Goal: Task Accomplishment & Management: Complete application form

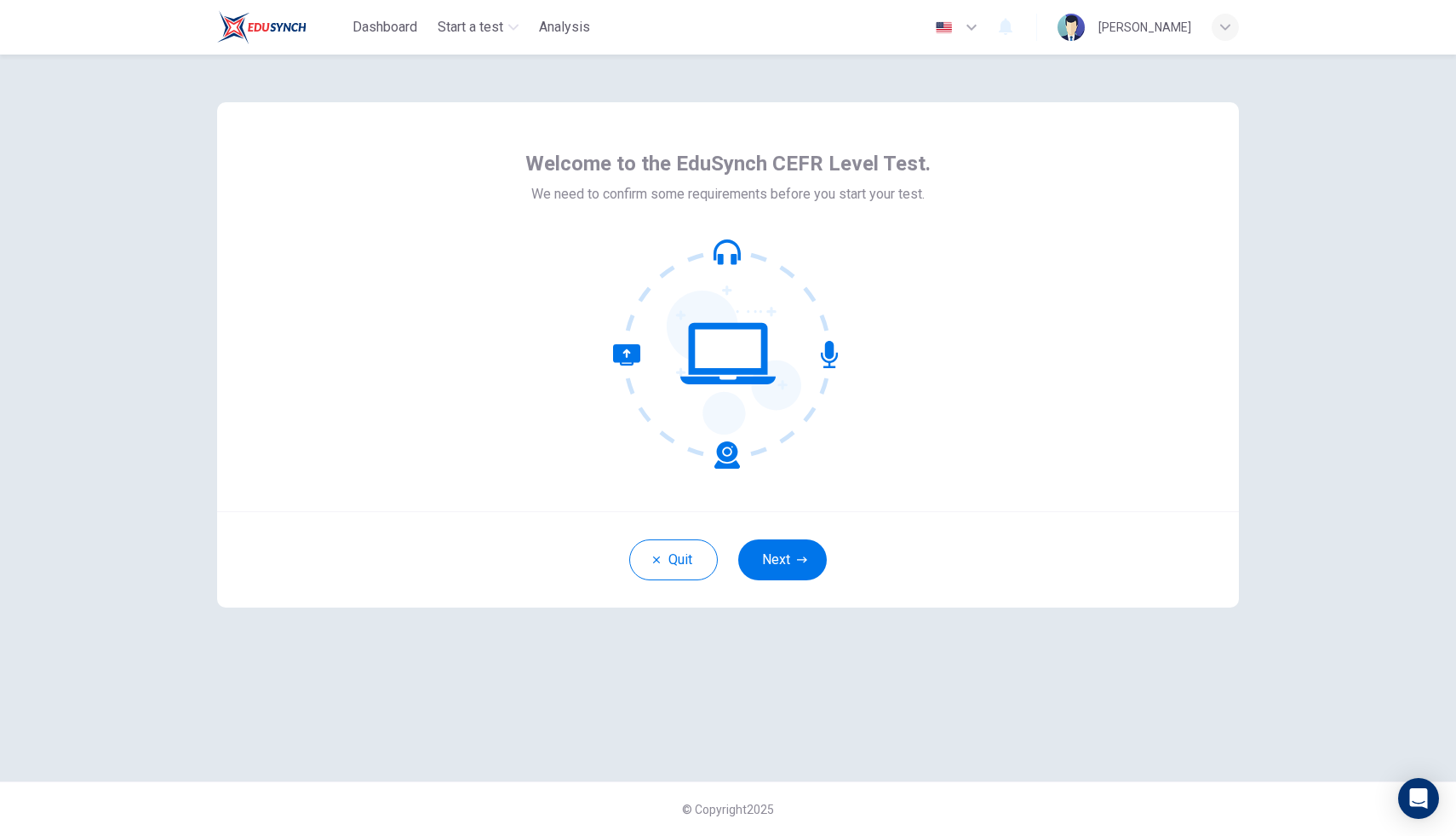
click at [654, 324] on icon at bounding box center [728, 354] width 230 height 230
click at [665, 320] on icon at bounding box center [728, 354] width 230 height 230
click at [665, 309] on icon at bounding box center [728, 354] width 230 height 230
click at [777, 576] on button "Next" at bounding box center [783, 560] width 88 height 41
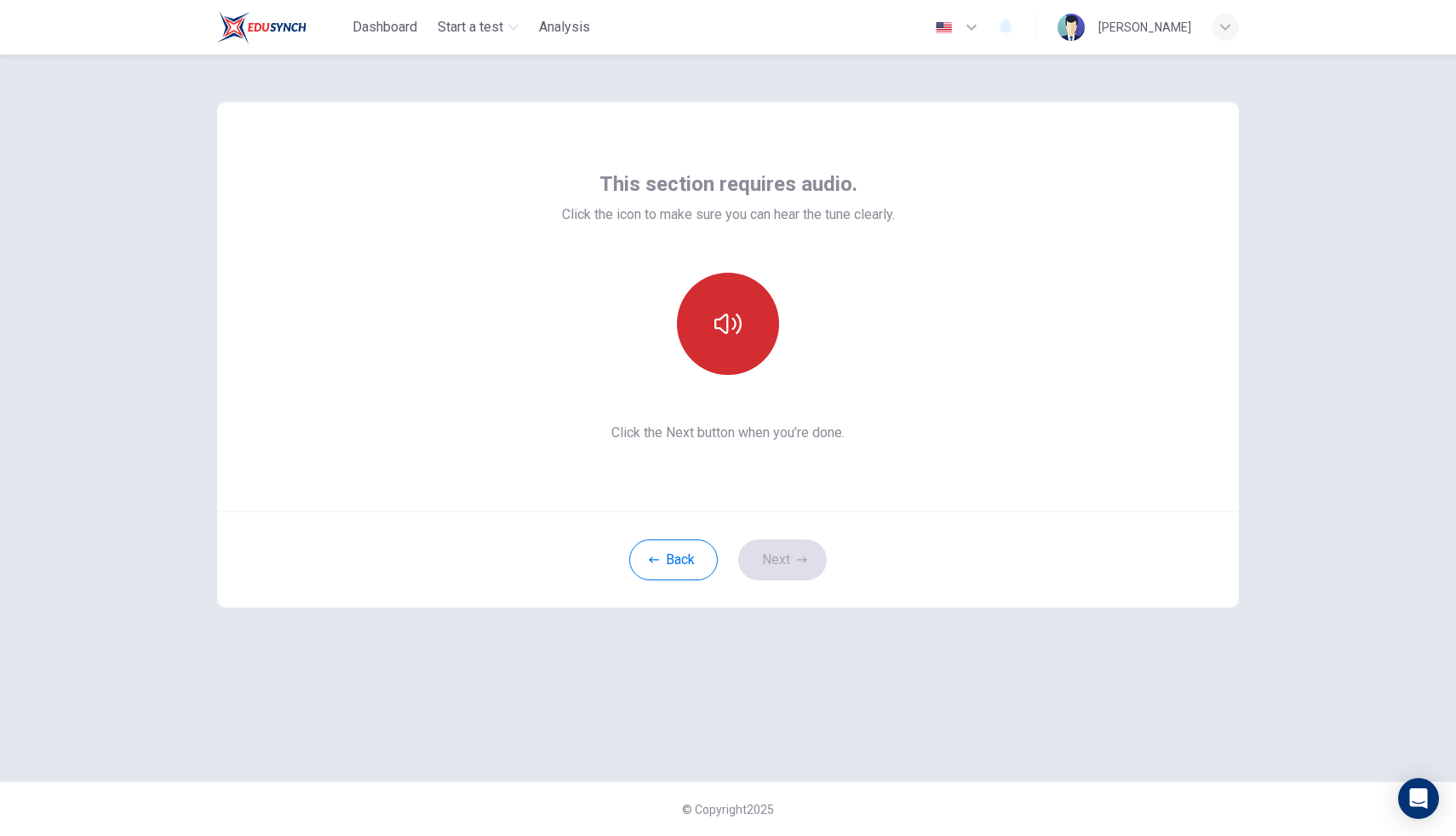
click at [753, 332] on button "button" at bounding box center [728, 324] width 102 height 102
click at [792, 566] on button "Next" at bounding box center [783, 560] width 88 height 41
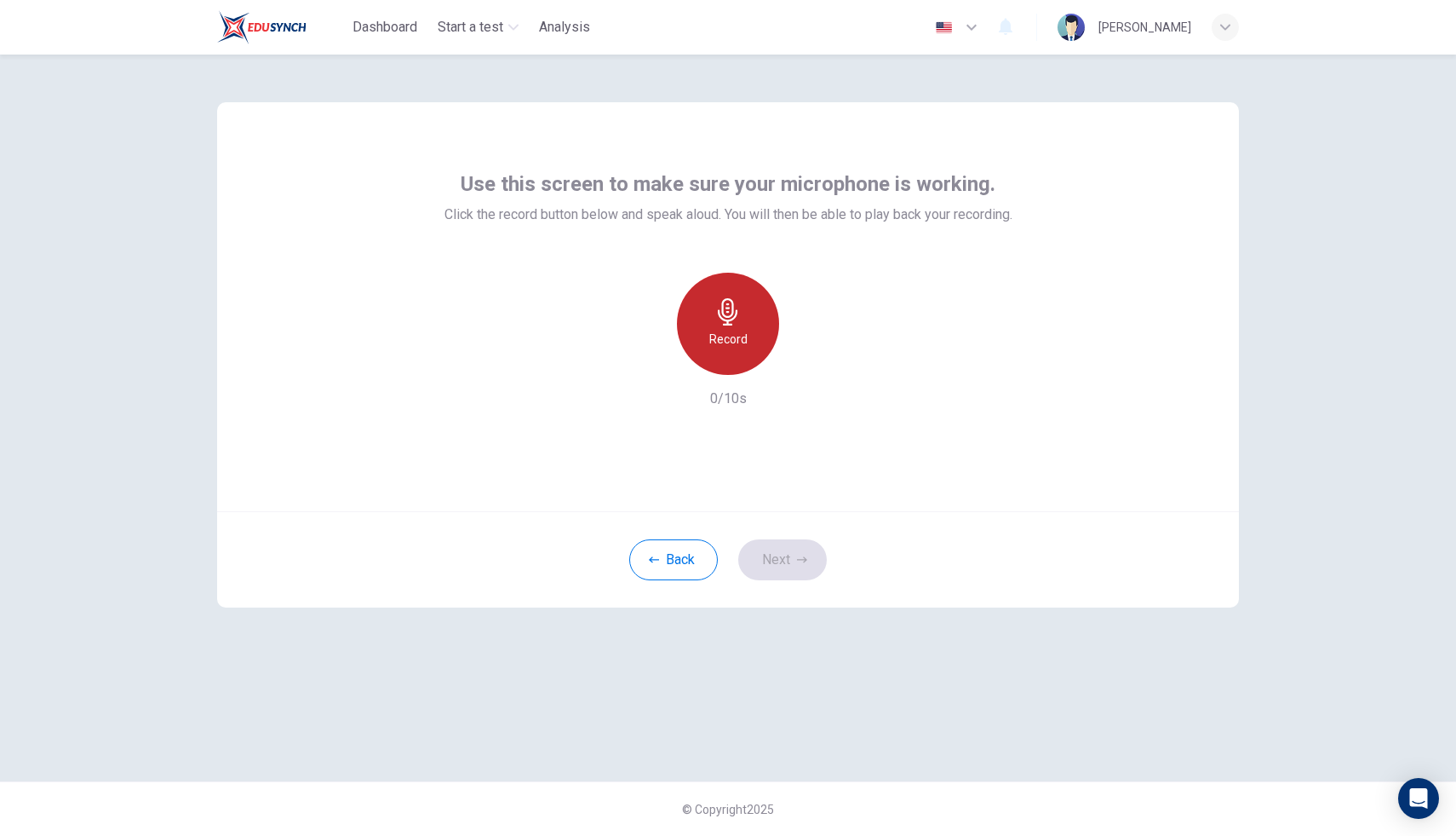
click at [737, 334] on h6 "Record" at bounding box center [728, 338] width 38 height 21
click at [731, 341] on h6 "Stop" at bounding box center [728, 338] width 26 height 21
click at [766, 562] on button "Next" at bounding box center [783, 560] width 88 height 41
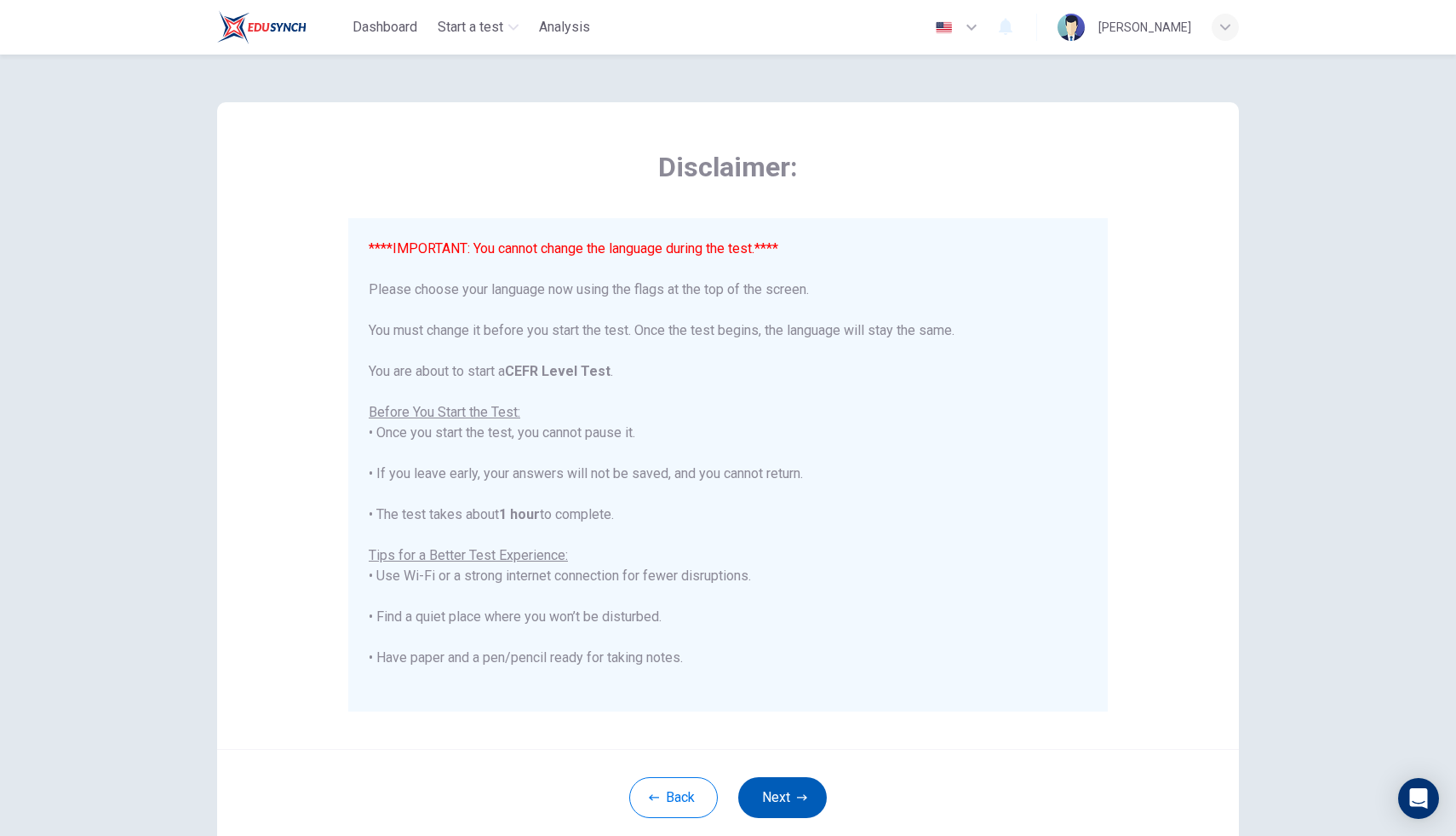
click at [798, 791] on button "Next" at bounding box center [783, 798] width 88 height 41
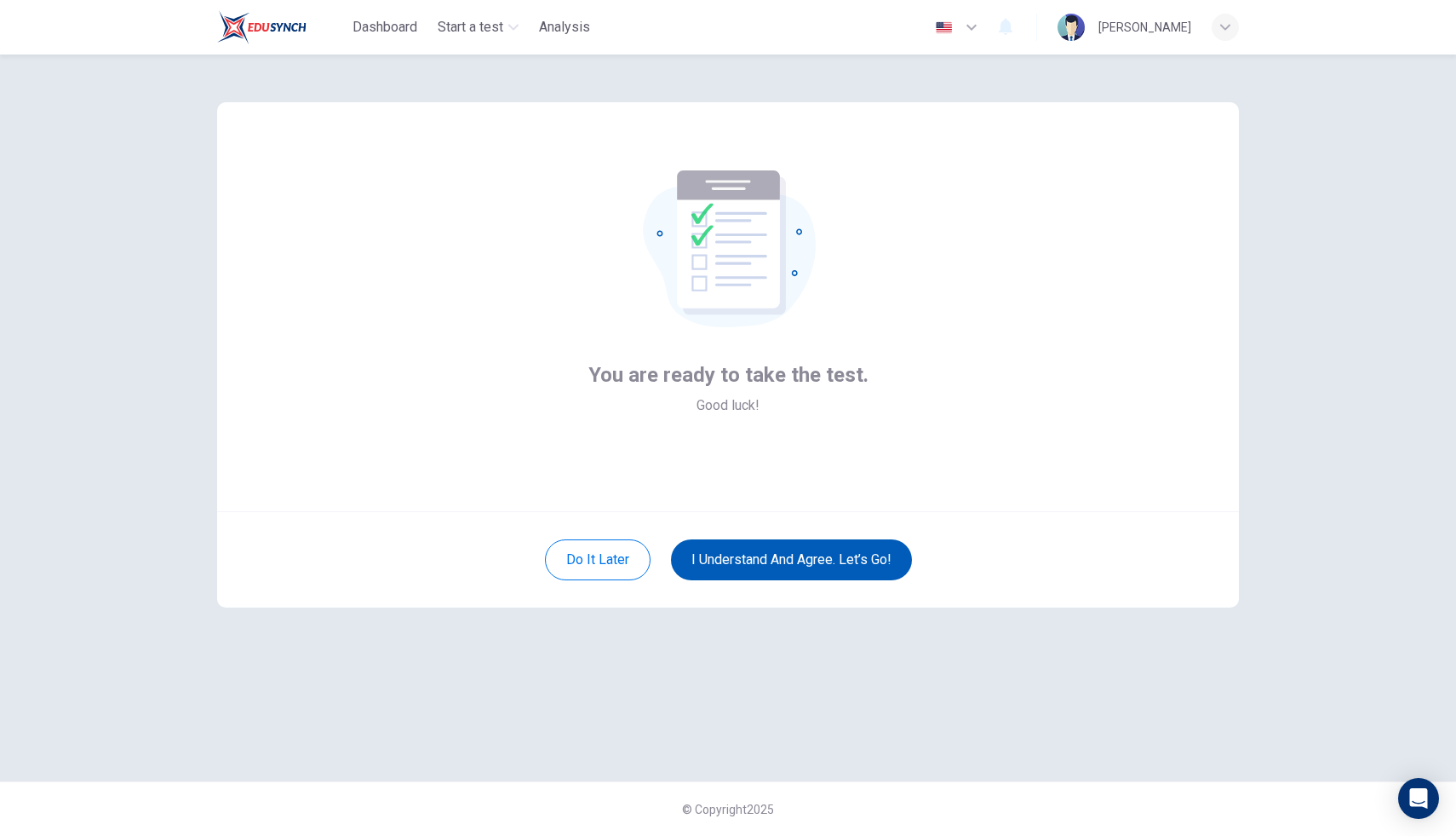
click at [821, 555] on button "I understand and agree. Let’s go!" at bounding box center [791, 560] width 241 height 41
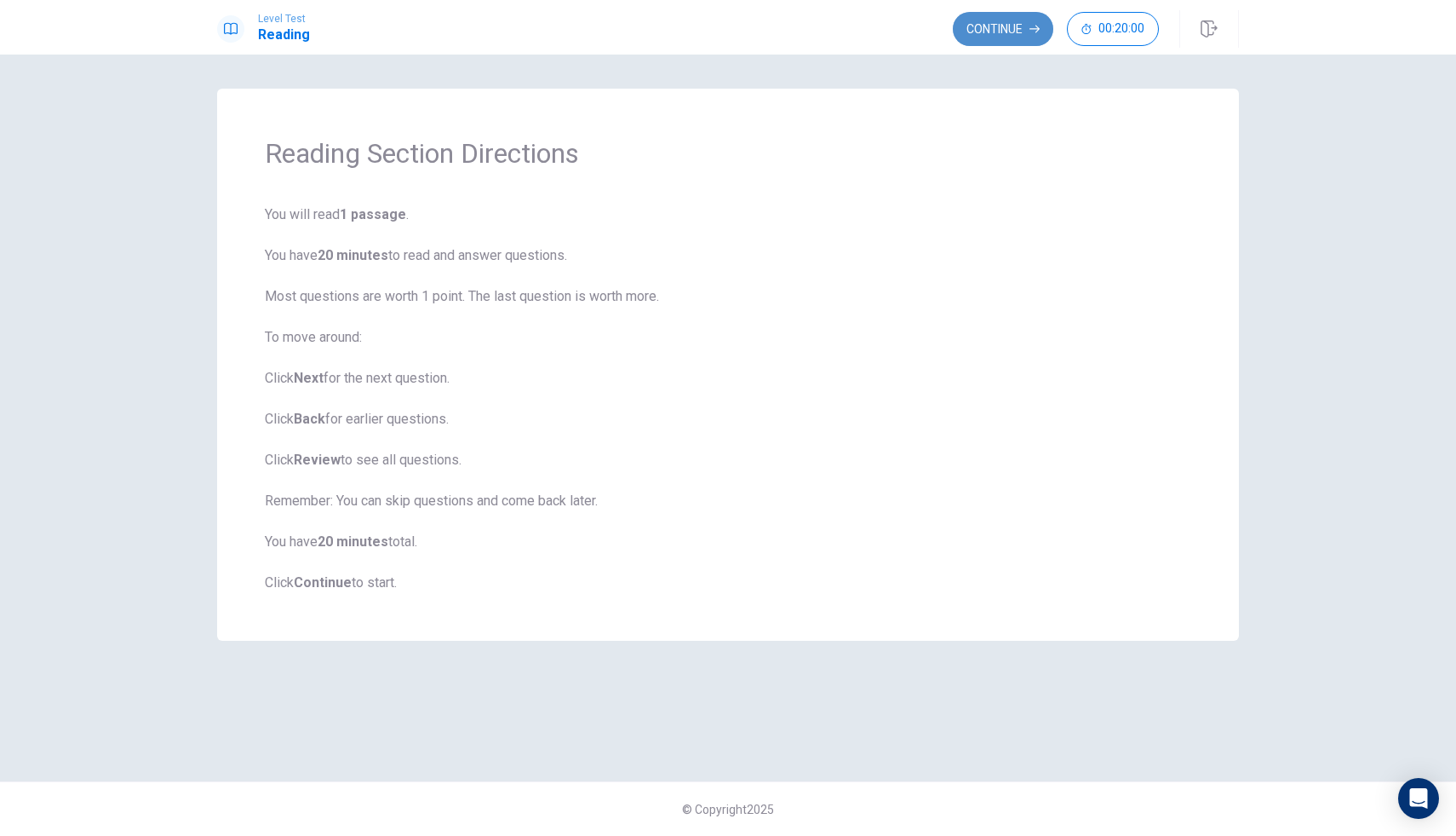
click at [999, 16] on button "Continue" at bounding box center [1003, 29] width 100 height 34
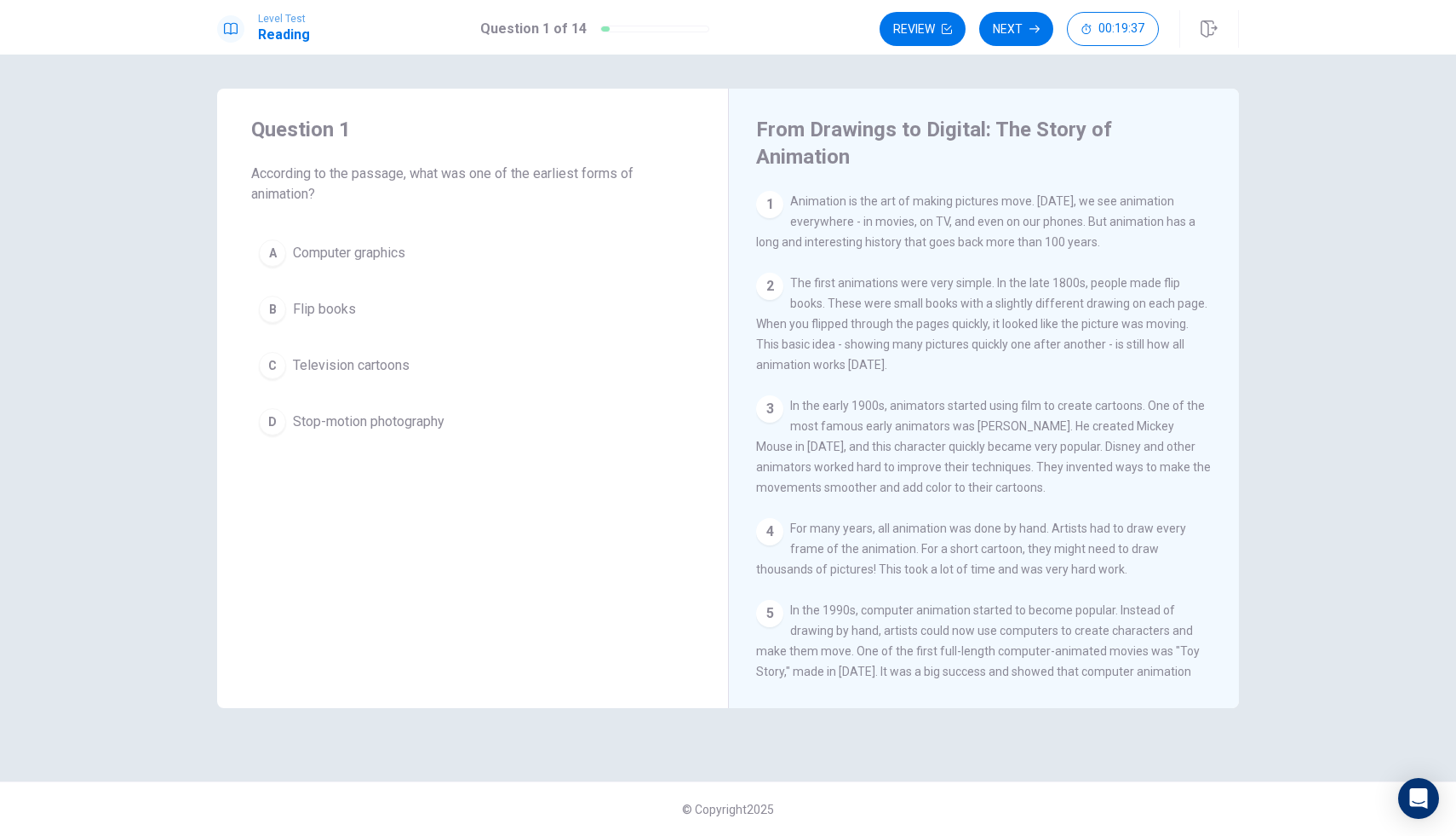
click at [277, 309] on div "B" at bounding box center [272, 310] width 28 height 28
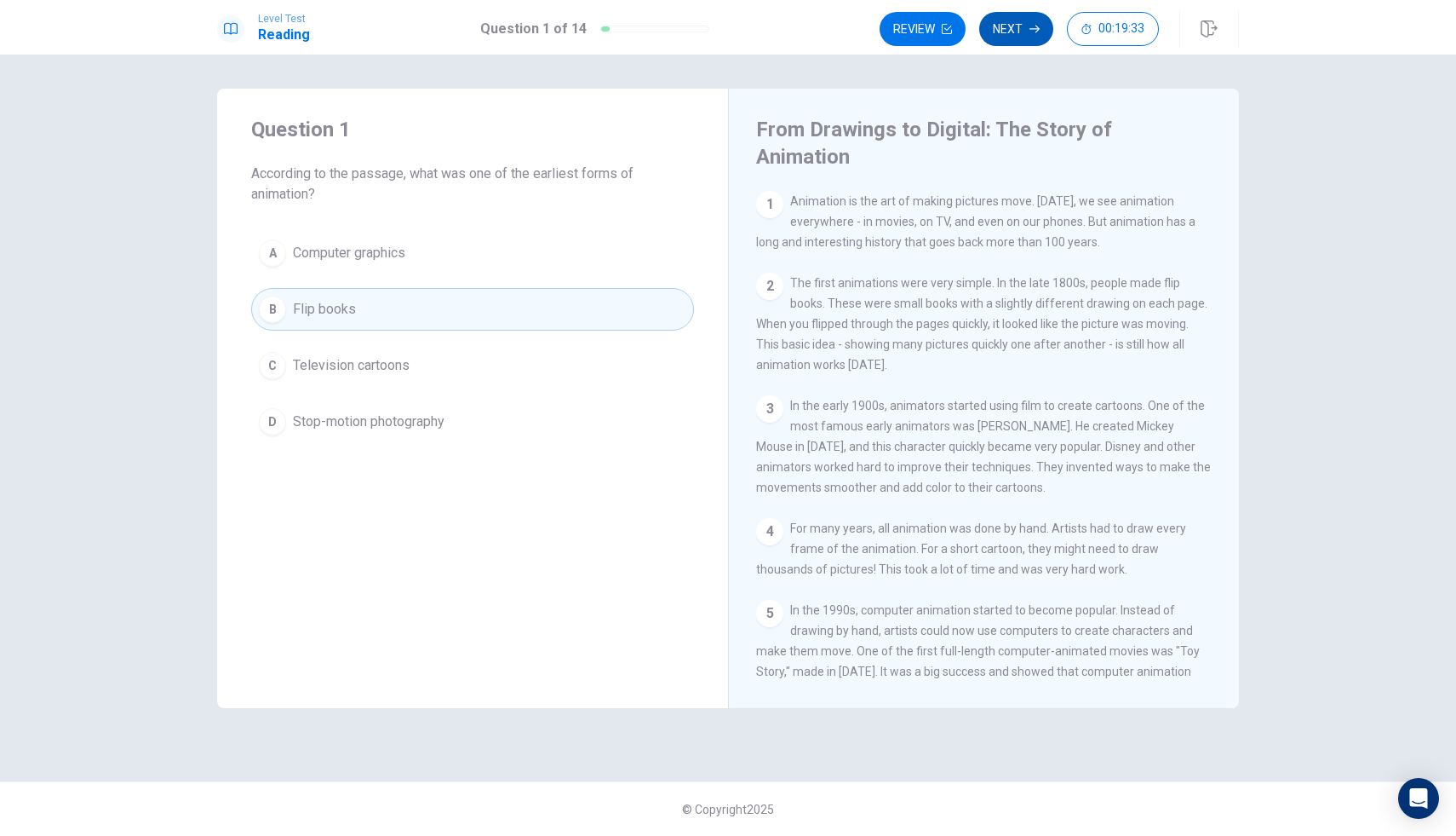
click at [1024, 25] on button "Next" at bounding box center [1016, 29] width 74 height 34
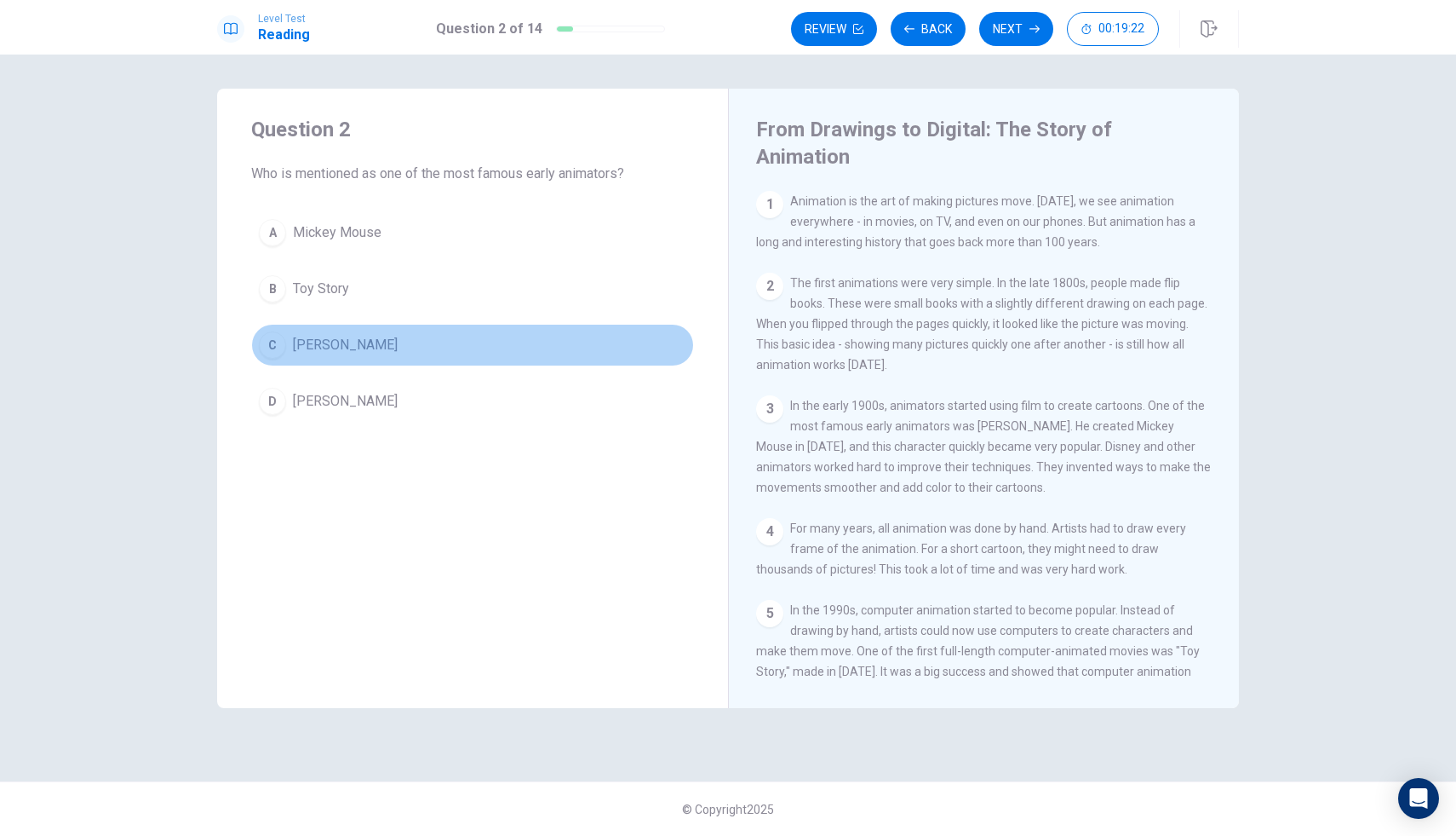
click at [330, 344] on span "[PERSON_NAME]" at bounding box center [345, 344] width 105 height 21
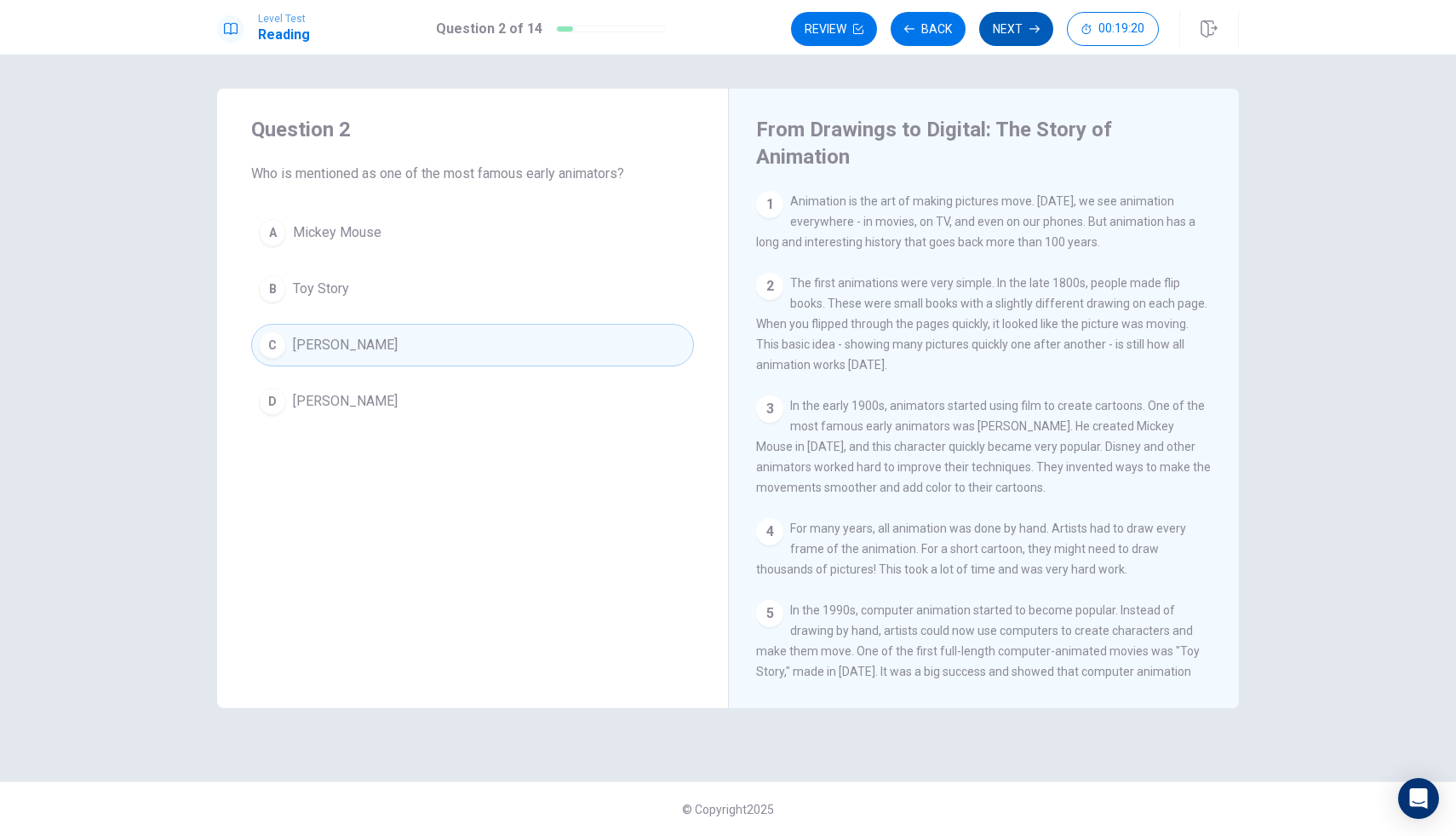
click at [1029, 24] on icon "button" at bounding box center [1034, 29] width 10 height 10
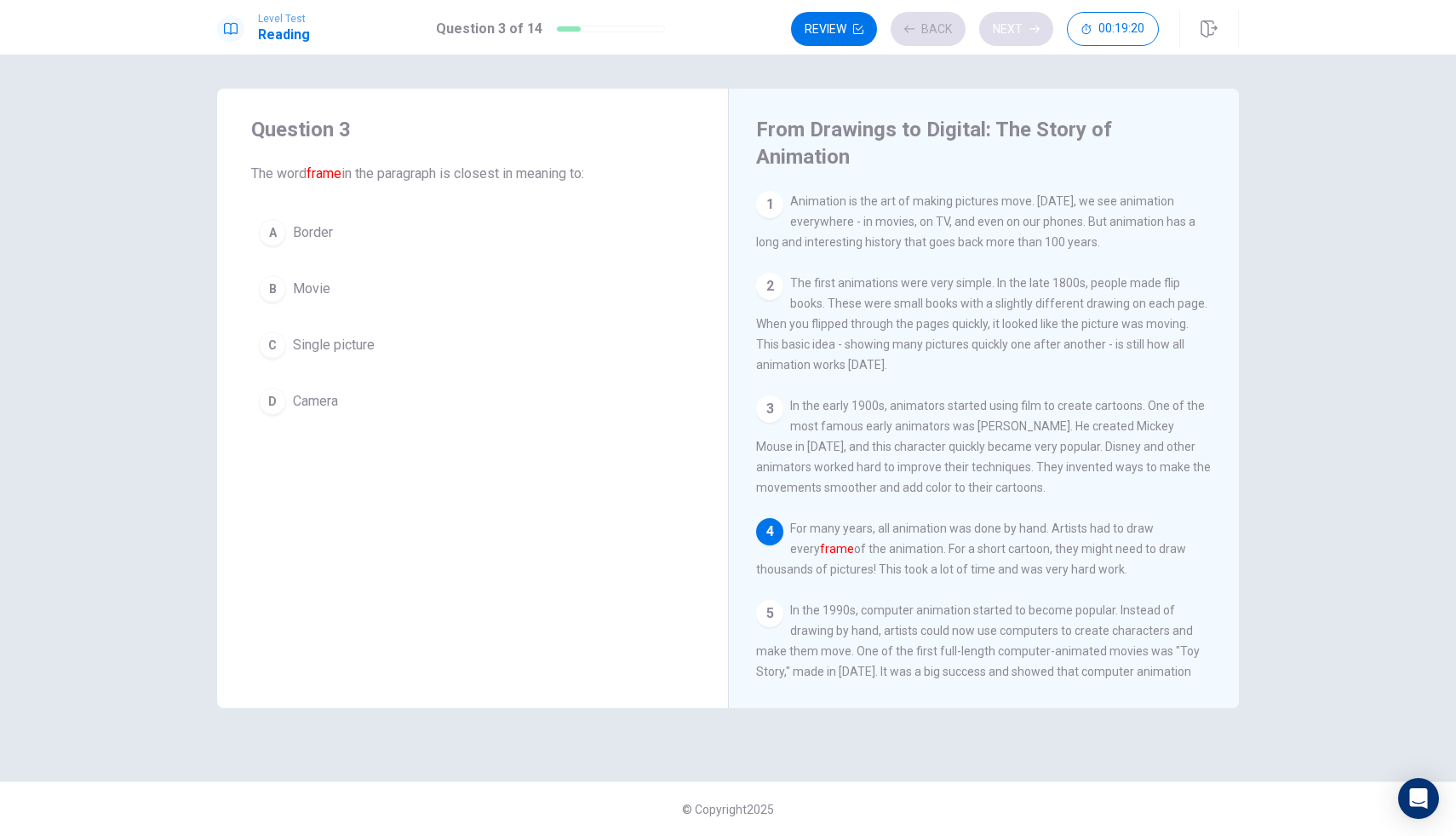
scroll to position [83, 0]
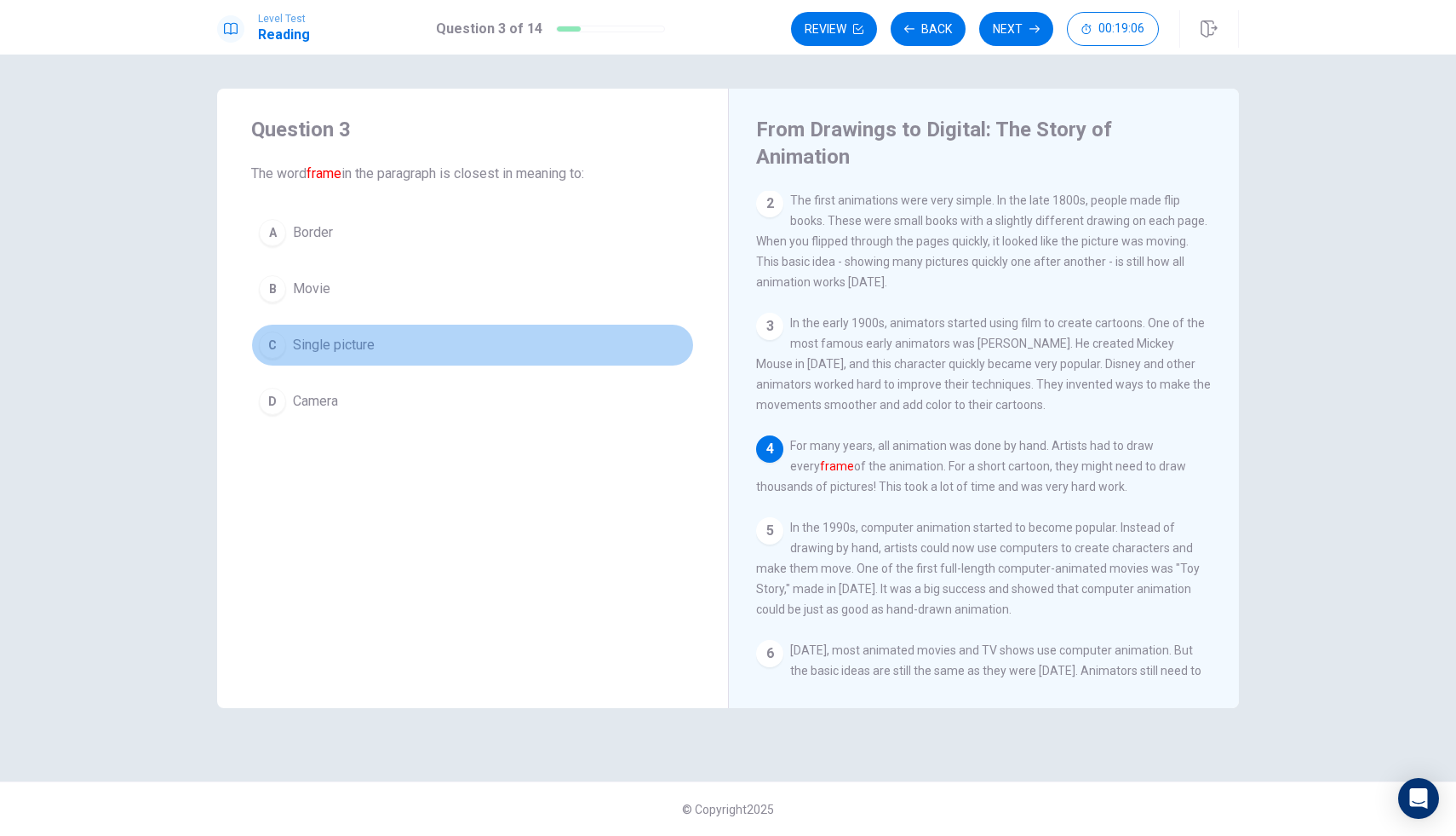
click at [319, 340] on span "Single picture" at bounding box center [333, 344] width 82 height 21
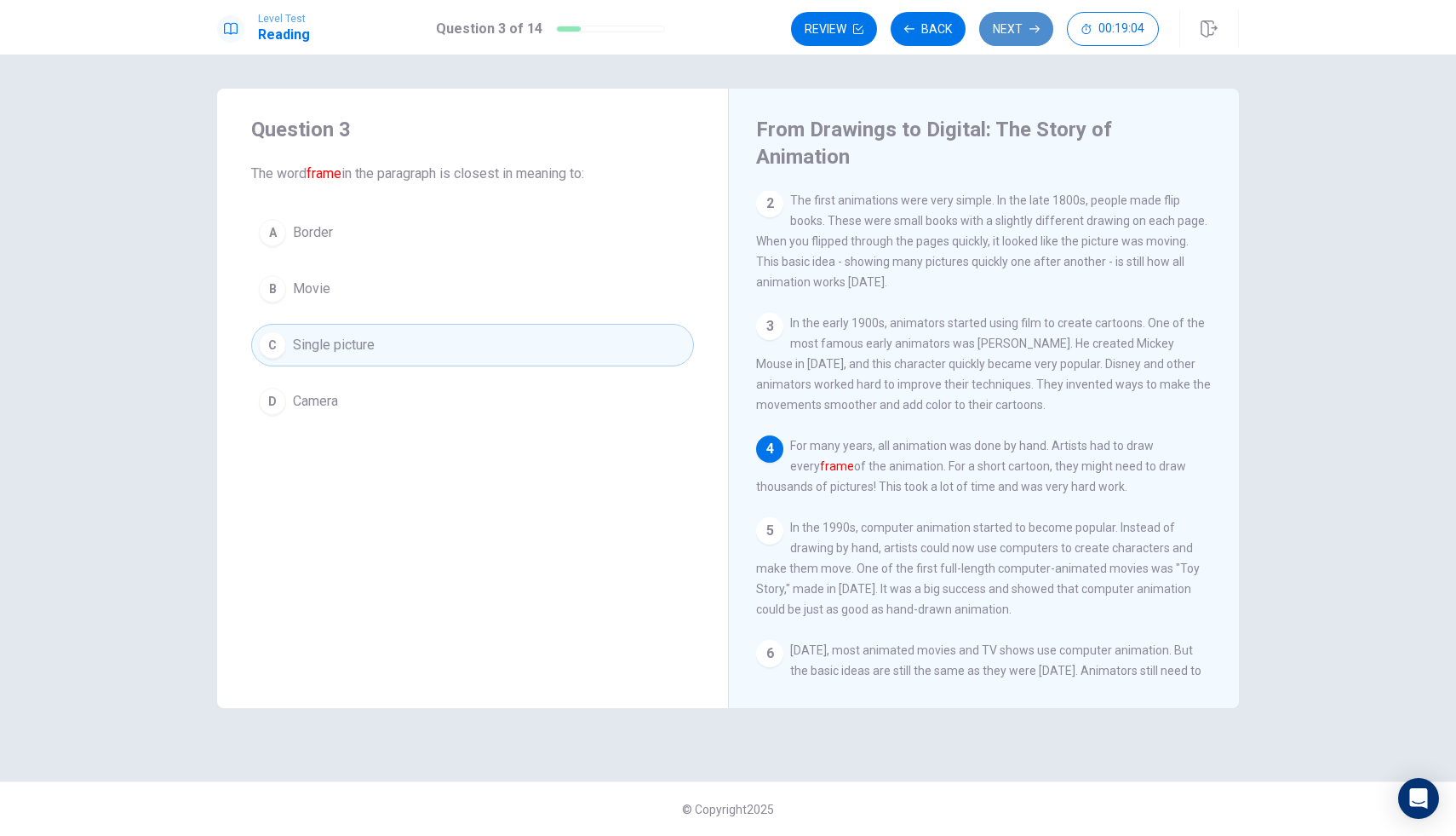
click at [1025, 29] on button "Next" at bounding box center [1016, 29] width 74 height 34
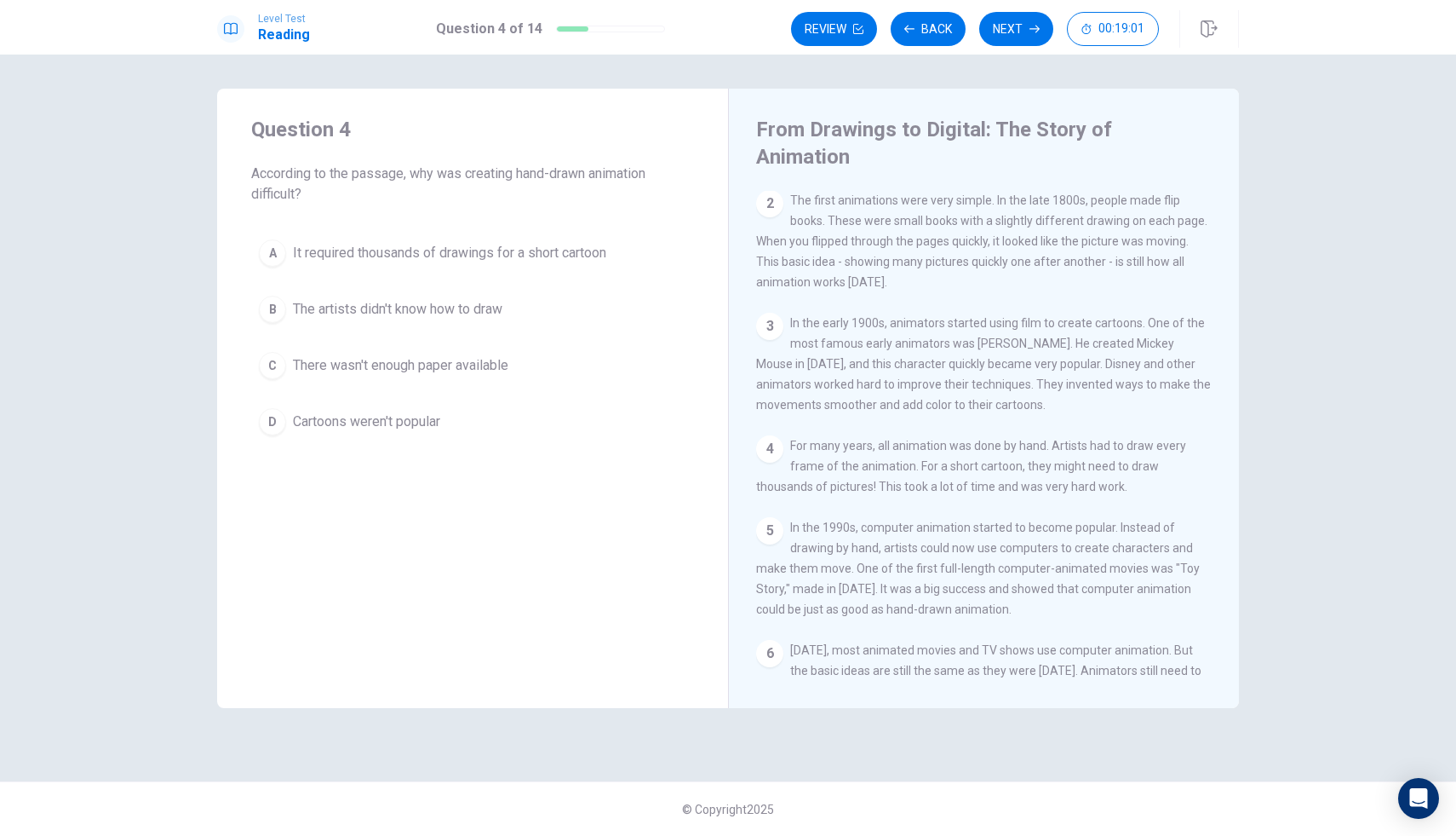
click at [777, 285] on div "1 Animation is the art of making pictures move. [DATE], we see animation everyw…" at bounding box center [995, 436] width 479 height 490
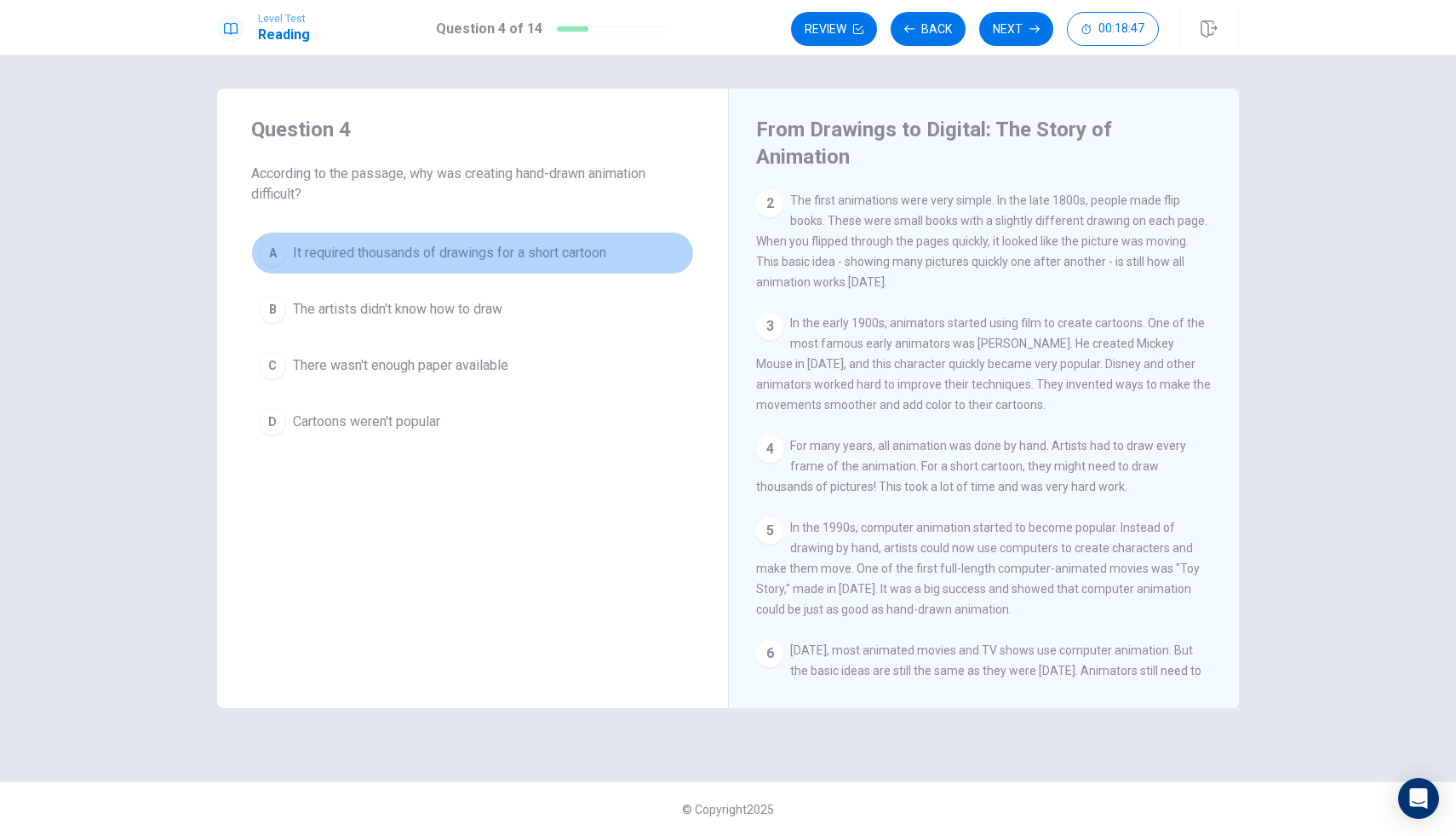
click at [347, 260] on span "It required thousands of drawings for a short cartoon" at bounding box center [449, 253] width 314 height 21
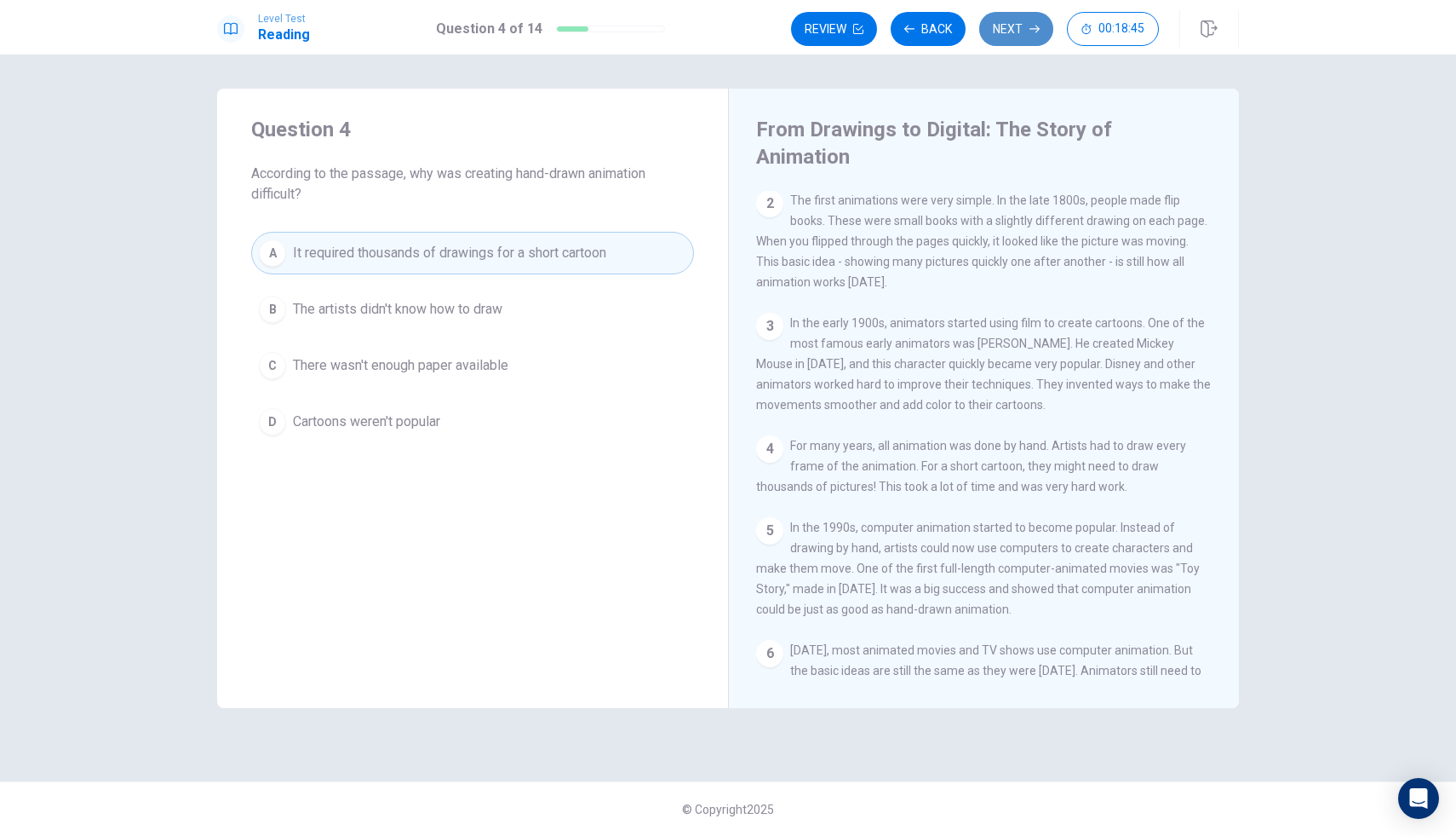
click at [1019, 22] on button "Next" at bounding box center [1016, 29] width 74 height 34
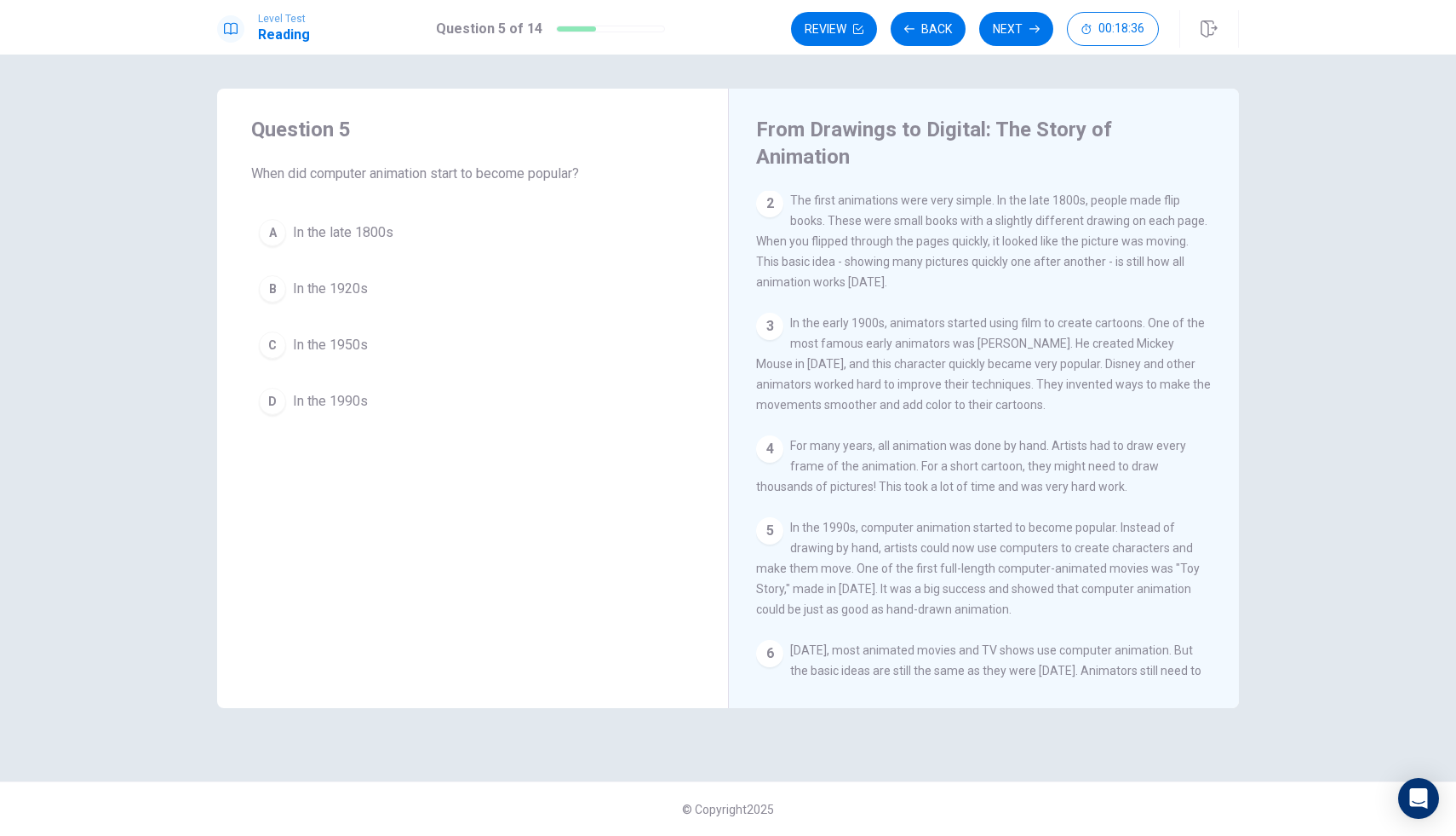
click at [371, 408] on button "D In the 1990s" at bounding box center [473, 400] width 442 height 42
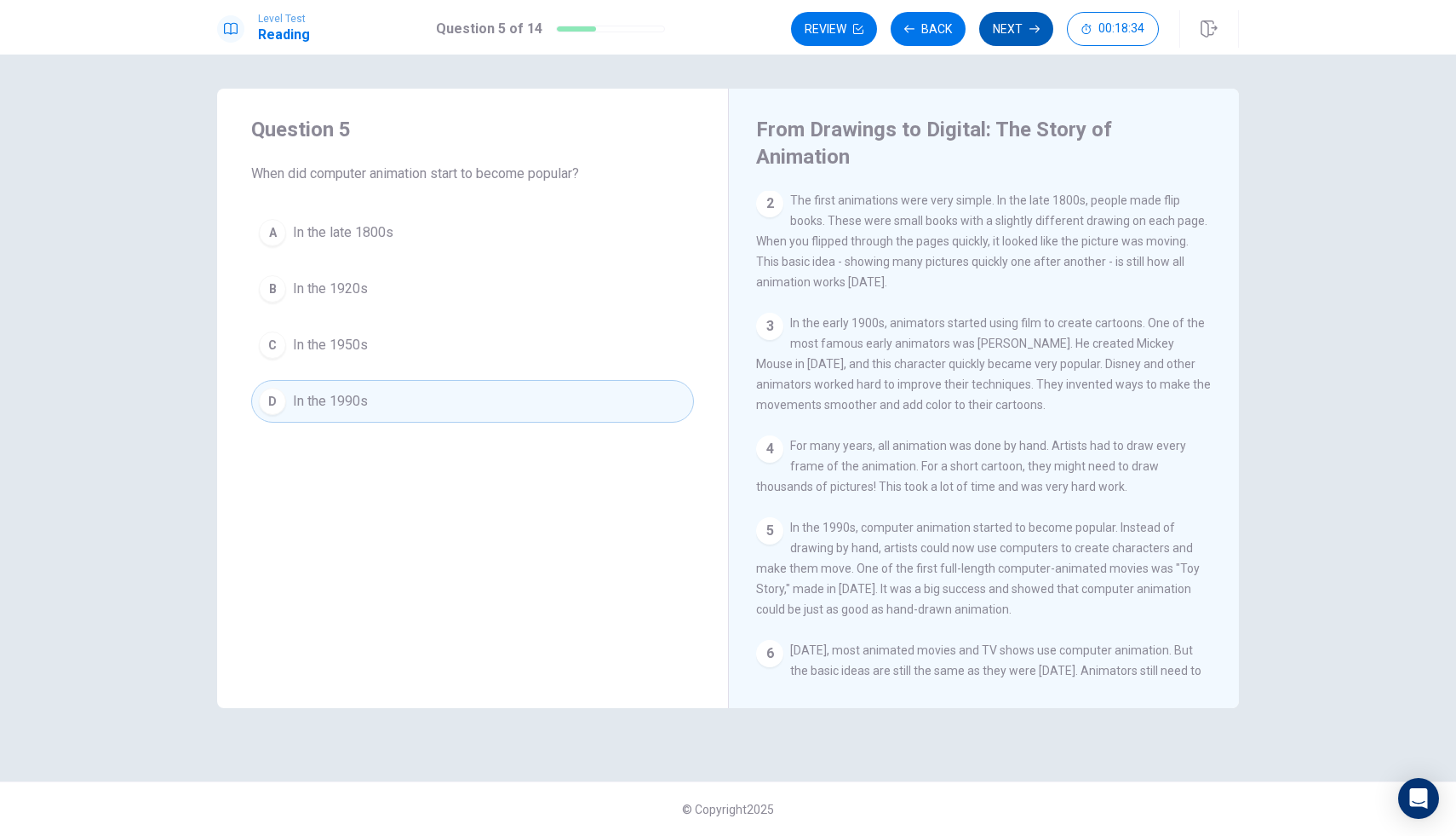
click at [1004, 23] on button "Next" at bounding box center [1016, 29] width 74 height 34
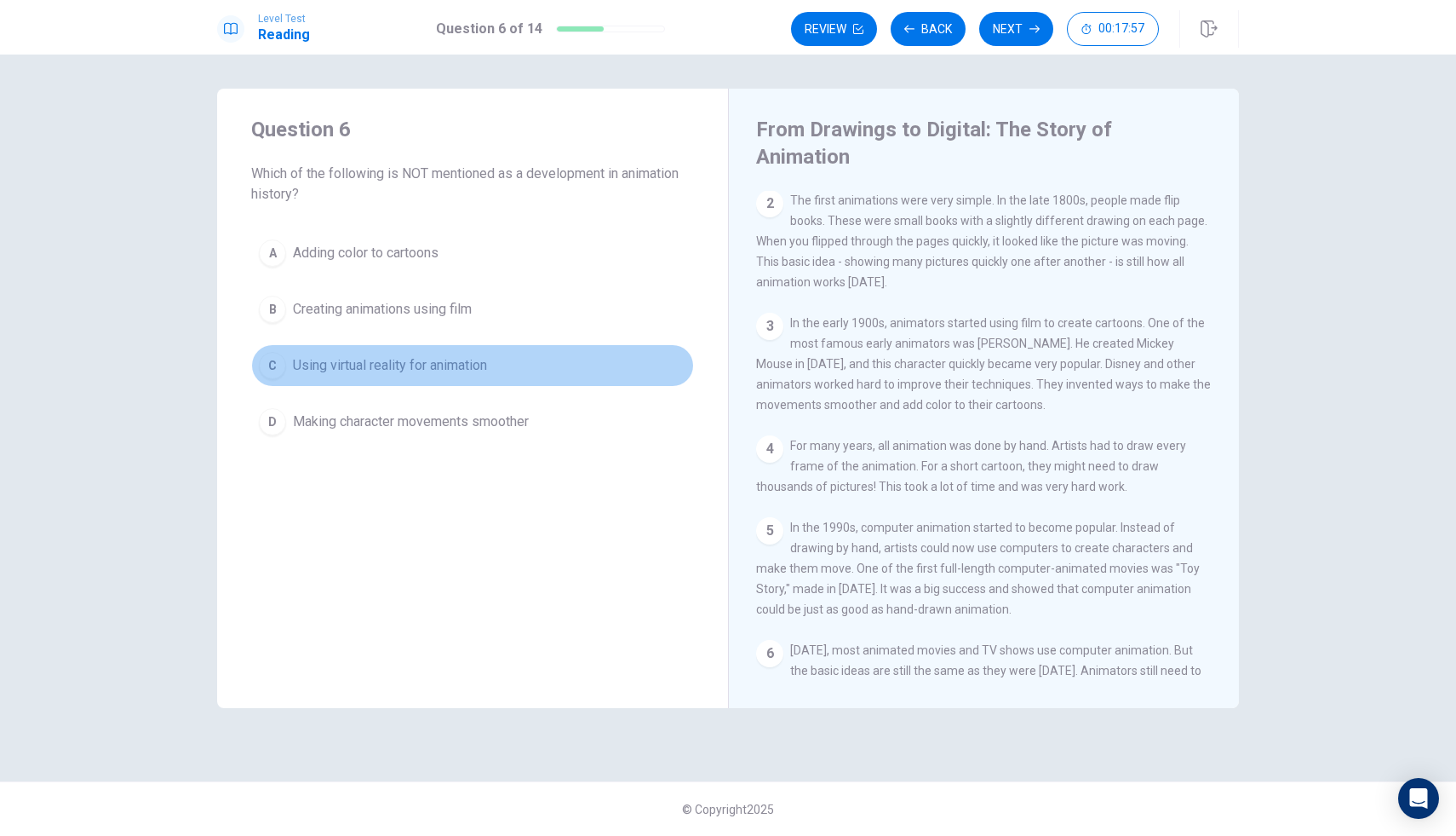
click at [443, 369] on span "Using virtual reality for animation" at bounding box center [389, 365] width 194 height 21
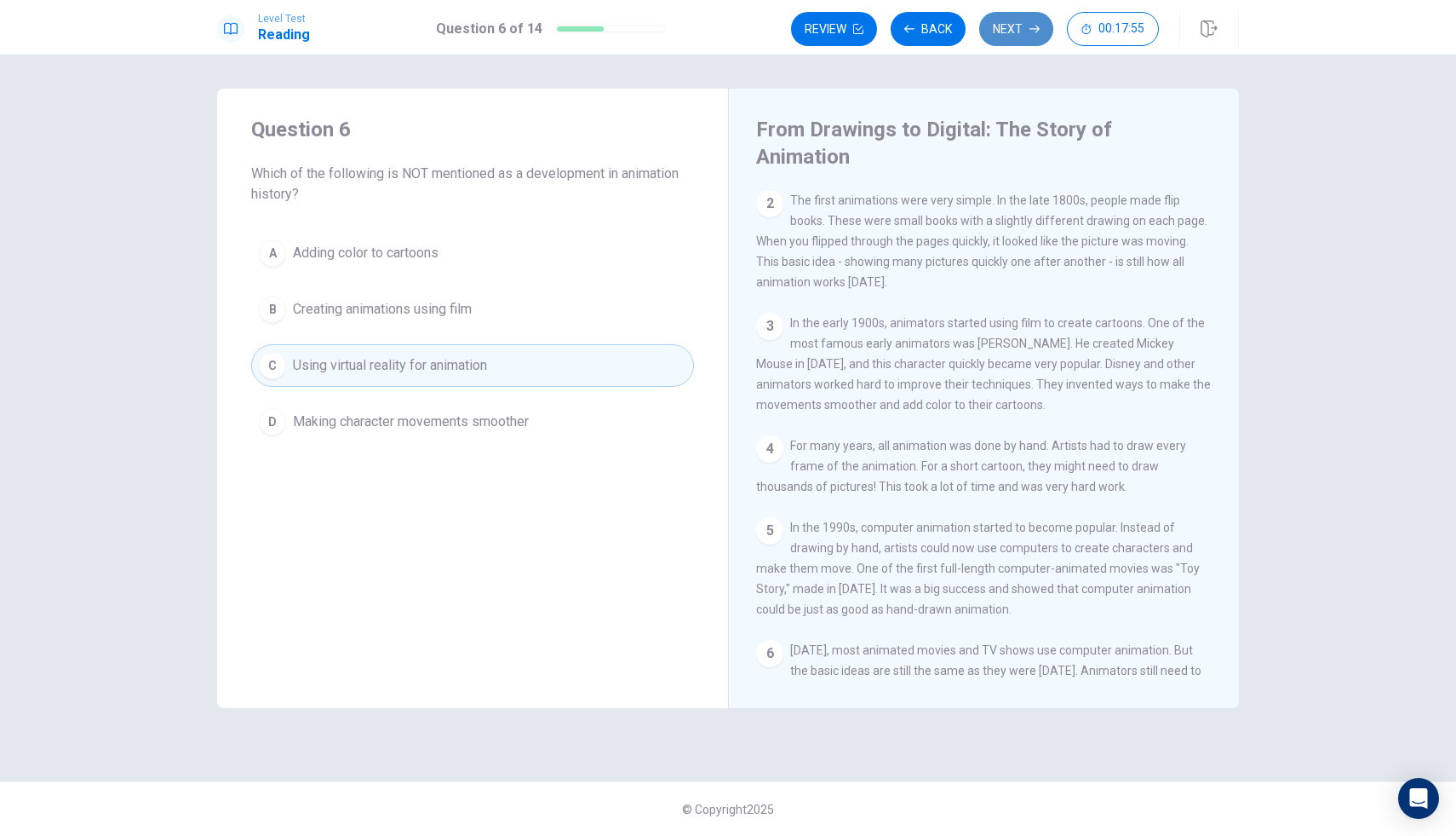
click at [1025, 23] on button "Next" at bounding box center [1016, 29] width 74 height 34
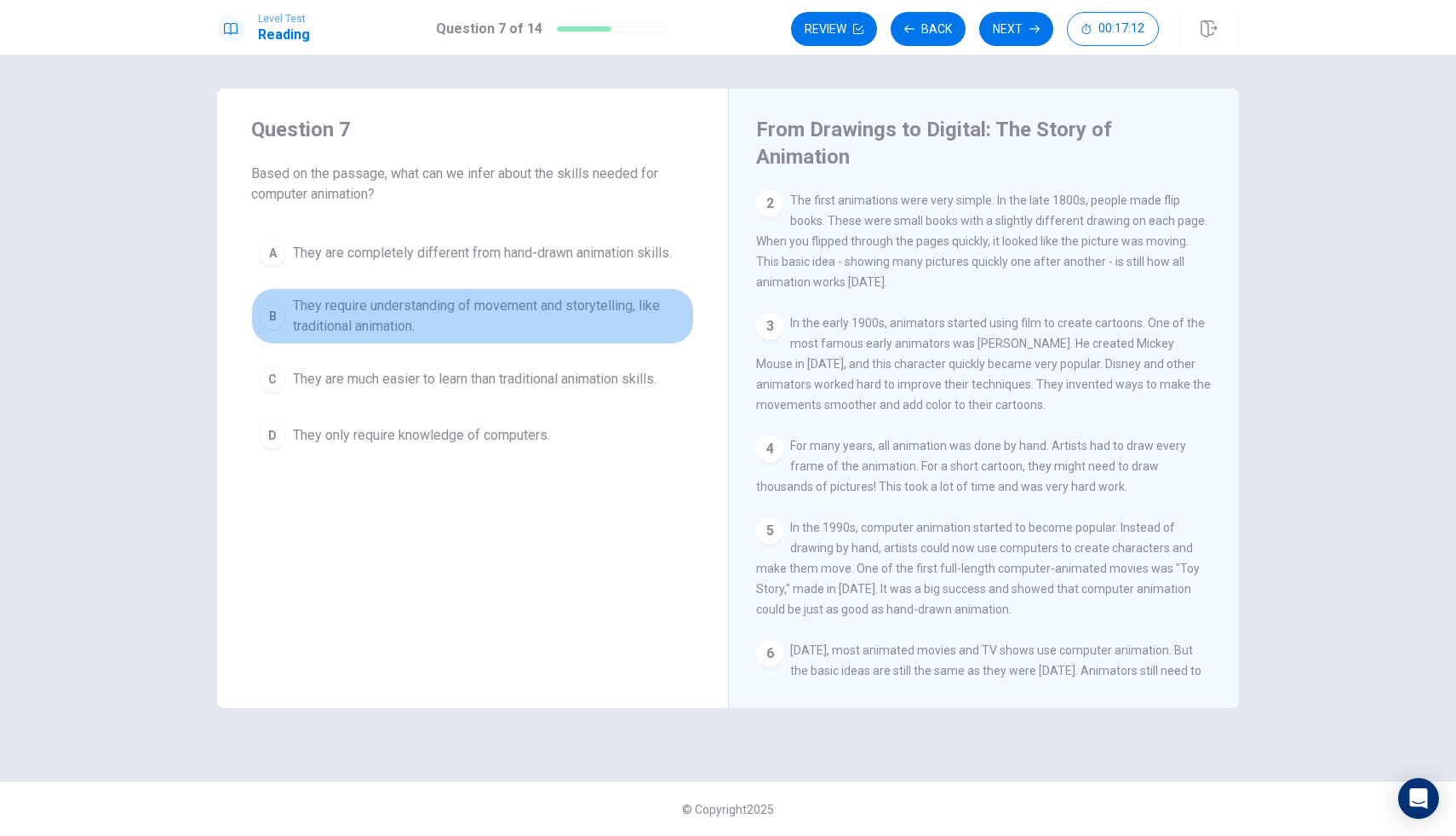
click at [491, 322] on span "They require understanding of movement and storytelling, like traditional anima…" at bounding box center [490, 317] width 393 height 41
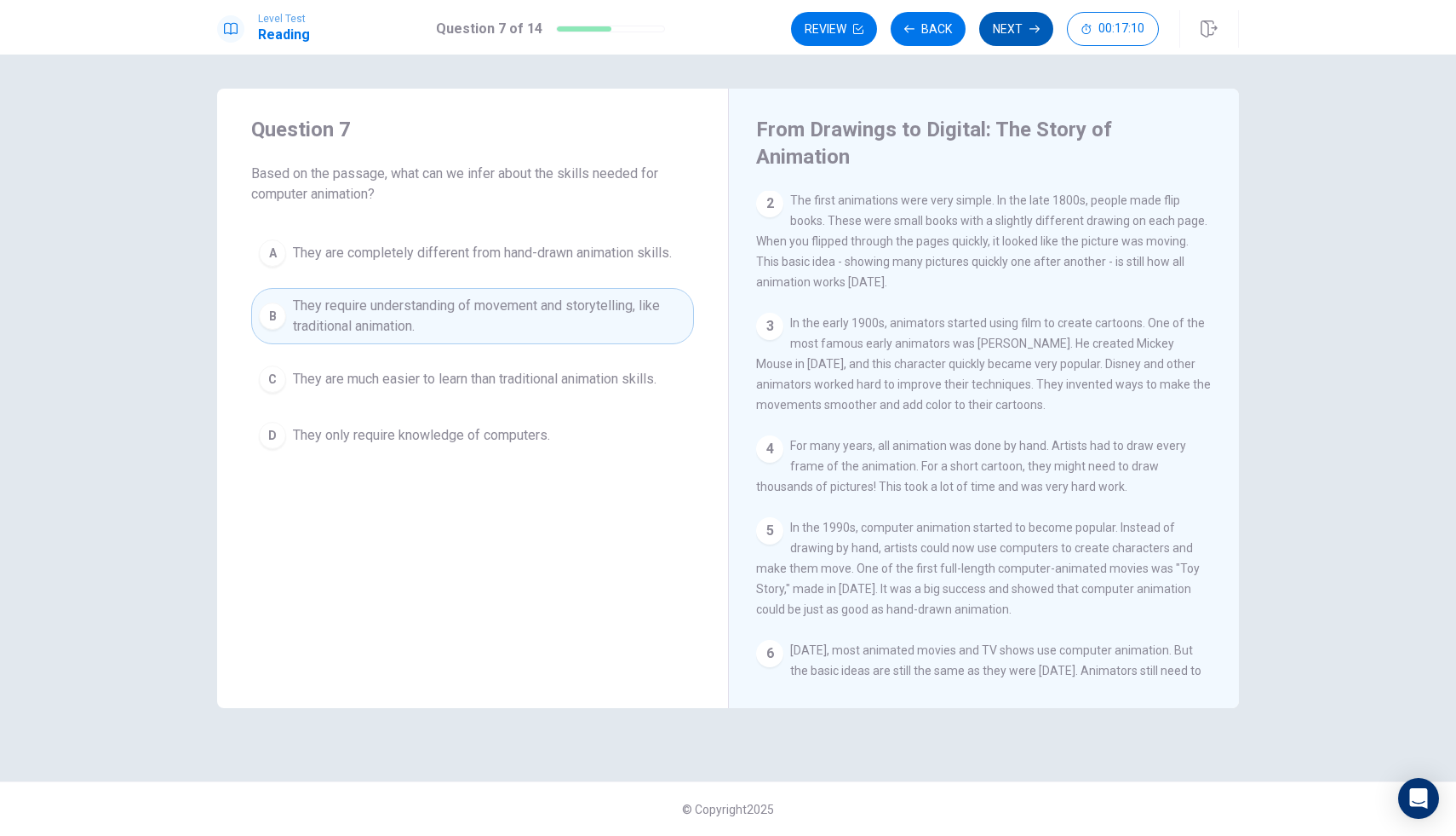
click at [1002, 30] on button "Next" at bounding box center [1016, 29] width 74 height 34
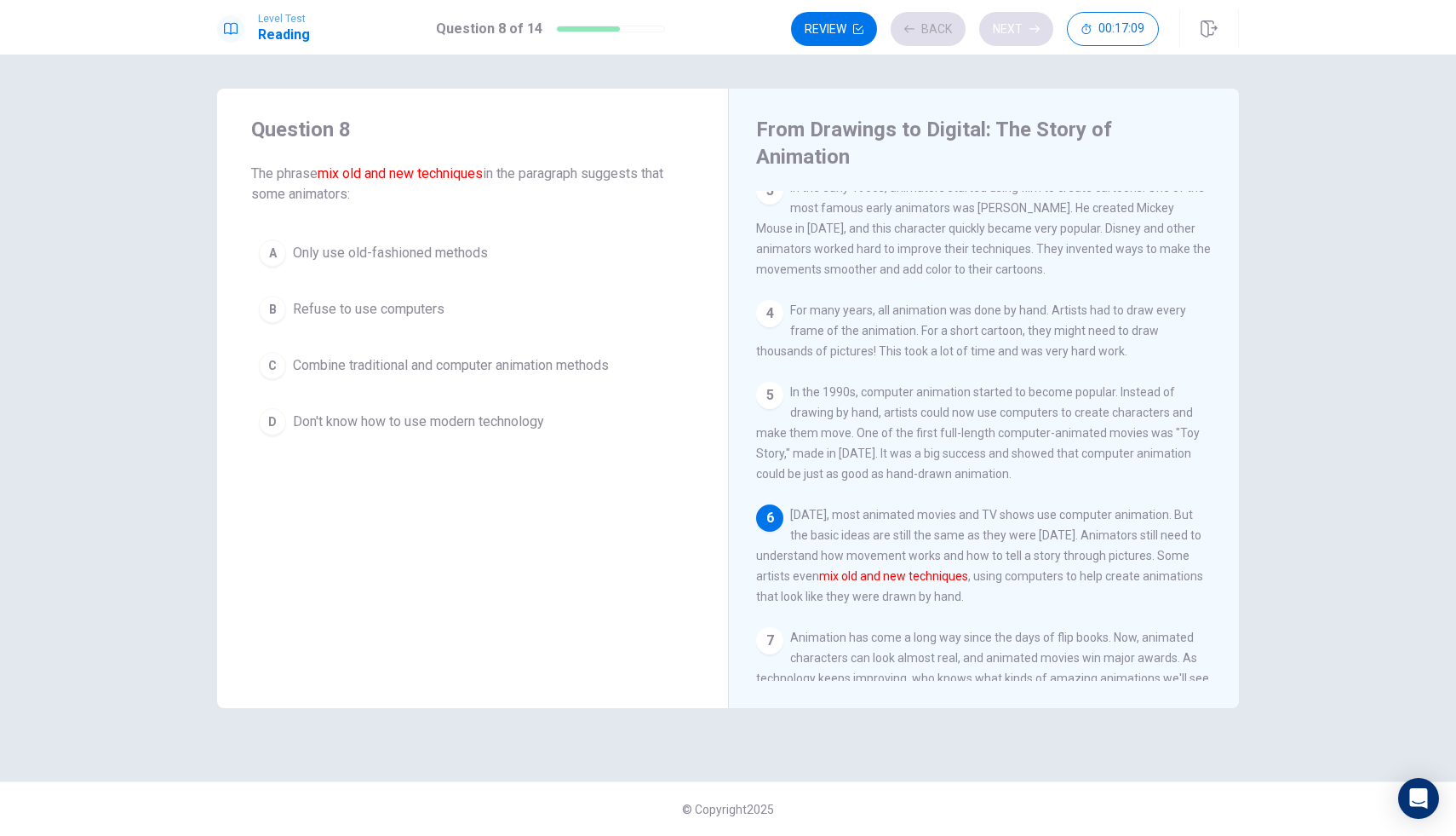
scroll to position [292, 0]
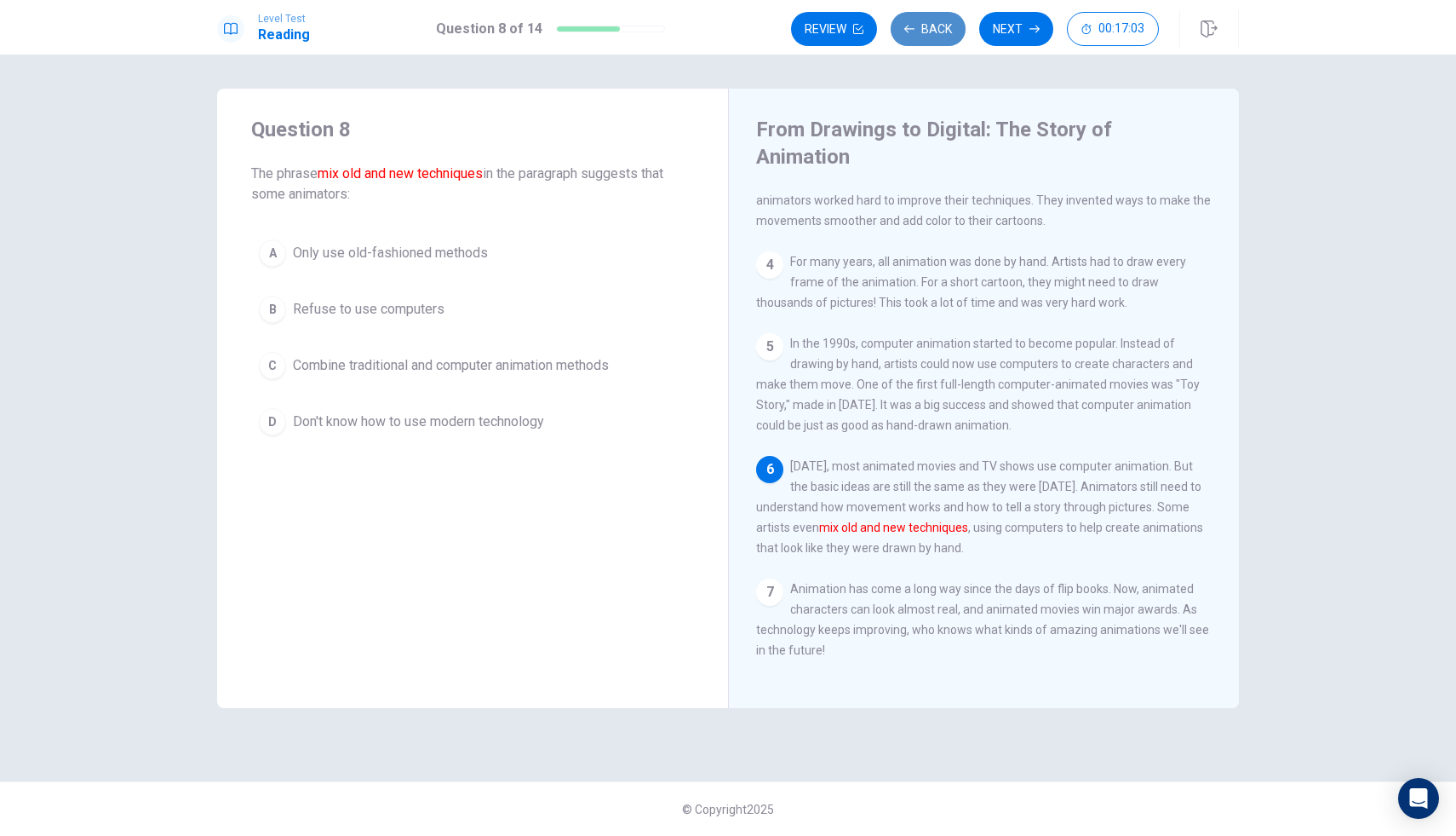
click at [927, 25] on button "Back" at bounding box center [928, 29] width 75 height 34
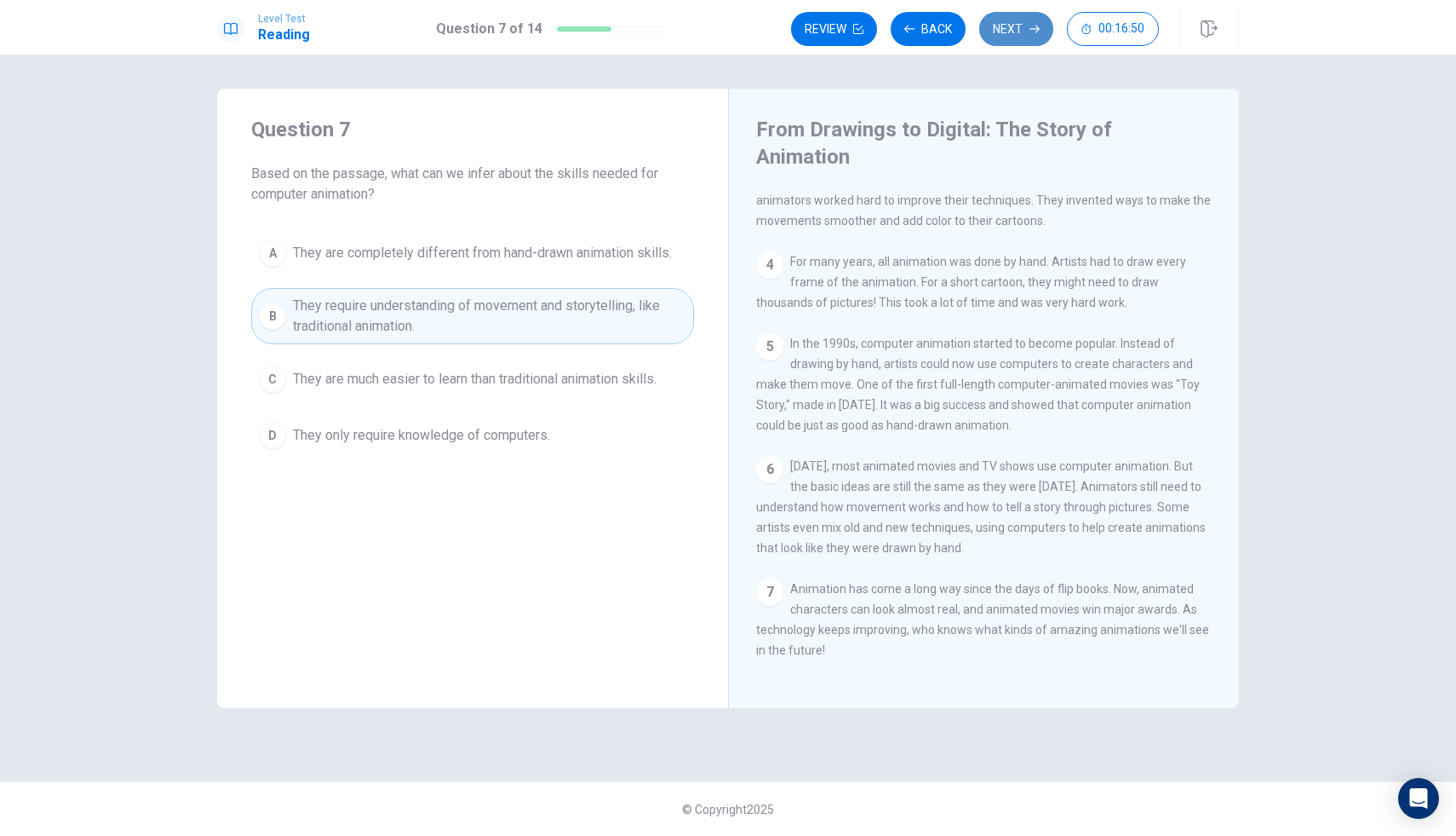
click at [1021, 25] on button "Next" at bounding box center [1016, 29] width 74 height 34
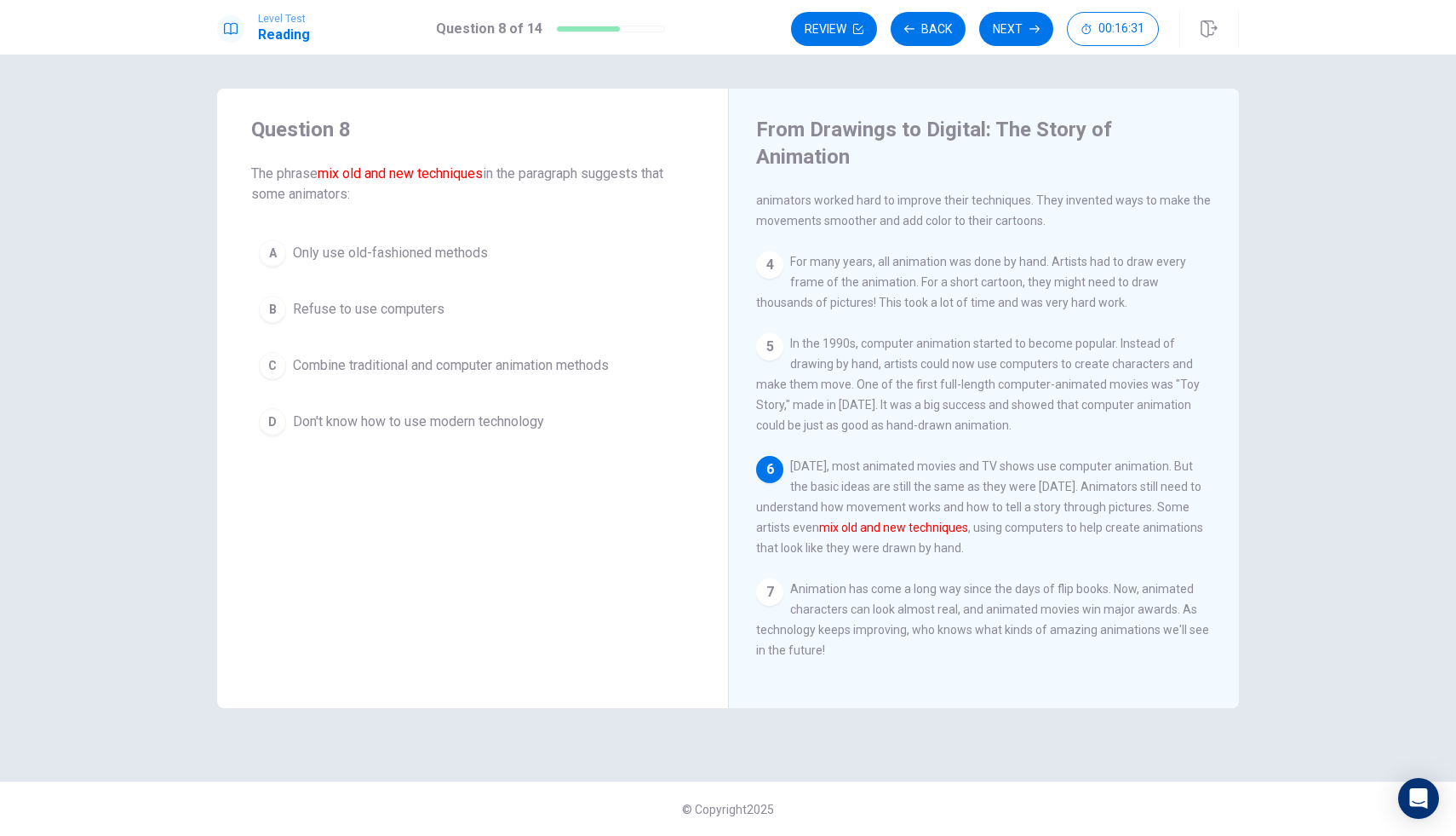
click at [358, 364] on span "Combine traditional and computer animation methods" at bounding box center [450, 365] width 316 height 21
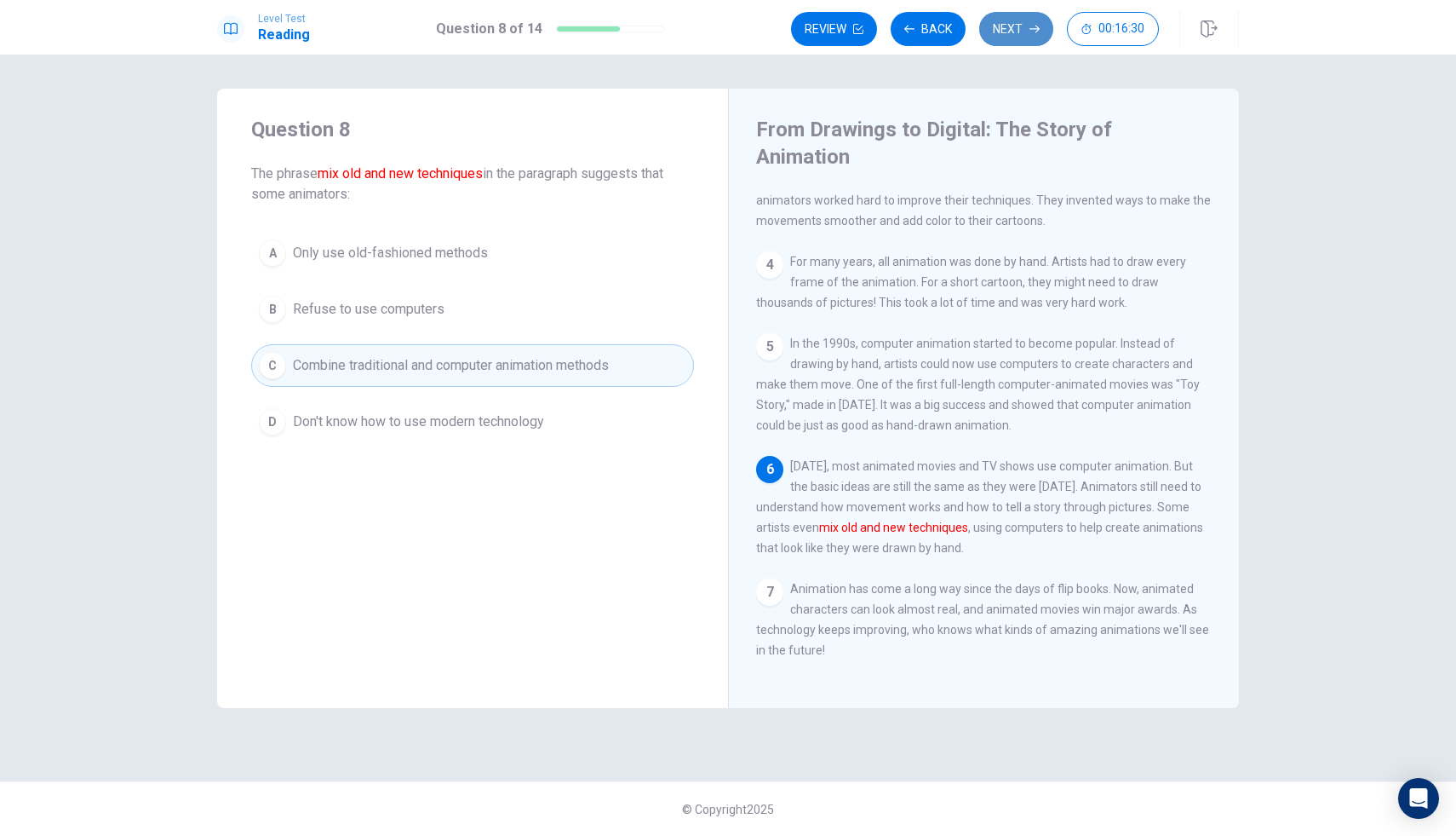
click at [1011, 12] on button "Next" at bounding box center [1016, 29] width 74 height 34
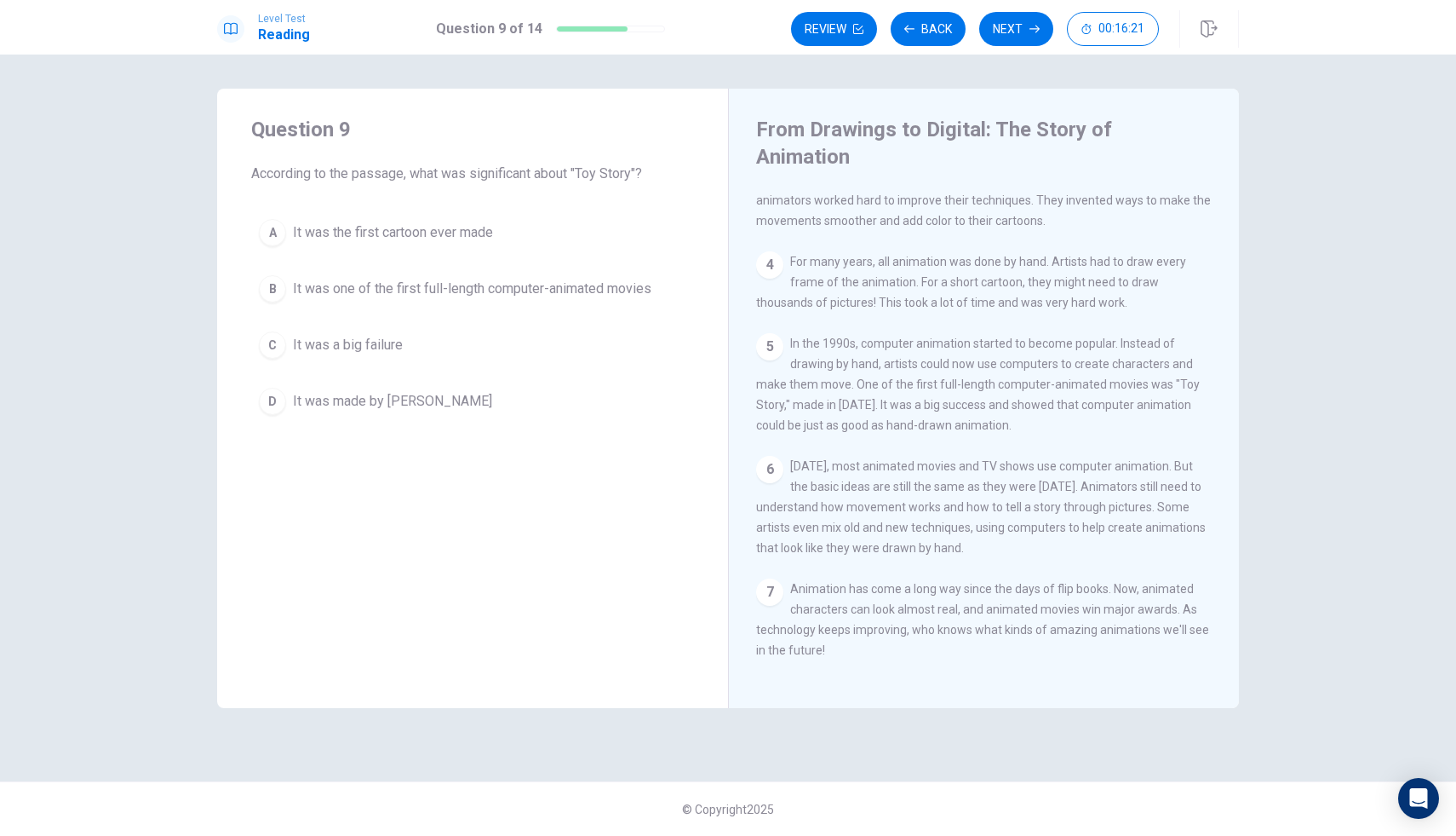
click at [402, 281] on span "It was one of the first full-length computer-animated movies" at bounding box center [472, 288] width 359 height 21
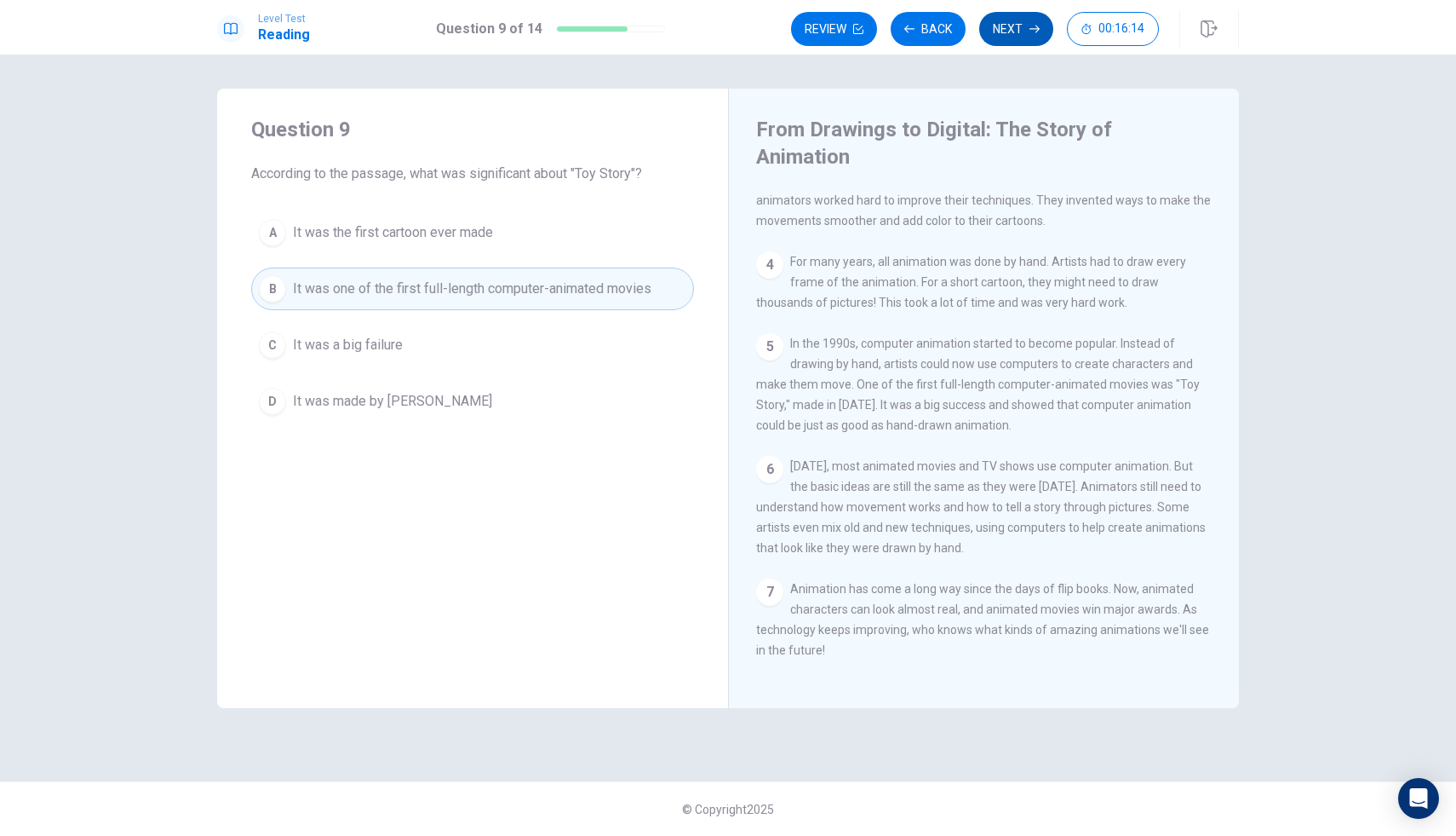
click at [1004, 24] on button "Next" at bounding box center [1016, 29] width 74 height 34
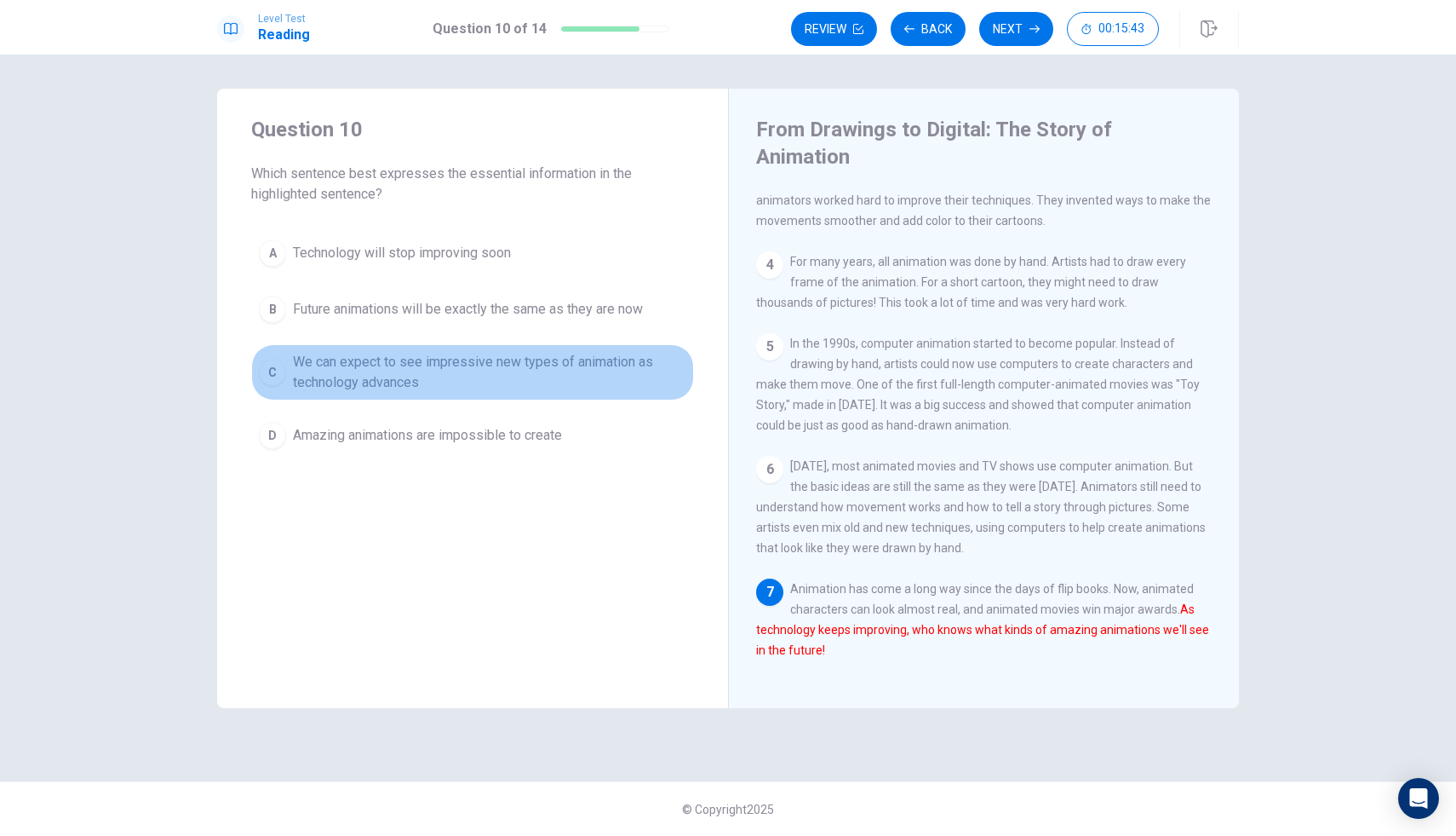
click at [416, 382] on span "We can expect to see impressive new types of animation as technology advances" at bounding box center [490, 373] width 393 height 41
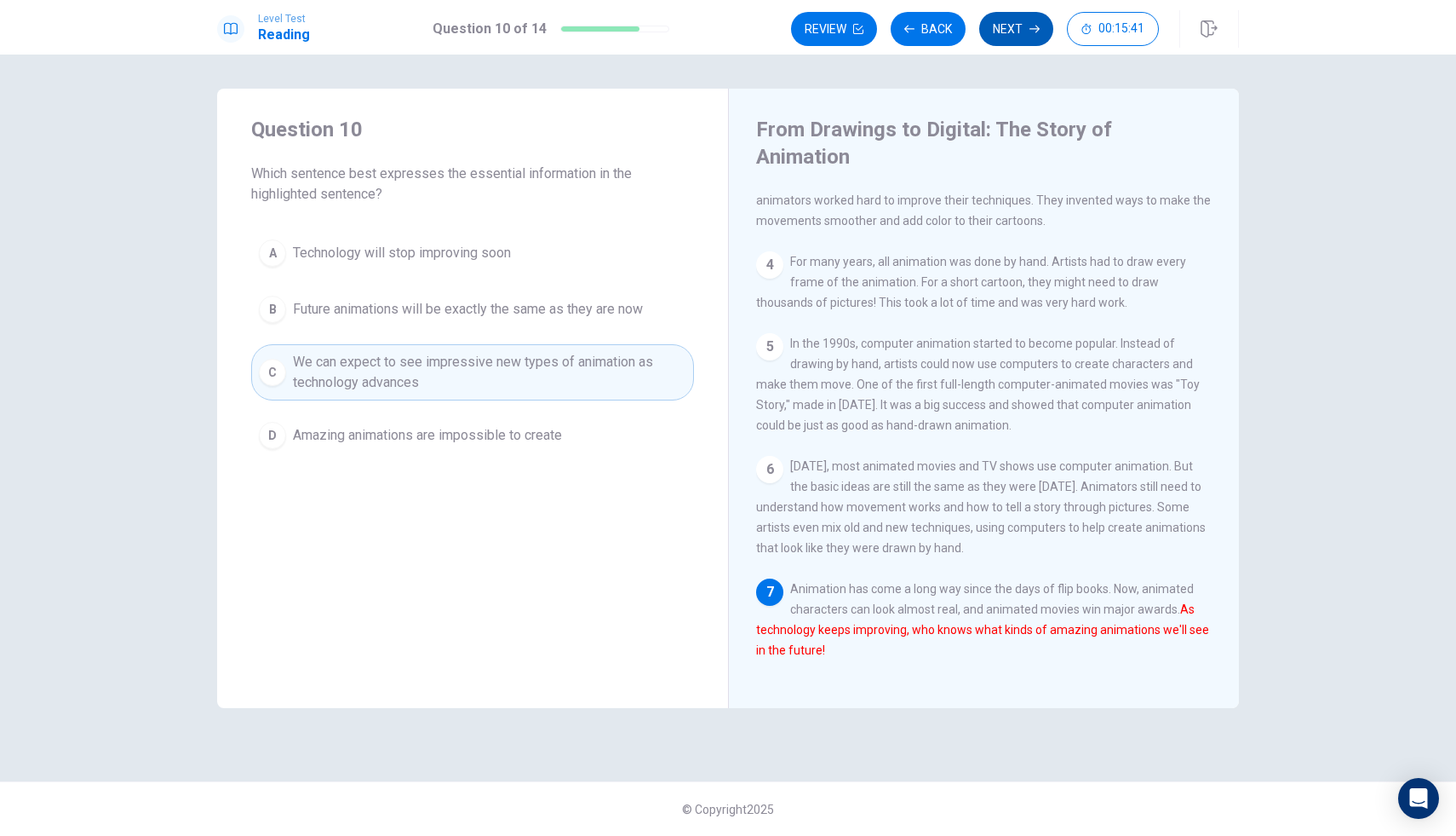
click at [1021, 28] on button "Next" at bounding box center [1016, 29] width 74 height 34
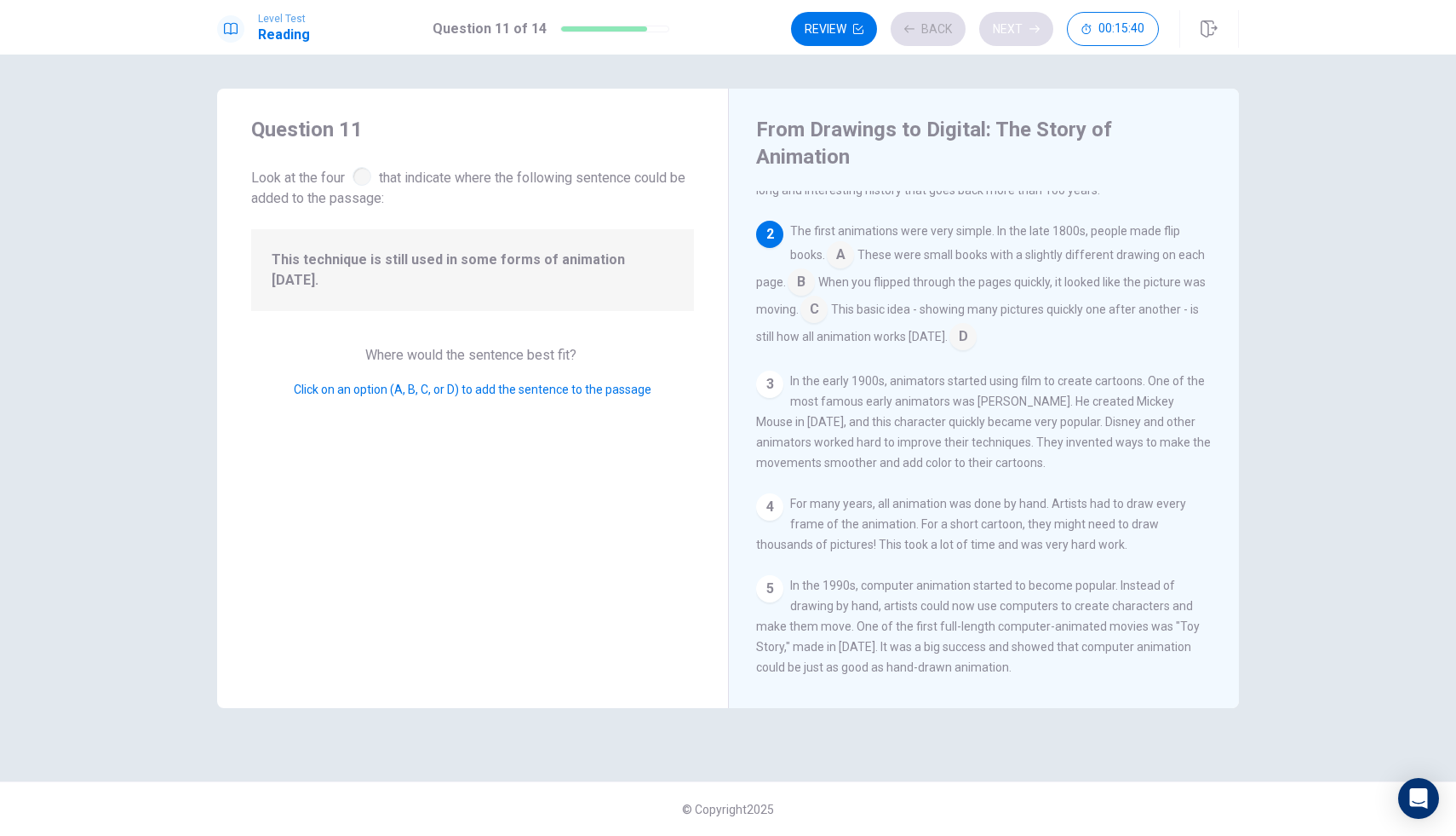
scroll to position [85, 0]
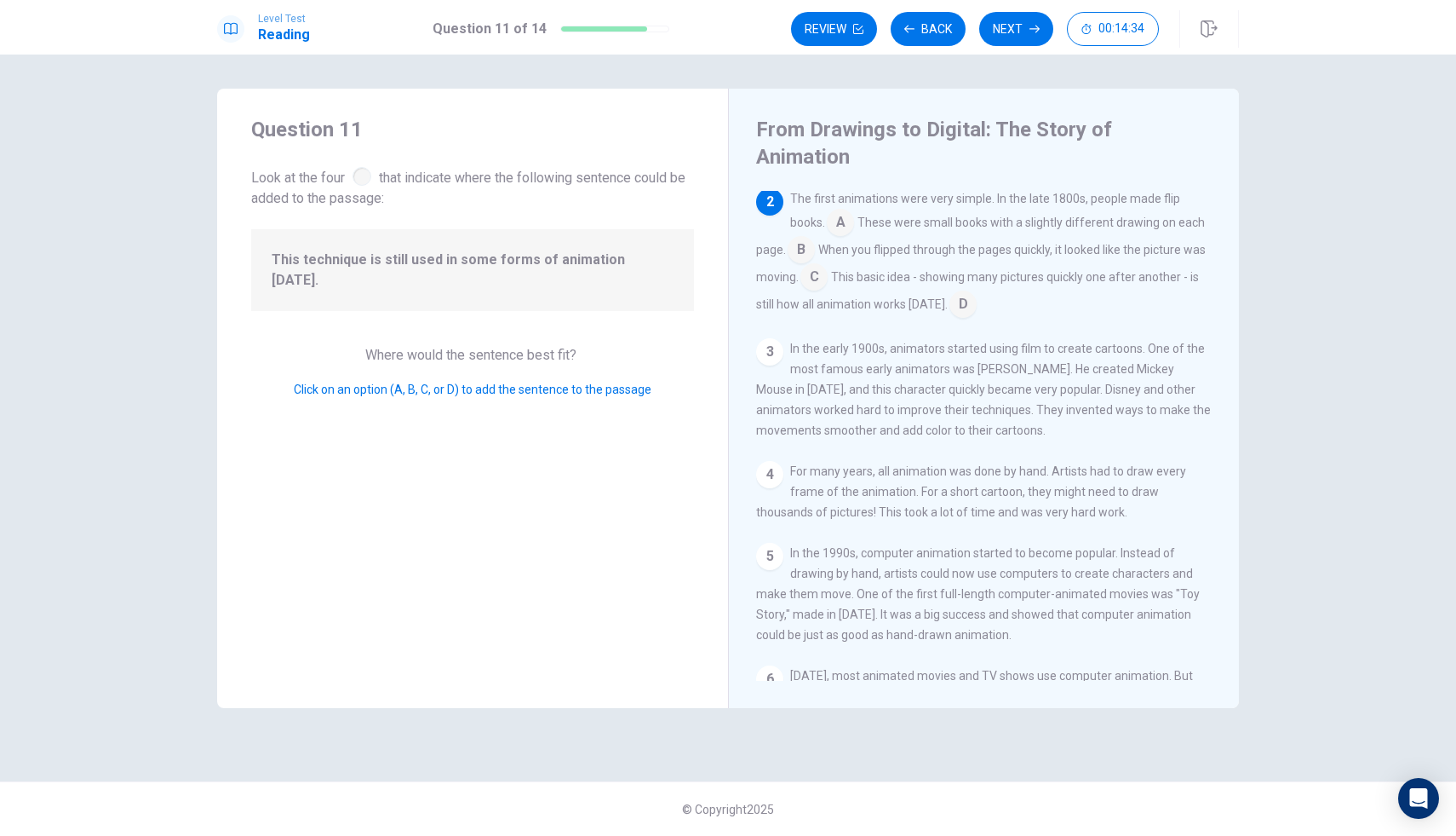
click at [812, 265] on input at bounding box center [814, 278] width 28 height 28
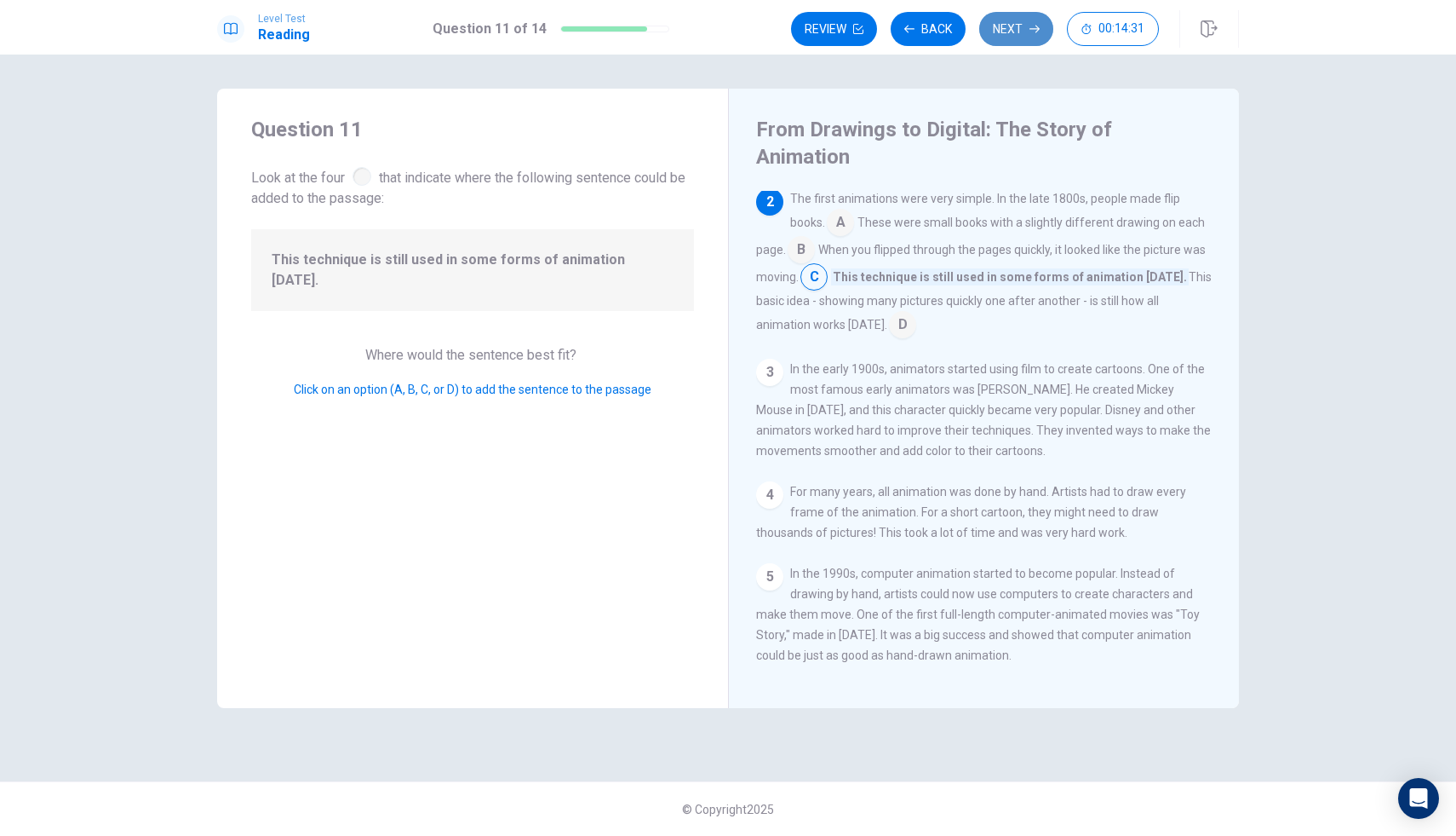
click at [1024, 12] on button "Next" at bounding box center [1016, 29] width 74 height 34
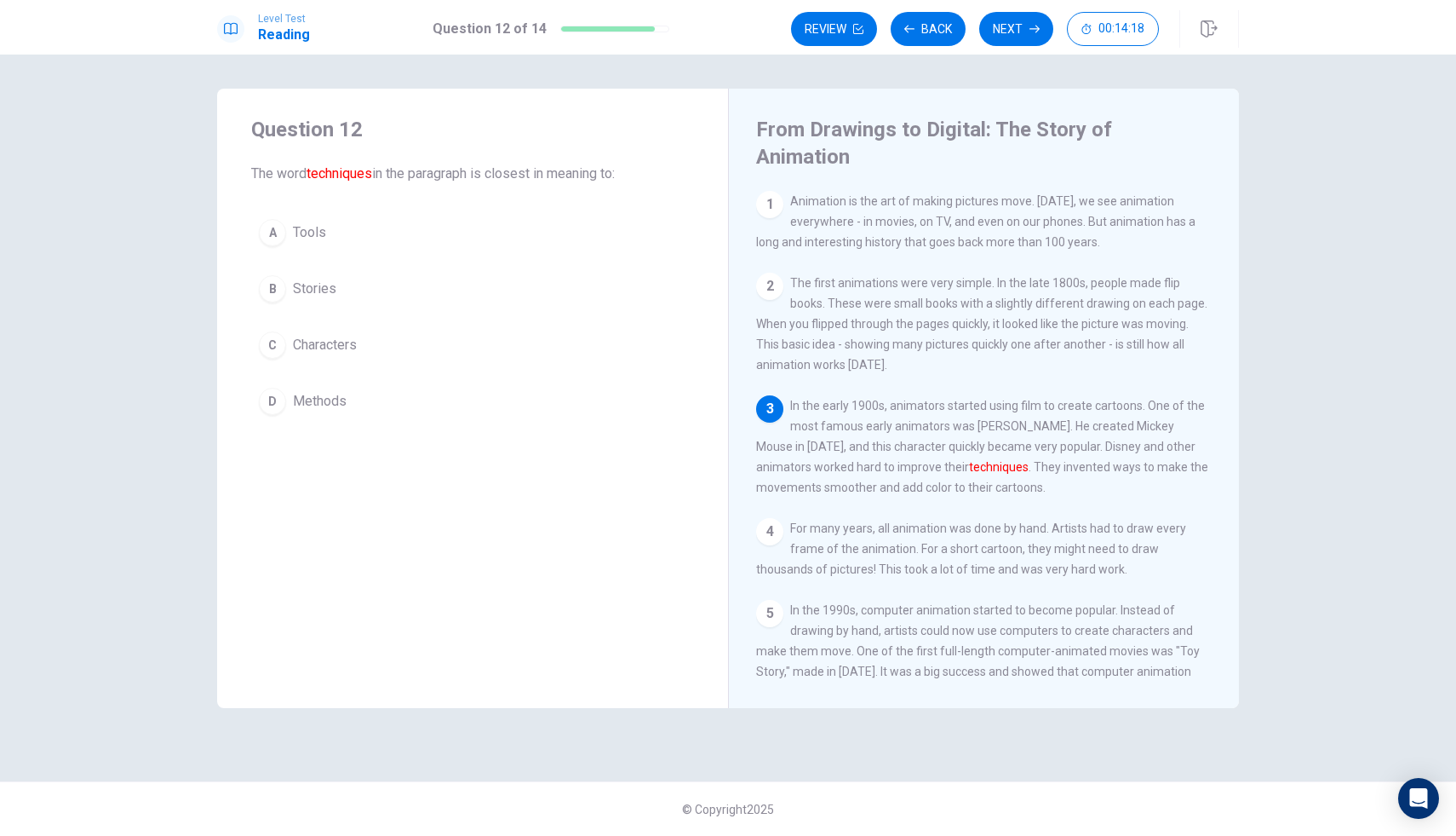
click at [317, 348] on span "Characters" at bounding box center [324, 344] width 64 height 21
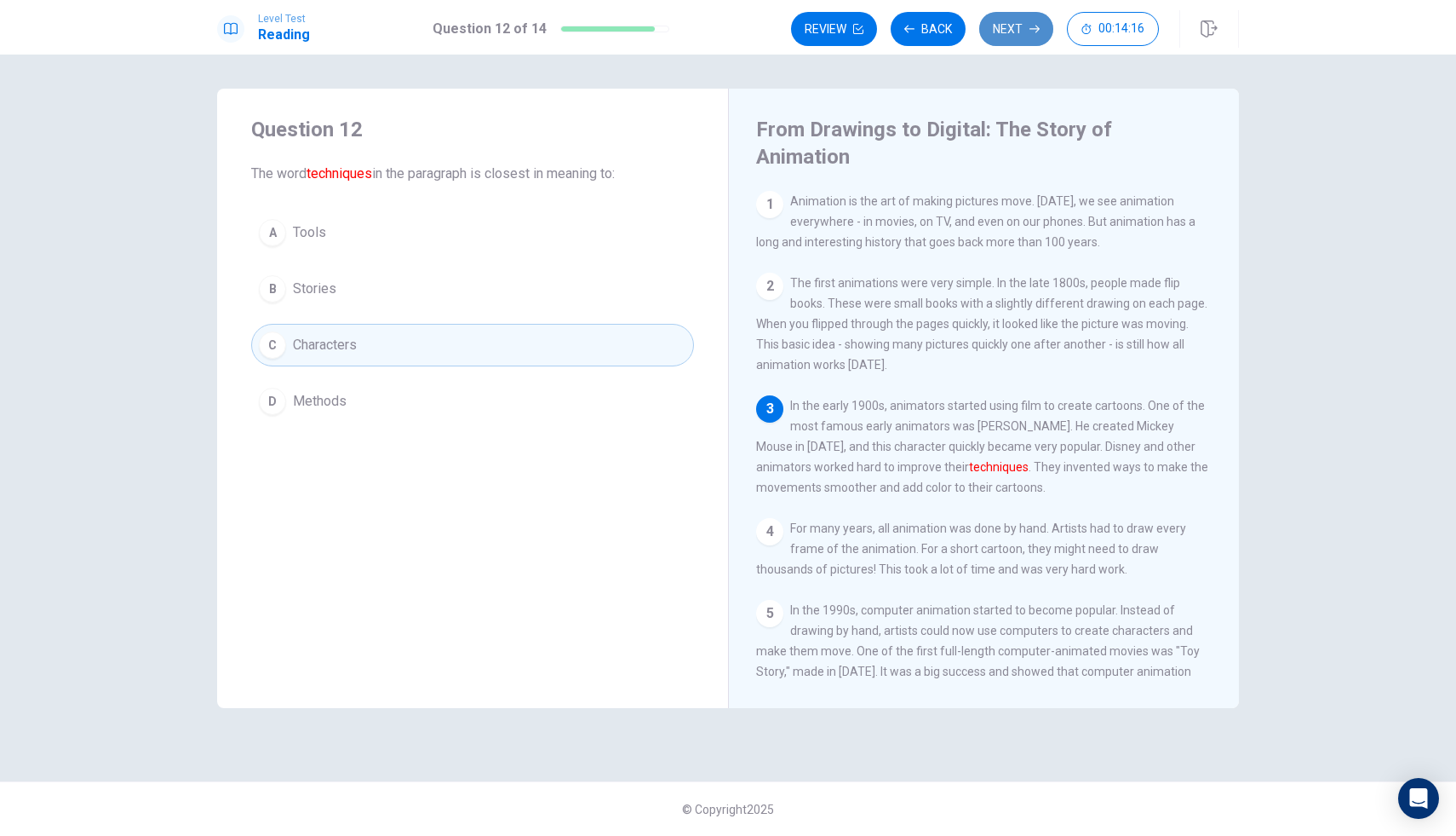
click at [1038, 16] on button "Next" at bounding box center [1016, 29] width 74 height 34
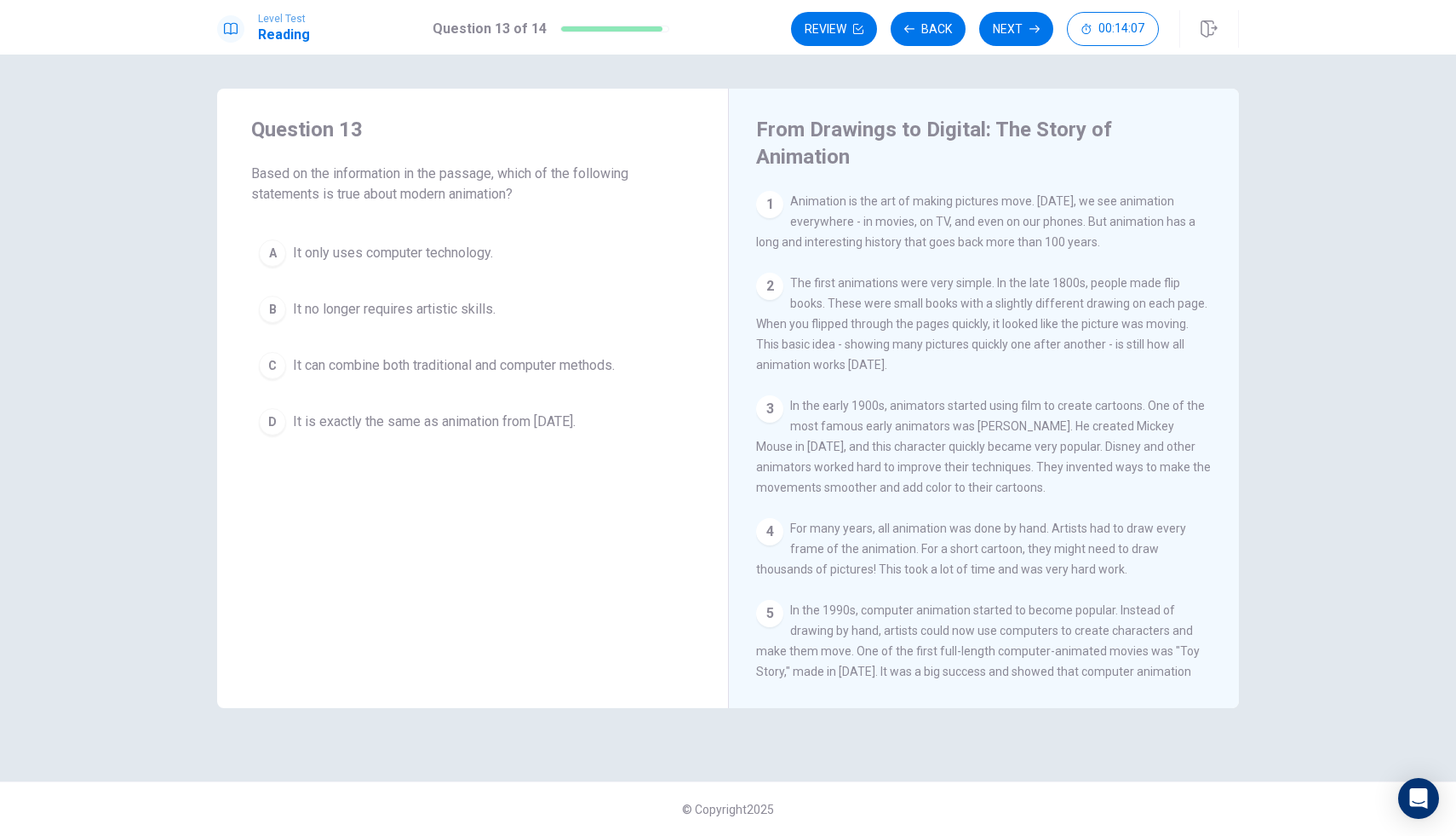
click at [461, 380] on button "C It can combine both traditional and computer methods." at bounding box center [473, 365] width 442 height 42
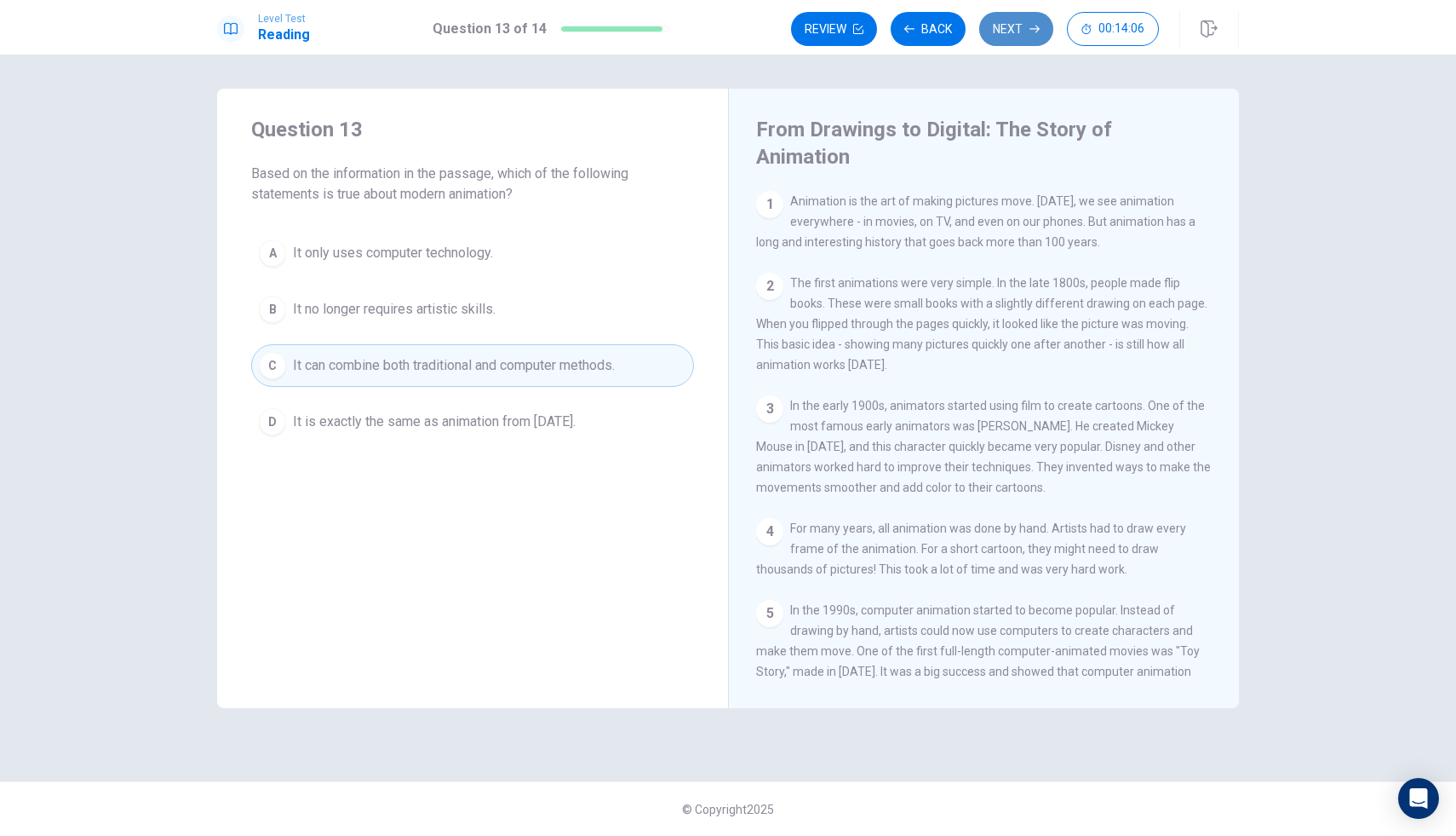
click at [1018, 24] on button "Next" at bounding box center [1016, 29] width 74 height 34
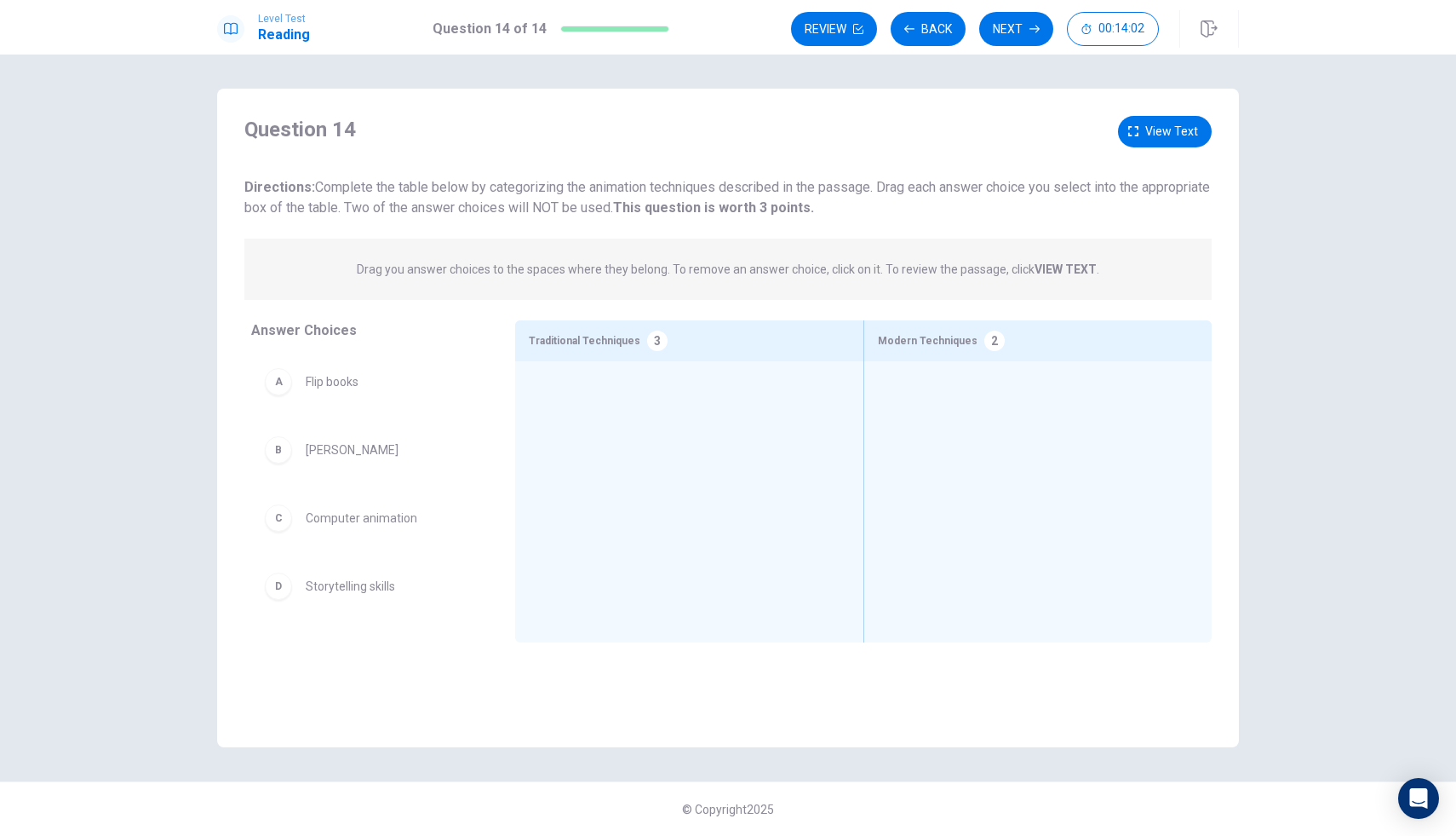
drag, startPoint x: 340, startPoint y: 391, endPoint x: 384, endPoint y: 398, distance: 44.6
drag, startPoint x: 338, startPoint y: 393, endPoint x: 393, endPoint y: 391, distance: 55.0
drag, startPoint x: 273, startPoint y: 386, endPoint x: 553, endPoint y: 447, distance: 286.6
drag, startPoint x: 267, startPoint y: 384, endPoint x: 323, endPoint y: 392, distance: 56.6
drag, startPoint x: 280, startPoint y: 385, endPoint x: 310, endPoint y: 404, distance: 35.5
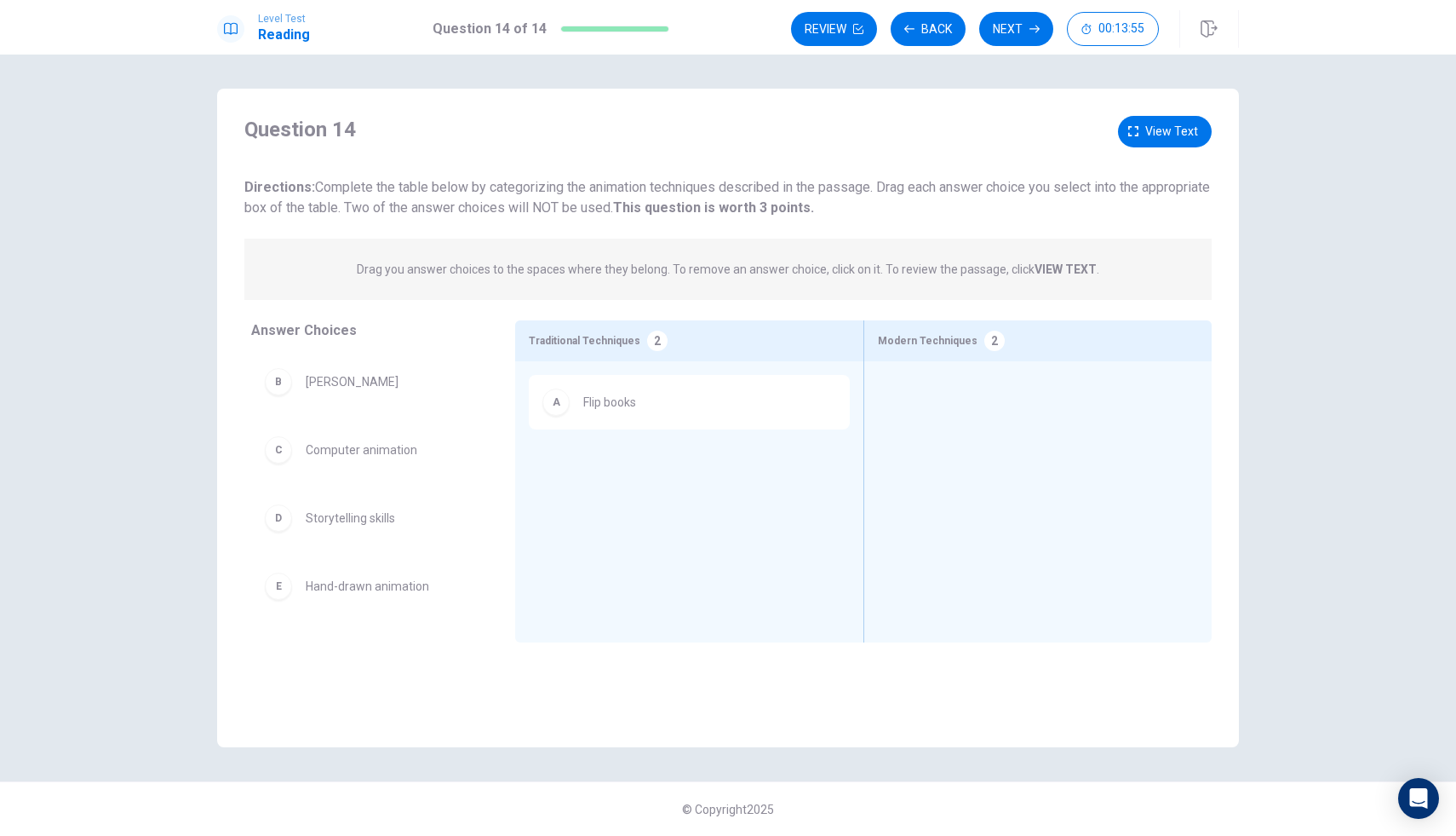
click at [286, 388] on div "B [PERSON_NAME] C Computer animation D Storytelling skills E Hand-drawn animati…" at bounding box center [370, 485] width 237 height 263
drag, startPoint x: 273, startPoint y: 391, endPoint x: 282, endPoint y: 392, distance: 9.1
click at [277, 392] on div "C Computer animation D Storytelling skills E Hand-drawn animation F 3D animatio…" at bounding box center [370, 485] width 237 height 263
click at [280, 386] on div "C Computer animation D Storytelling skills E Hand-drawn animation F 3D animatio…" at bounding box center [370, 485] width 237 height 263
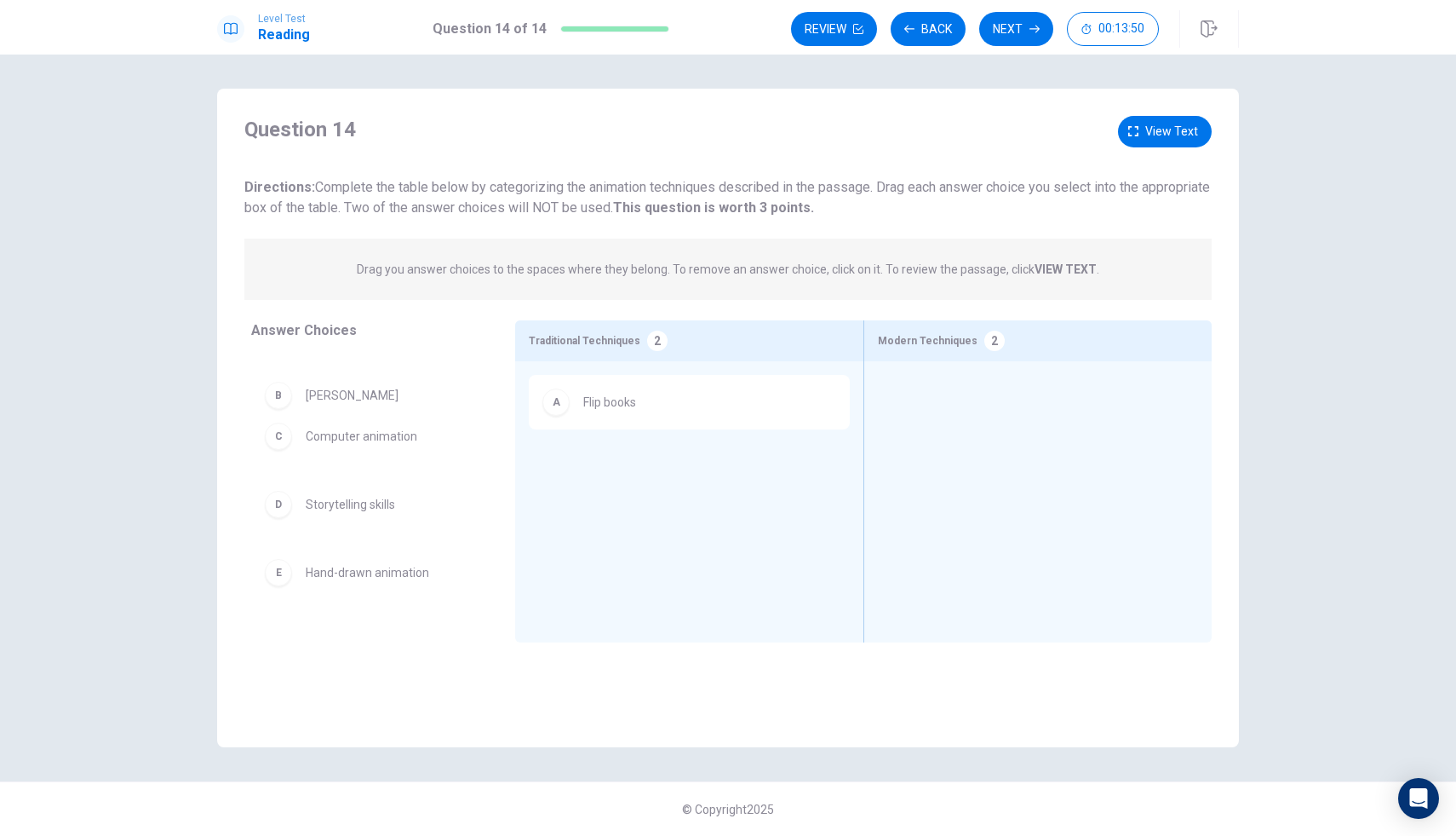
click at [279, 388] on div "C Computer animation D Storytelling skills E Hand-drawn animation F 3D animatio…" at bounding box center [370, 485] width 237 height 263
click at [310, 395] on div "C Computer animation D Storytelling skills E Hand-drawn animation F 3D animatio…" at bounding box center [370, 485] width 237 height 263
drag, startPoint x: 274, startPoint y: 397, endPoint x: 272, endPoint y: 448, distance: 51.0
click at [271, 447] on div "C Computer animation D Storytelling skills E Hand-drawn animation F 3D animatio…" at bounding box center [370, 485] width 237 height 263
drag, startPoint x: 272, startPoint y: 448, endPoint x: 346, endPoint y: 448, distance: 74.0
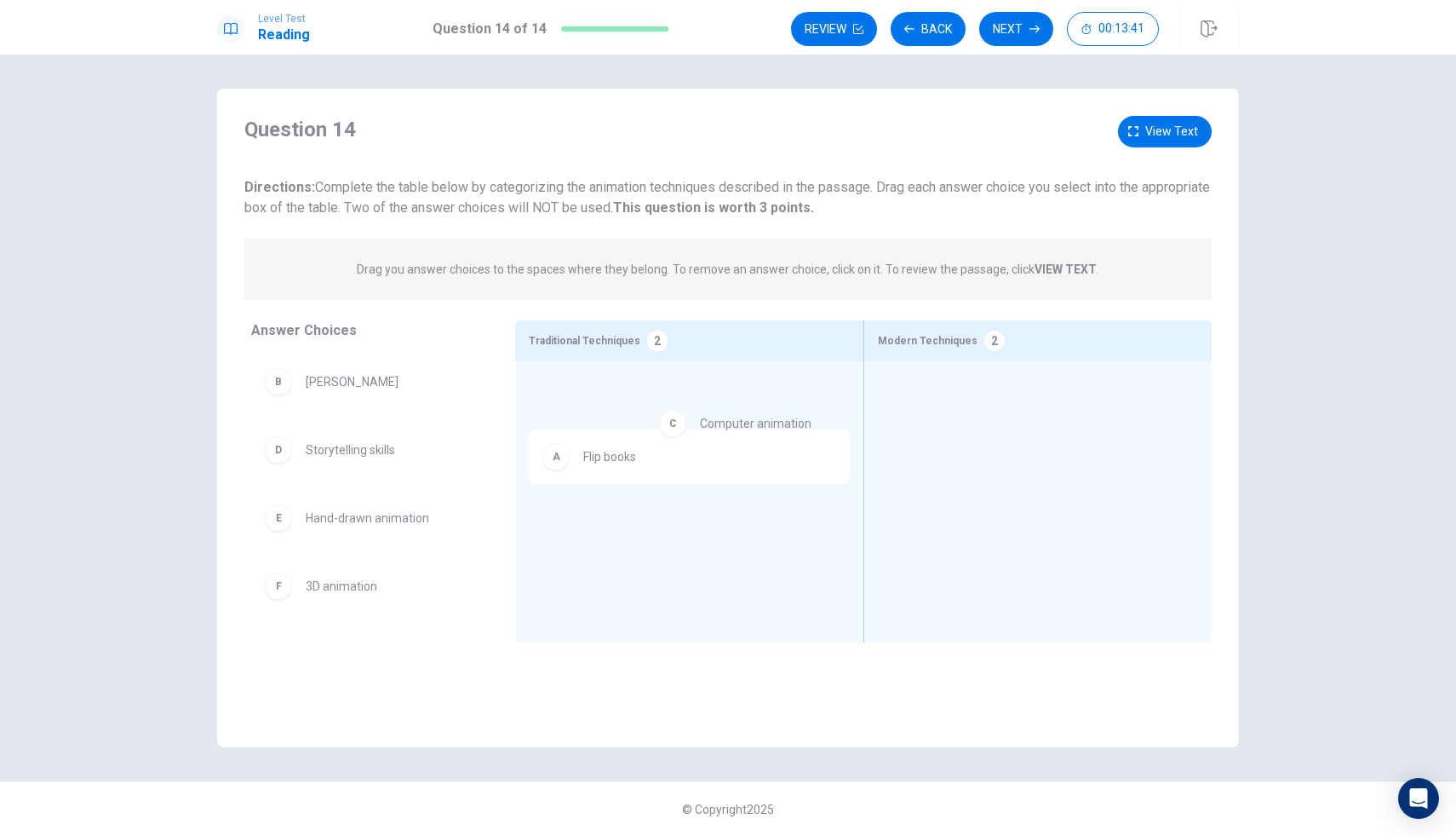
drag, startPoint x: 278, startPoint y: 455, endPoint x: 721, endPoint y: 424, distance: 444.1
drag, startPoint x: 556, startPoint y: 475, endPoint x: 667, endPoint y: 473, distance: 111.0
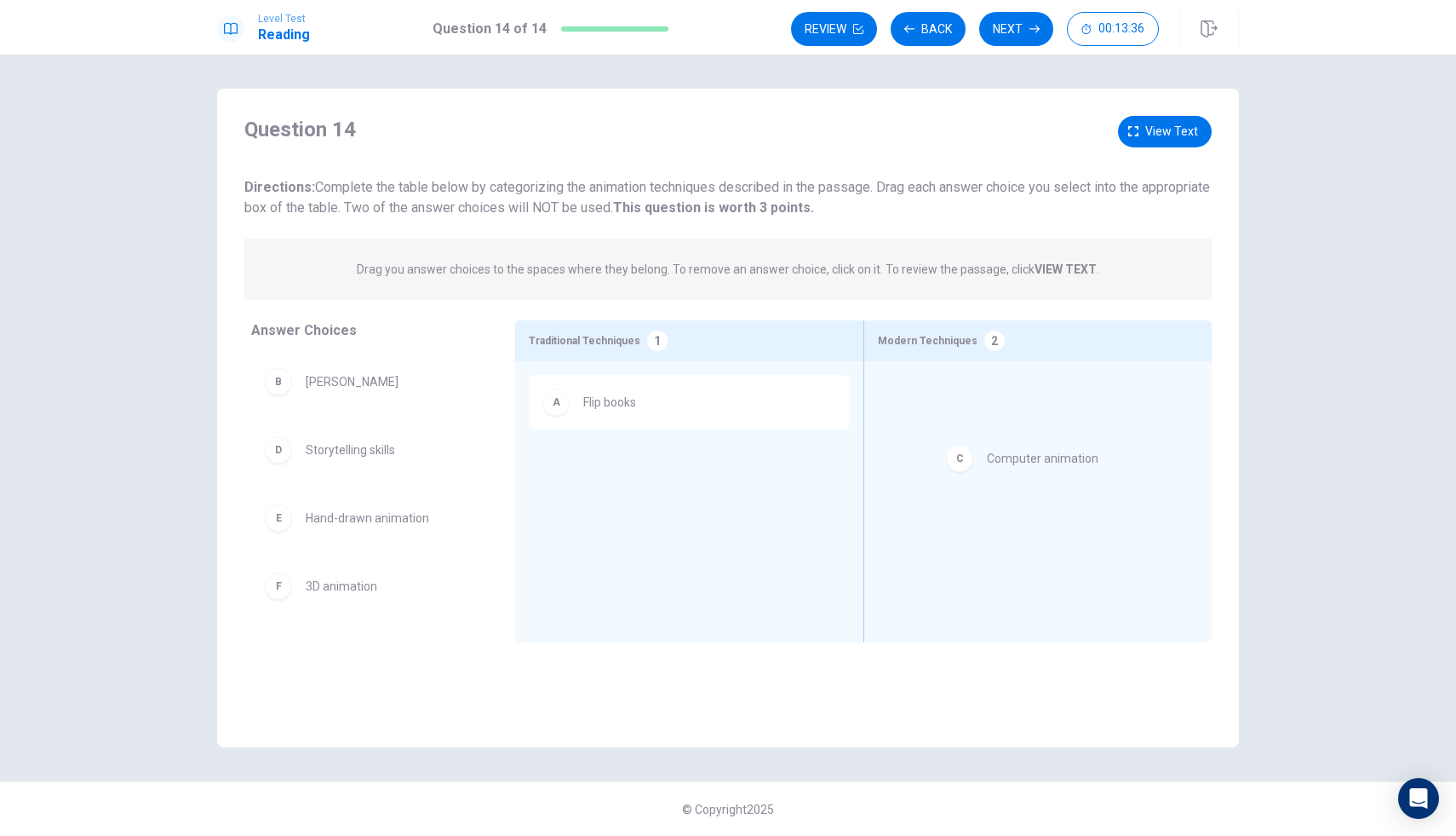
drag, startPoint x: 556, startPoint y: 466, endPoint x: 987, endPoint y: 451, distance: 431.3
drag, startPoint x: 278, startPoint y: 386, endPoint x: 349, endPoint y: 387, distance: 71.0
drag, startPoint x: 281, startPoint y: 583, endPoint x: 326, endPoint y: 585, distance: 45.0
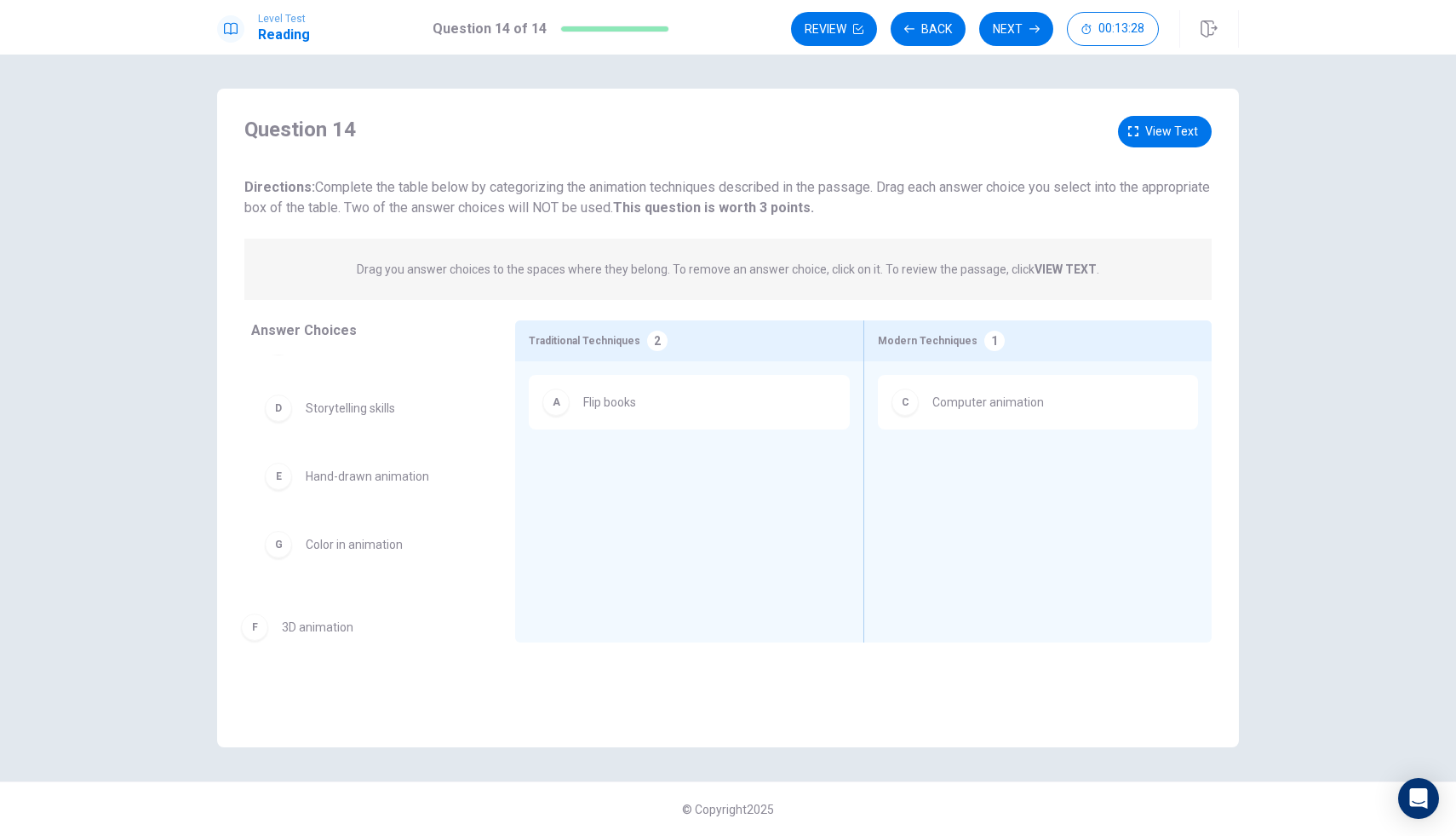
scroll to position [65, 0]
drag, startPoint x: 283, startPoint y: 592, endPoint x: 853, endPoint y: 533, distance: 573.0
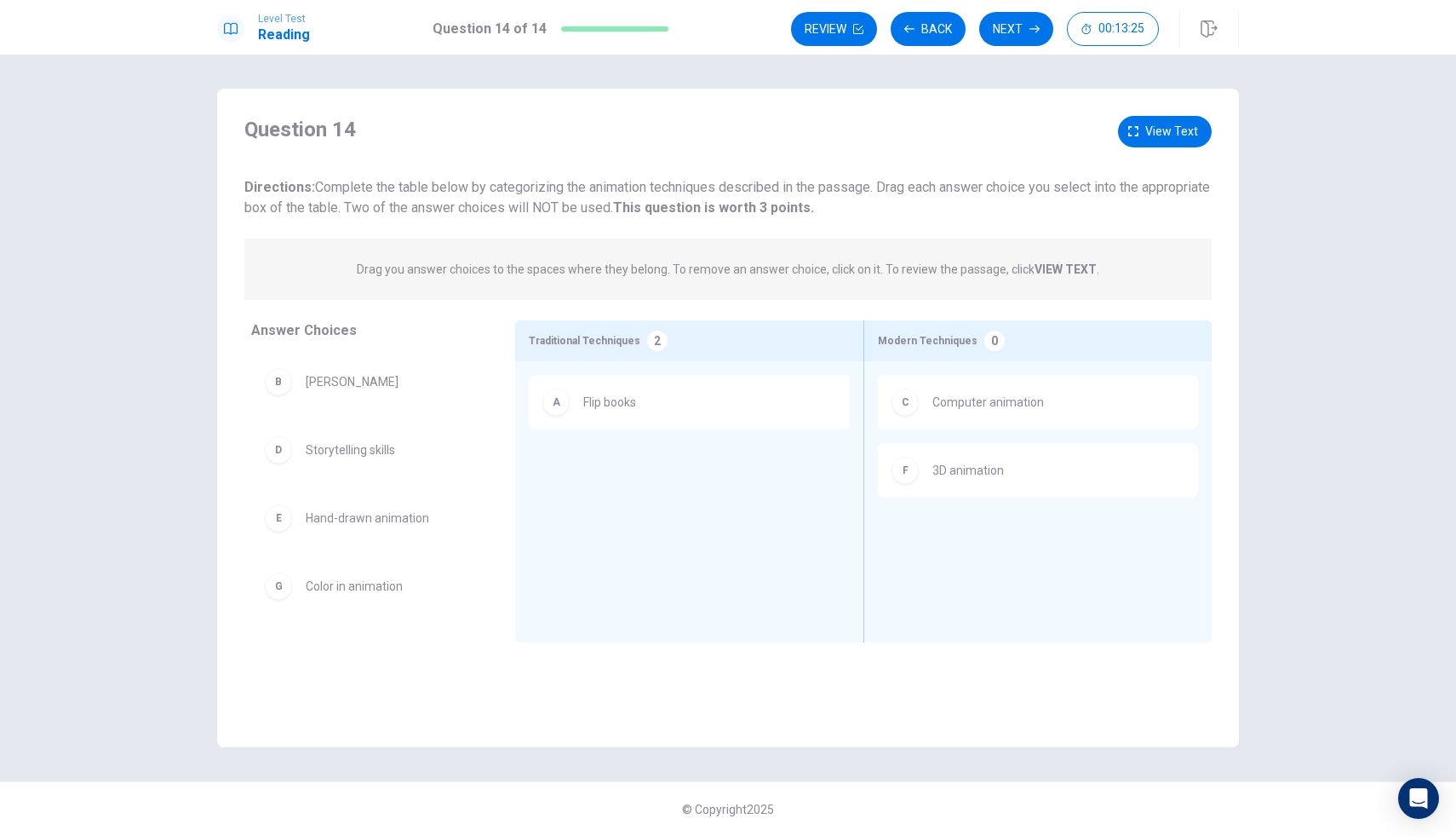
scroll to position [0, 0]
drag, startPoint x: 282, startPoint y: 390, endPoint x: 601, endPoint y: 512, distance: 341.5
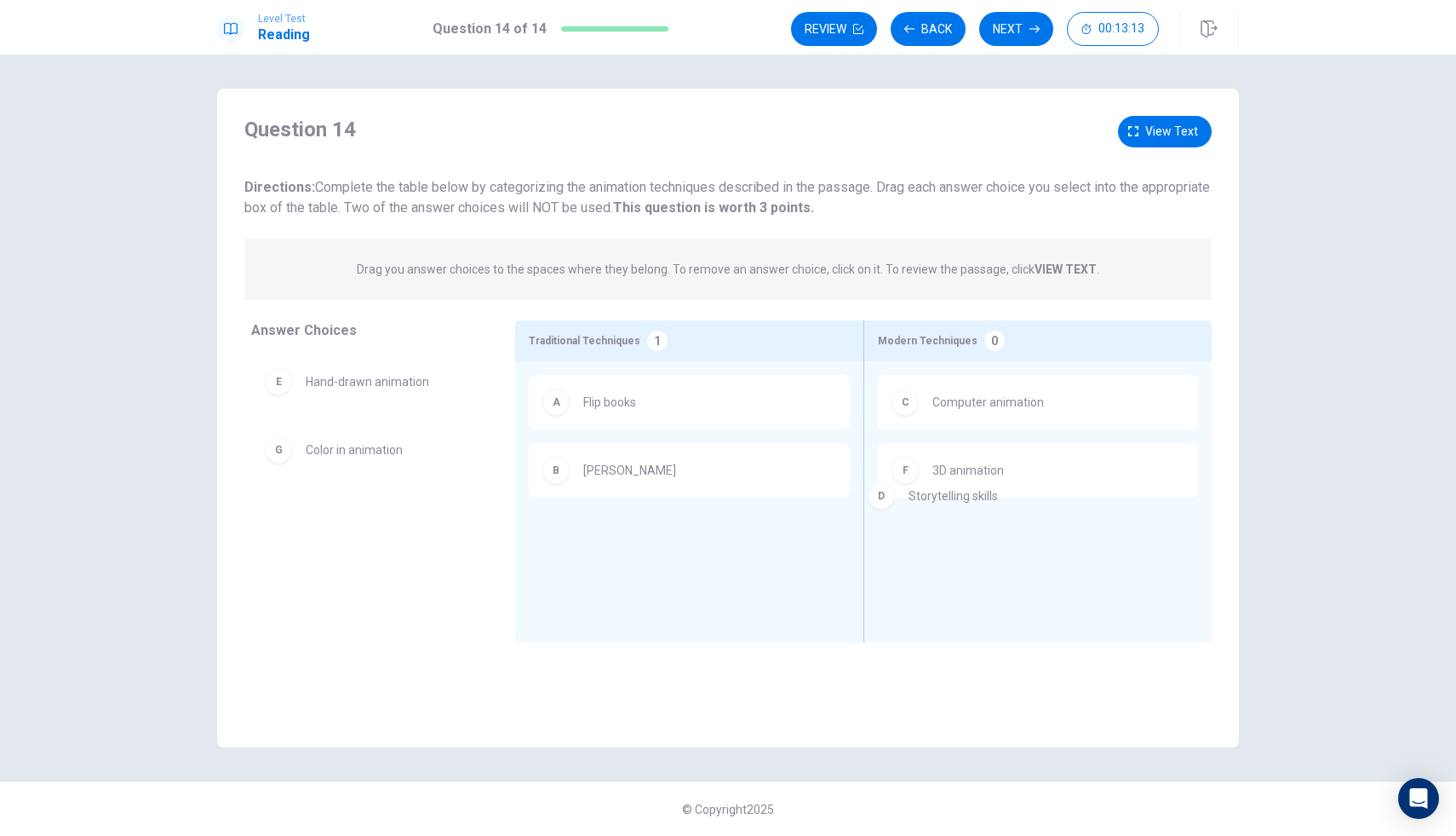
drag, startPoint x: 281, startPoint y: 389, endPoint x: 916, endPoint y: 522, distance: 648.8
drag, startPoint x: 289, startPoint y: 386, endPoint x: 323, endPoint y: 386, distance: 34.0
drag, startPoint x: 280, startPoint y: 386, endPoint x: 609, endPoint y: 520, distance: 355.2
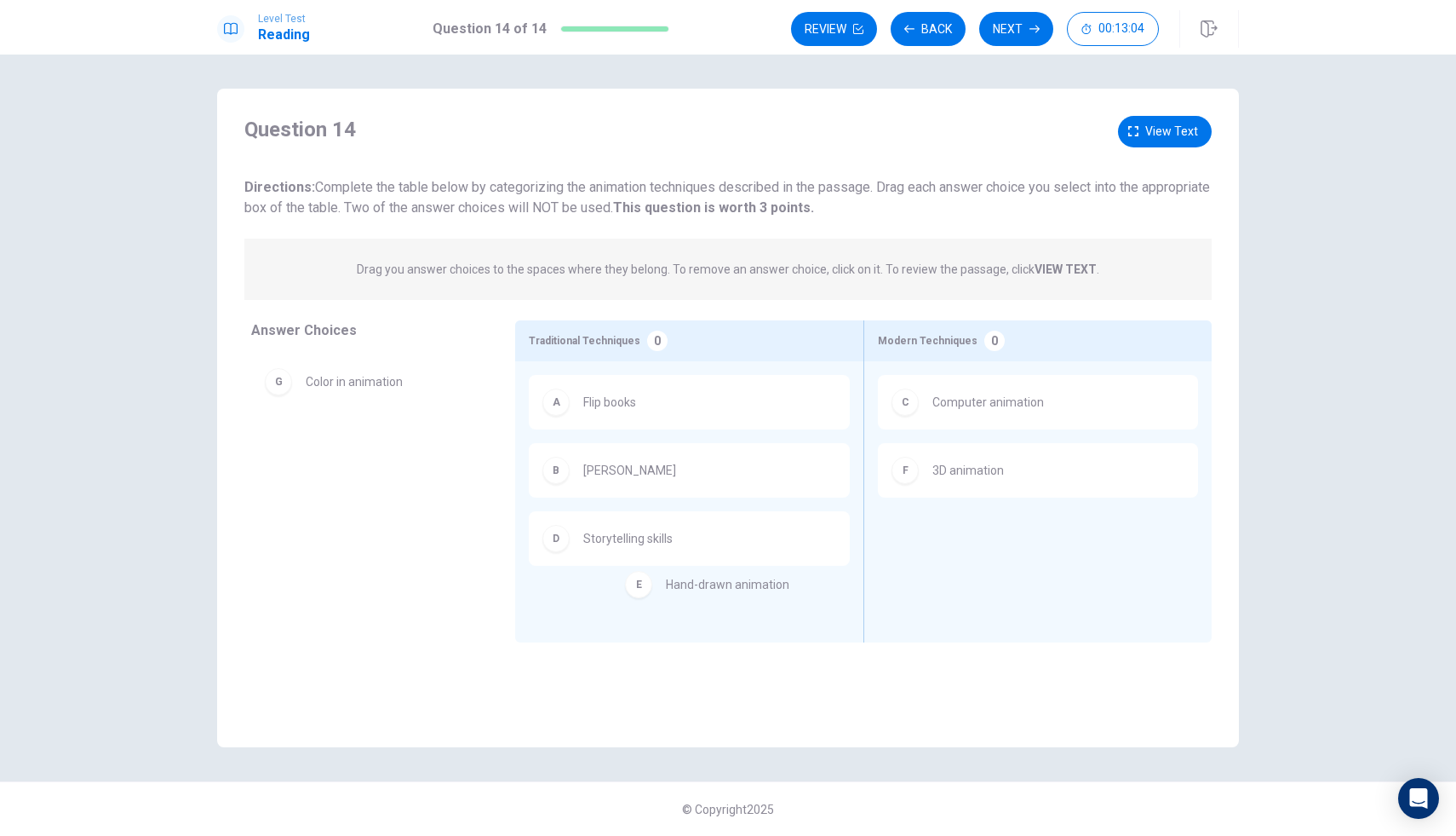
drag, startPoint x: 280, startPoint y: 384, endPoint x: 646, endPoint y: 586, distance: 418.0
drag, startPoint x: 278, startPoint y: 454, endPoint x: 957, endPoint y: 592, distance: 692.9
drag, startPoint x: 342, startPoint y: 449, endPoint x: 433, endPoint y: 449, distance: 91.0
drag, startPoint x: 277, startPoint y: 456, endPoint x: 1060, endPoint y: 540, distance: 787.5
drag, startPoint x: 277, startPoint y: 385, endPoint x: 614, endPoint y: 571, distance: 384.9
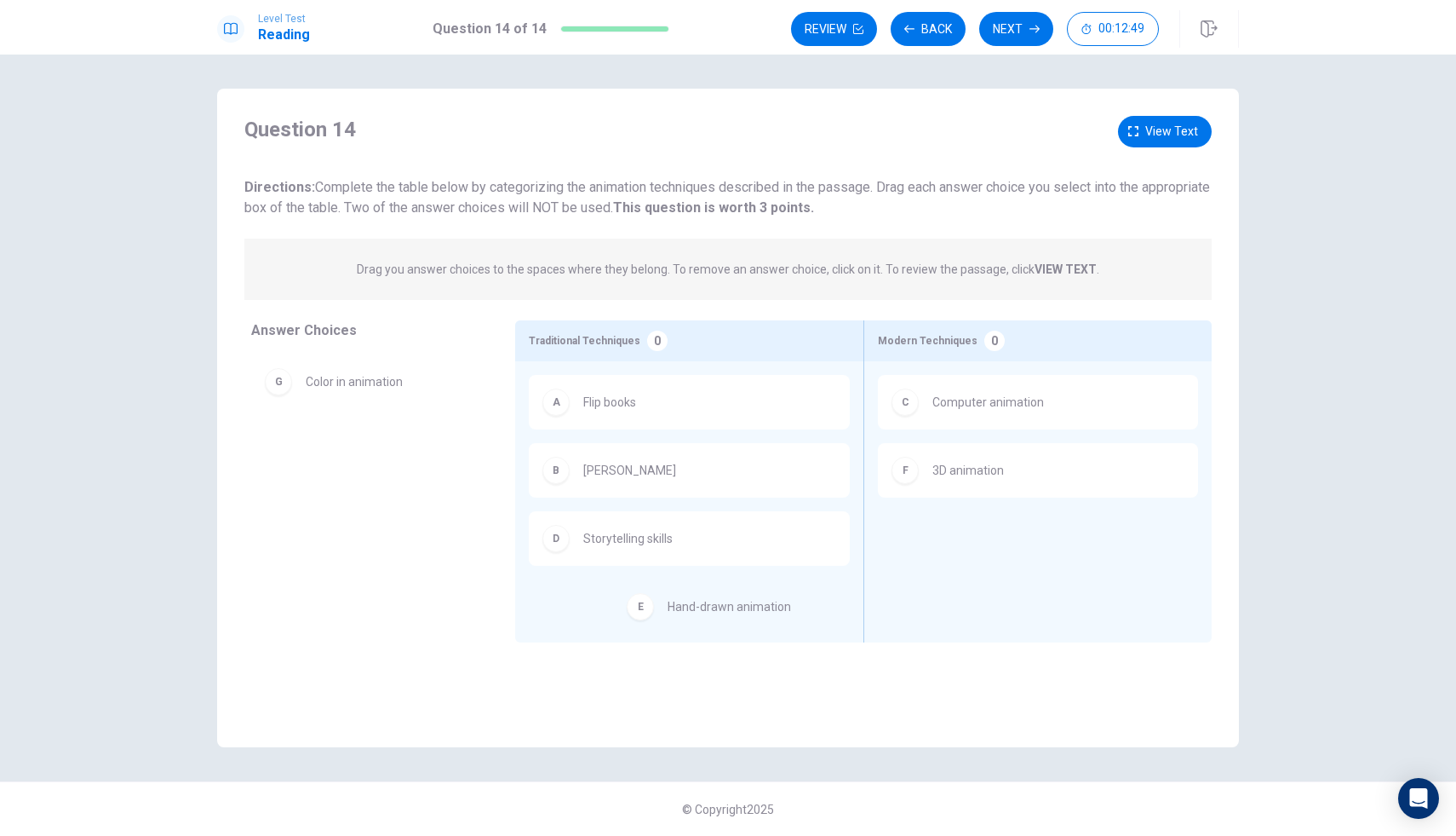
drag, startPoint x: 276, startPoint y: 385, endPoint x: 642, endPoint y: 609, distance: 429.1
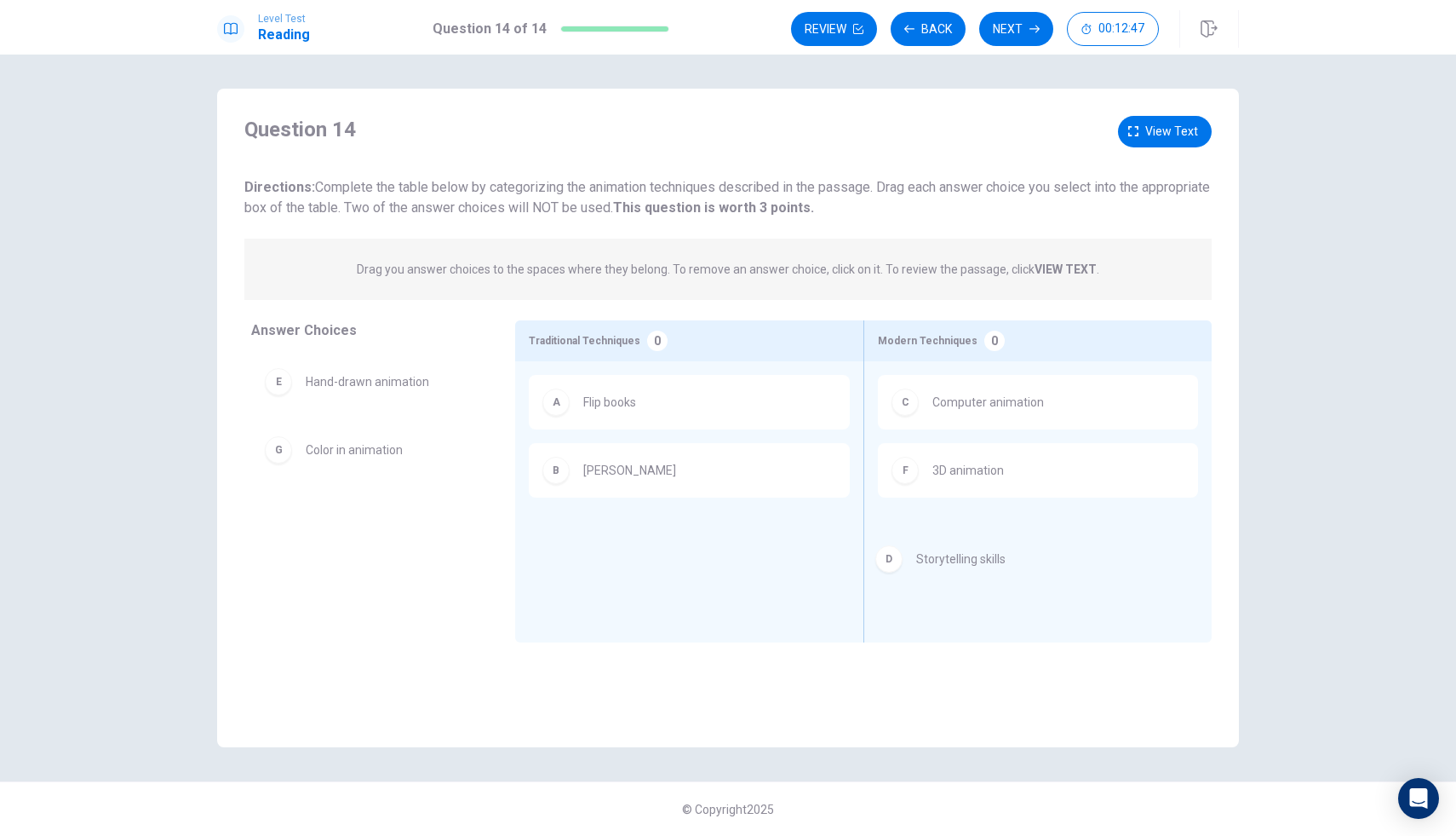
drag, startPoint x: 646, startPoint y: 539, endPoint x: 983, endPoint y: 560, distance: 337.7
drag, startPoint x: 608, startPoint y: 551, endPoint x: 248, endPoint y: 557, distance: 360.0
drag, startPoint x: 319, startPoint y: 374, endPoint x: 383, endPoint y: 401, distance: 69.5
drag, startPoint x: 285, startPoint y: 386, endPoint x: 702, endPoint y: 562, distance: 452.6
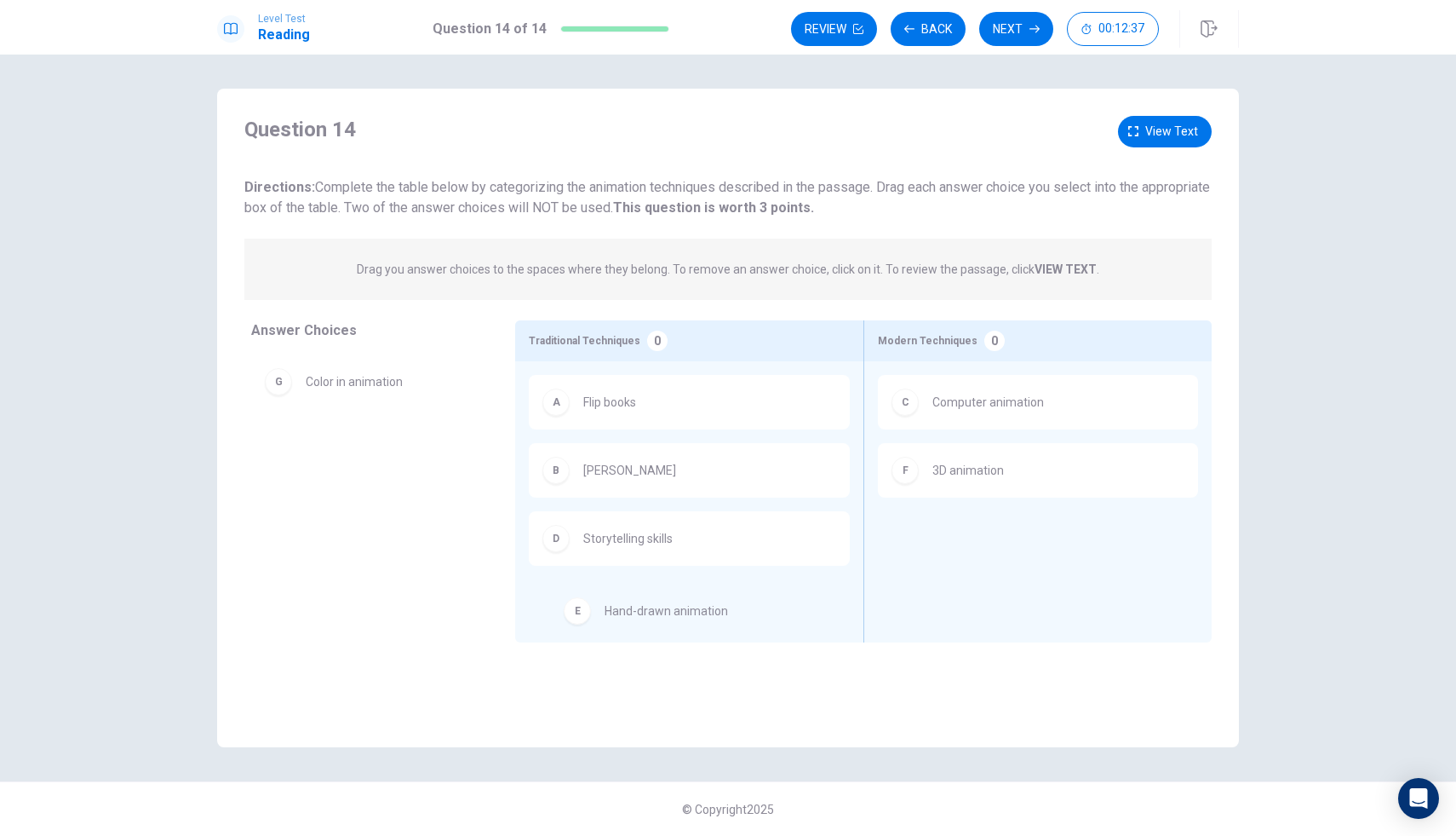
drag, startPoint x: 277, startPoint y: 384, endPoint x: 581, endPoint y: 613, distance: 380.6
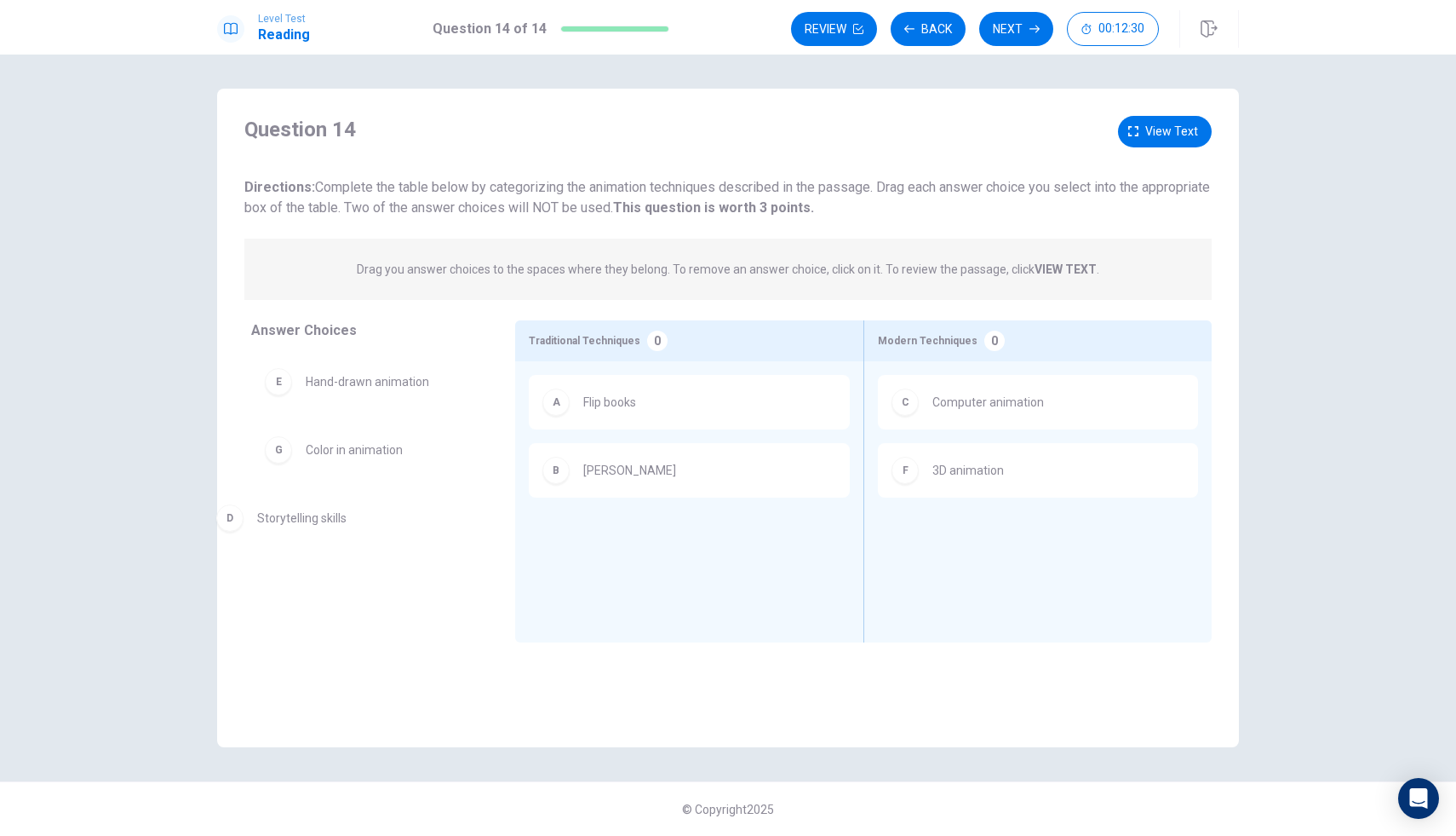
drag, startPoint x: 691, startPoint y: 548, endPoint x: 345, endPoint y: 522, distance: 347.0
drag, startPoint x: 396, startPoint y: 458, endPoint x: 750, endPoint y: 539, distance: 363.1
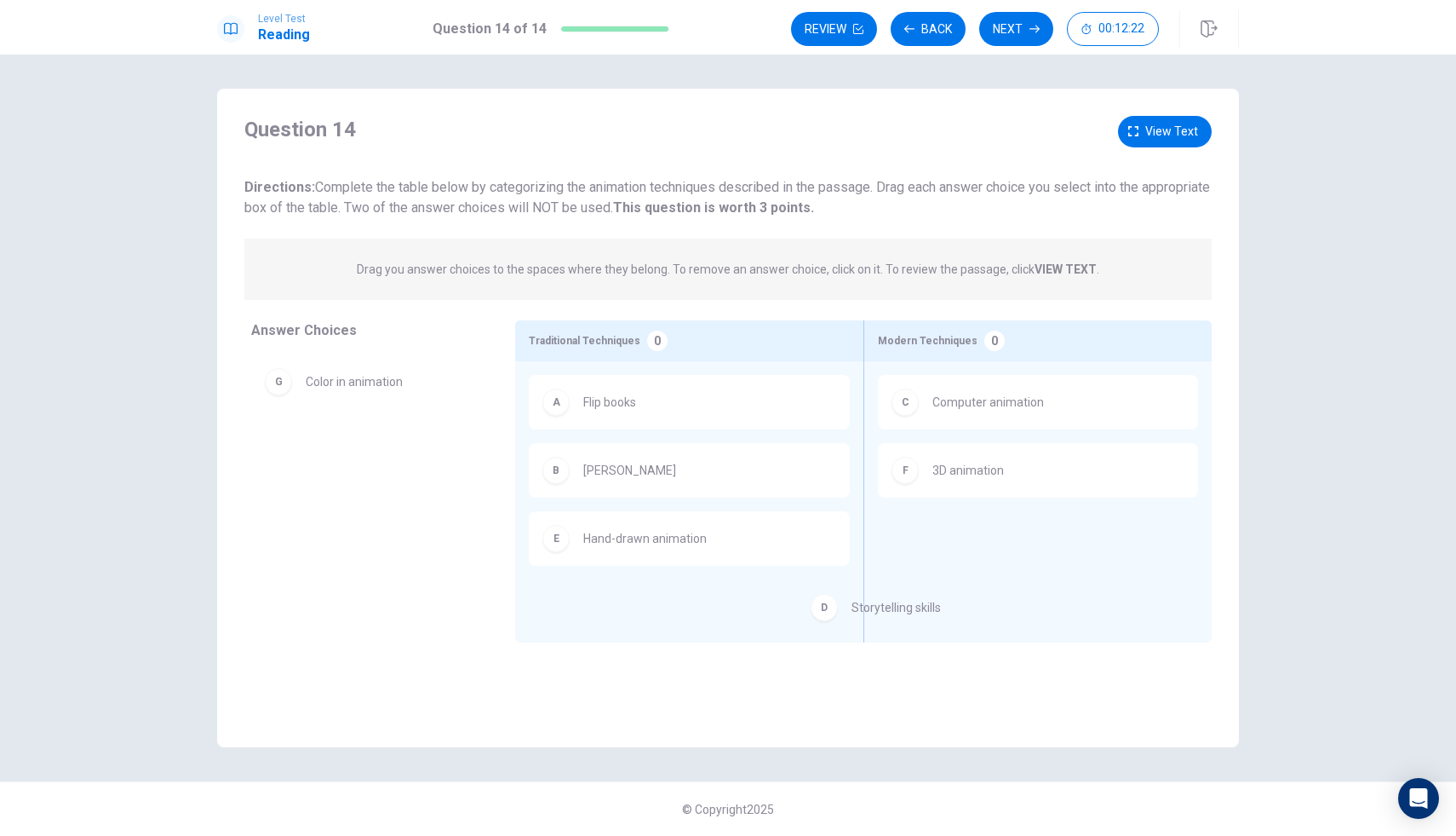
drag, startPoint x: 350, startPoint y: 386, endPoint x: 995, endPoint y: 629, distance: 689.3
click at [1009, 33] on button "Next" at bounding box center [1016, 29] width 74 height 34
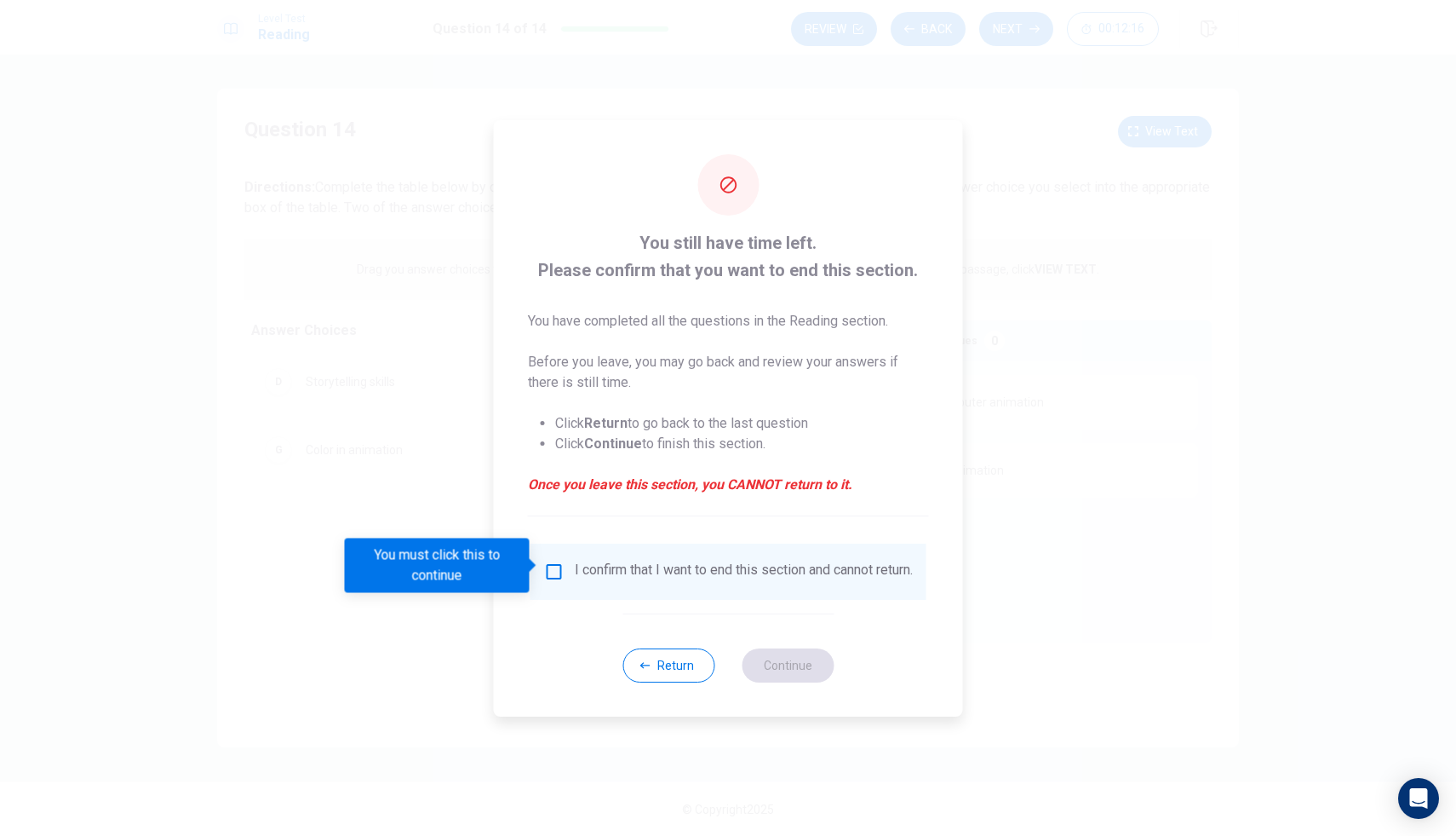
click at [548, 565] on input "You must click this to continue" at bounding box center [553, 571] width 21 height 21
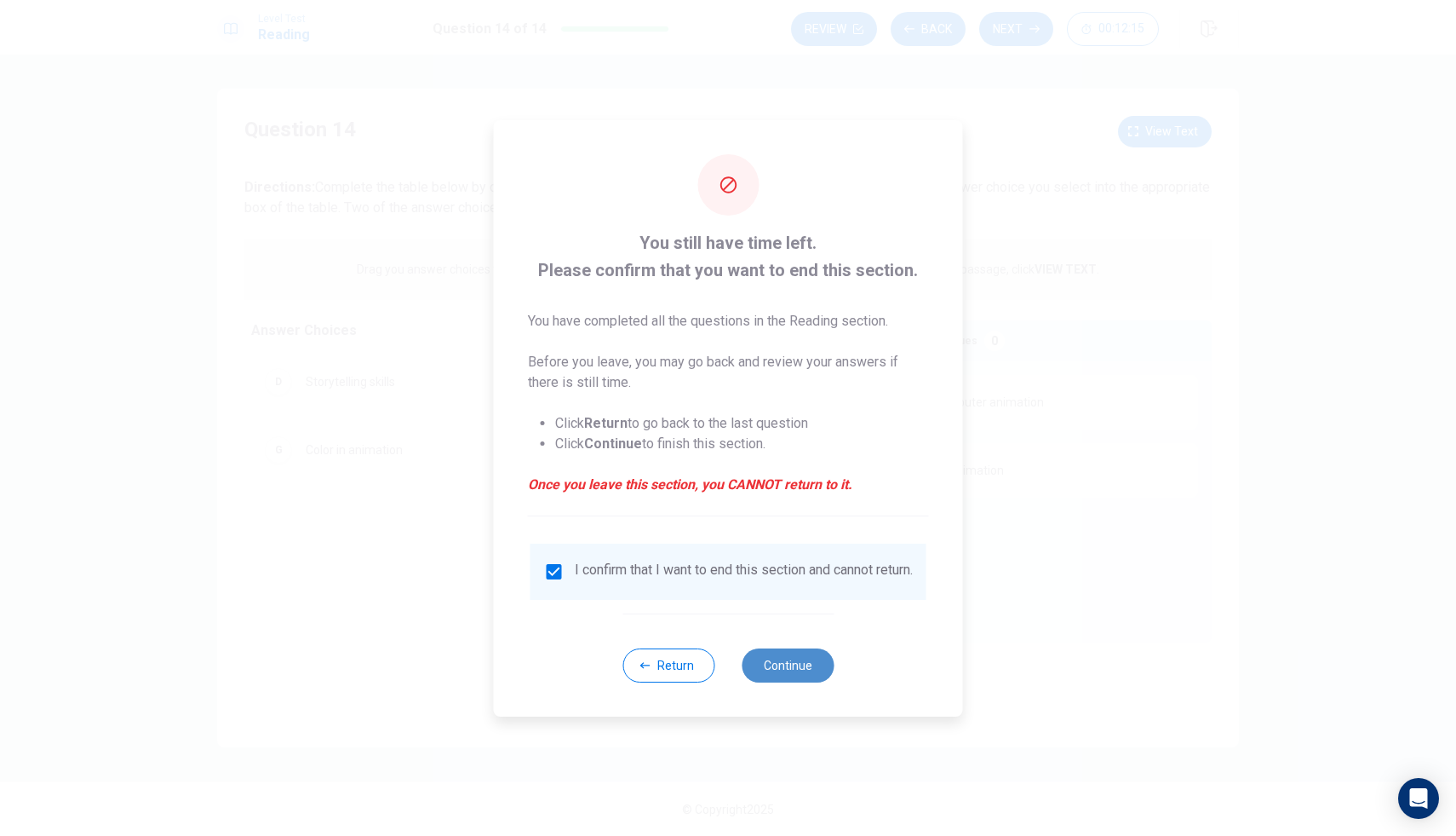
click at [800, 676] on button "Continue" at bounding box center [787, 665] width 92 height 34
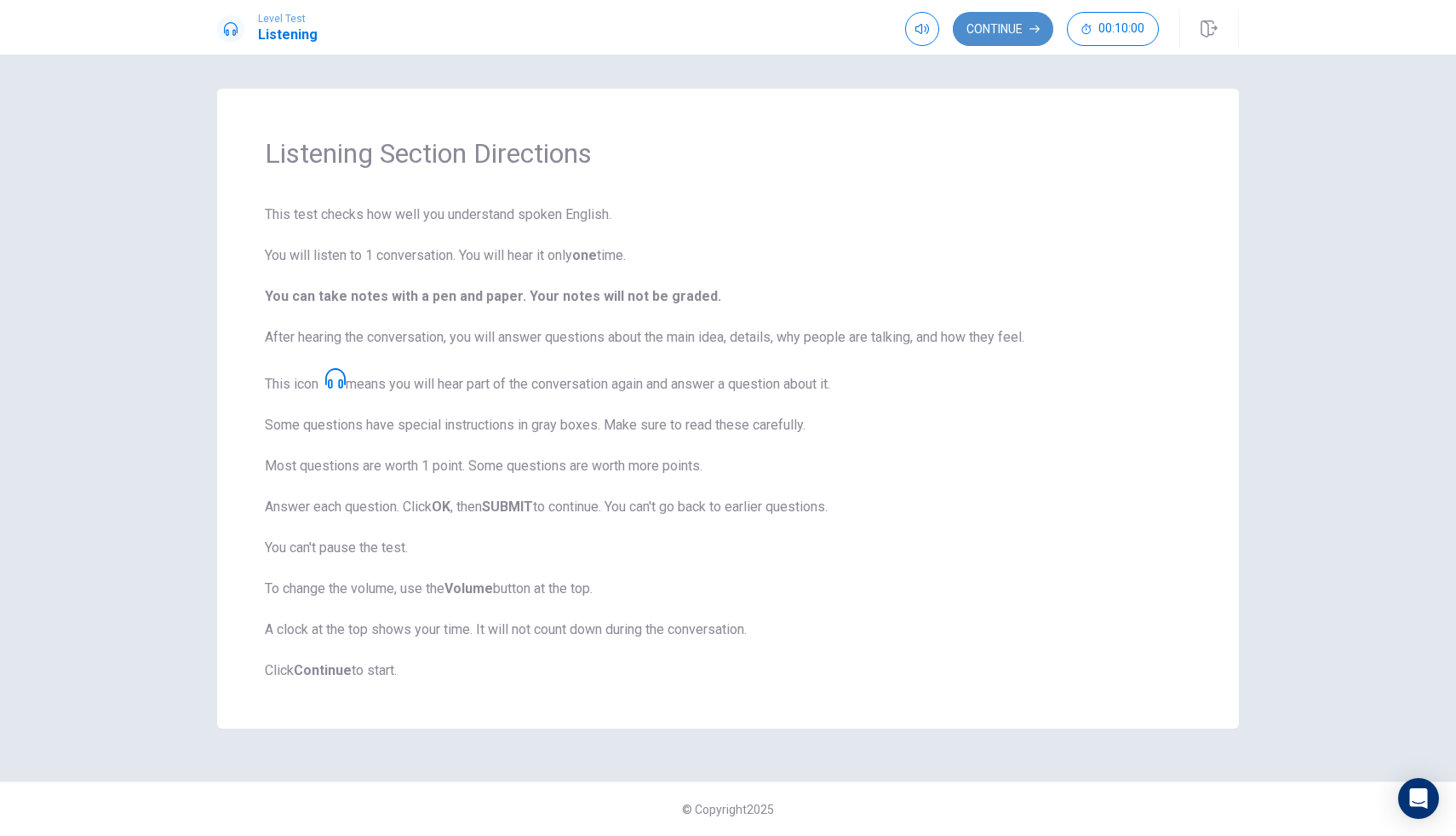
click at [1022, 29] on button "Continue" at bounding box center [1003, 29] width 100 height 34
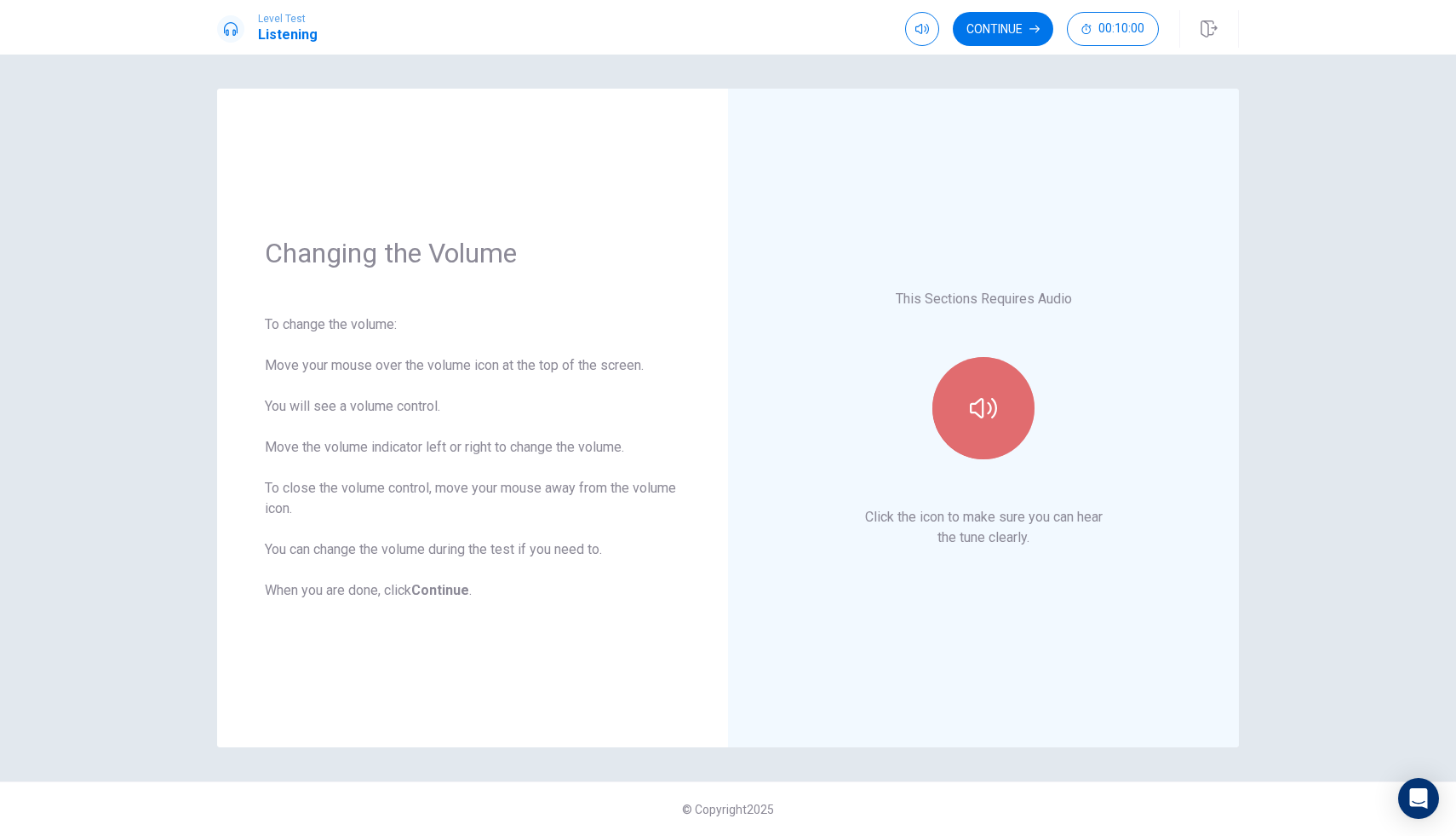
click at [977, 418] on icon "button" at bounding box center [984, 408] width 28 height 28
click at [1006, 34] on button "Continue" at bounding box center [1003, 29] width 100 height 34
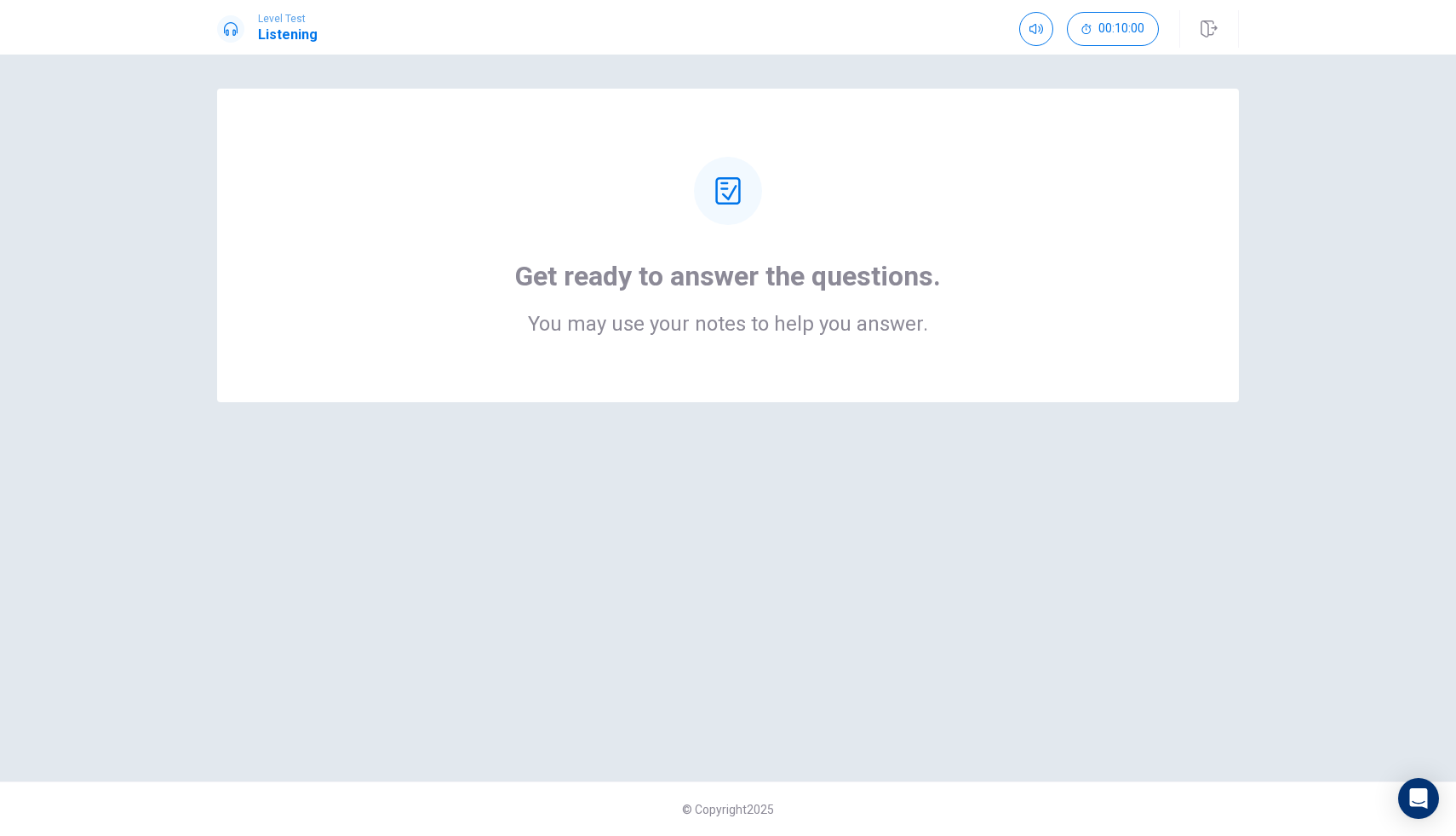
click at [737, 201] on icon at bounding box center [728, 191] width 28 height 28
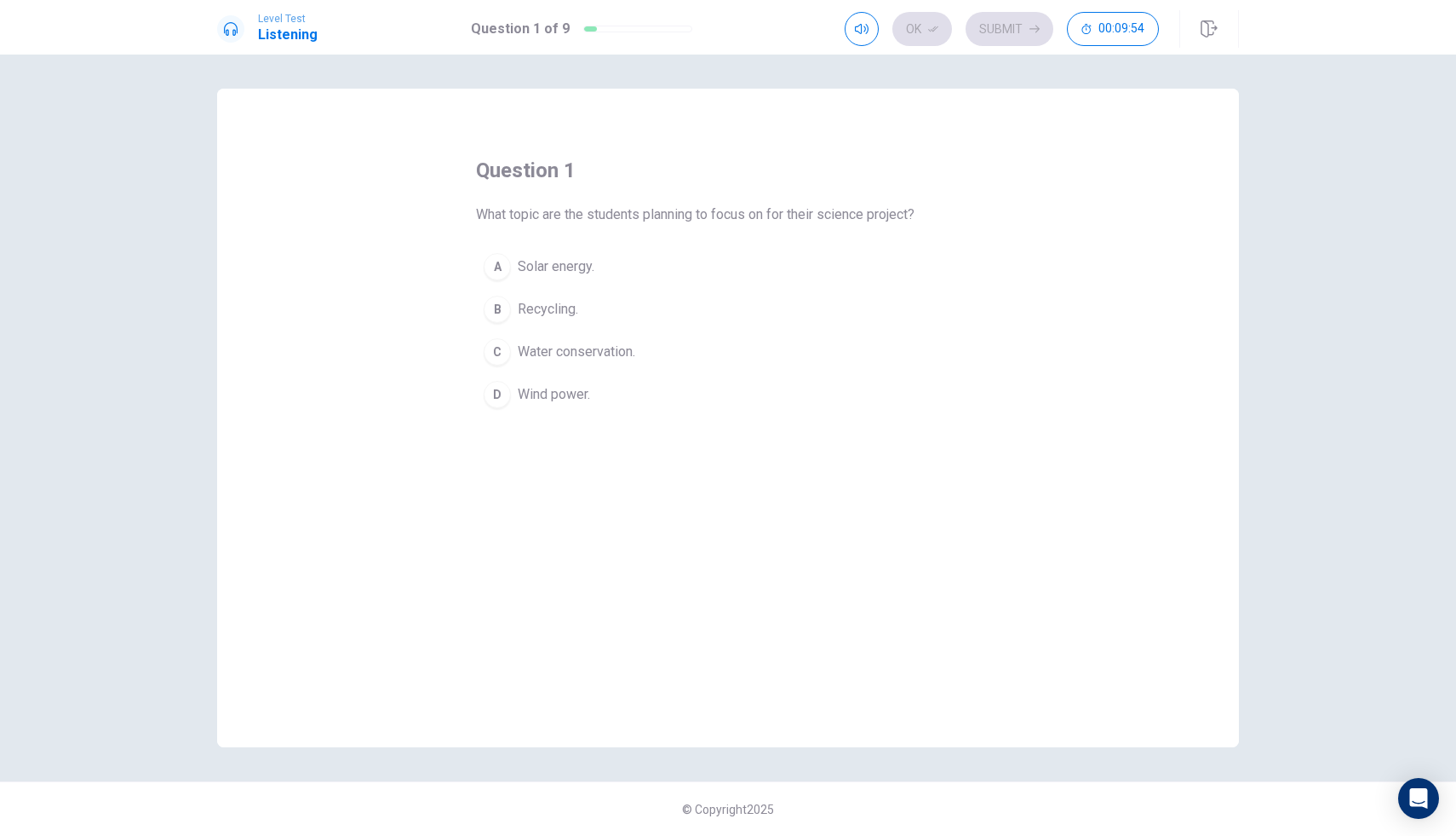
click at [567, 324] on button "B Recycling." at bounding box center [728, 309] width 504 height 42
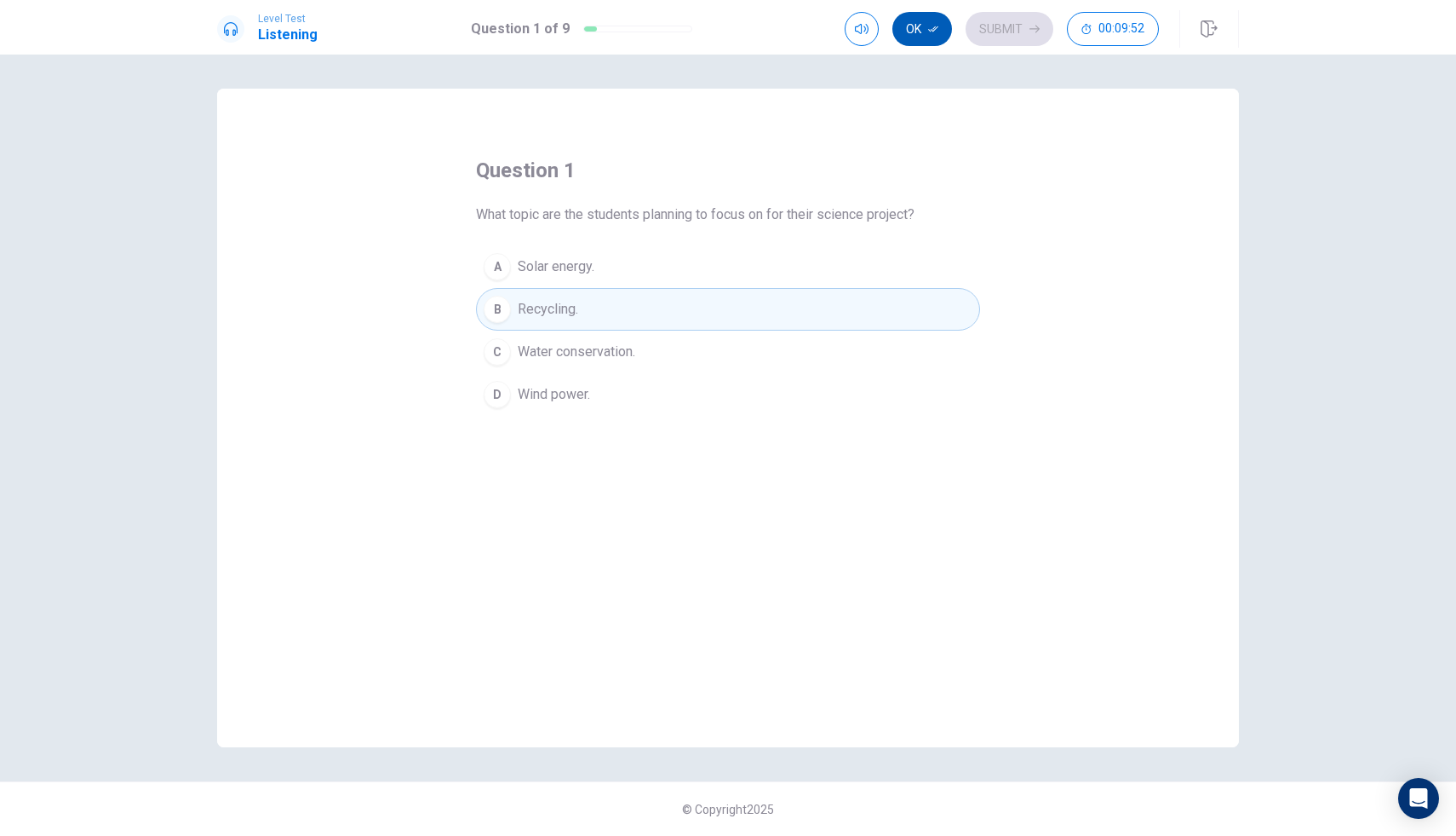
click at [926, 19] on button "Ok" at bounding box center [922, 29] width 60 height 34
click at [1027, 24] on button "Submit" at bounding box center [1009, 29] width 87 height 34
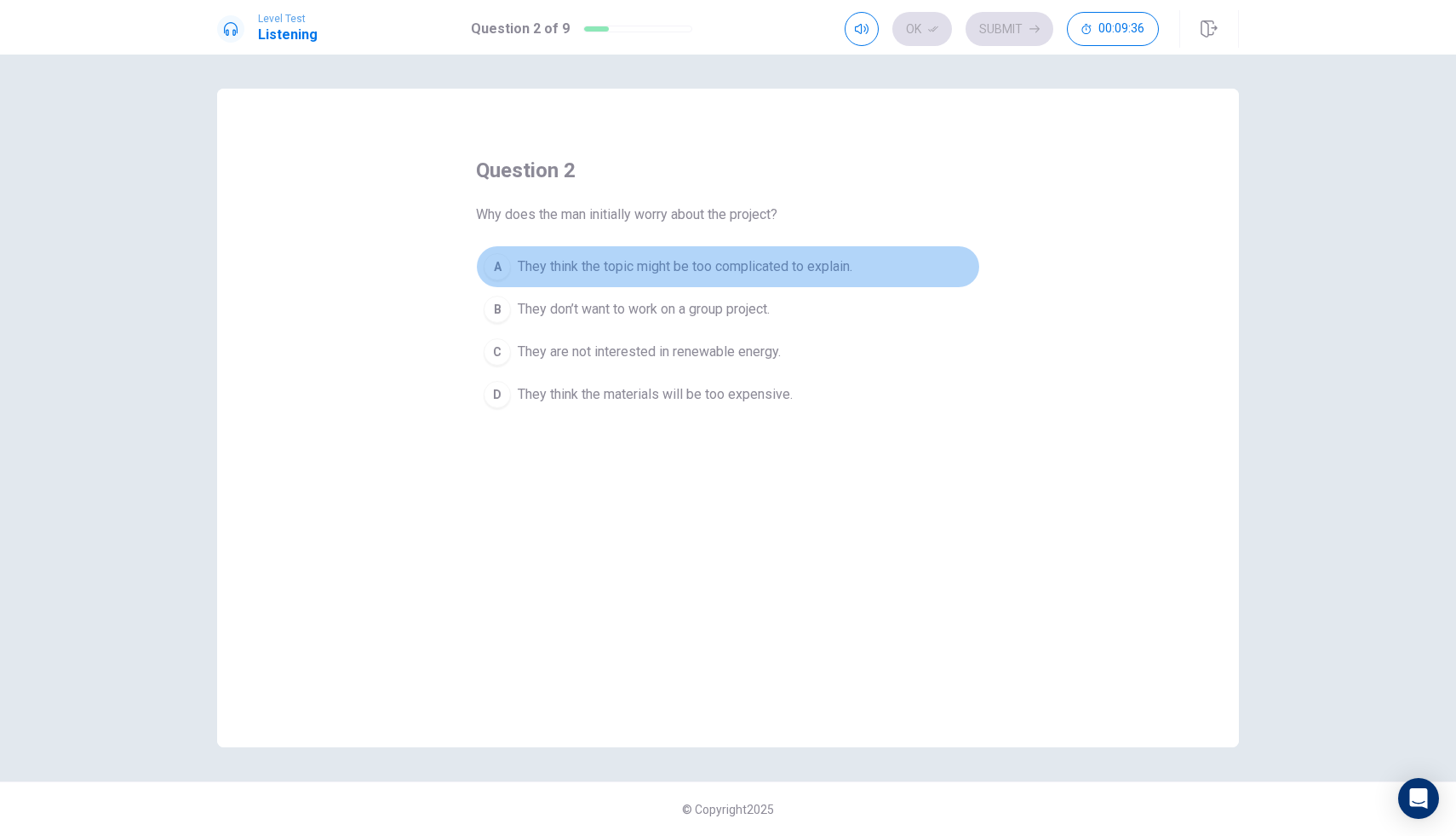
click at [564, 270] on span "They think the topic might be too complicated to explain." at bounding box center [685, 267] width 334 height 21
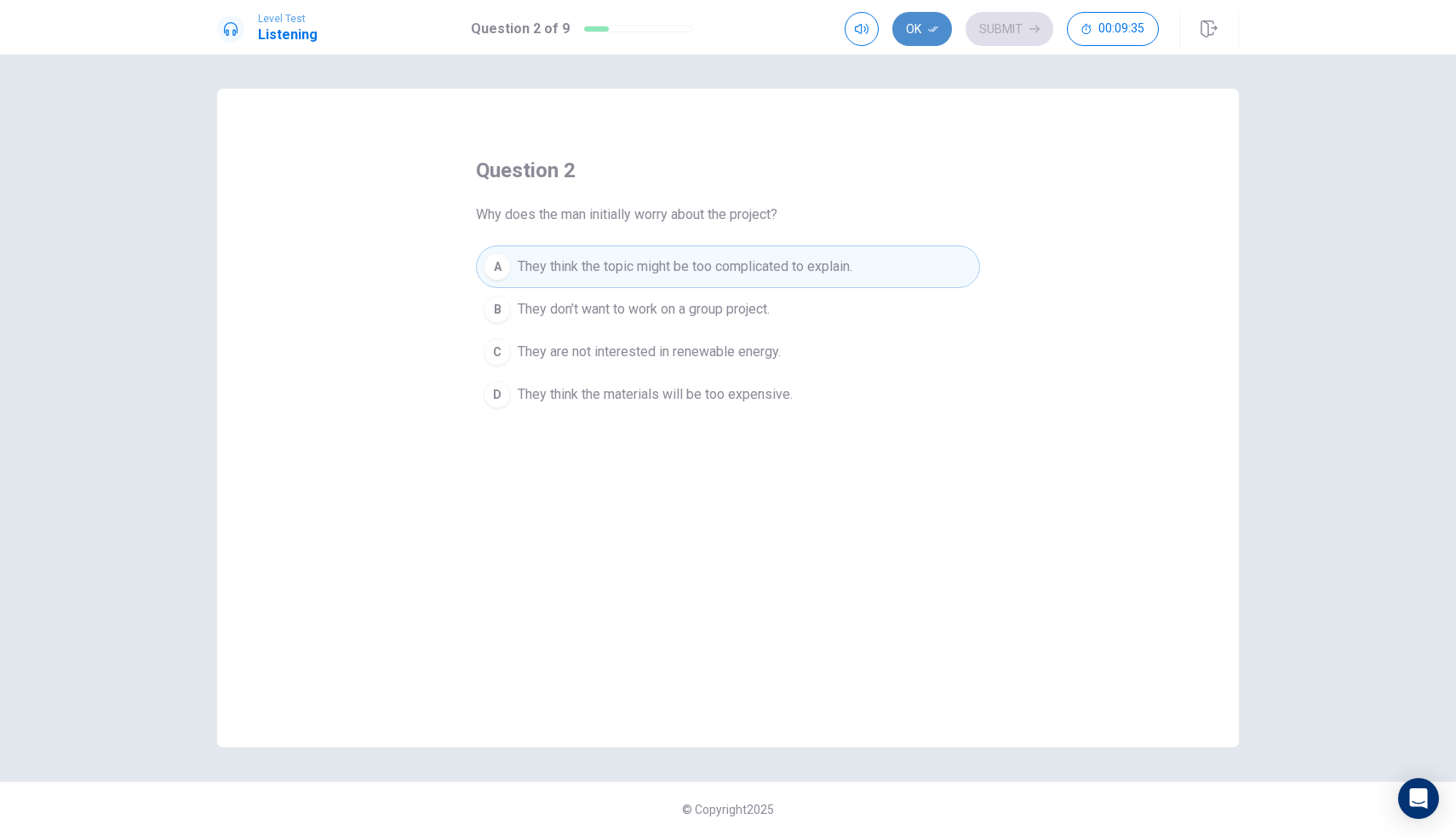
click at [931, 21] on button "Ok" at bounding box center [922, 29] width 60 height 34
click at [992, 24] on button "Submit" at bounding box center [1009, 29] width 87 height 34
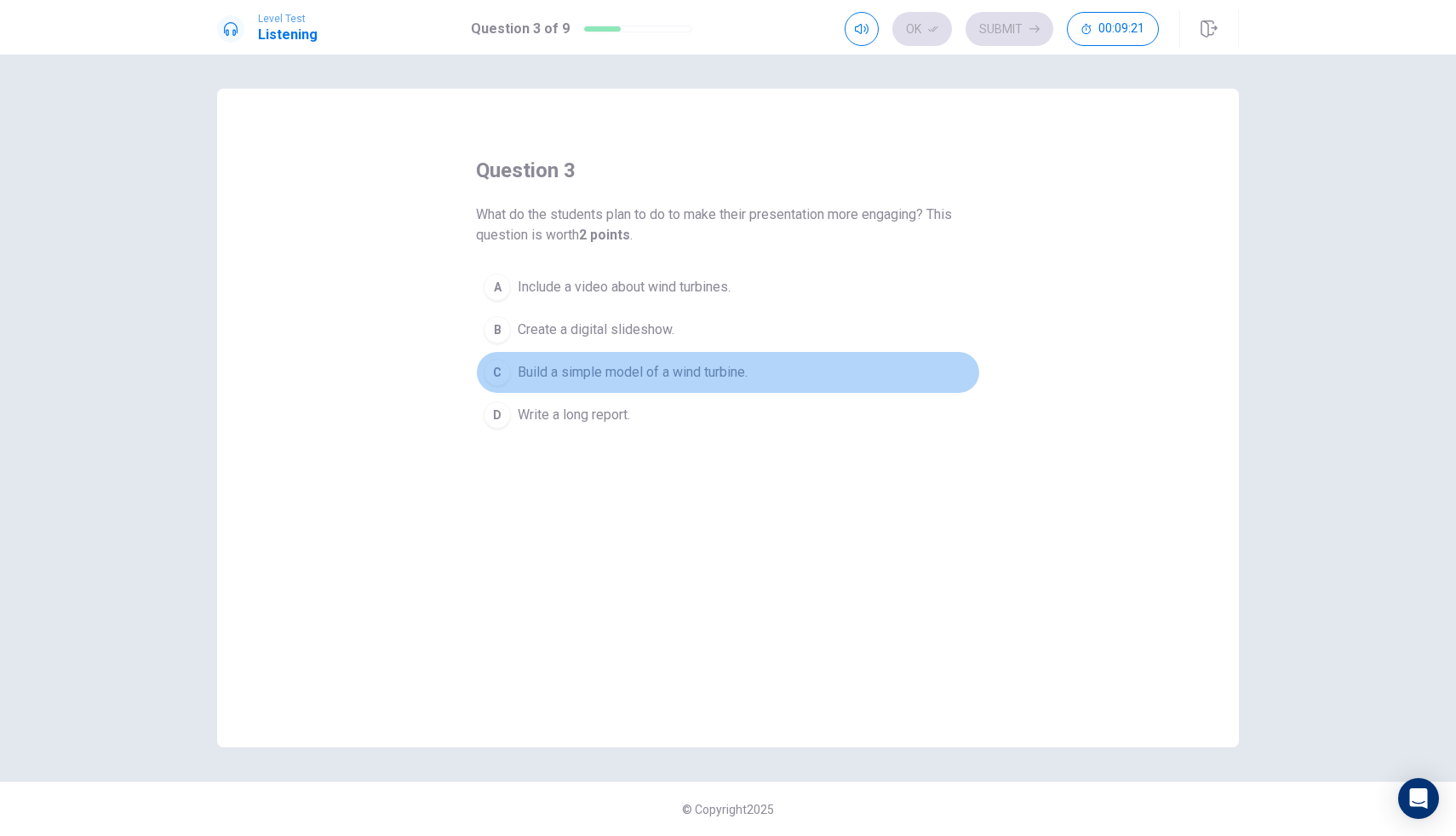
click at [754, 386] on button "C Build a simple model of a wind turbine." at bounding box center [728, 372] width 504 height 42
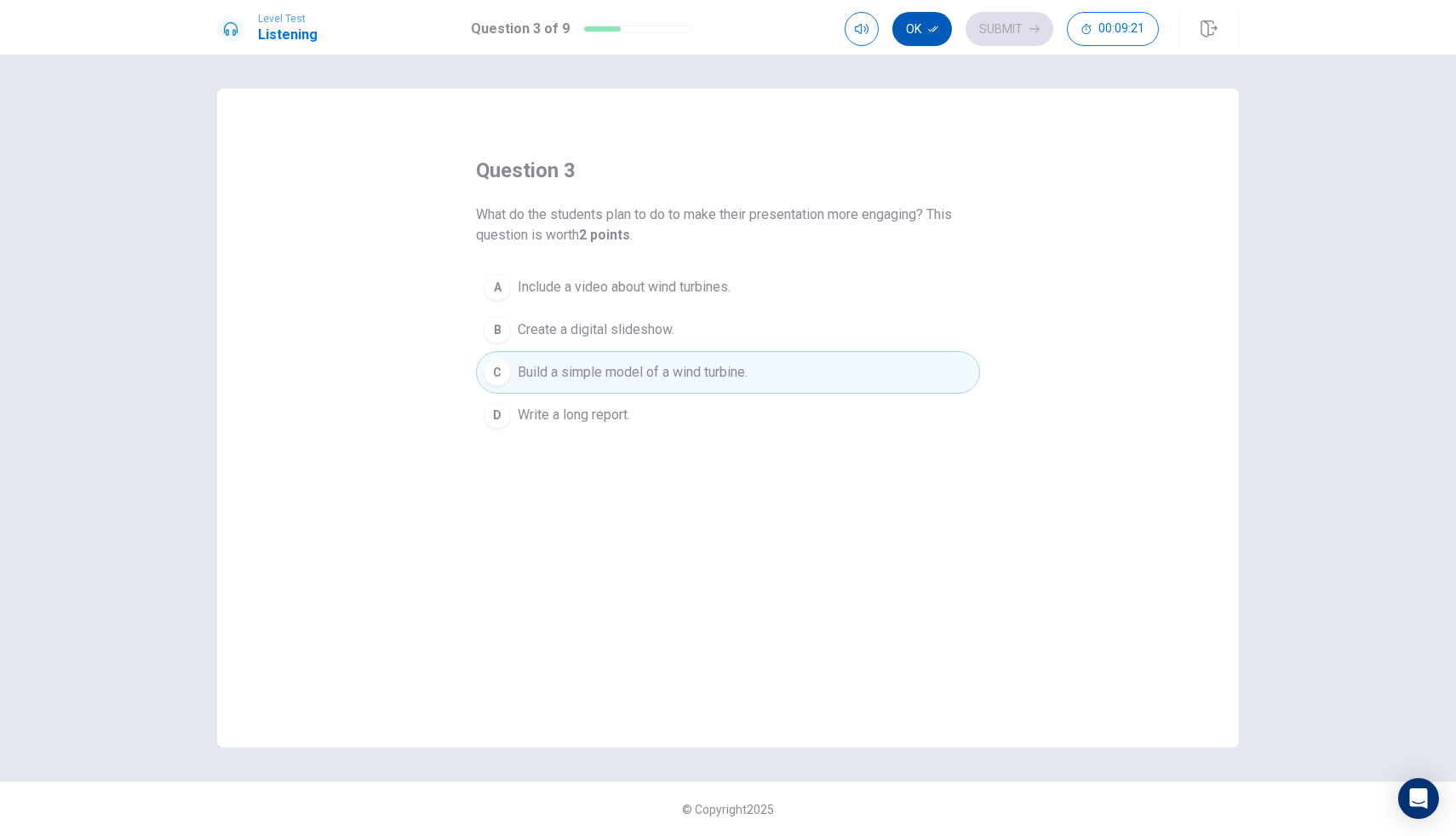
click at [931, 26] on icon "button" at bounding box center [933, 29] width 10 height 10
click at [994, 46] on div "Ok Submit 00:09:20" at bounding box center [1041, 29] width 394 height 37
click at [1002, 32] on button "Submit" at bounding box center [1009, 29] width 87 height 34
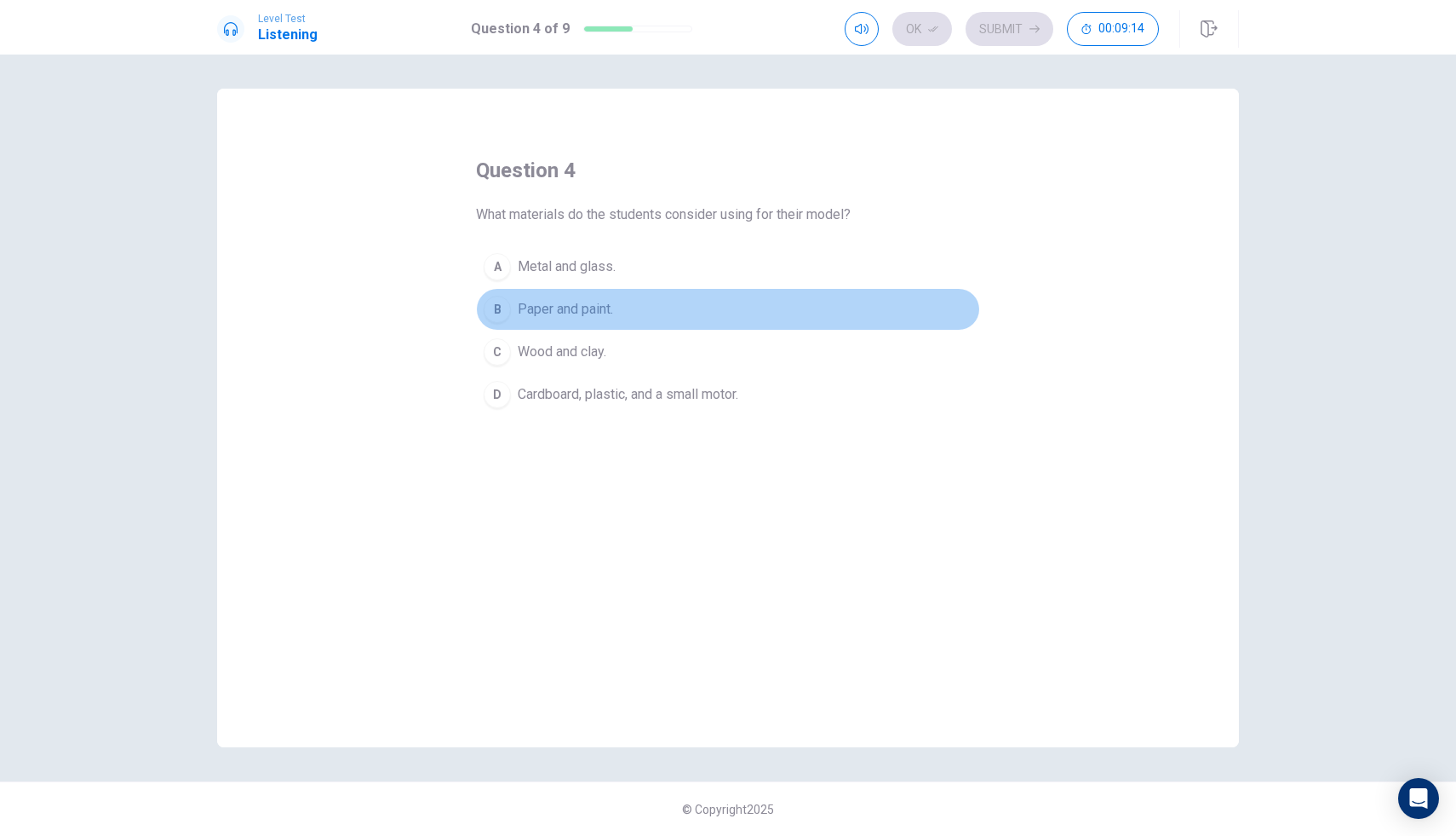
click at [608, 309] on span "Paper and paint." at bounding box center [565, 309] width 95 height 21
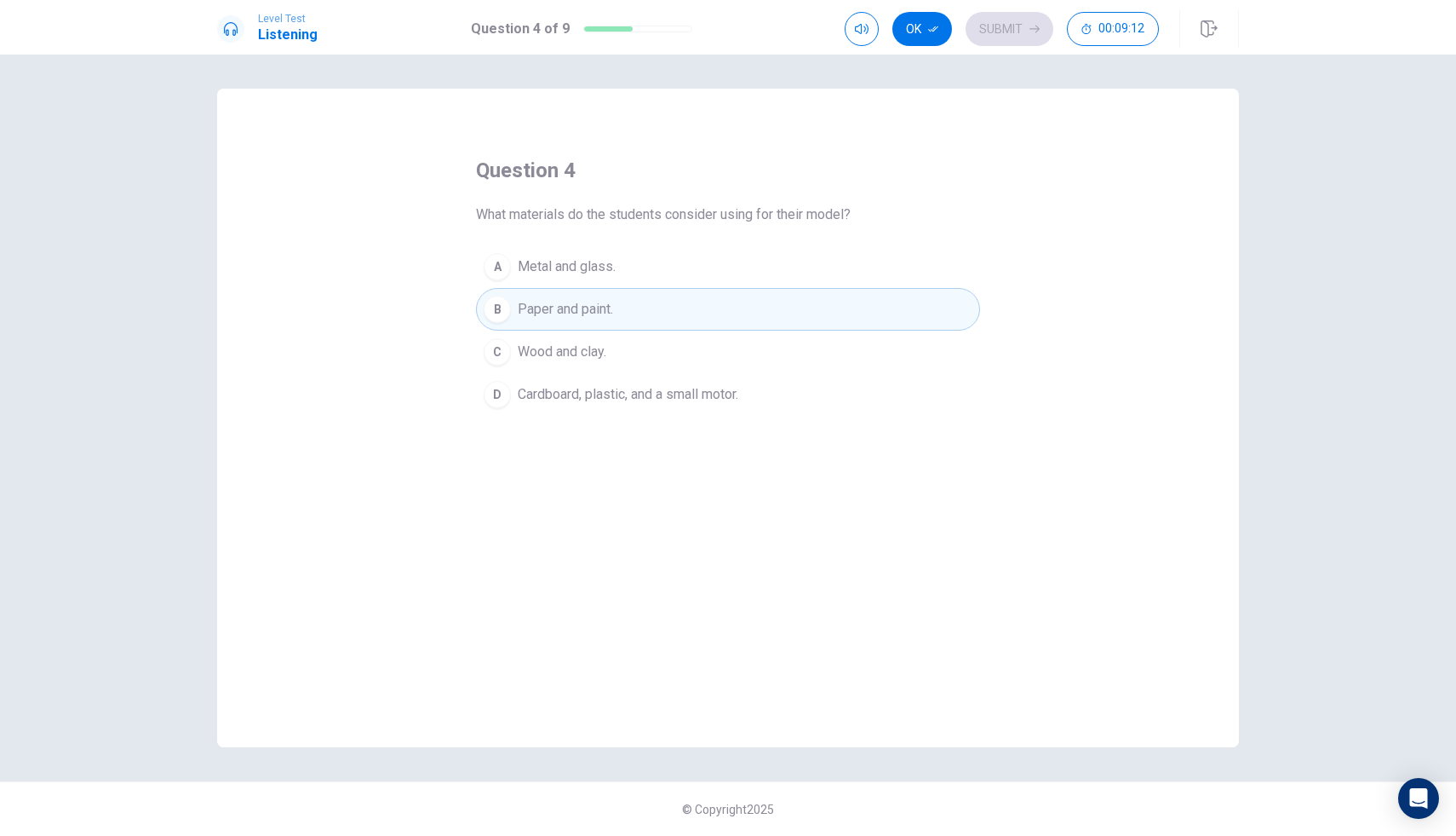
click at [640, 409] on button "D Cardboard, plastic, and a small motor." at bounding box center [728, 393] width 504 height 42
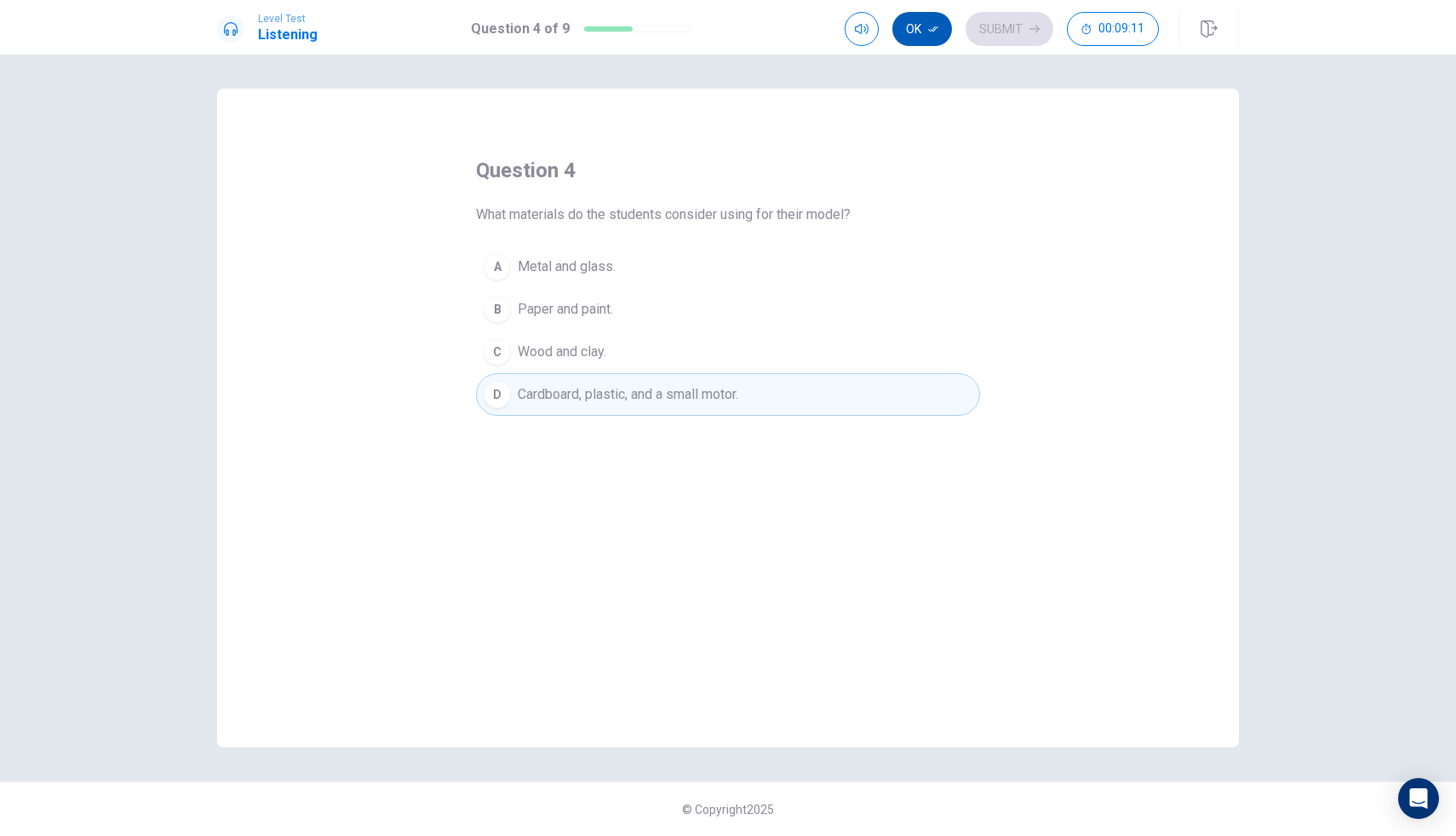
click at [921, 23] on button "Ok" at bounding box center [922, 29] width 60 height 34
click at [977, 26] on button "Submit" at bounding box center [1009, 29] width 87 height 34
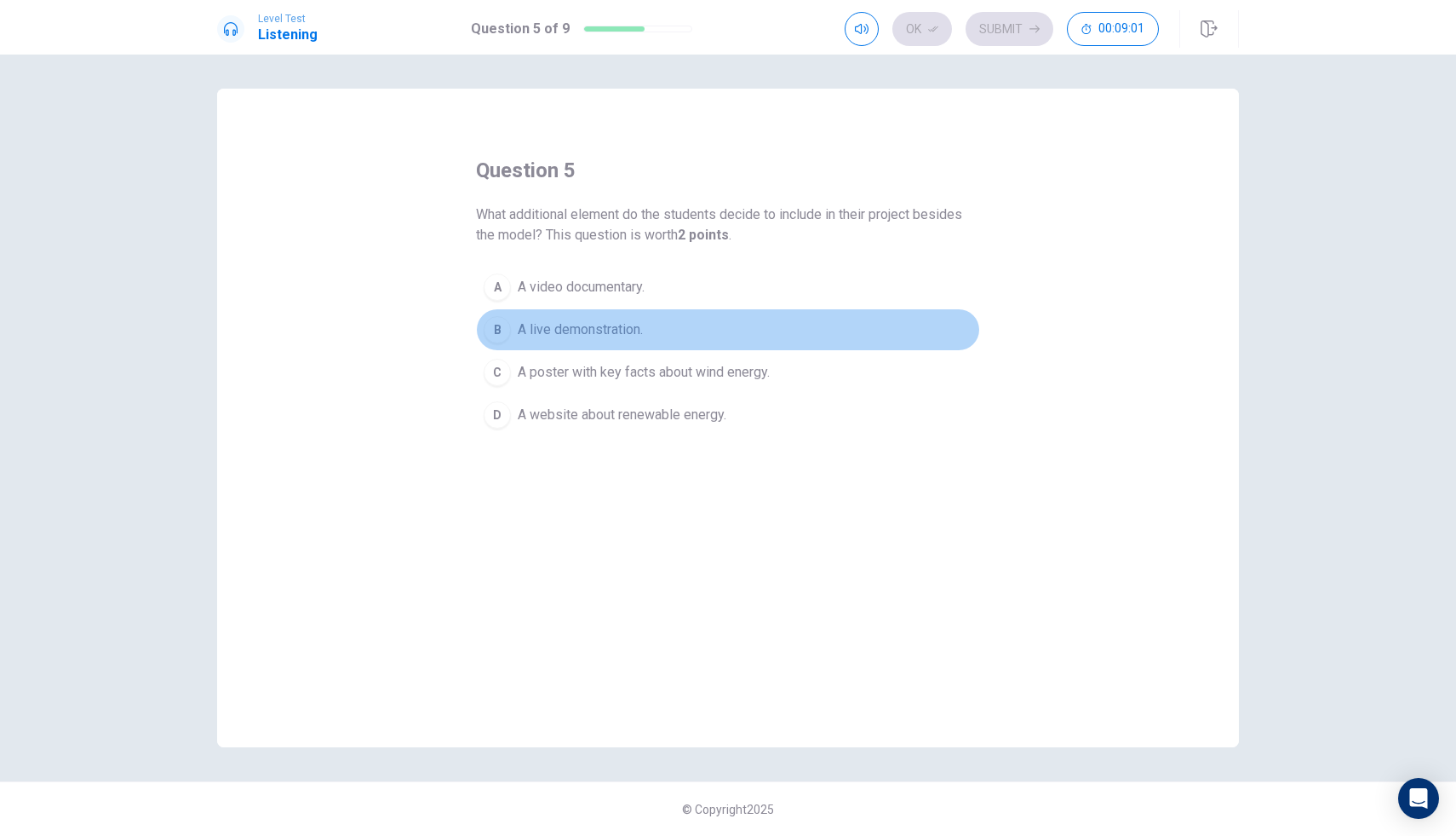
click at [599, 329] on span "A live demonstration." at bounding box center [580, 329] width 125 height 21
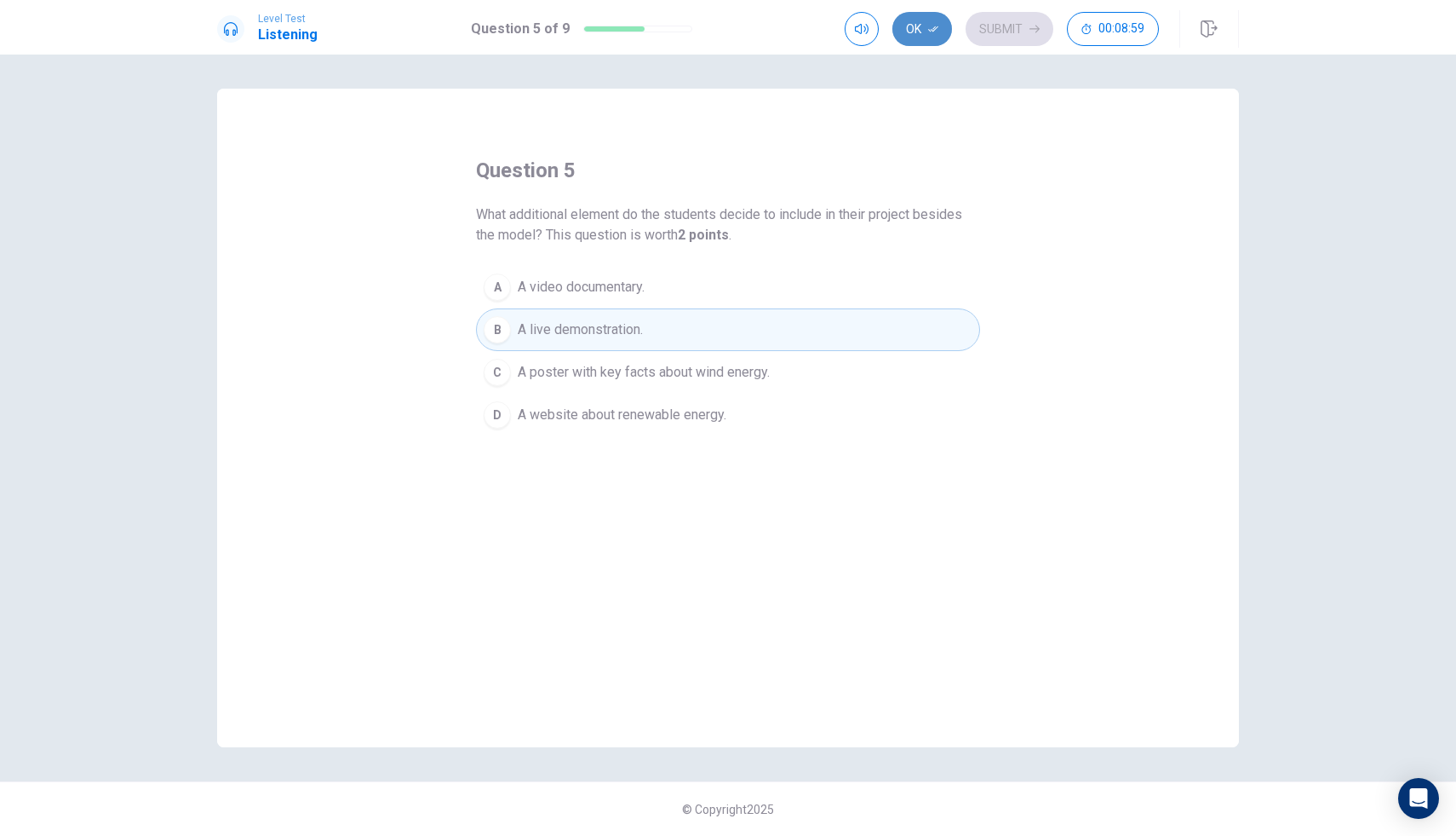
click at [936, 36] on button "Ok" at bounding box center [922, 29] width 60 height 34
click at [1005, 23] on button "Submit" at bounding box center [1009, 29] width 87 height 34
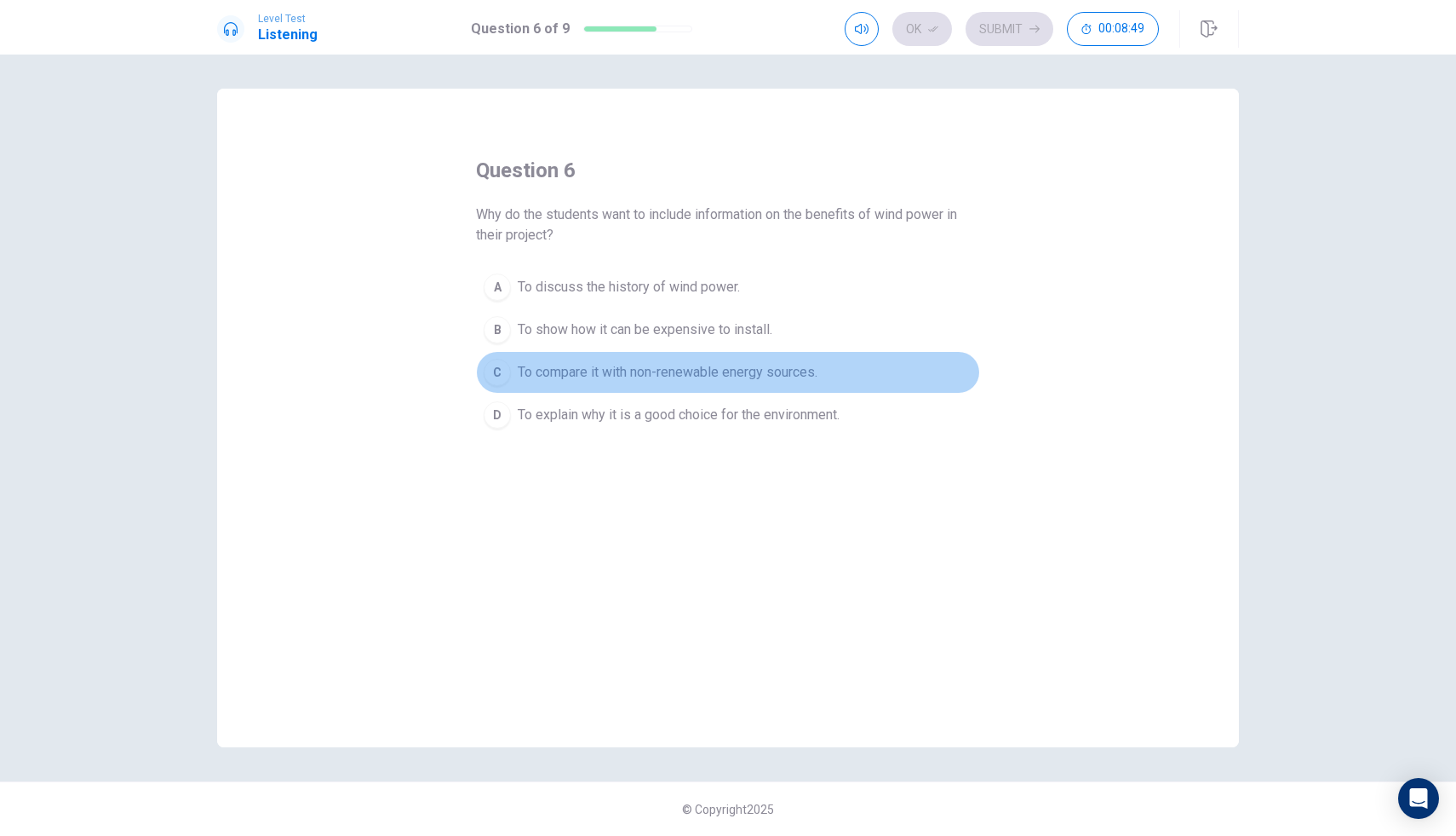
click at [646, 363] on span "To compare it with non-renewable energy sources." at bounding box center [668, 372] width 300 height 21
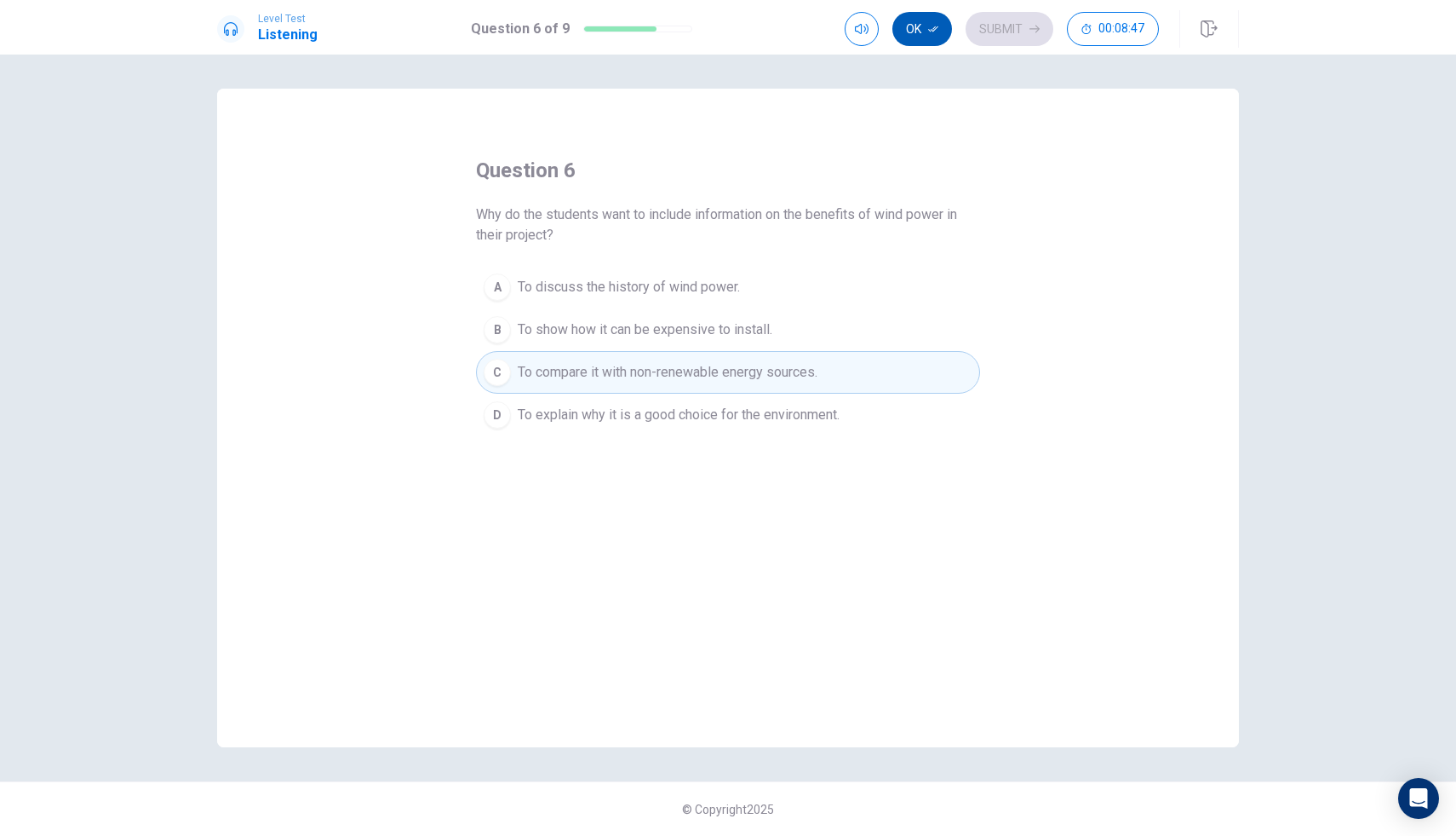
click at [929, 37] on button "Ok" at bounding box center [922, 29] width 60 height 34
click at [993, 30] on button "Submit" at bounding box center [1009, 29] width 87 height 34
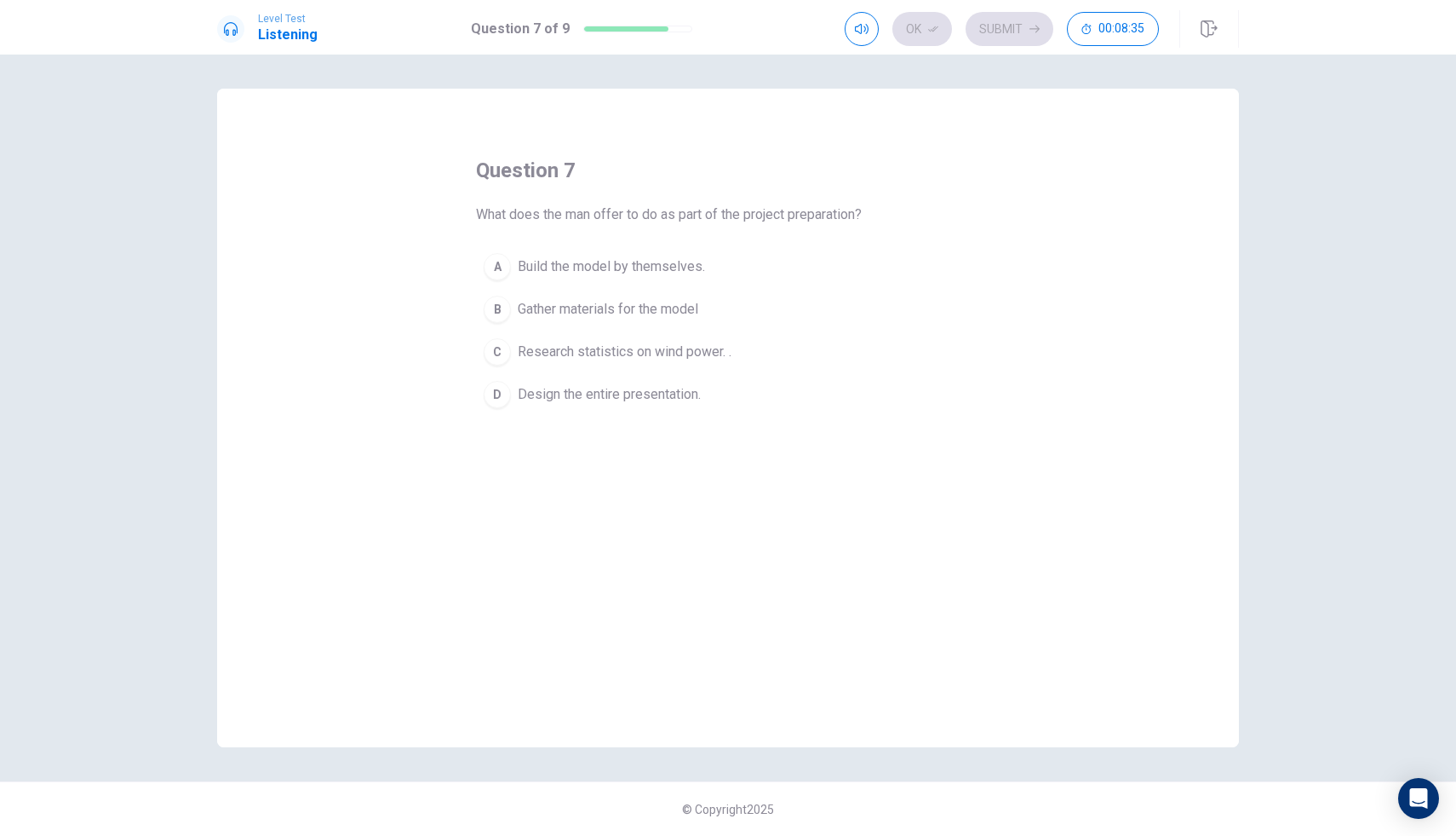
click at [671, 273] on span "Build the model by themselves." at bounding box center [612, 267] width 188 height 21
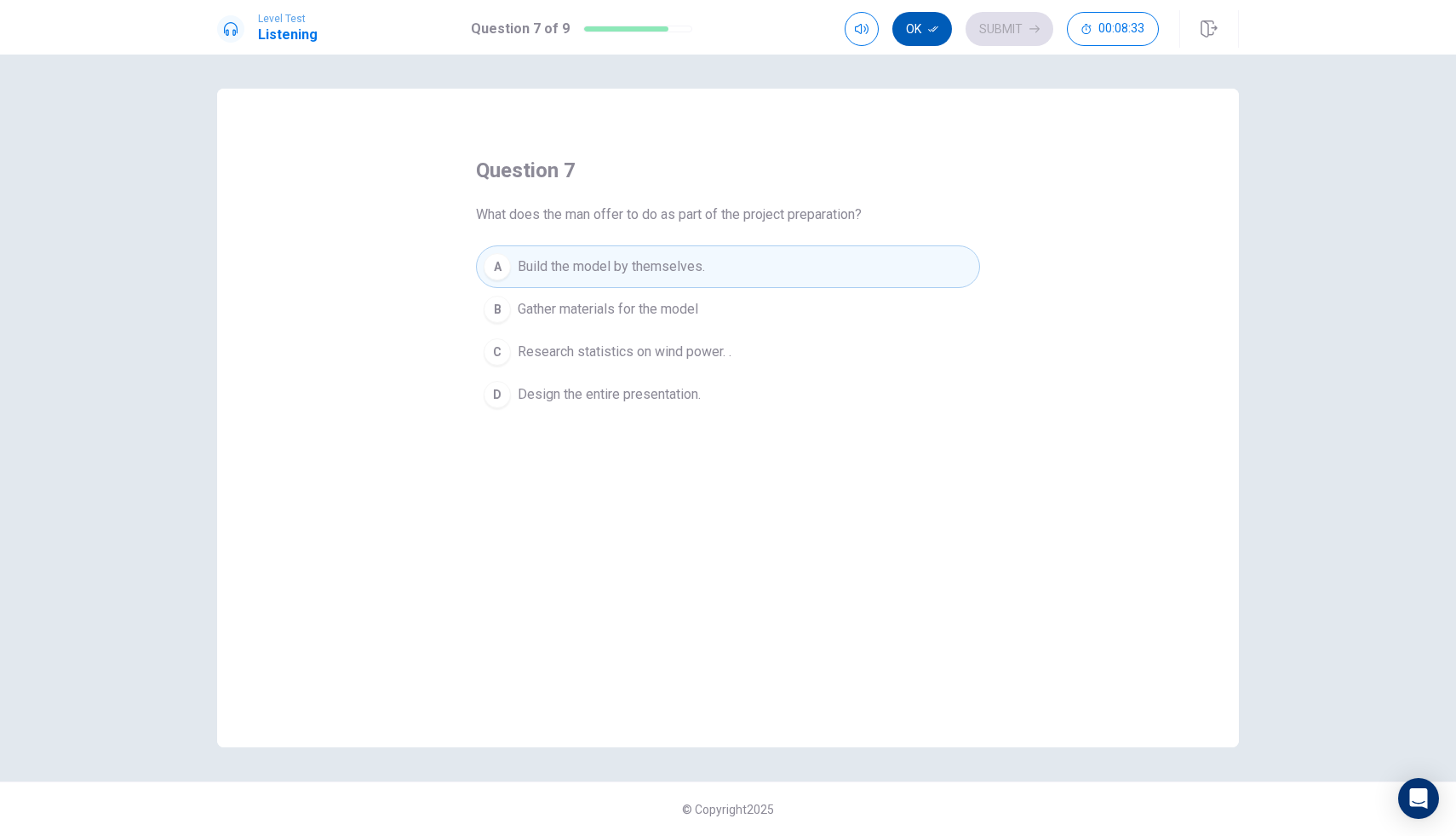
click at [934, 28] on icon "button" at bounding box center [933, 30] width 10 height 6
click at [993, 28] on button "Submit" at bounding box center [1009, 29] width 87 height 34
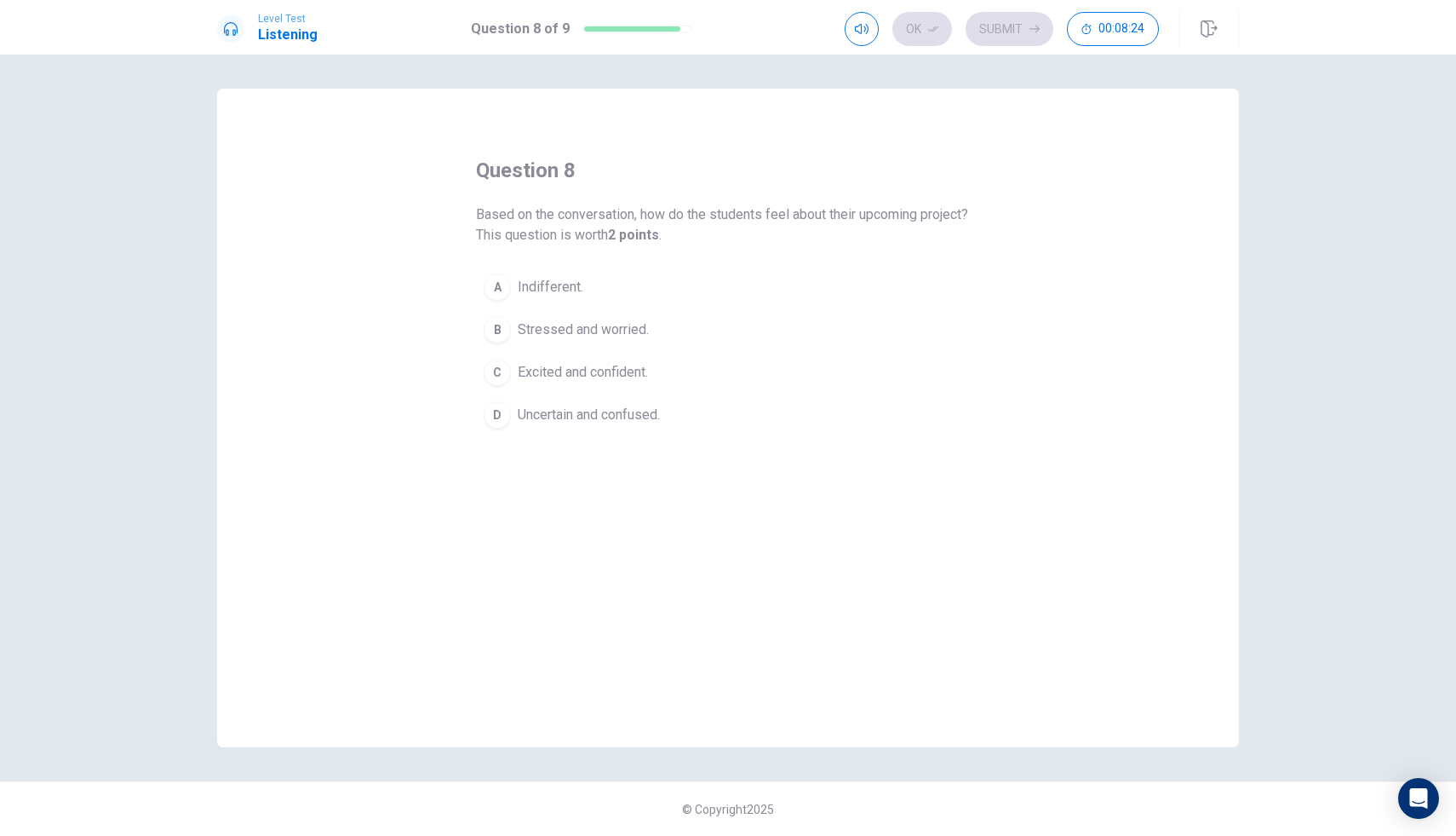
click at [641, 377] on span "Excited and confident." at bounding box center [583, 372] width 131 height 21
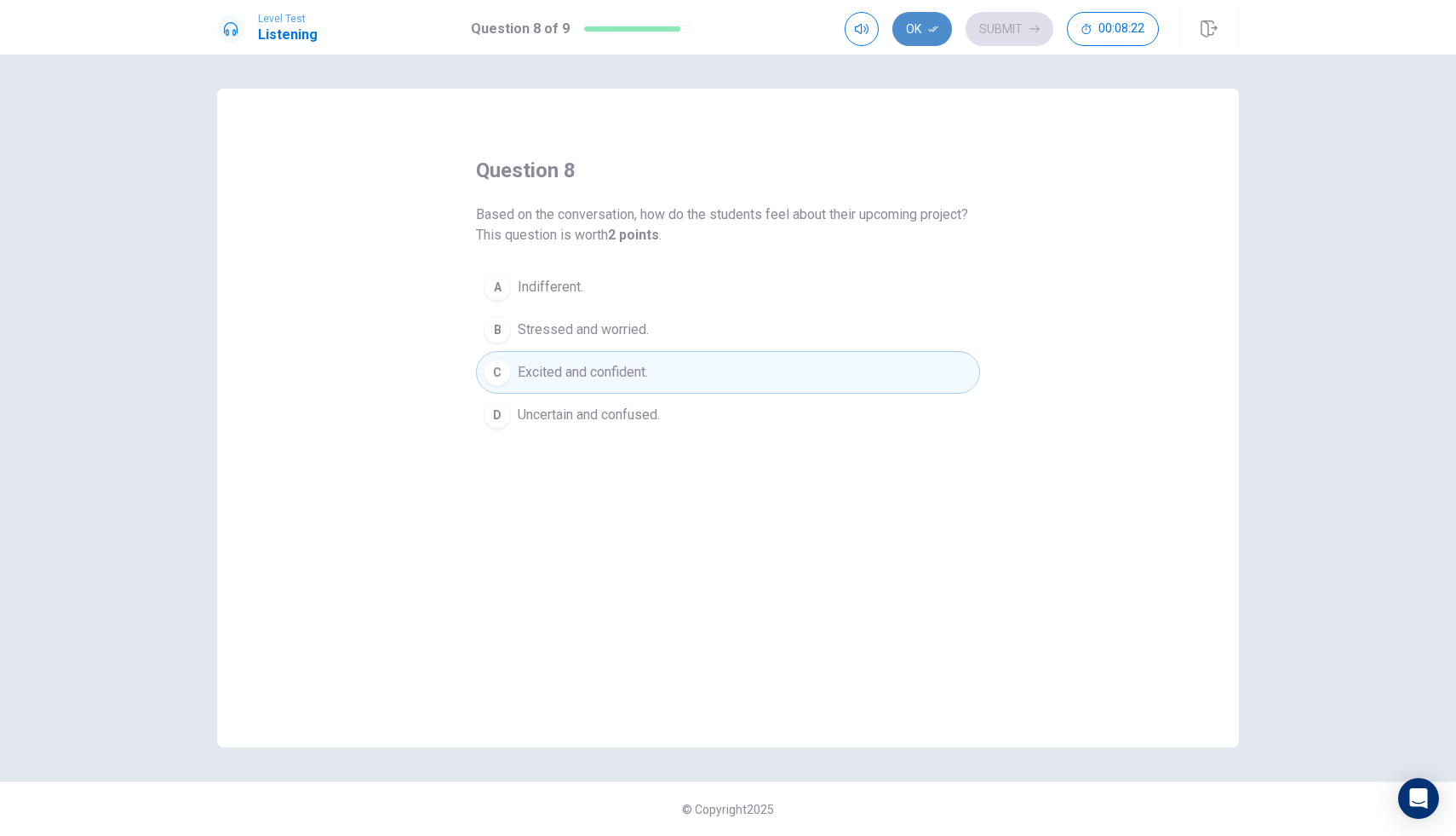
click at [914, 35] on button "Ok" at bounding box center [922, 29] width 60 height 34
click at [996, 36] on button "Submit" at bounding box center [1009, 29] width 87 height 34
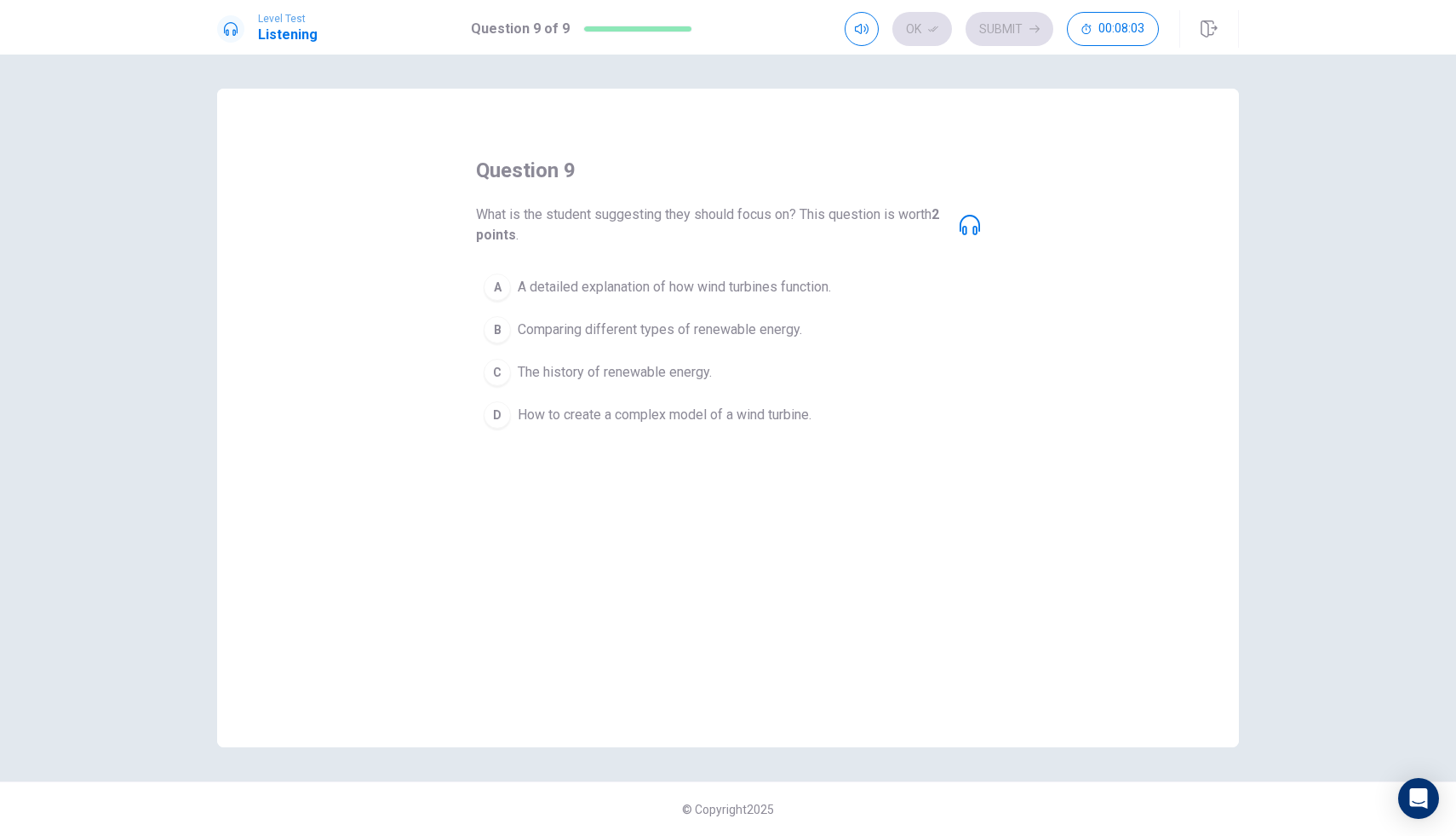
click at [696, 237] on span "What is the student suggesting they should focus on? This question is worth 2 p…" at bounding box center [711, 225] width 470 height 41
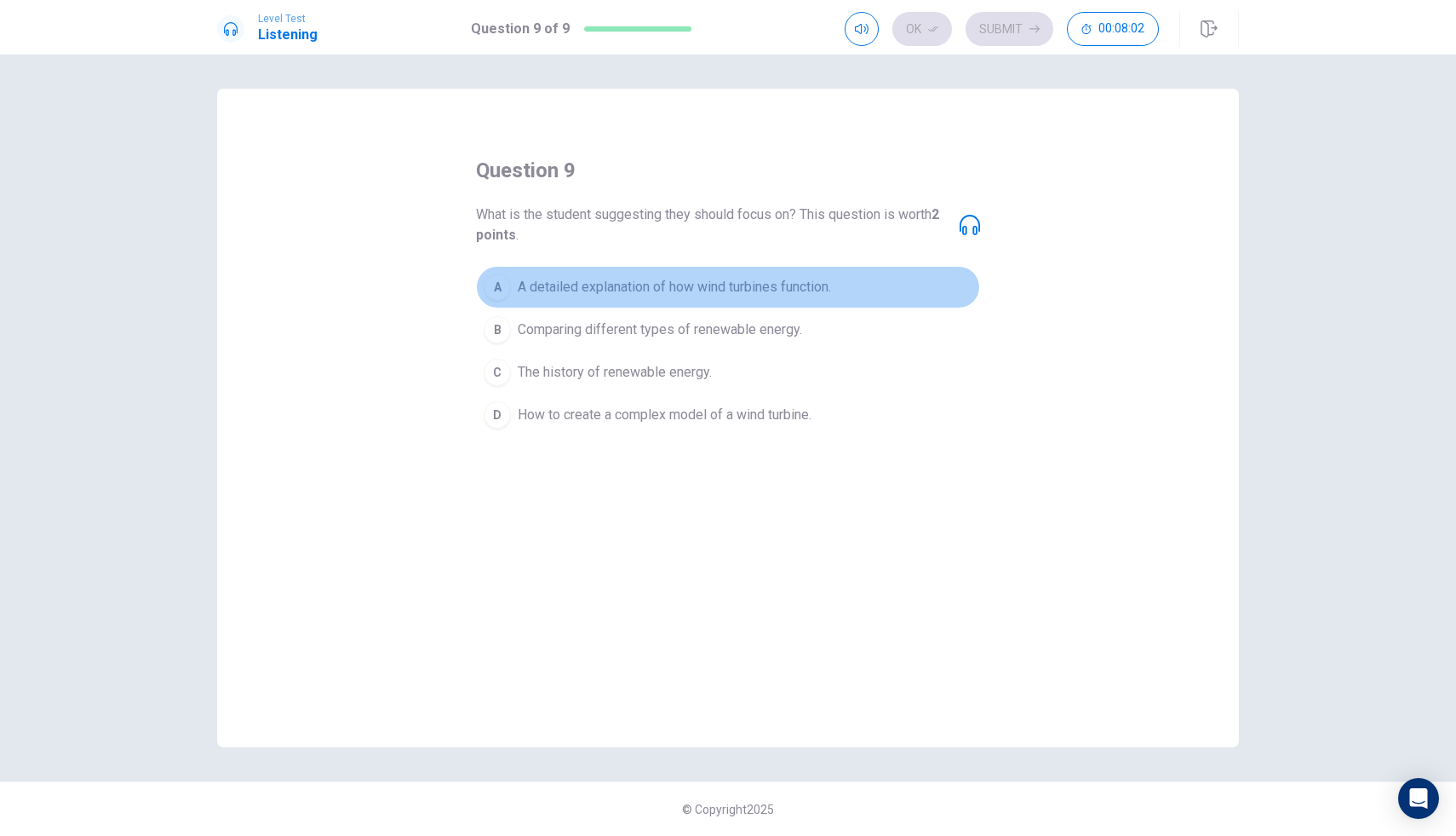
click at [697, 289] on span "A detailed explanation of how wind turbines function." at bounding box center [674, 287] width 314 height 21
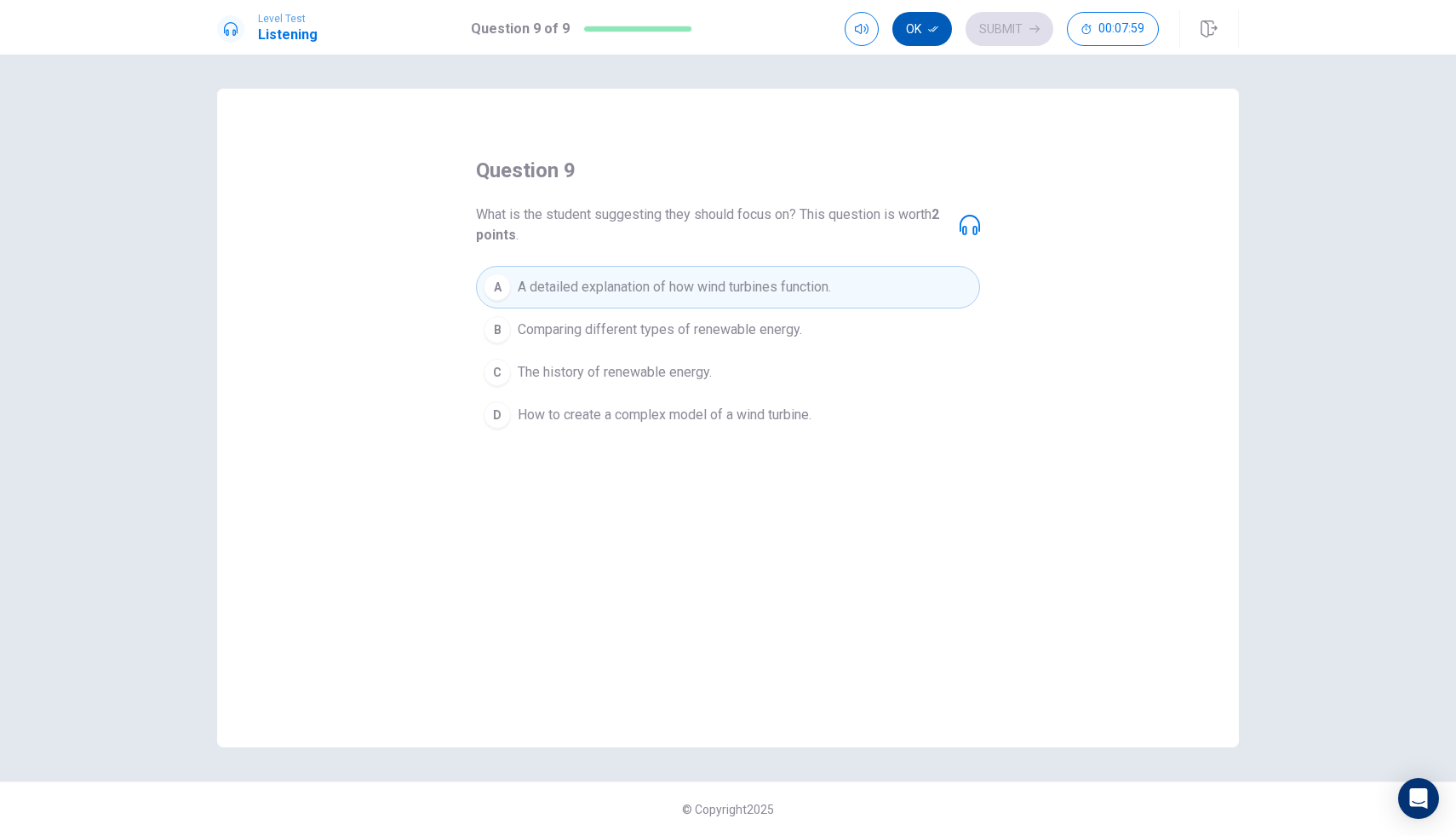
click at [913, 27] on button "Ok" at bounding box center [922, 29] width 60 height 34
click at [993, 30] on button "Submit" at bounding box center [1009, 29] width 87 height 34
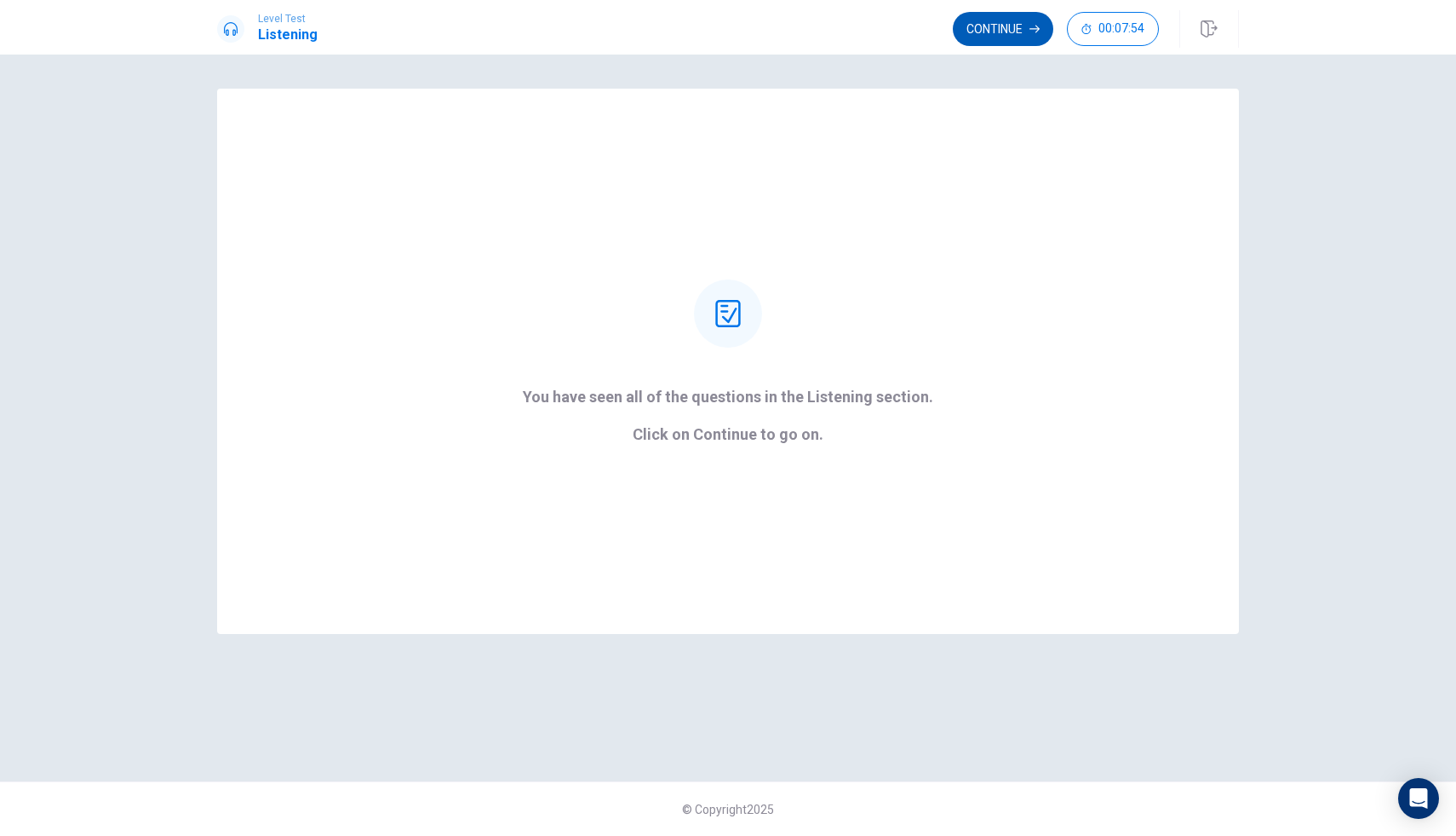
click at [984, 26] on button "Continue" at bounding box center [1003, 29] width 100 height 34
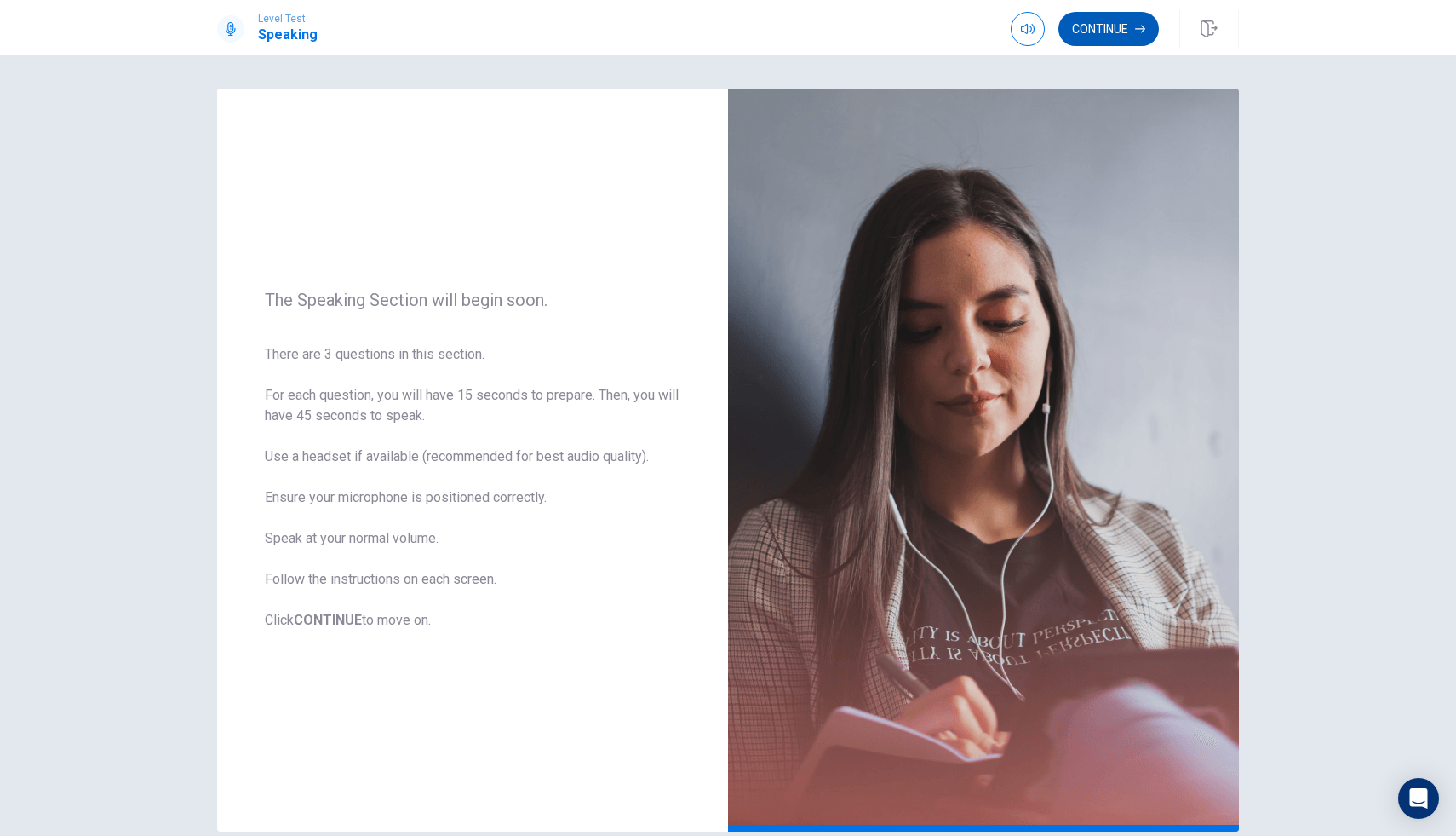
click at [1121, 19] on button "Continue" at bounding box center [1109, 29] width 100 height 34
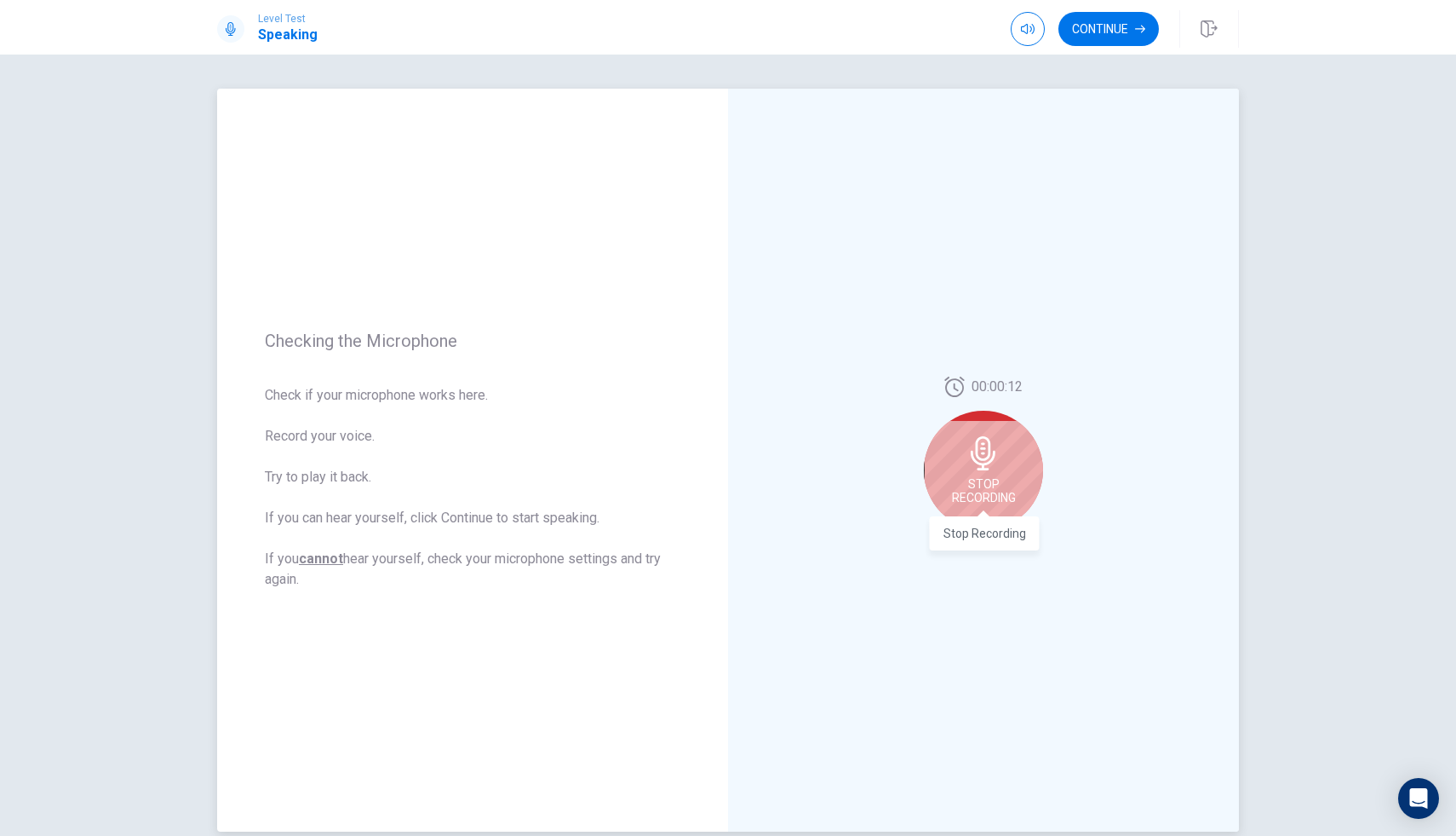
click at [994, 498] on span "Stop Recording" at bounding box center [983, 491] width 64 height 28
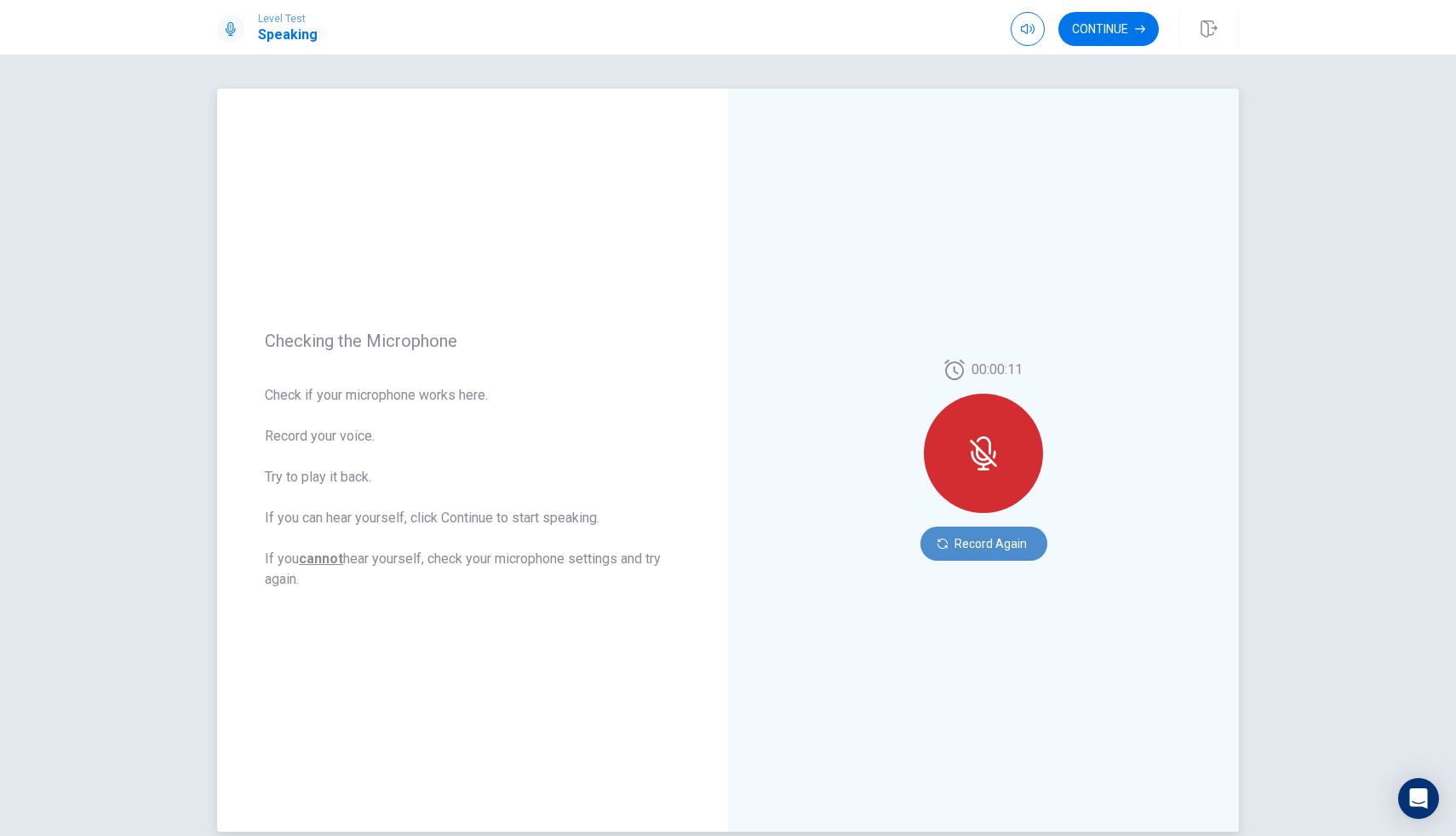
click at [965, 539] on button "Record Again" at bounding box center [983, 543] width 127 height 34
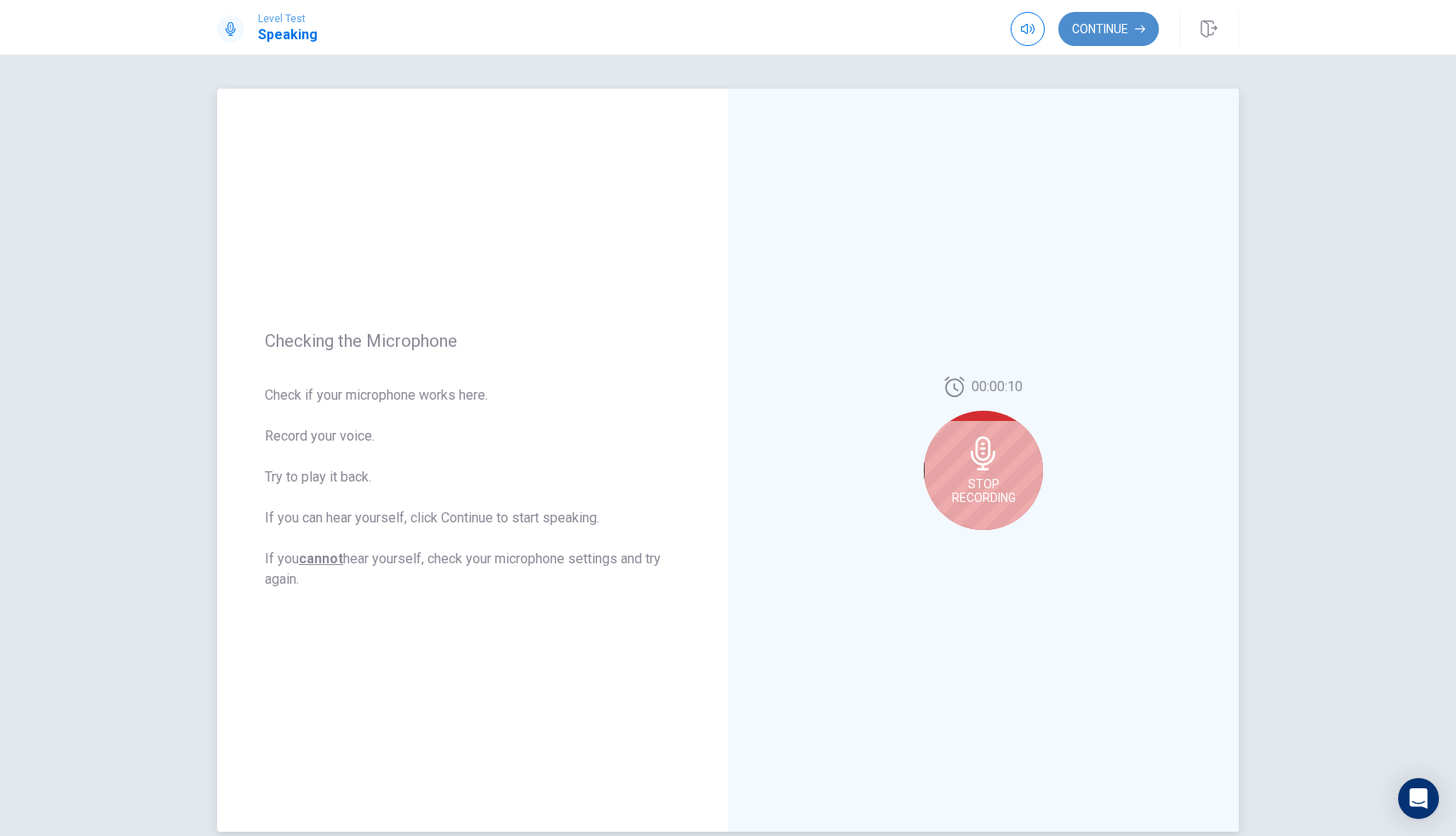
click at [1119, 25] on button "Continue" at bounding box center [1109, 29] width 100 height 34
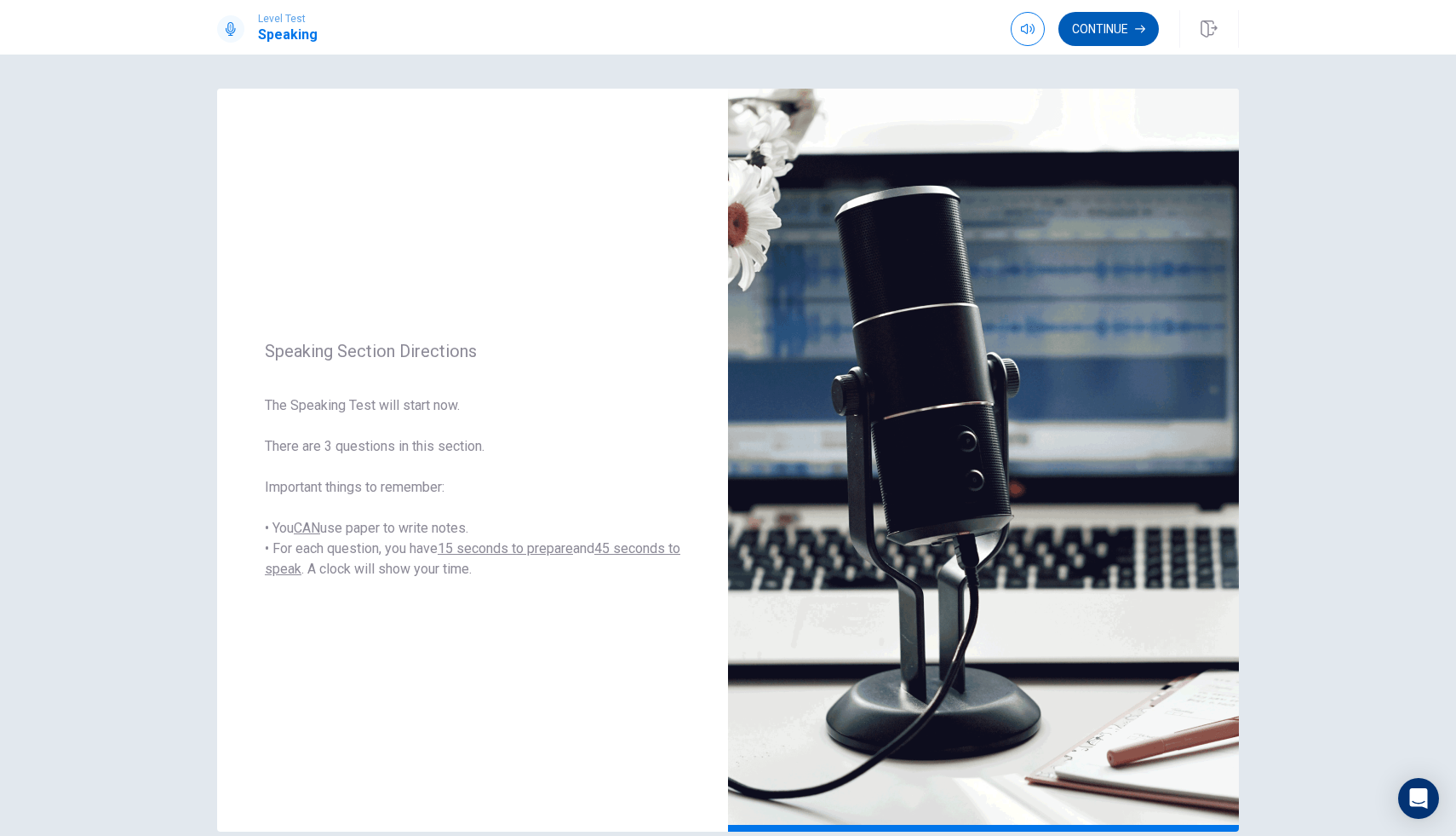
click at [1103, 16] on button "Continue" at bounding box center [1109, 29] width 100 height 34
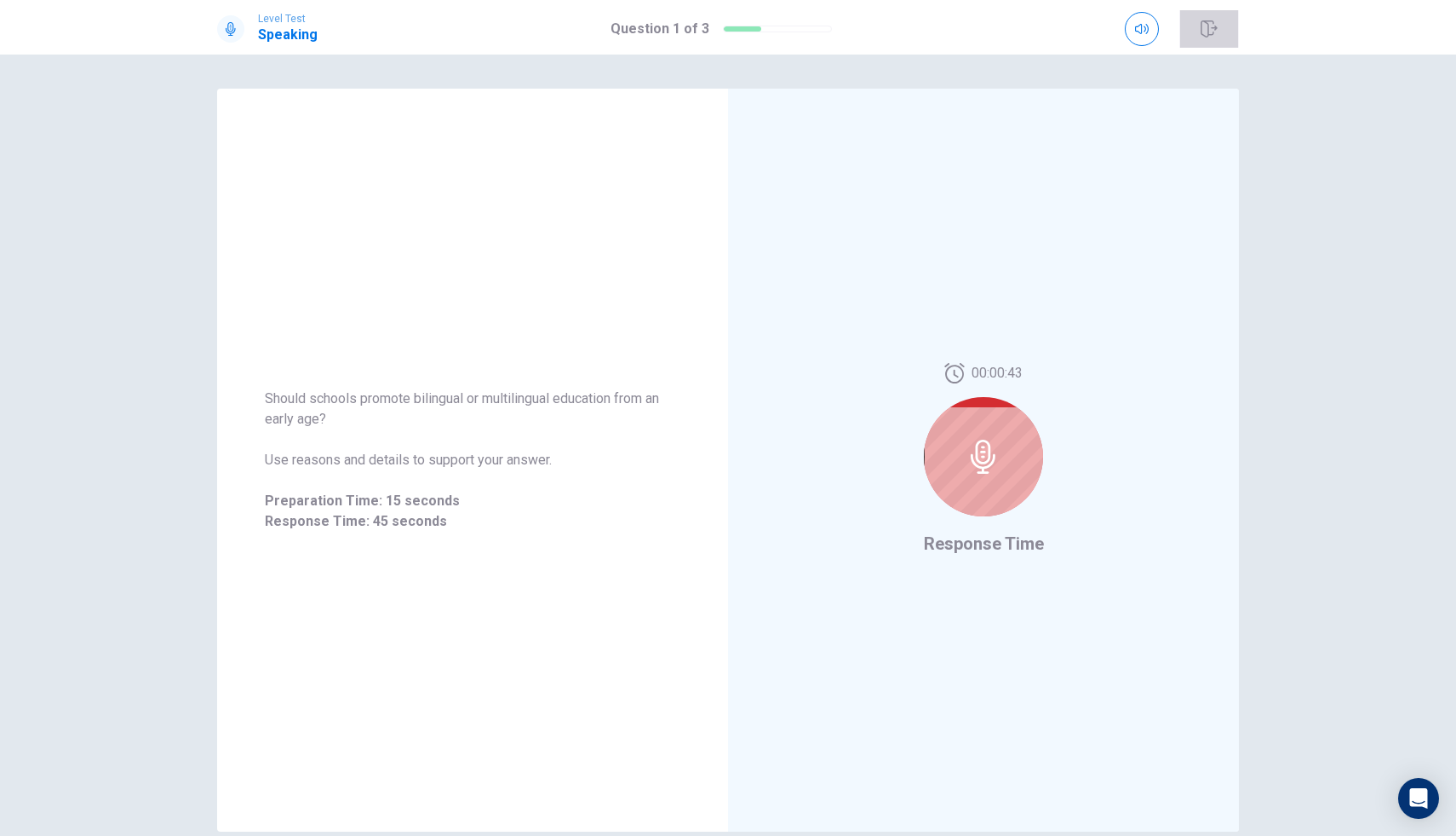
click at [1220, 28] on button "button" at bounding box center [1209, 29] width 60 height 37
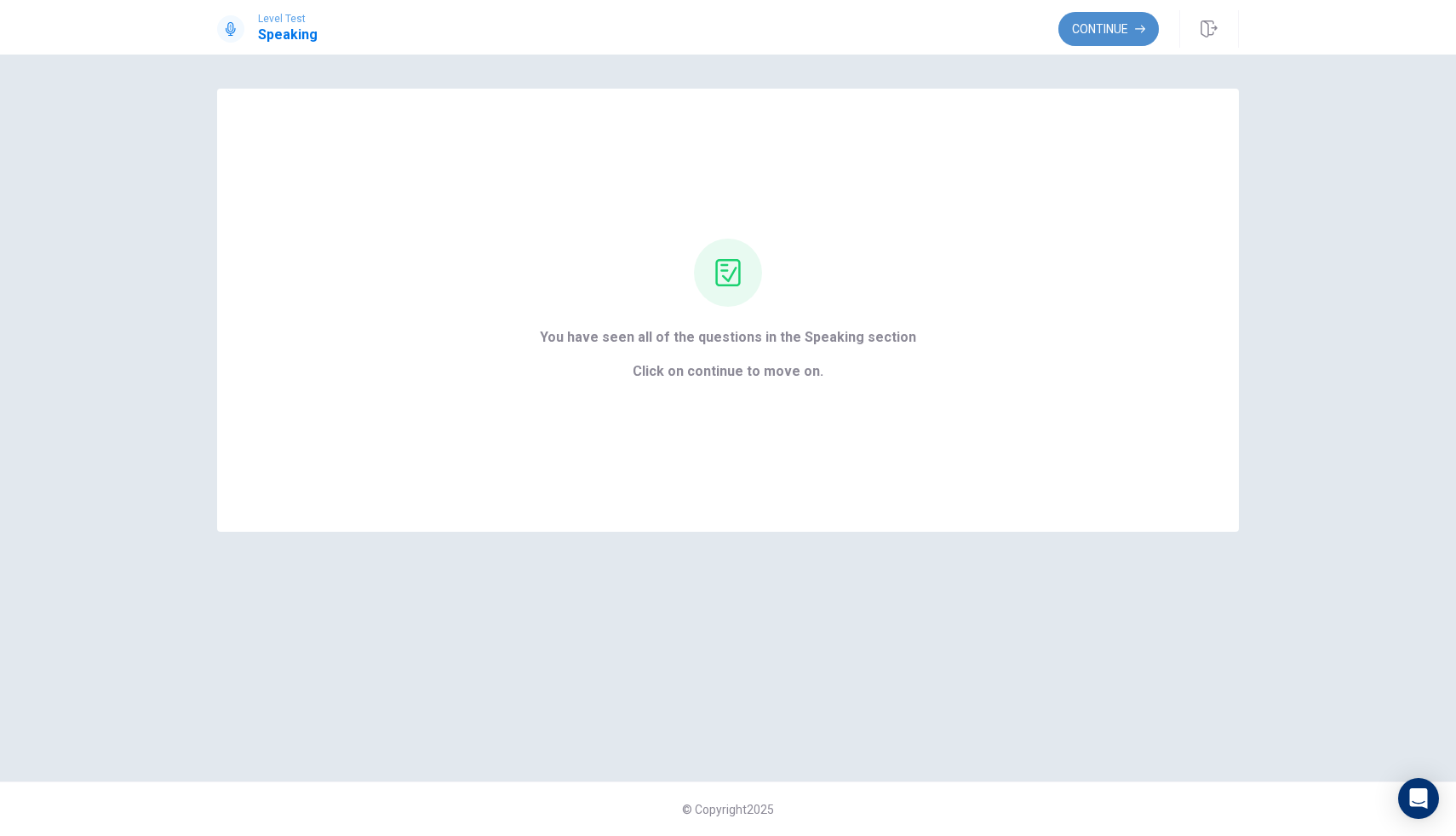
click at [1109, 30] on button "Continue" at bounding box center [1109, 29] width 100 height 34
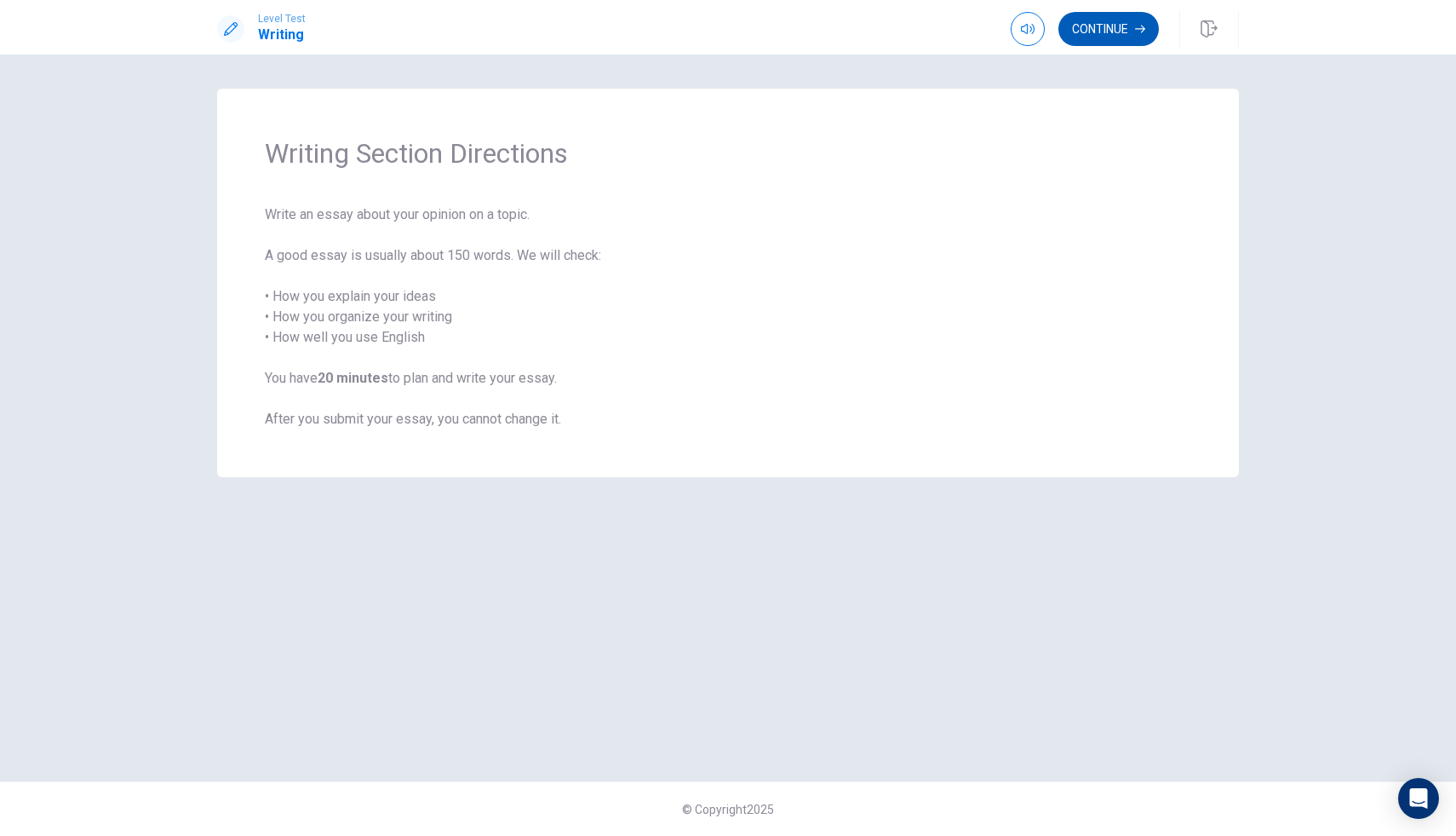
click at [1115, 33] on button "Continue" at bounding box center [1109, 29] width 100 height 34
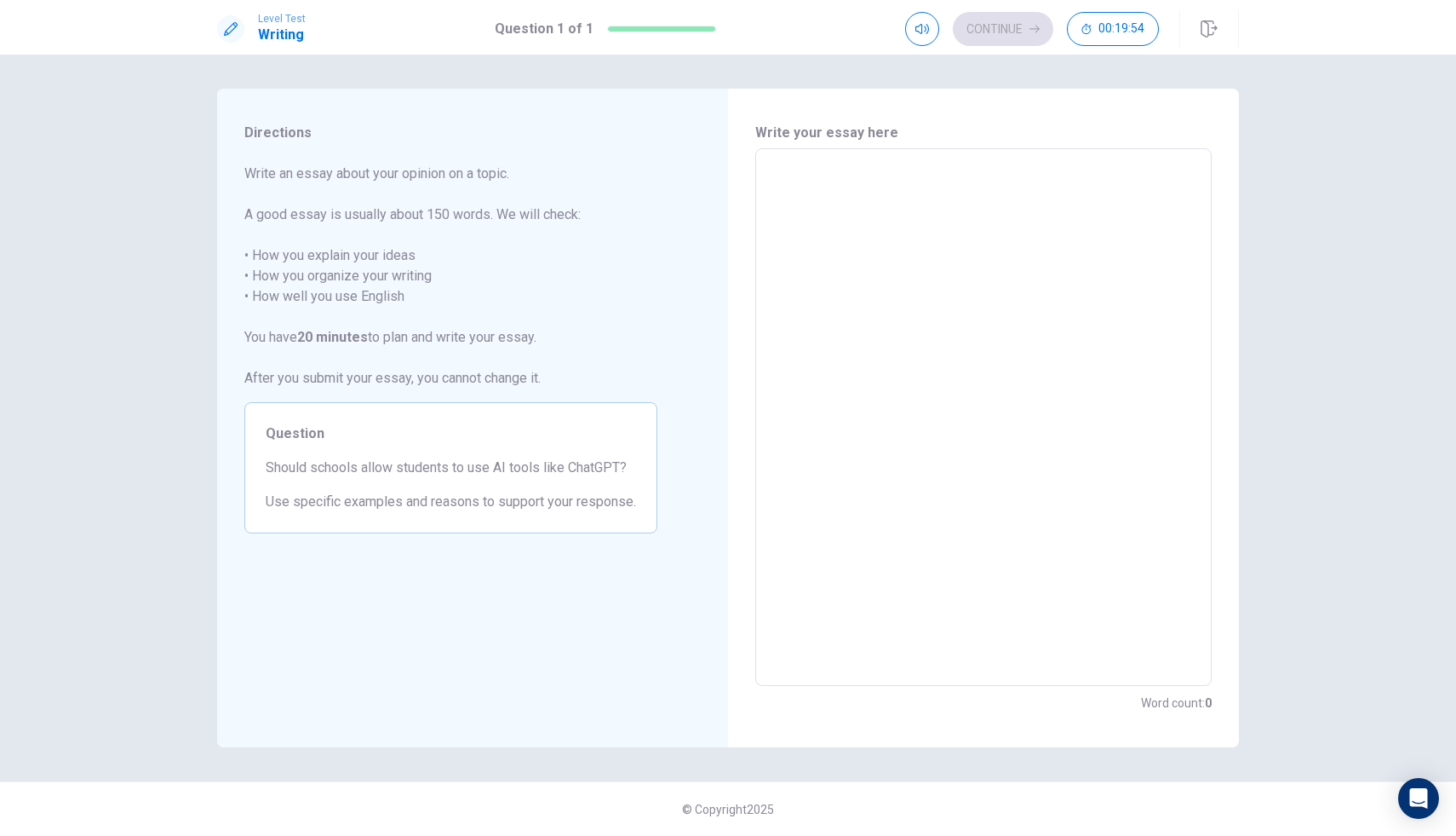
click at [778, 157] on div "x ​" at bounding box center [983, 417] width 456 height 538
type textarea "n"
type textarea "x"
type textarea "no"
type textarea "x"
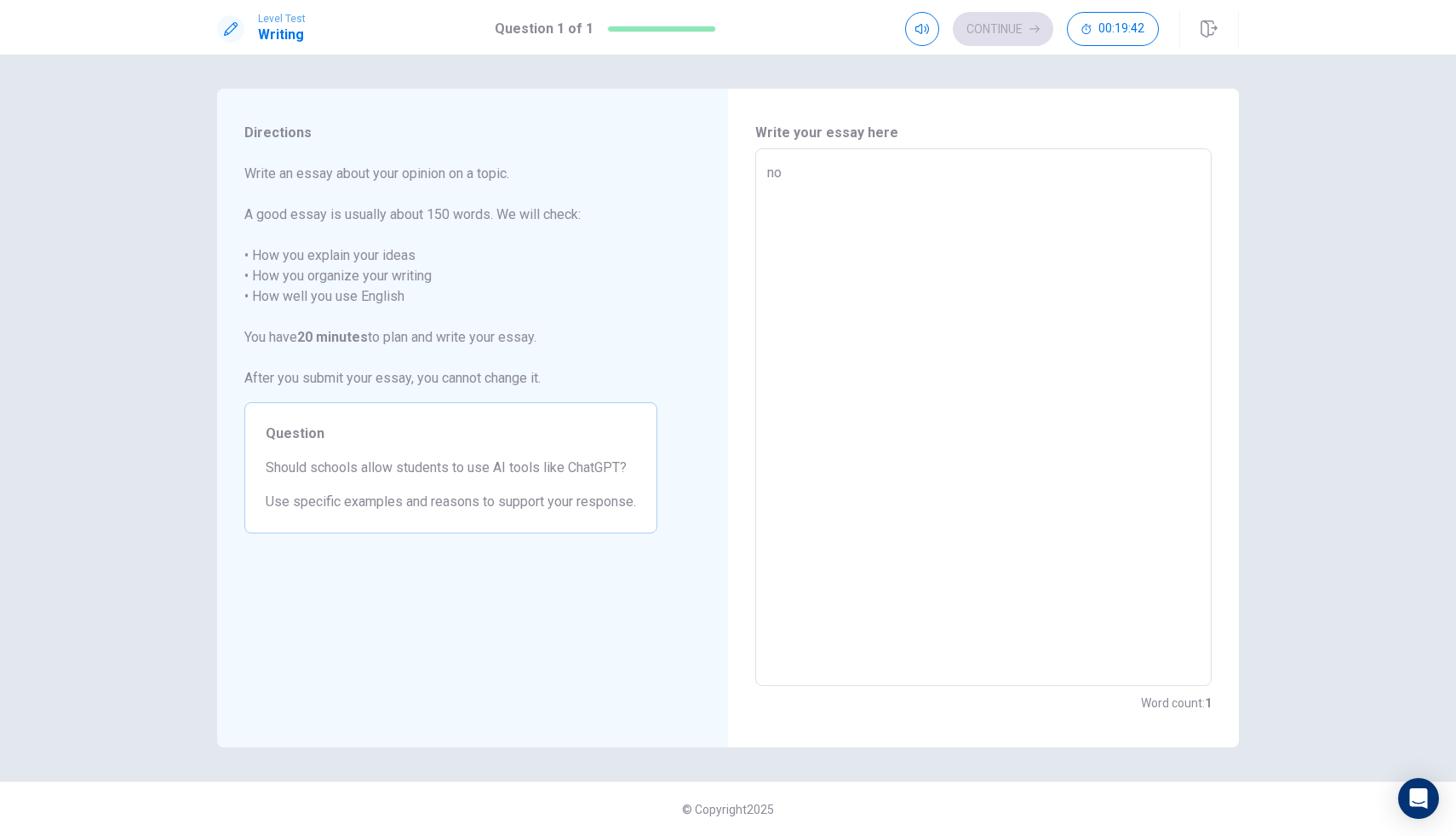
type textarea "no,"
type textarea "x"
type textarea "no,"
type textarea "x"
type textarea "no,"
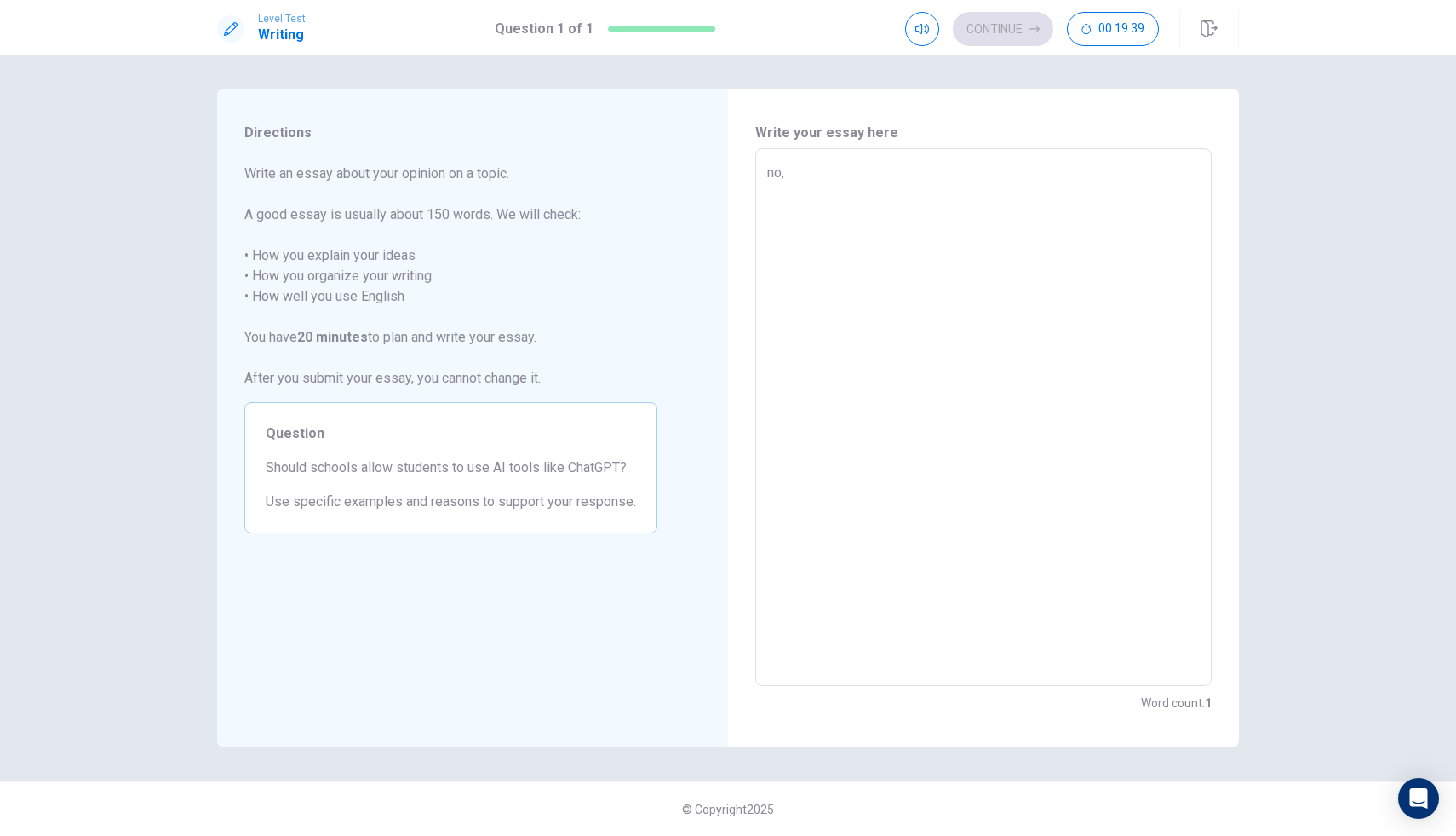
type textarea "x"
type textarea "no,i"
type textarea "x"
type textarea "no,ib"
type textarea "x"
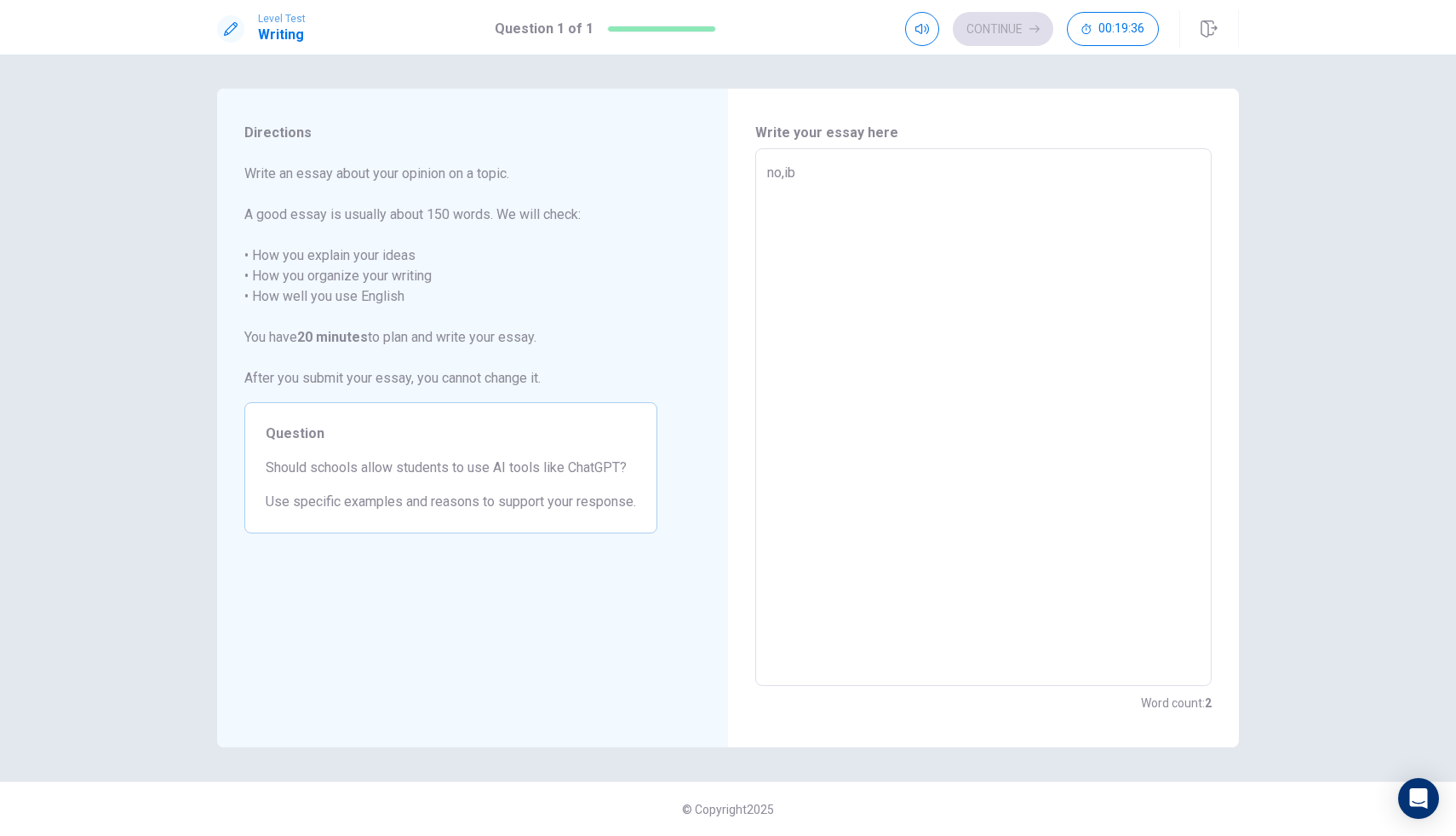
type textarea "no,i"
type textarea "x"
type textarea "no,i"
type textarea "x"
type textarea "no,i t"
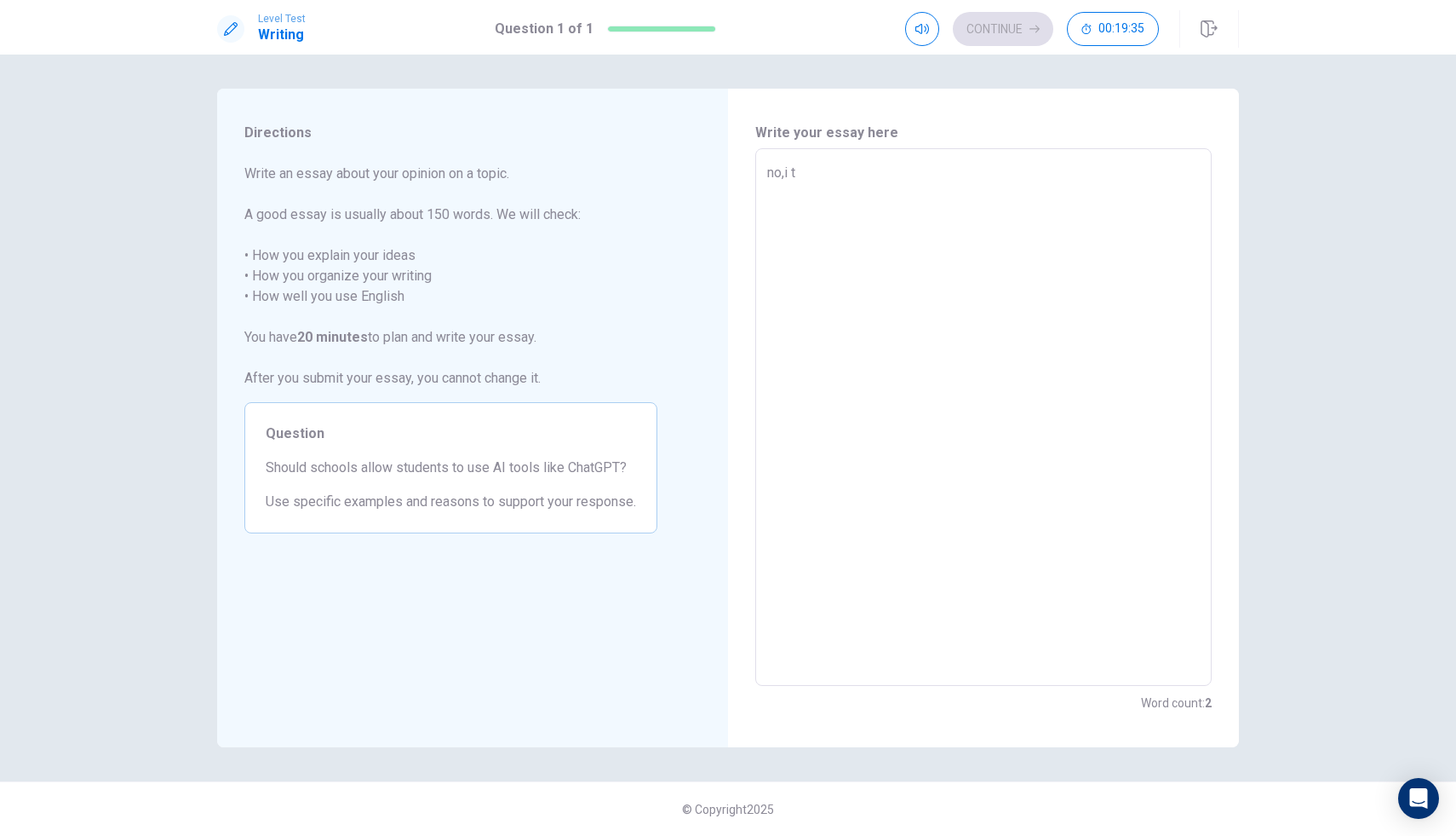
type textarea "x"
type textarea "no,i th"
type textarea "x"
type textarea "no,i thu"
type textarea "x"
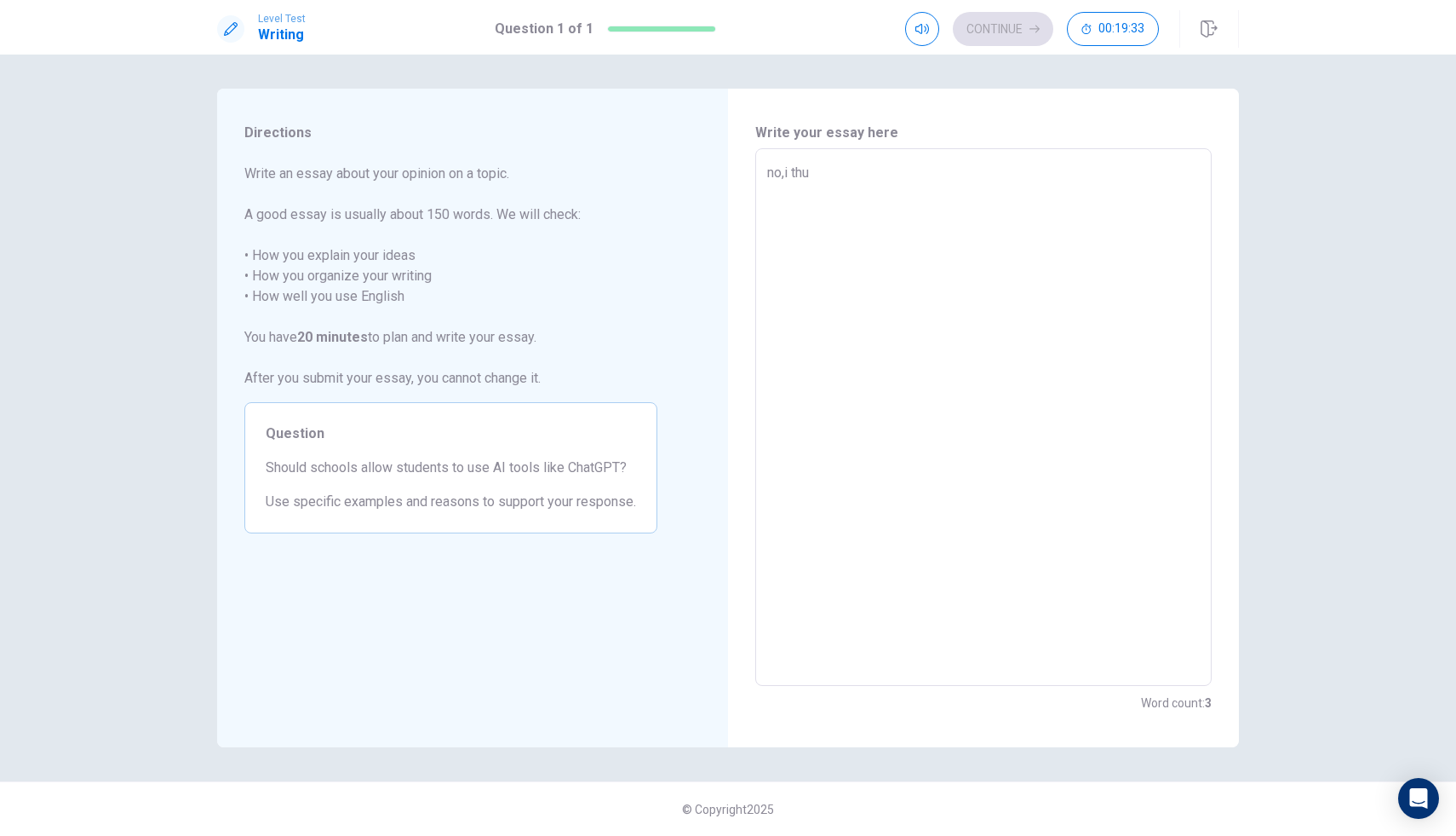
type textarea "no,i th"
type textarea "x"
type textarea "no,i thi"
type textarea "x"
type textarea "no,i thin"
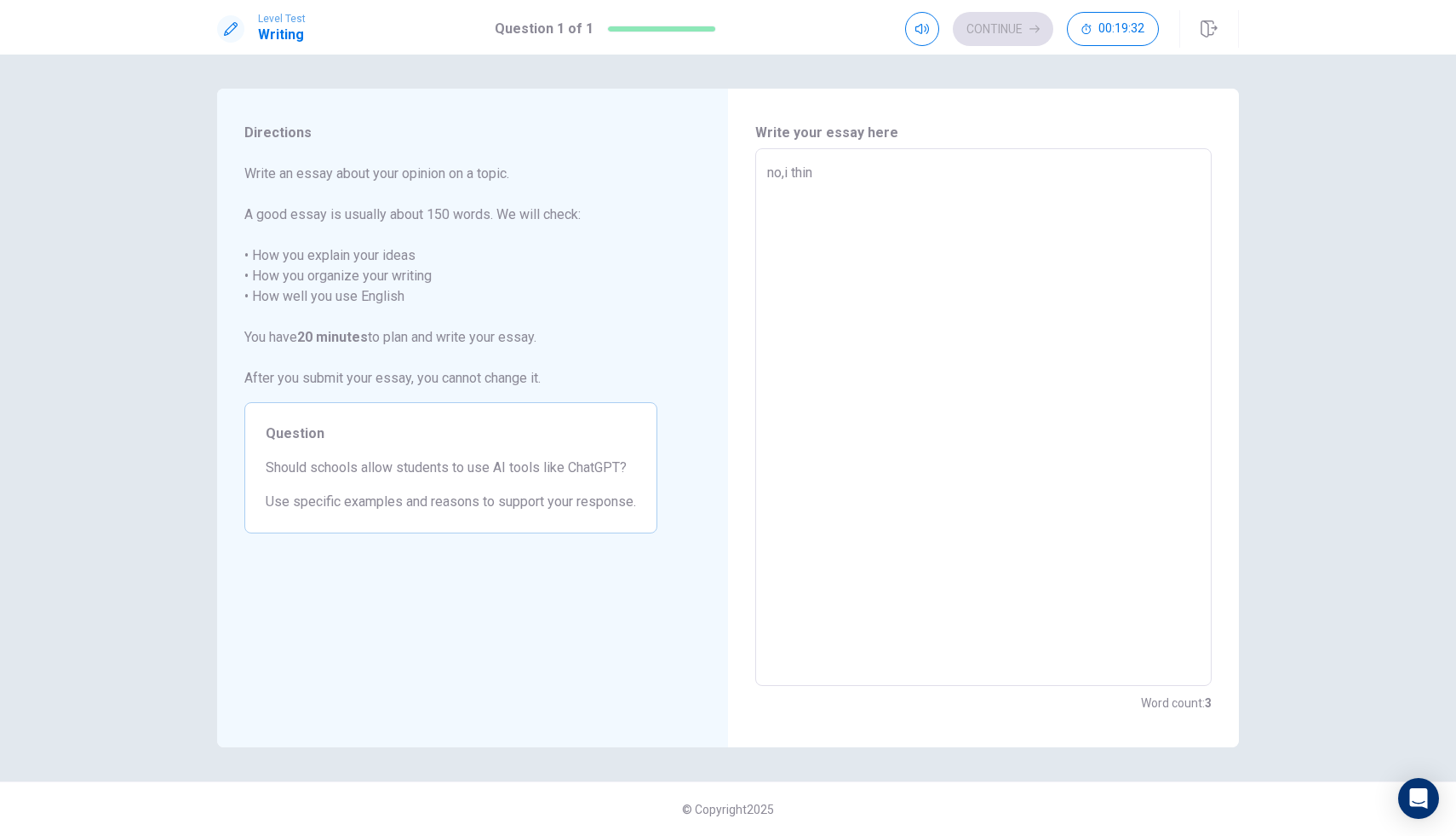
type textarea "x"
type textarea "no,i think"
type textarea "x"
type textarea "no,i think"
type textarea "x"
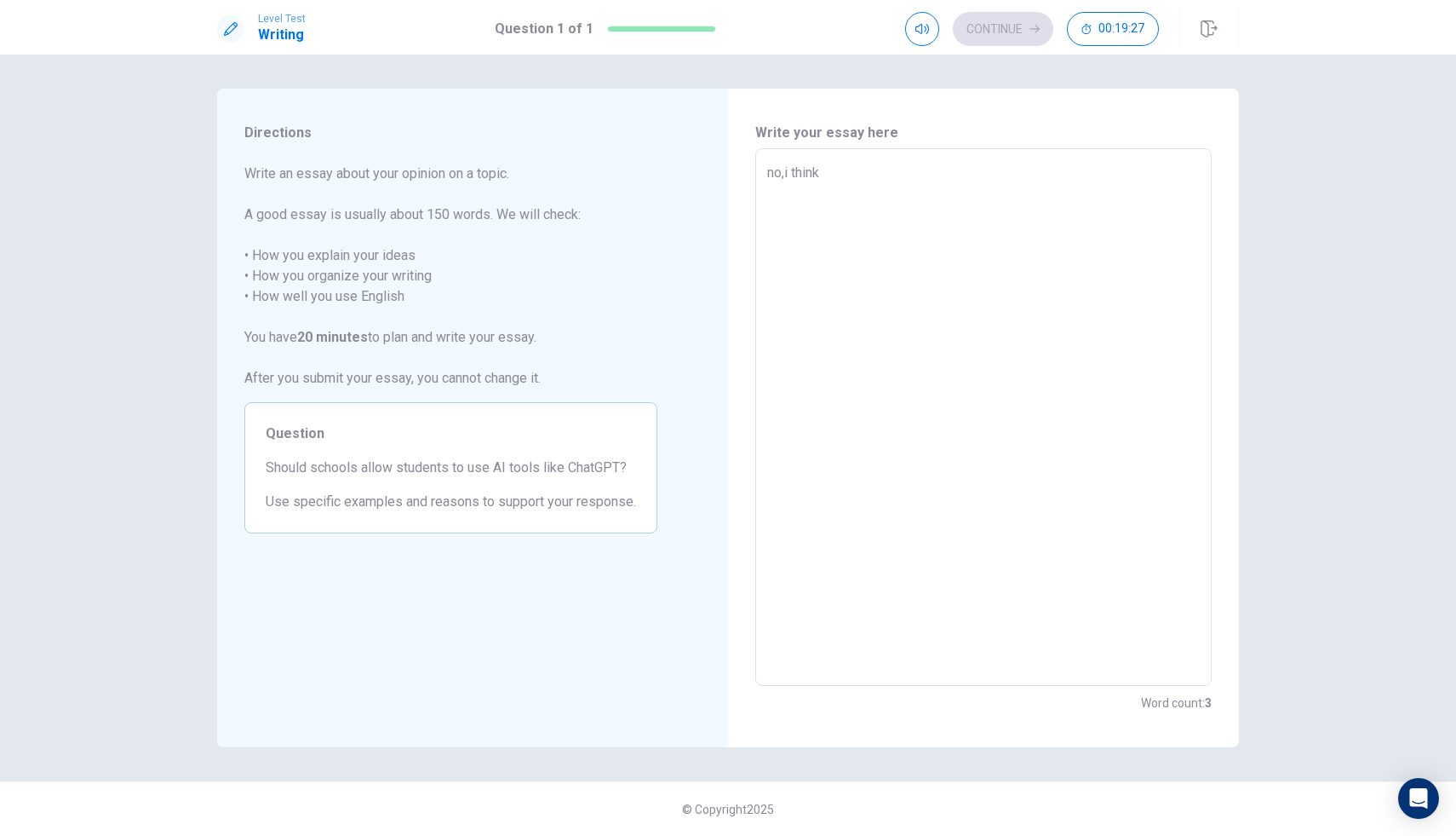
type textarea "no,i think a"
type textarea "x"
type textarea "no,i think ai"
type textarea "x"
type textarea "no,i think ai"
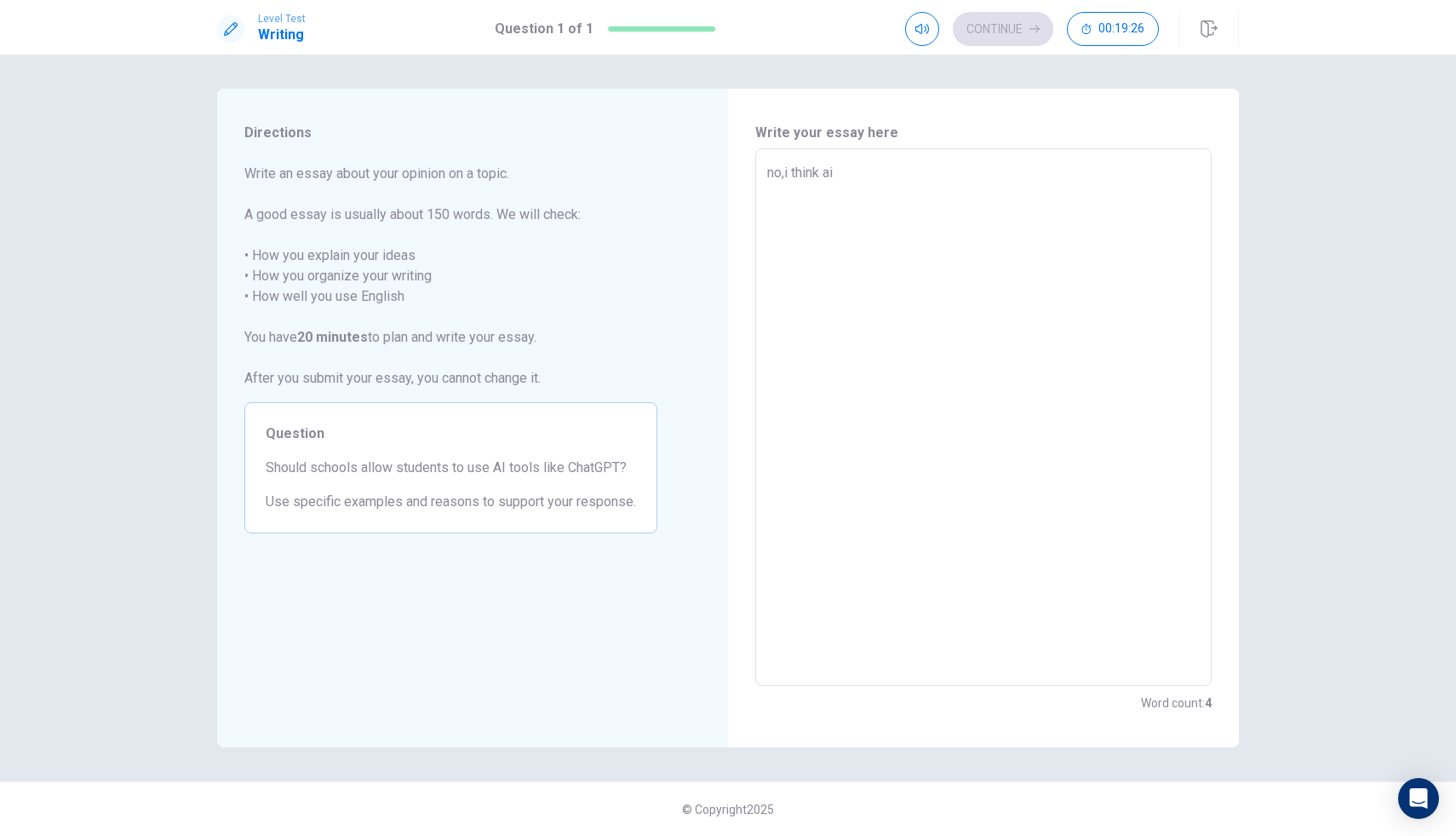
type textarea "x"
type textarea "no,i think ai l"
type textarea "x"
type textarea "no,i think ai li"
type textarea "x"
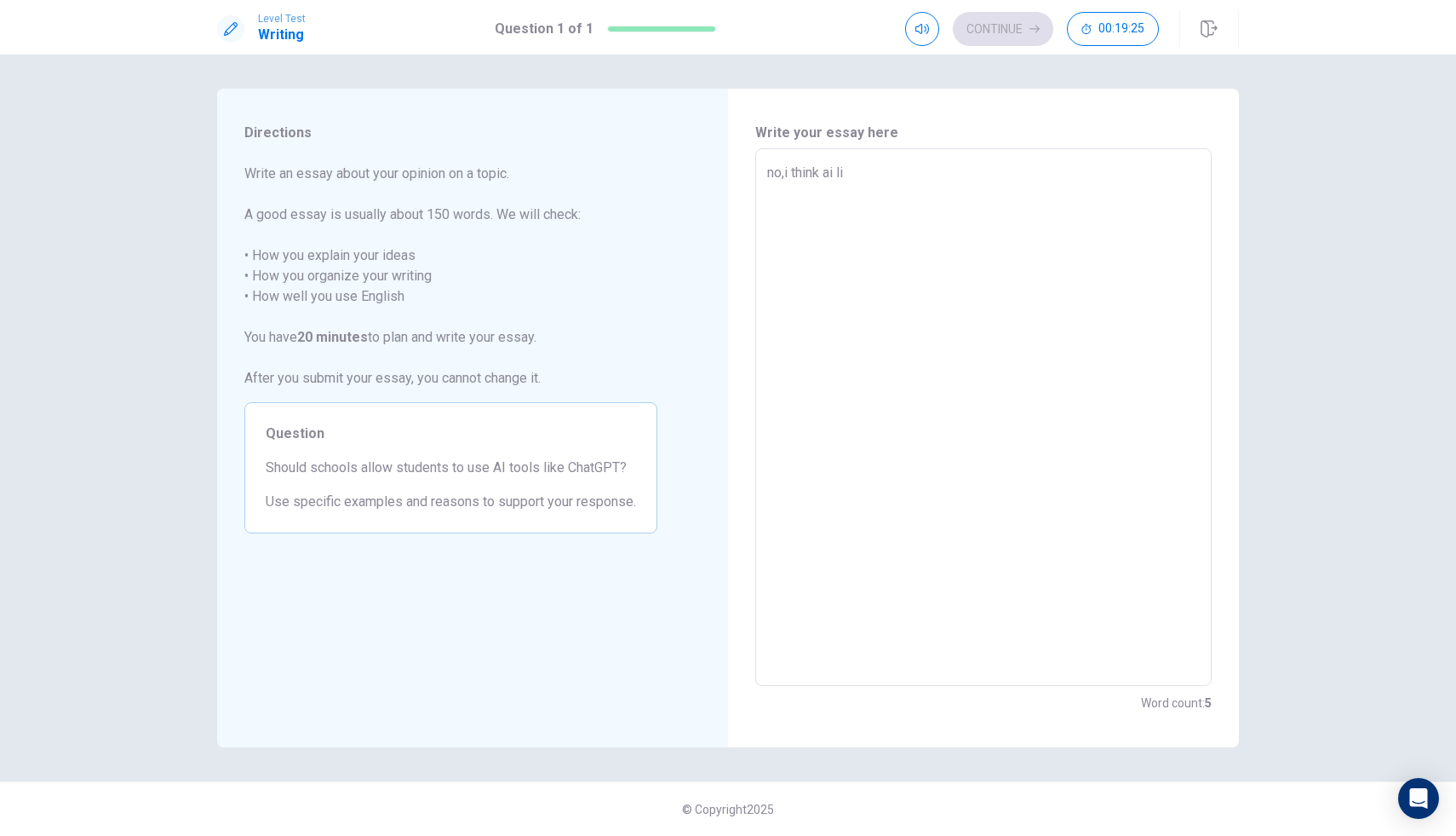
type textarea "no,i think ai lik"
type textarea "x"
type textarea "no,i think ai like"
type textarea "x"
type textarea "no,i think ai like"
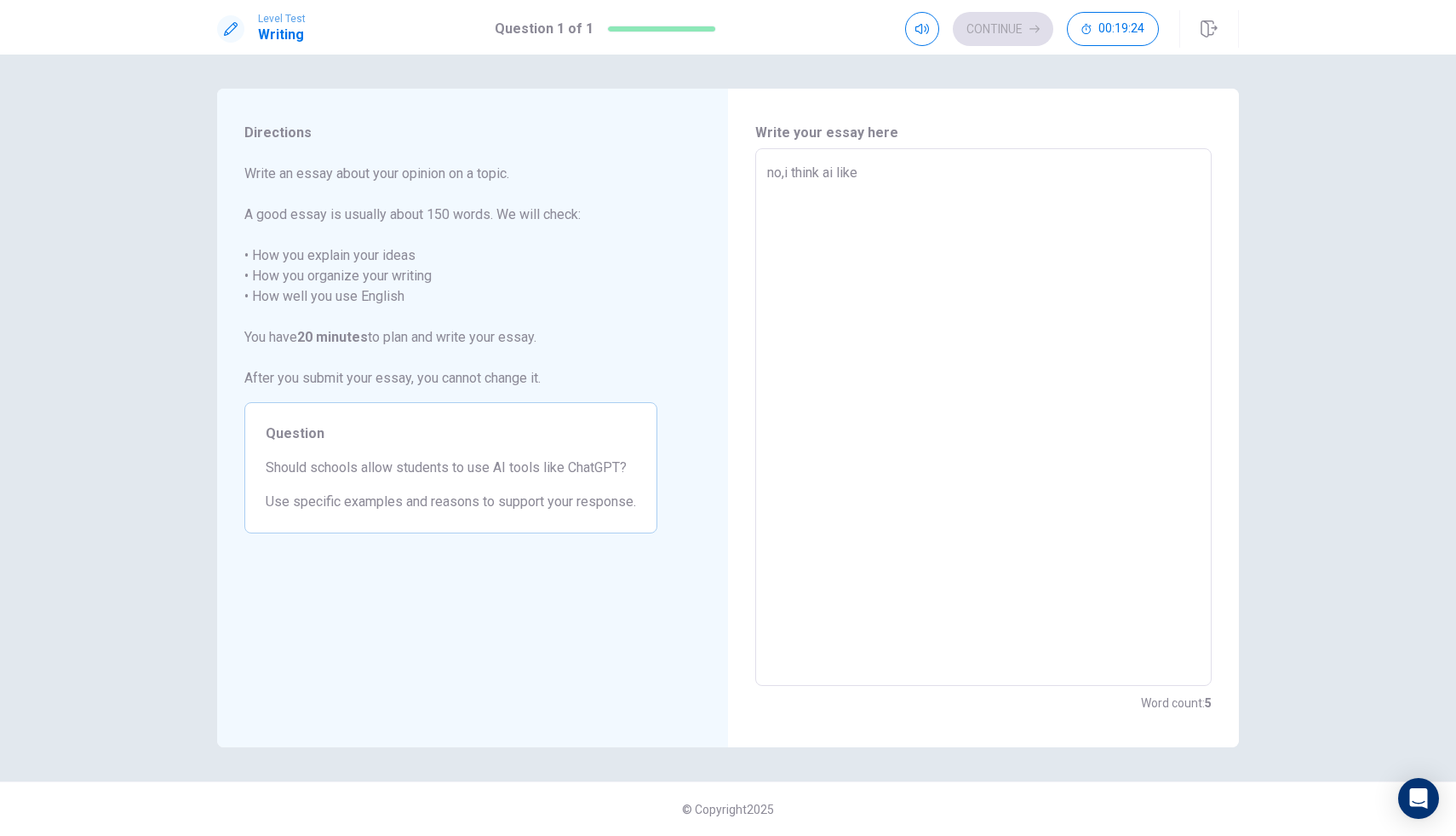
type textarea "x"
type textarea "no,i think ai like c"
type textarea "x"
type textarea "no,i think ai like ch"
type textarea "x"
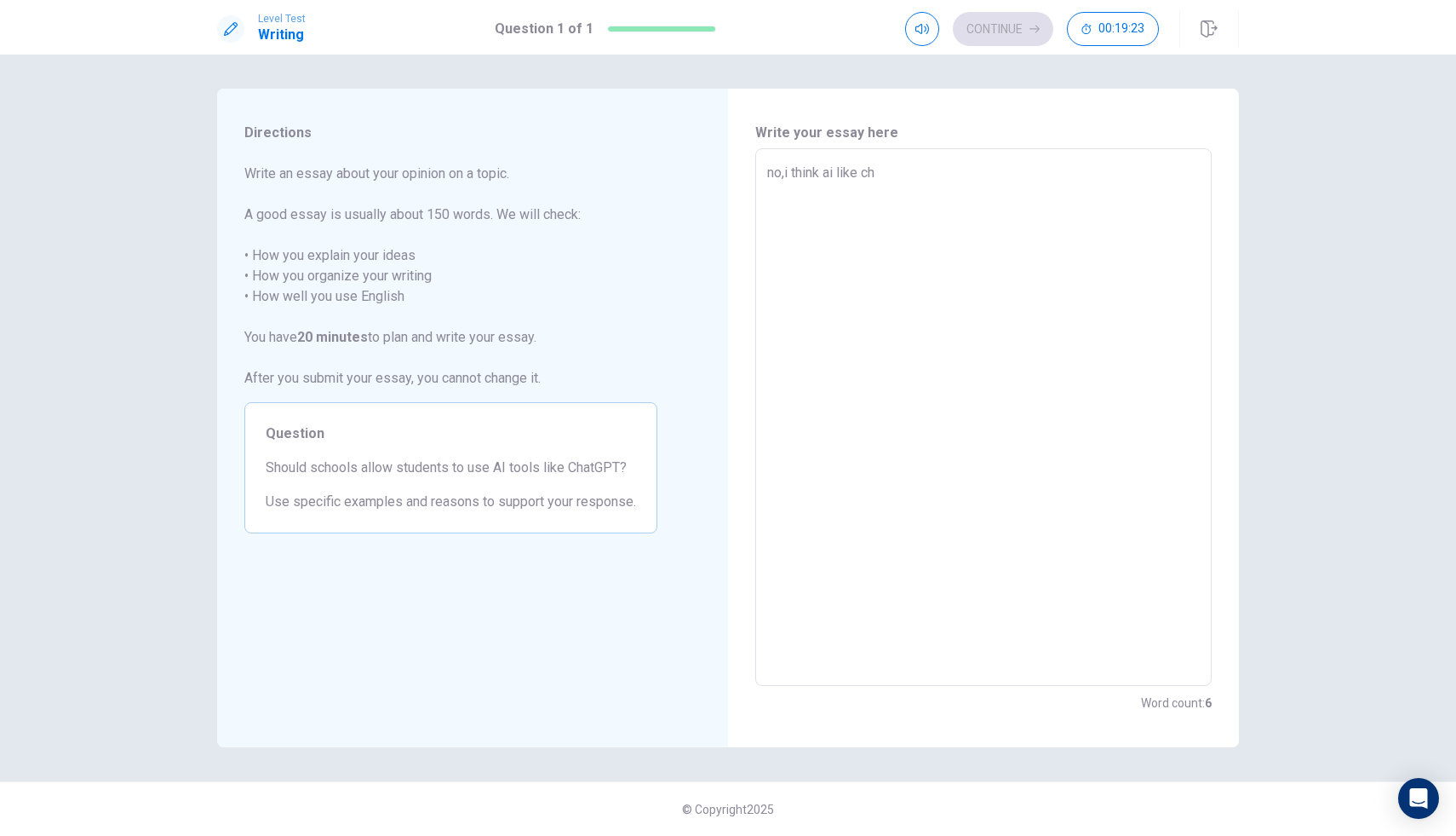
type textarea "no,i think ai like cha"
type textarea "x"
type textarea "no,i think ai like chat"
type textarea "x"
type textarea "no,i think ai like chat"
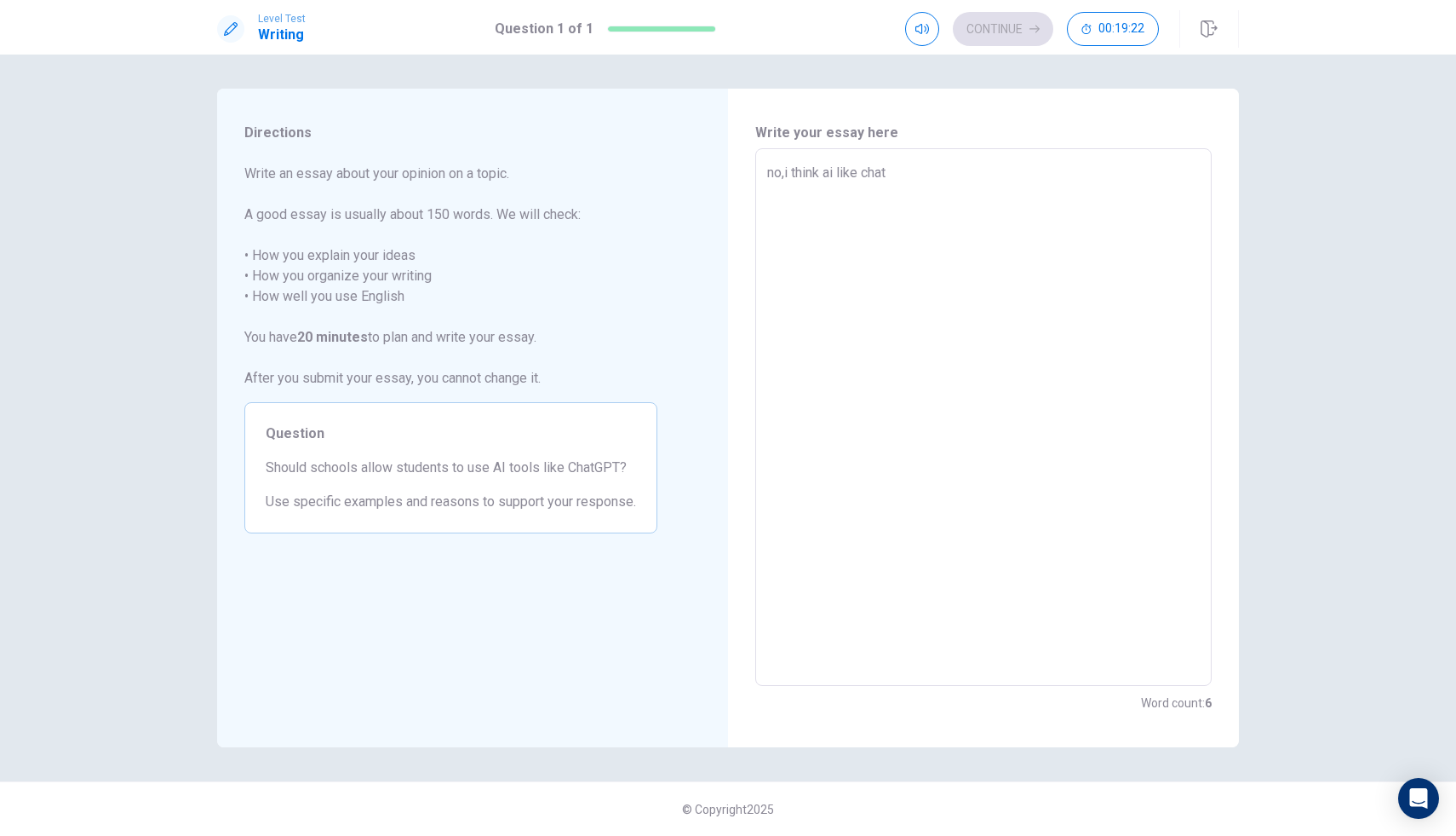
type textarea "x"
type textarea "no,i think ai like chat g"
type textarea "x"
type textarea "no,i think ai like chat gp"
type textarea "x"
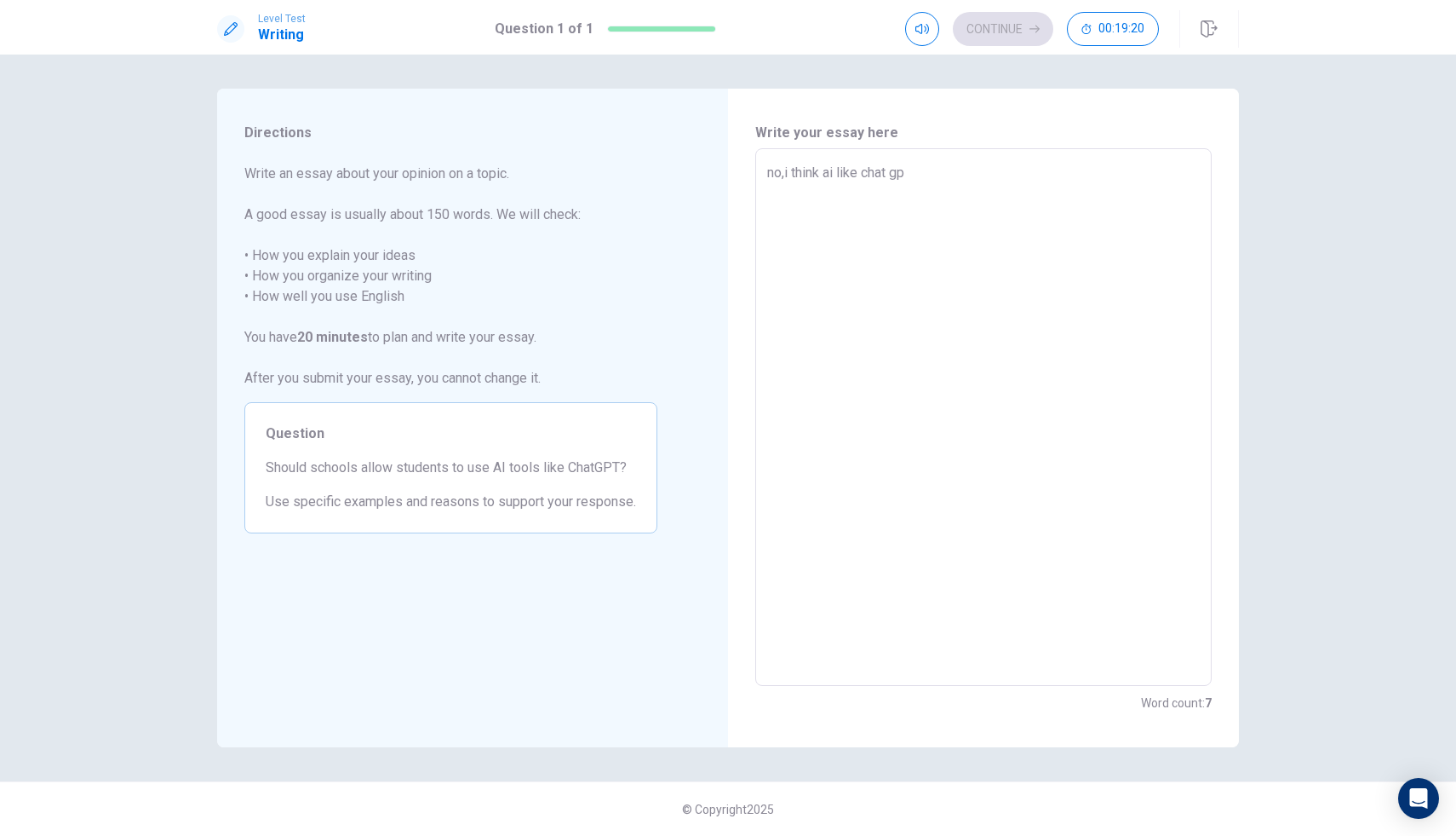
type textarea "no,i think ai like chat gpt"
type textarea "x"
type textarea "no,i think ai like chat gp"
type textarea "x"
type textarea "no,i think ai like chat g"
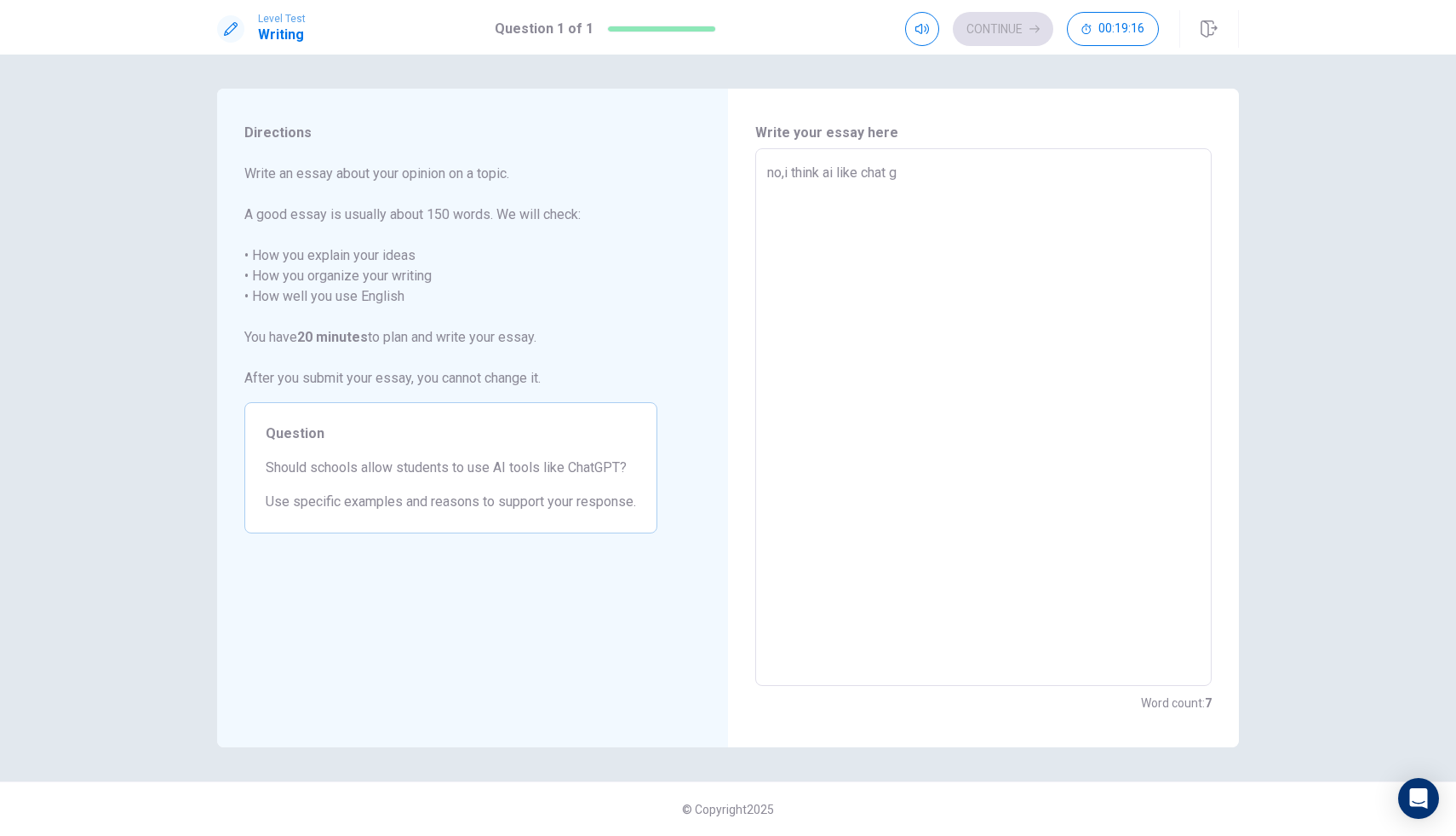
type textarea "x"
type textarea "no,i think ai like chat"
type textarea "x"
type textarea "no,i think ai like chat"
type textarea "x"
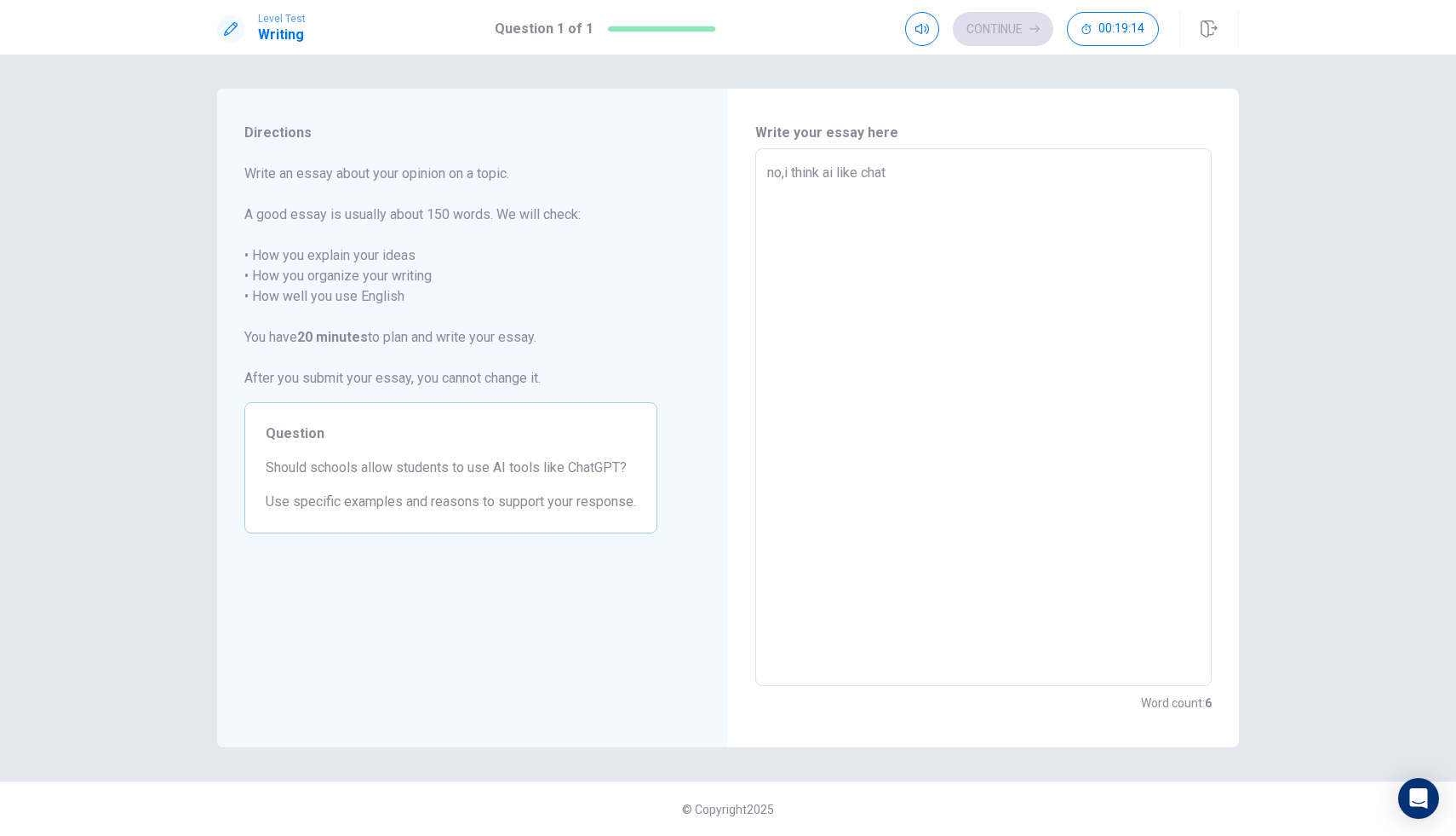
type textarea "no,i think ai like cha"
type textarea "x"
type textarea "no,i think ai like ch"
type textarea "x"
type textarea "no,i think ai like c"
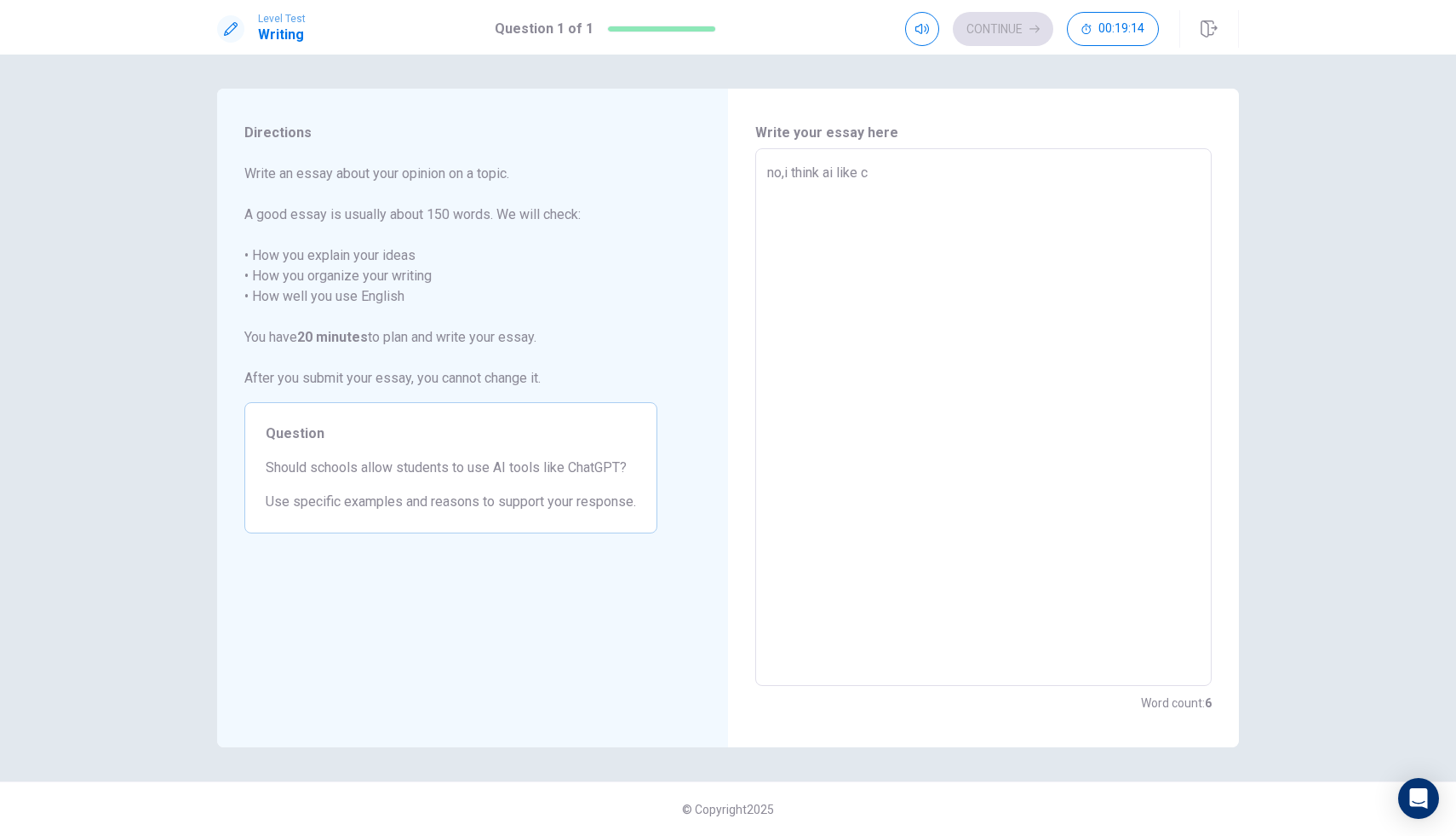
type textarea "x"
type textarea "no,i think ai like"
type textarea "x"
type textarea "no,i think ai like"
type textarea "x"
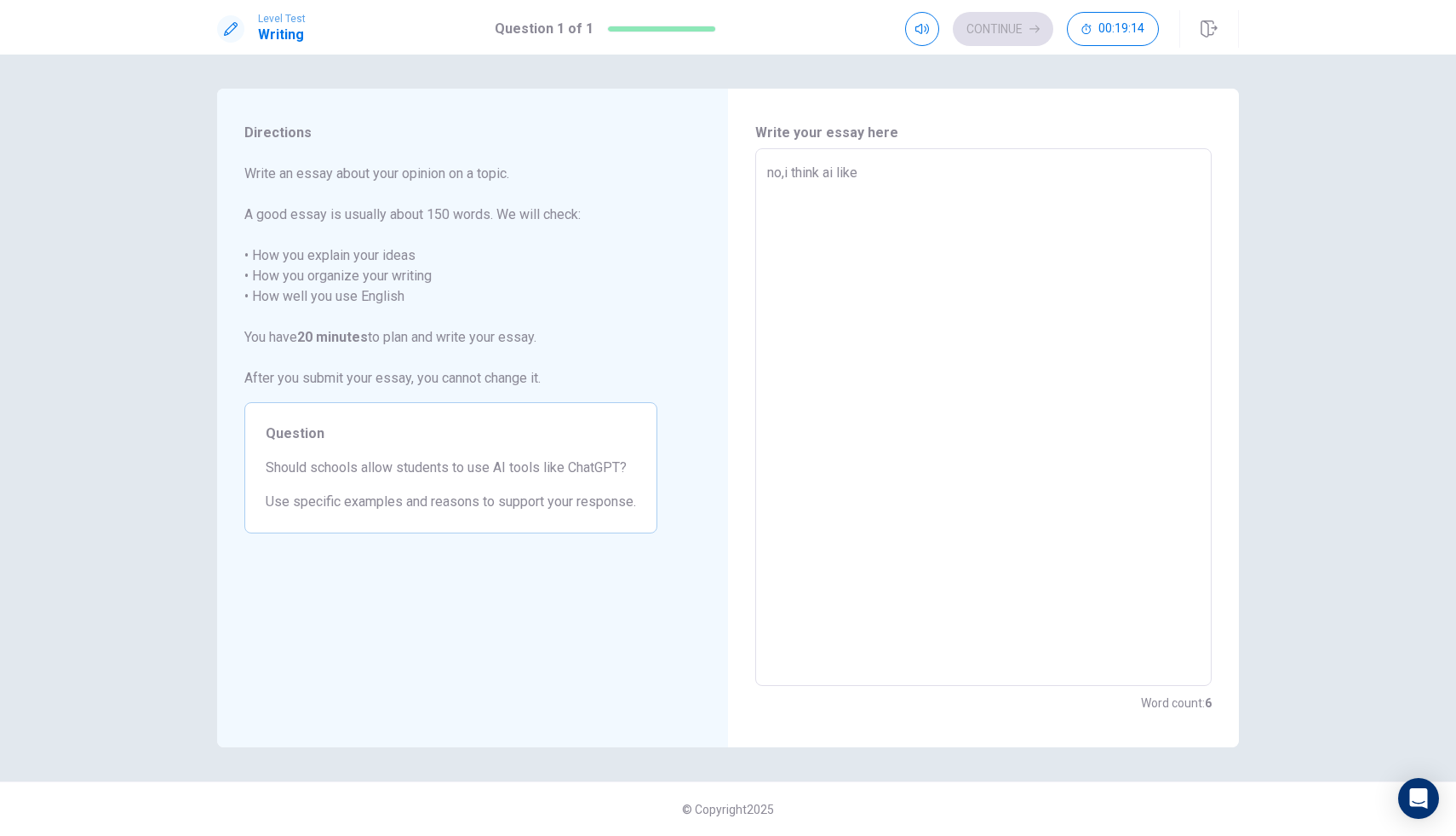
type textarea "no,i think ai lik"
type textarea "x"
type textarea "no,i think ai li"
type textarea "x"
type textarea "no,i think ai l"
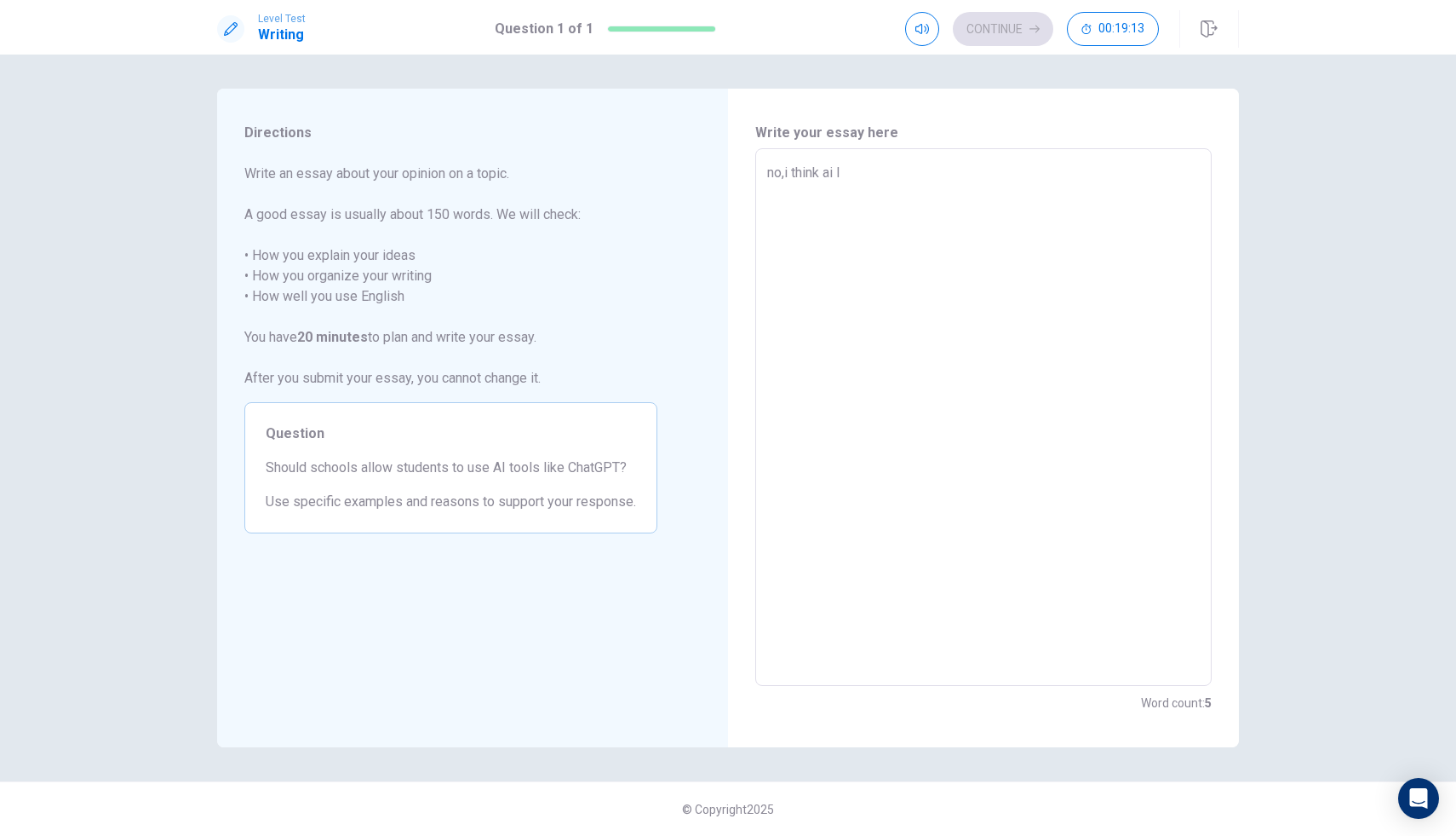
type textarea "x"
type textarea "no,i think ai"
type textarea "x"
type textarea "no,i think ai"
type textarea "x"
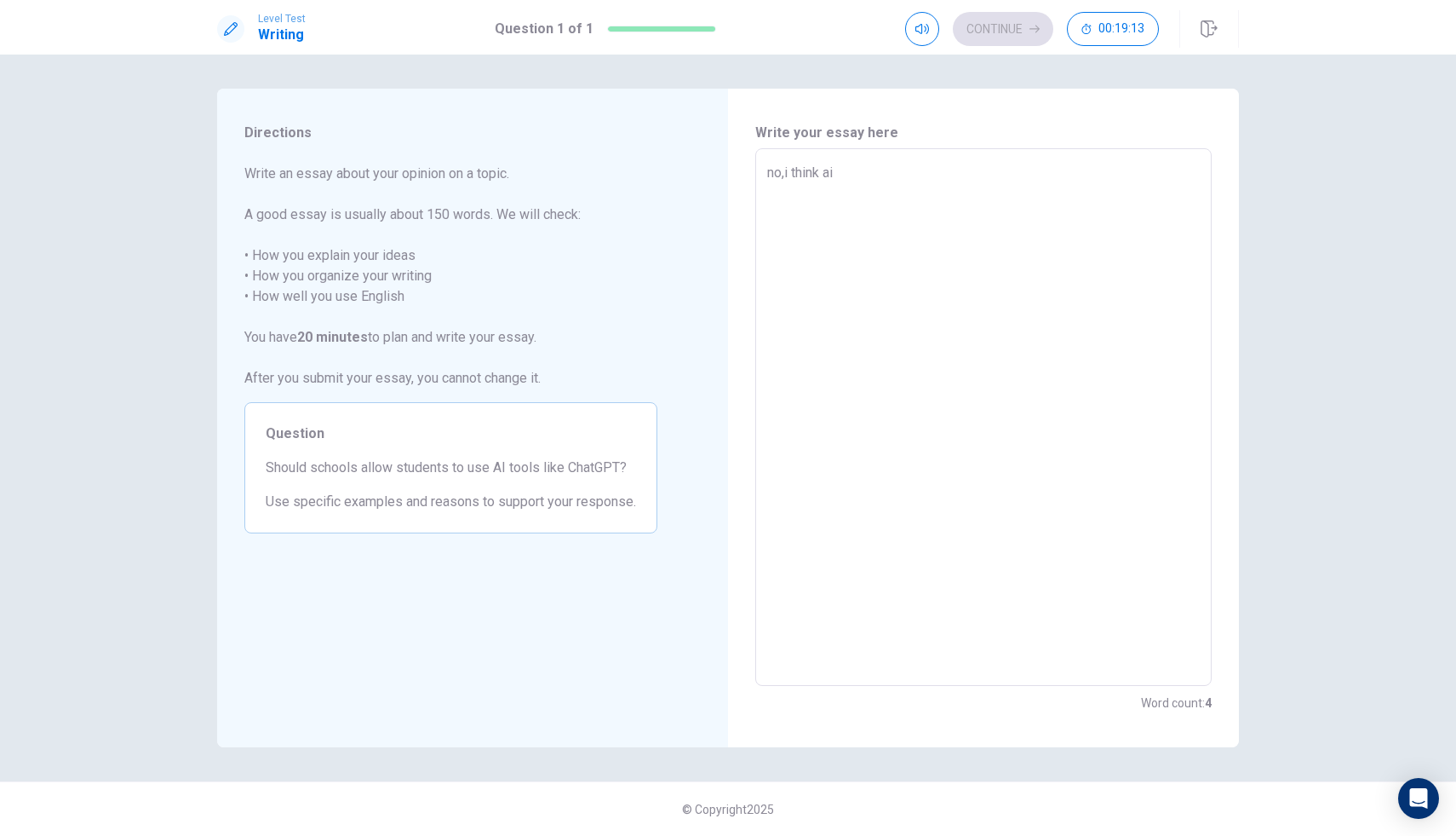
type textarea "no,i think a"
type textarea "x"
type textarea "no,i think"
type textarea "x"
type textarea "no,i think"
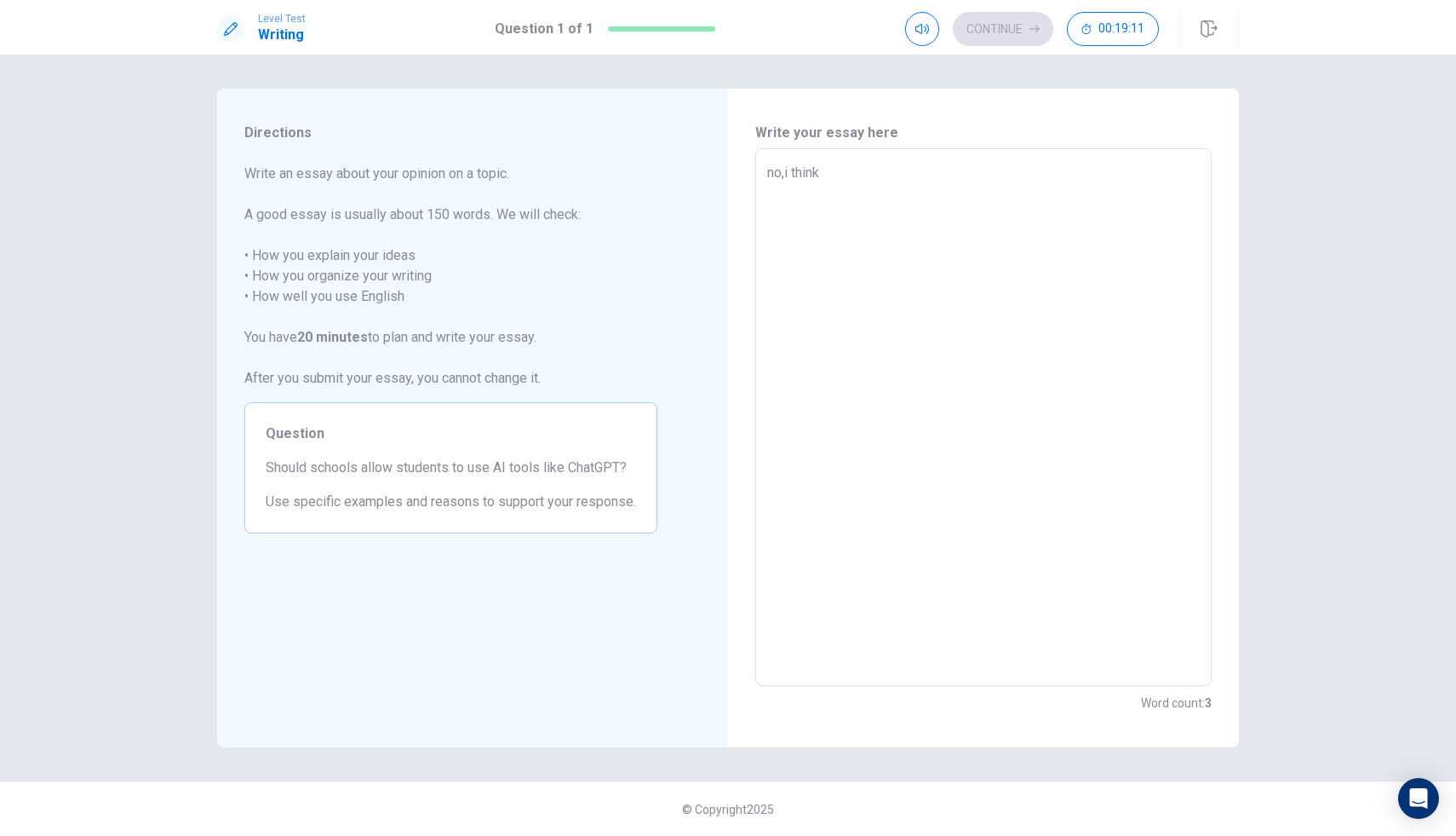
type textarea "x"
type textarea "no,i think"
type textarea "x"
type textarea "no,i think a"
type textarea "x"
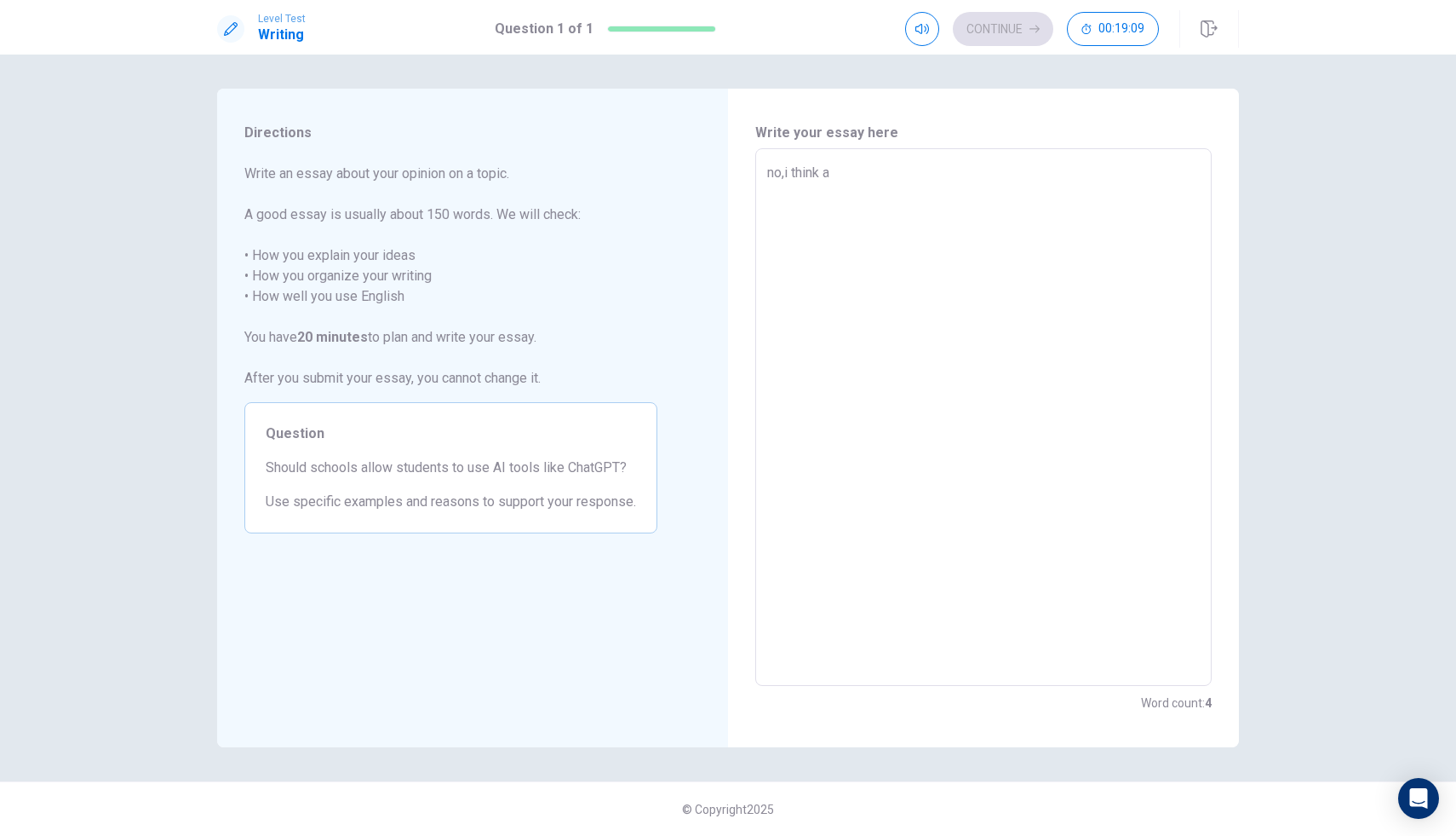
type textarea "no,i think ai"
type textarea "x"
type textarea "no,i think ai"
type textarea "x"
type textarea "no,i think ai l"
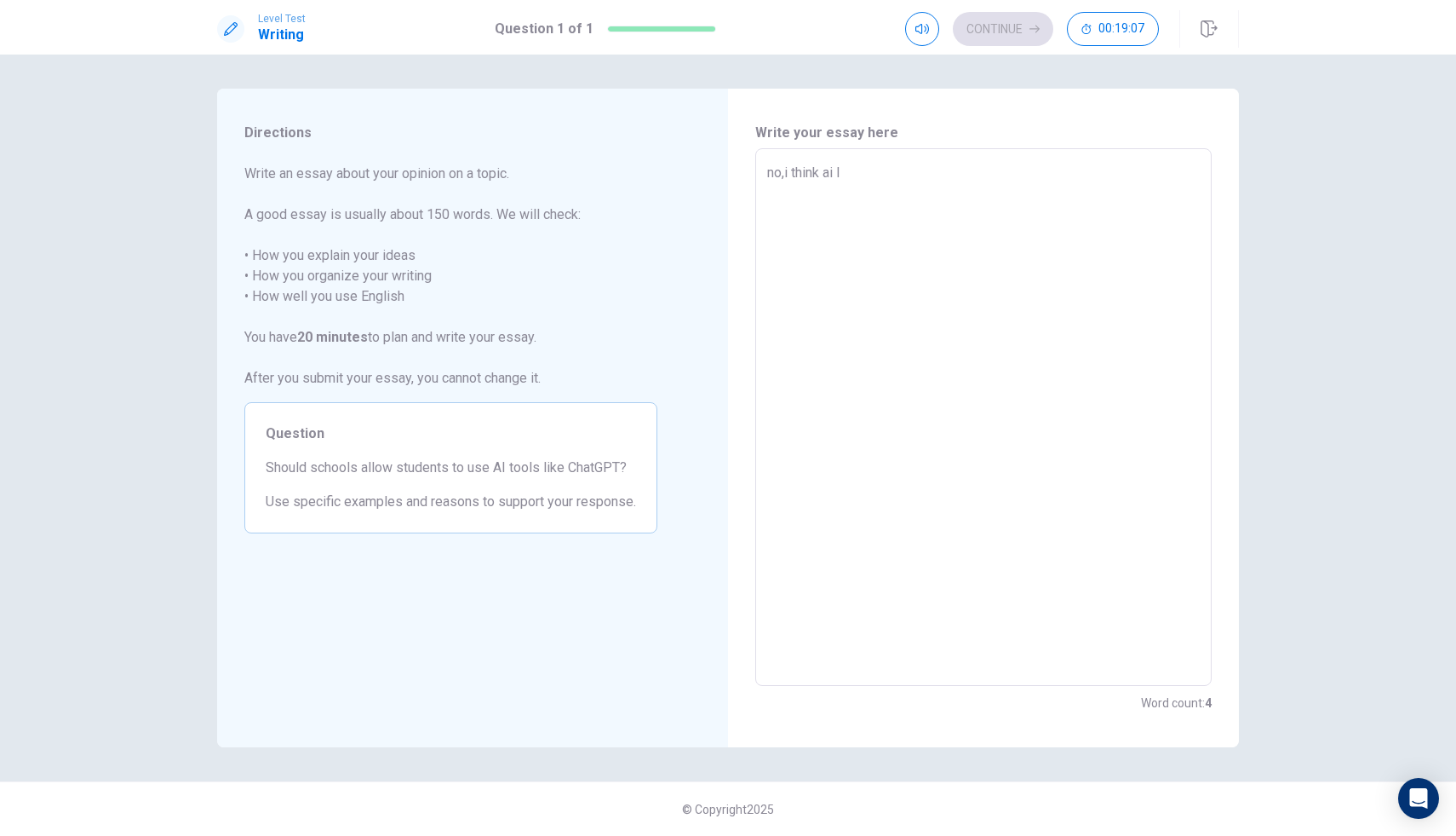
type textarea "x"
type textarea "no,i think ai li"
type textarea "x"
type textarea "no,i think ai lik"
type textarea "x"
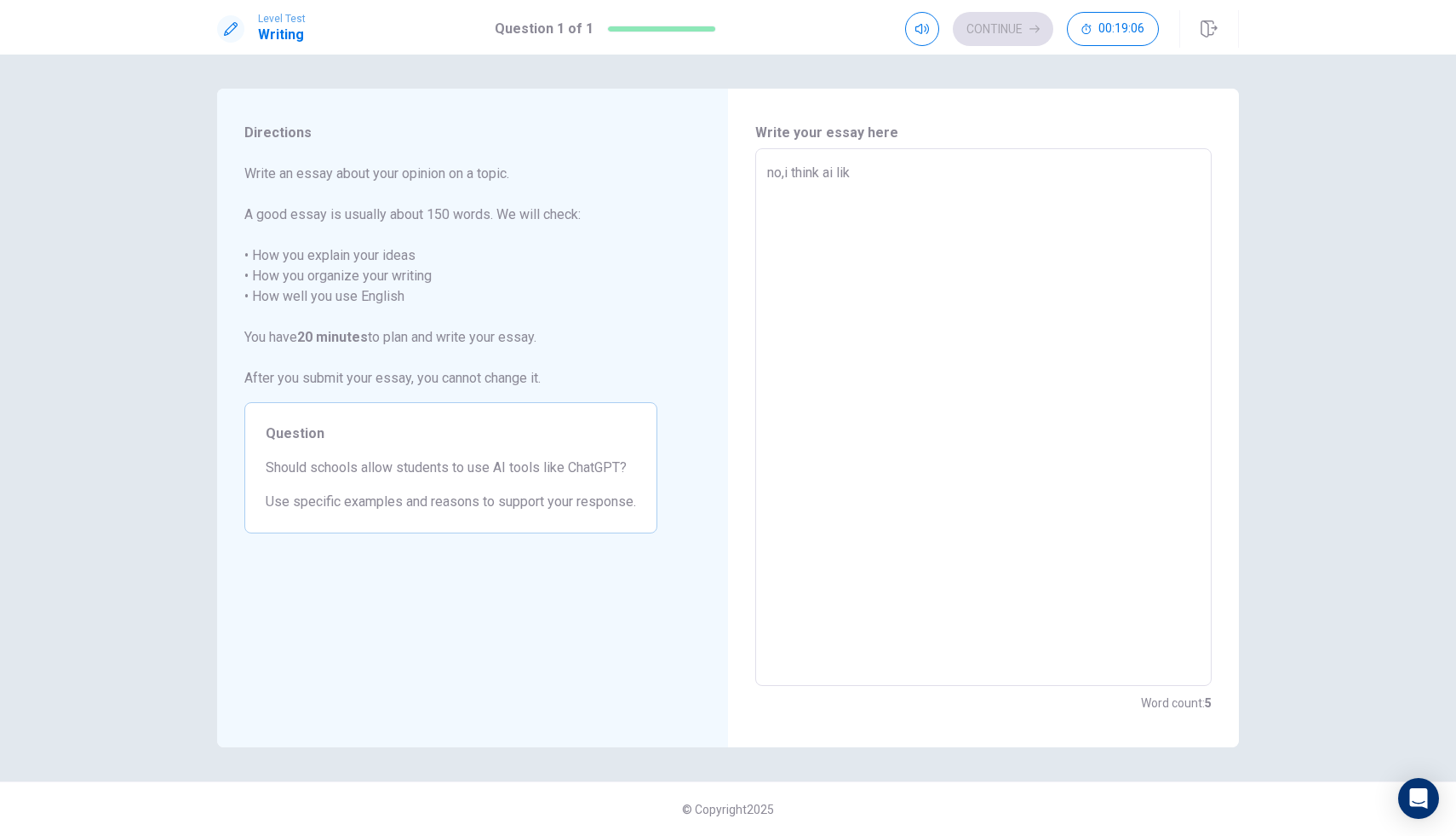
type textarea "no,i think ai like"
type textarea "x"
type textarea "no,i think ai like"
type textarea "x"
type textarea "no,i think ai like c"
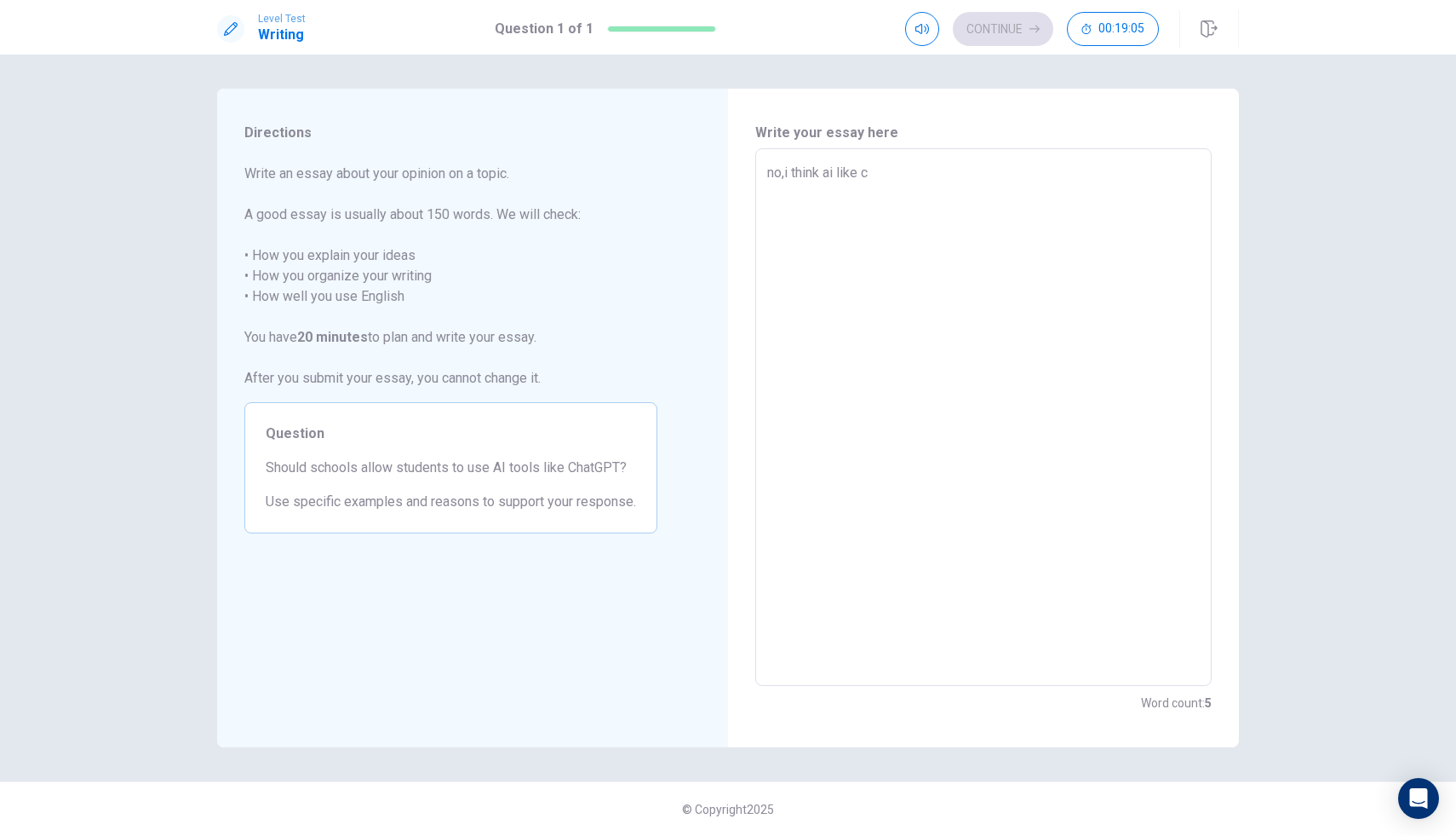
type textarea "x"
type textarea "no,i think ai like ch"
type textarea "x"
type textarea "no,i think ai like cha"
type textarea "x"
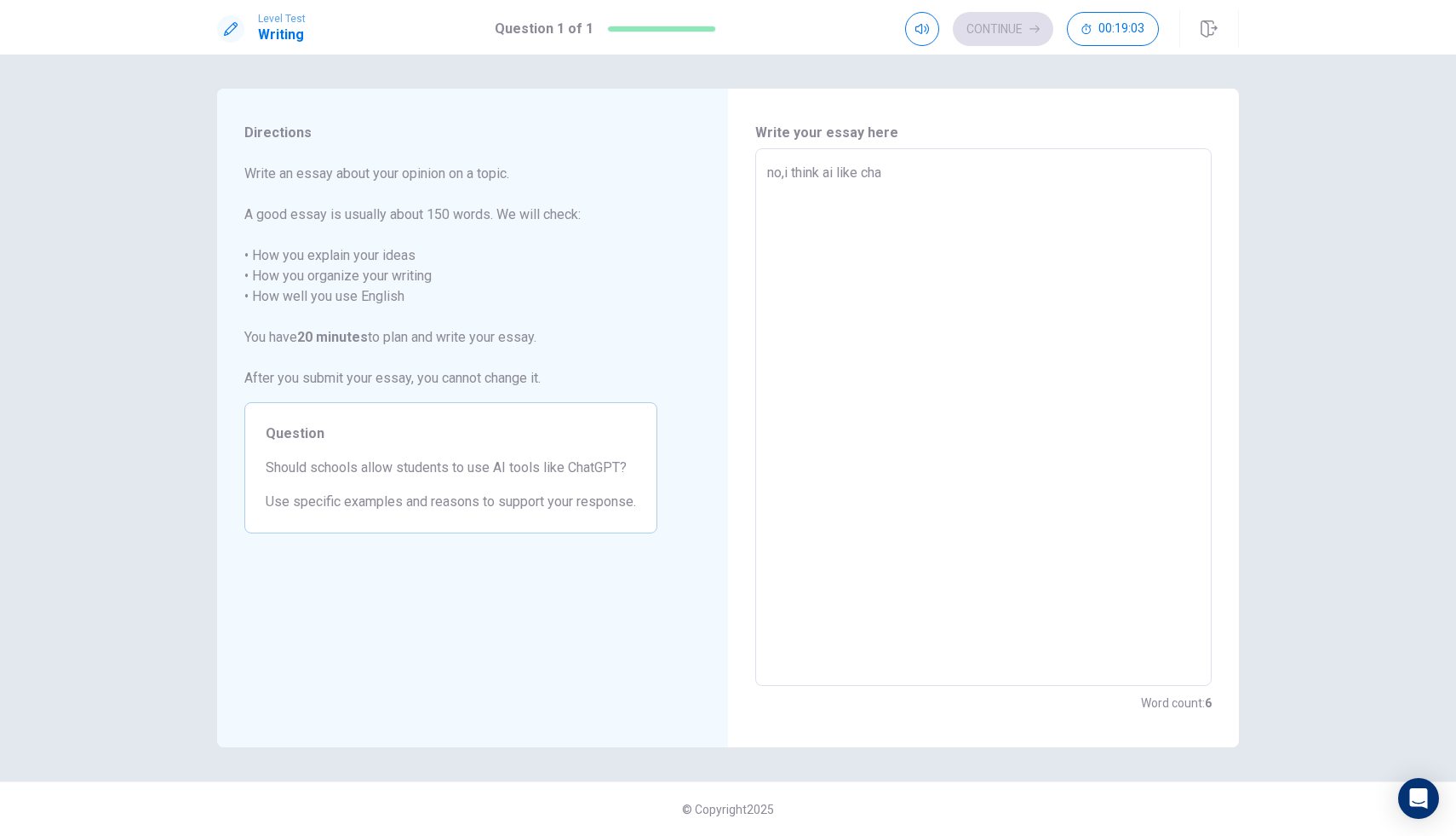
type textarea "no,i think ai like chat"
type textarea "x"
type textarea "no,i think ai like chat"
type textarea "x"
type textarea "no,i think ai like chat g"
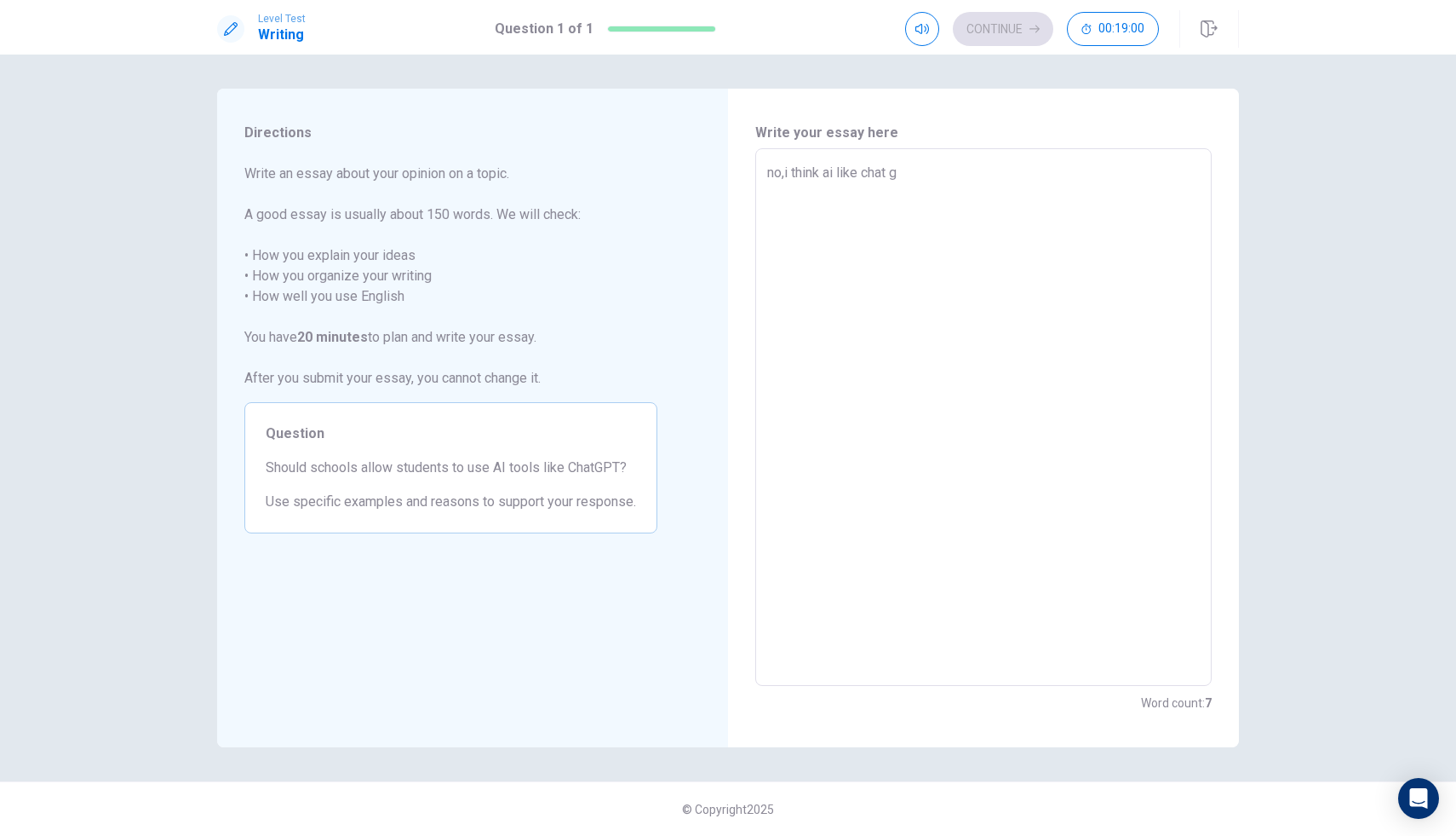
type textarea "x"
type textarea "no,i think ai like chat gp"
type textarea "x"
type textarea "no,i think ai like chat gpt"
type textarea "x"
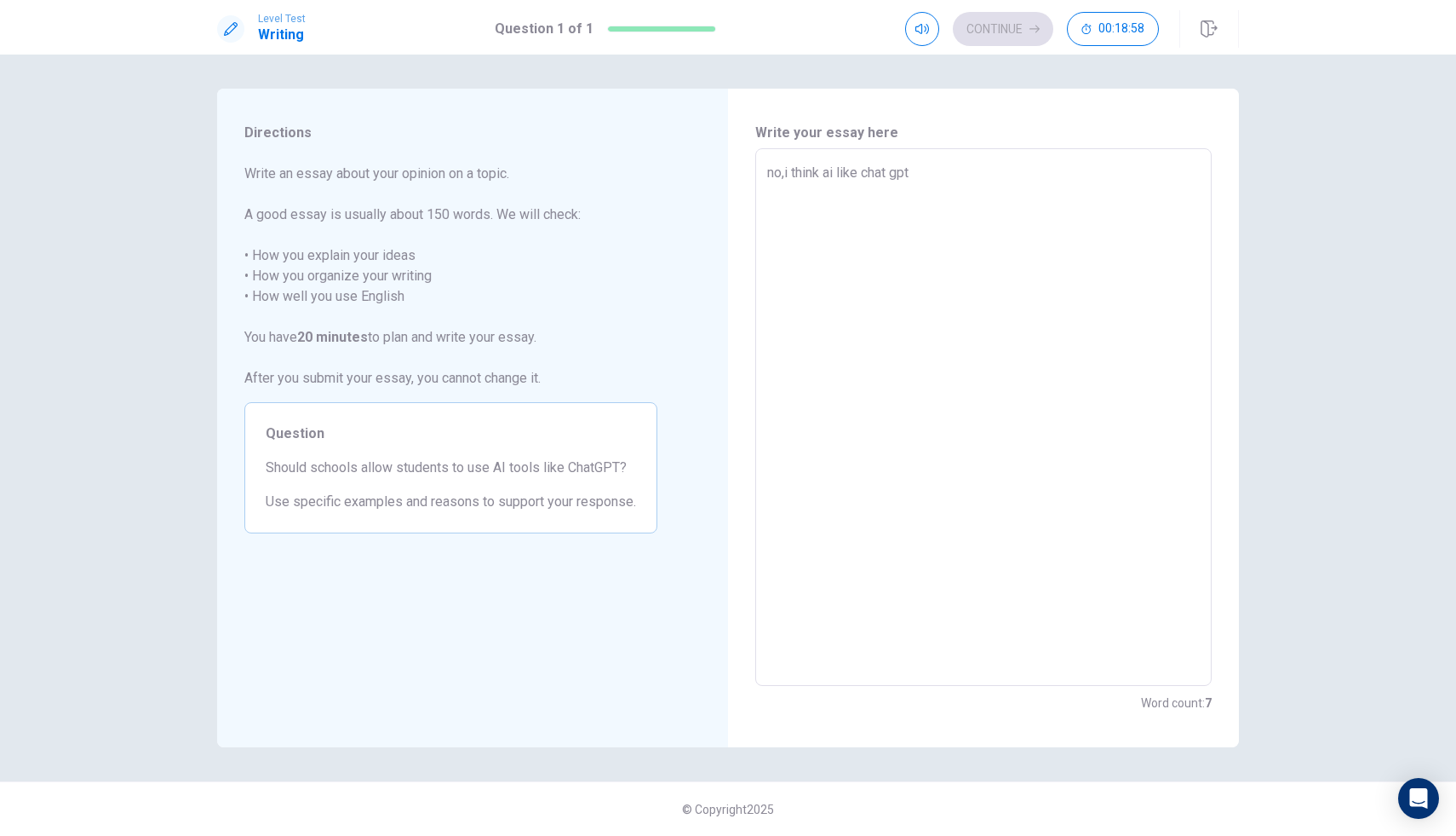
type textarea "no,i think ai like chat gpt"
type textarea "x"
type textarea "no,i think ai like chat gpt c"
type textarea "x"
type textarea "no,i think ai like chat gpt ca"
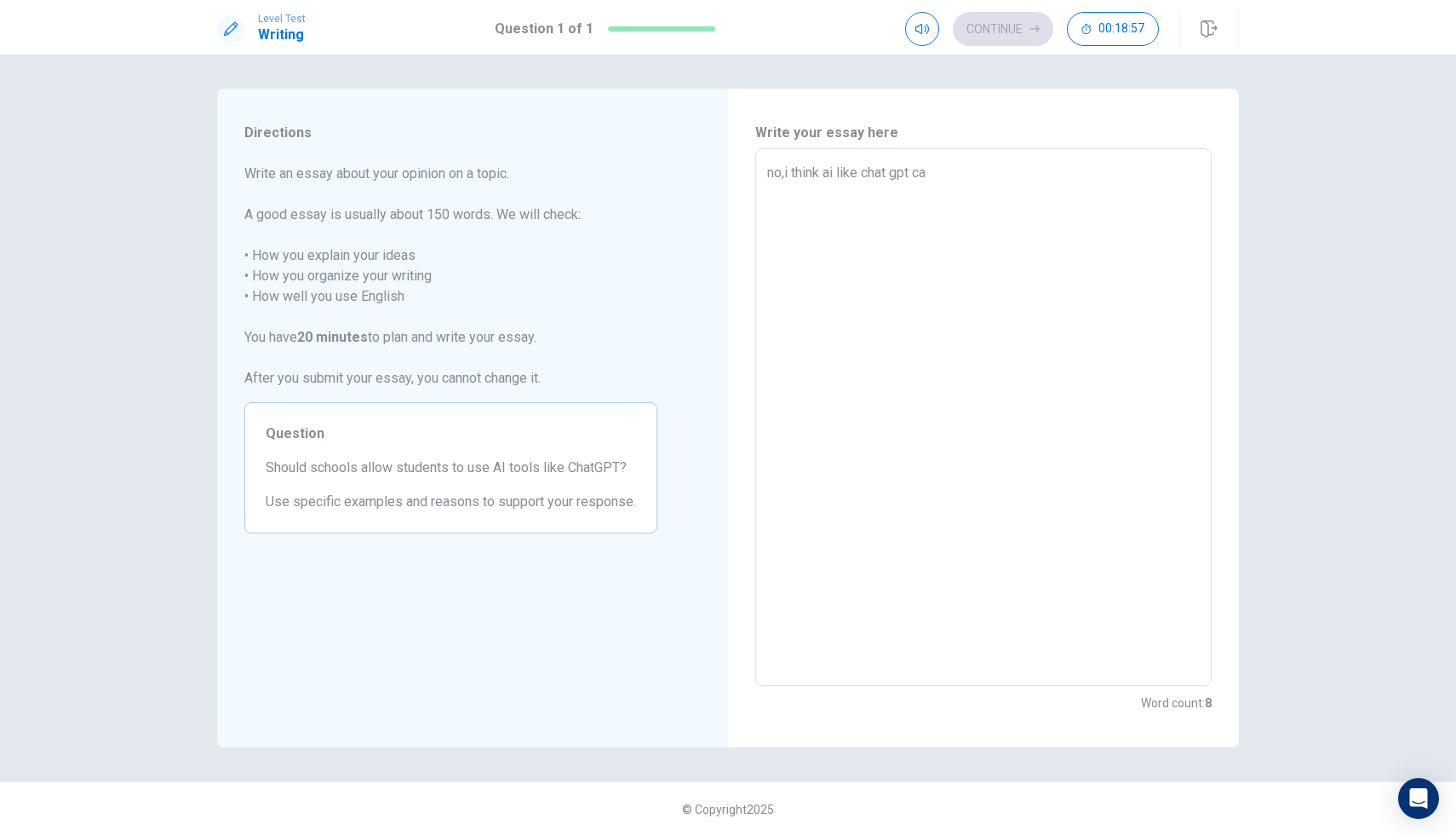
type textarea "x"
type textarea "no,i think ai like chat gpt can"
type textarea "x"
type textarea "no,i think ai like chat gpt can"
type textarea "x"
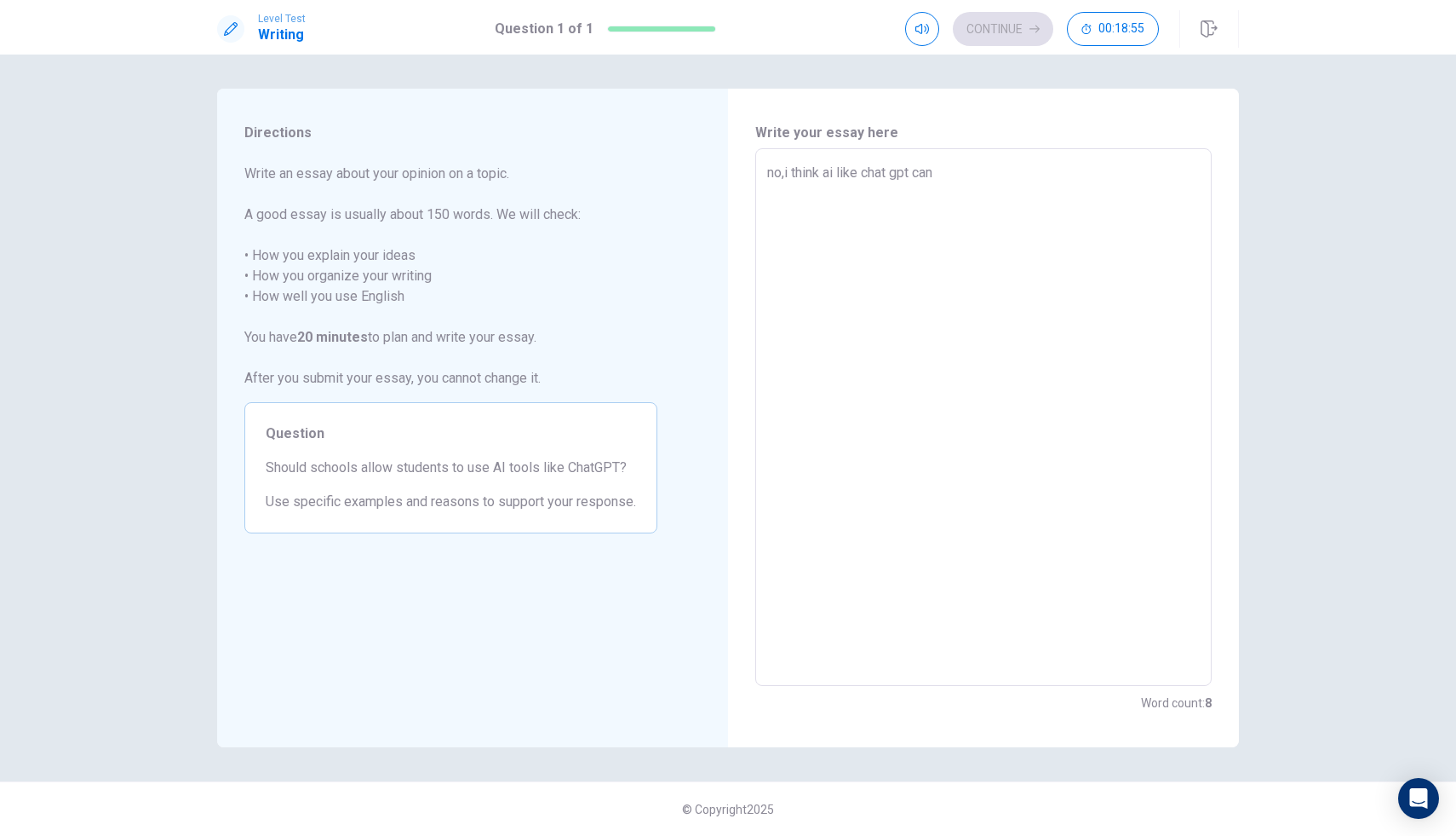
type textarea "no,i think ai like chat gpt can b"
type textarea "x"
type textarea "no,i think ai like chat gpt can be"
type textarea "x"
type textarea "no,i think ai like chat gpt can be"
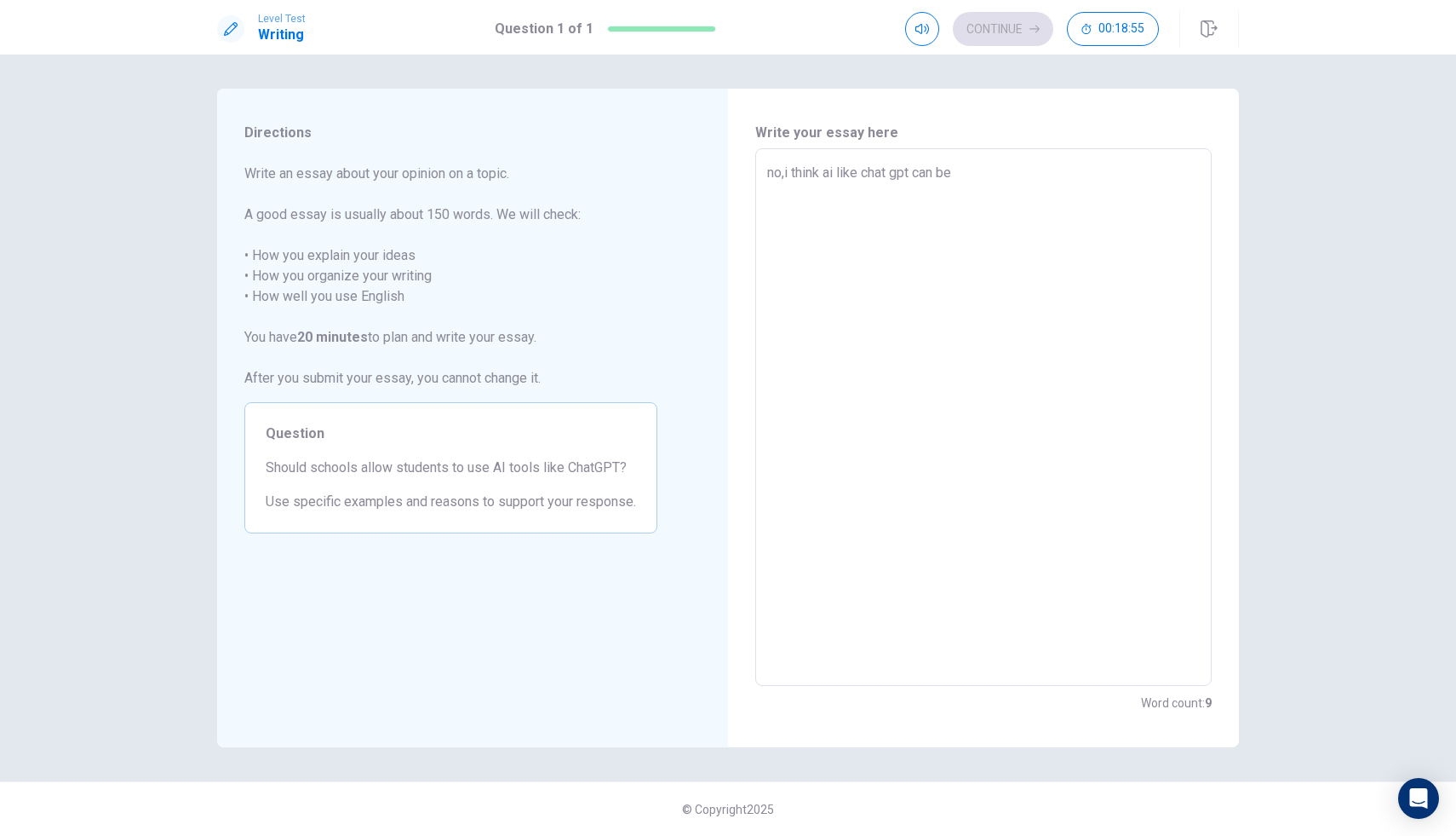
type textarea "x"
type textarea "no,i think ai like chat gpt can be t"
type textarea "x"
type textarea "no,i think ai like chat gpt can be to"
type textarea "x"
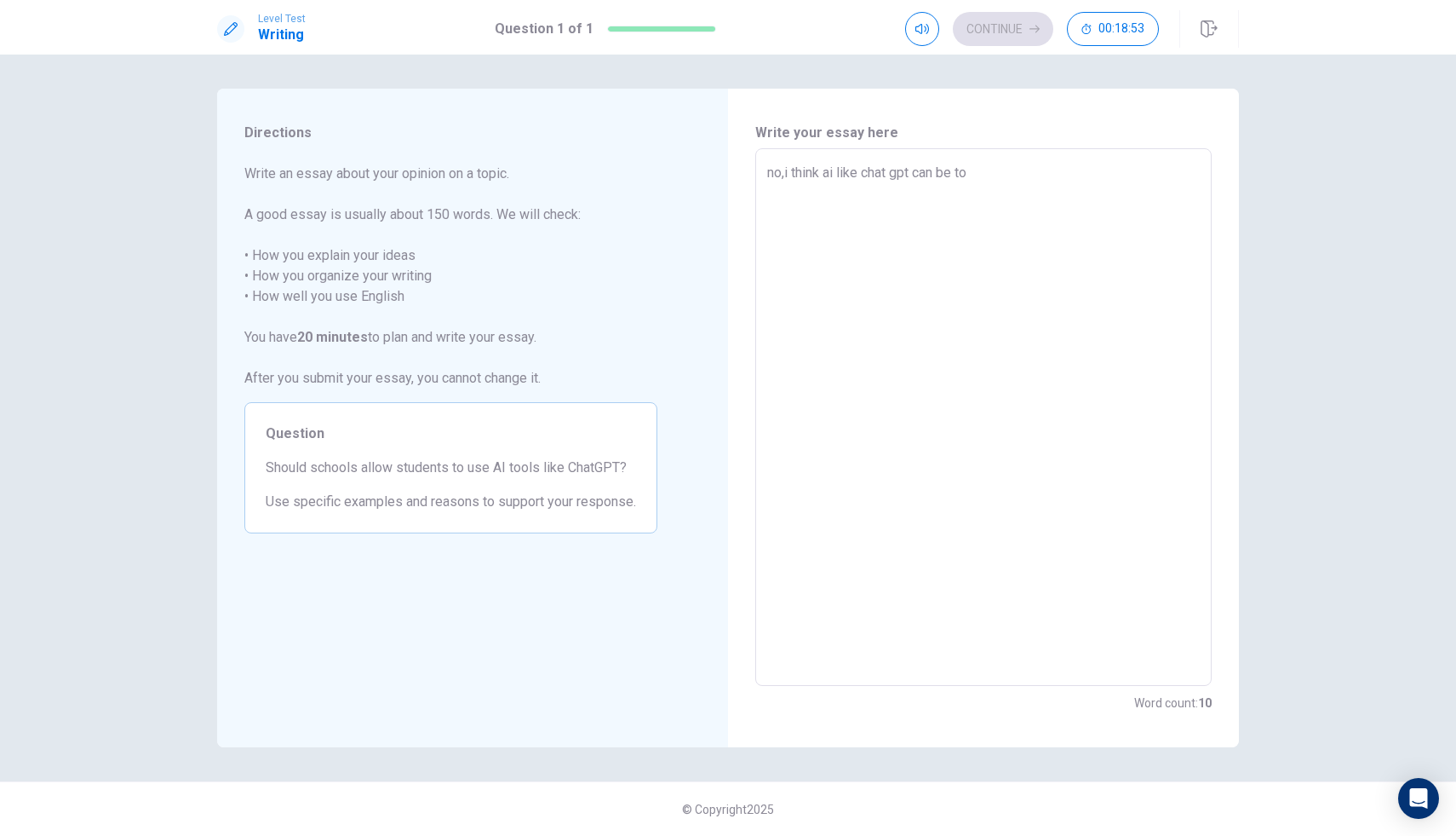
type textarea "no,i think ai like chat gpt can be to"
type textarea "x"
type textarea "no,i think ai like chat gpt can be to e"
type textarea "x"
type textarea "no,i think ai like chat gpt can be to ea"
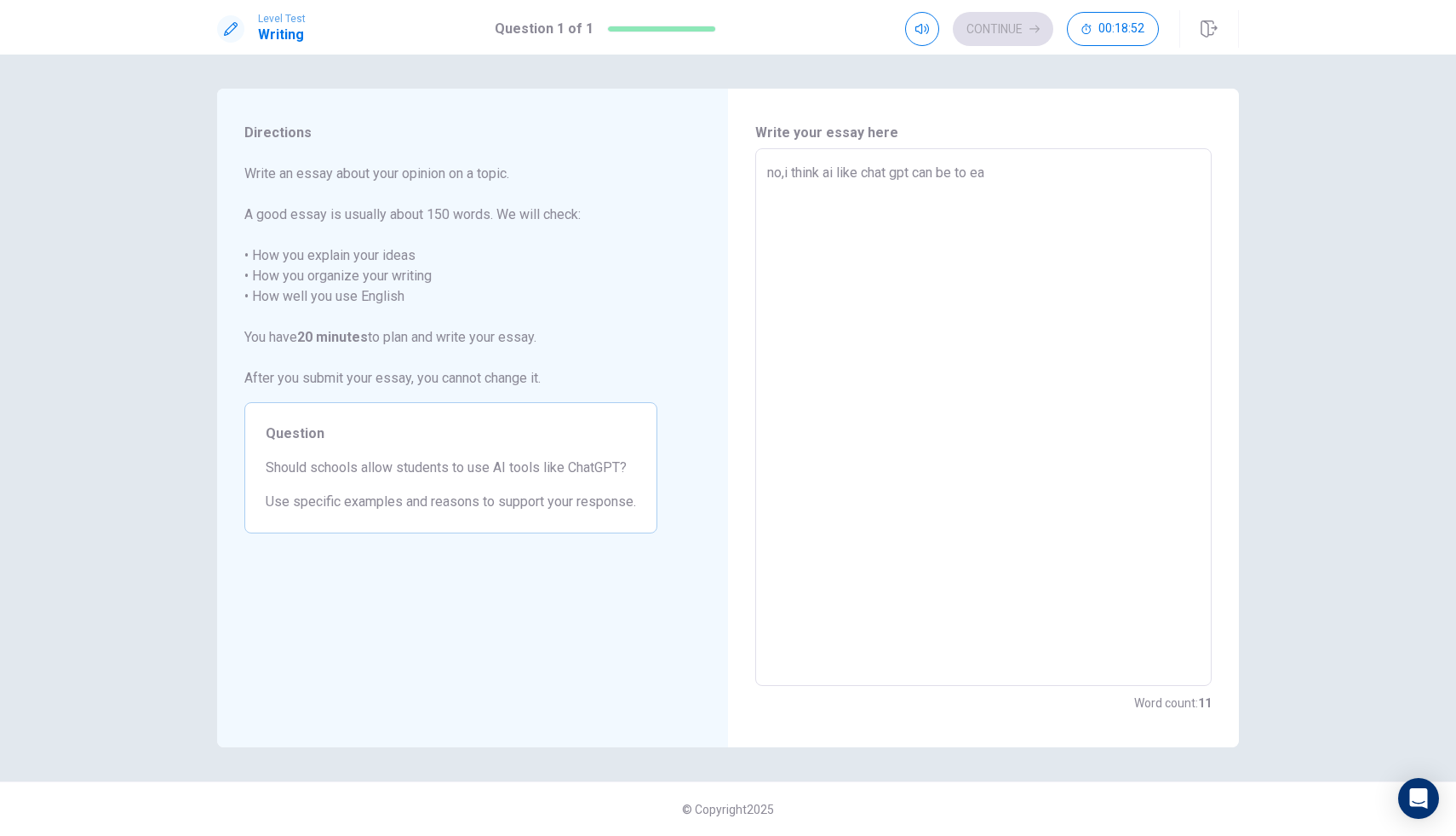
type textarea "x"
type textarea "no,i think ai like chat gpt can be to eas"
type textarea "x"
type textarea "no,i think ai like chat gpt can be to easy"
type textarea "x"
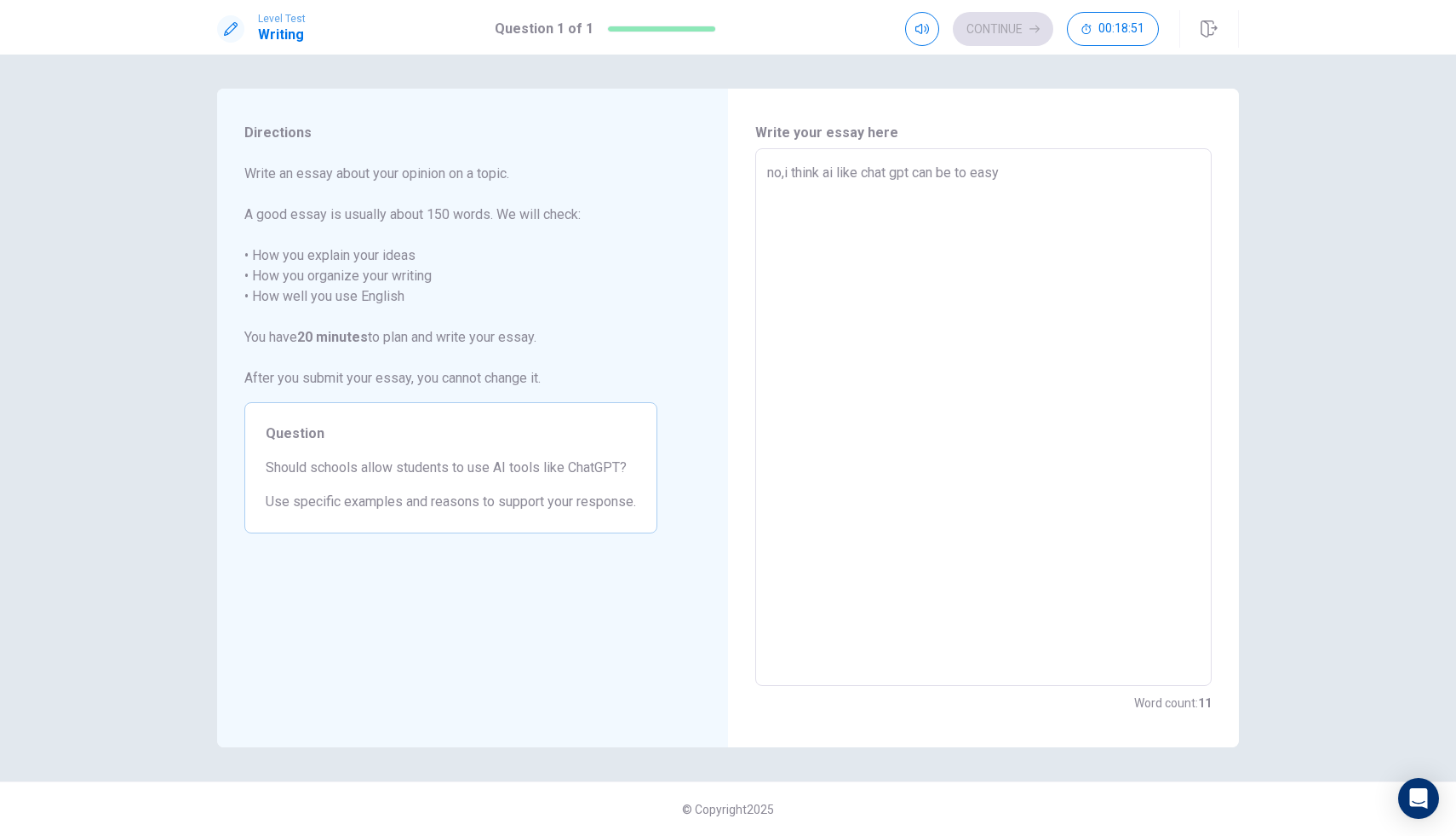
type textarea "no,i think ai like chat gpt can be to easy"
type textarea "x"
type textarea "no,i think ai like chat gpt can be to easy"
type textarea "x"
type textarea "no,i think ai like chat gpt can be to eas"
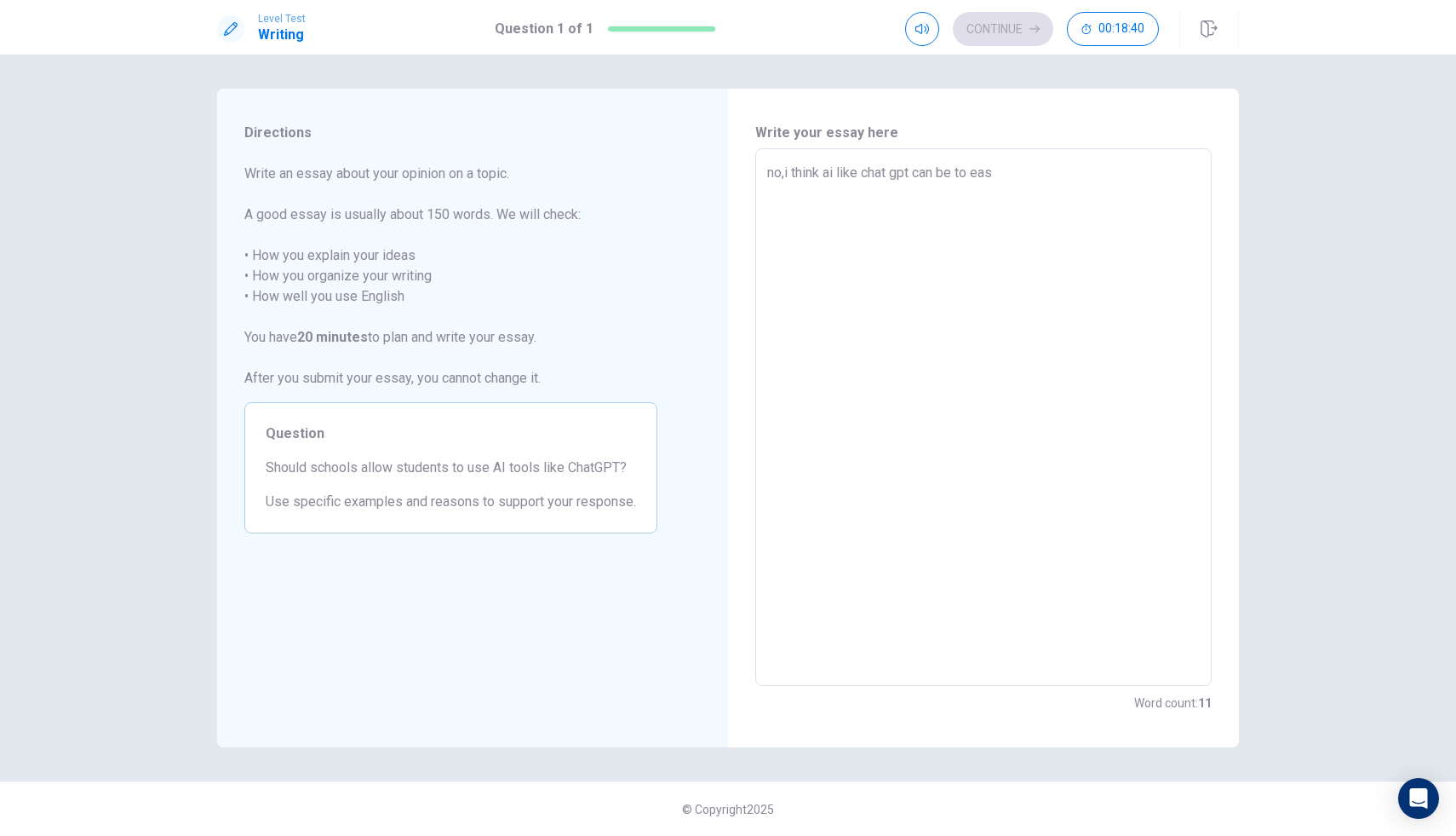
type textarea "x"
type textarea "no,i think ai like chat gpt can be to ea"
type textarea "x"
type textarea "no,i think ai like chat gpt can be to e"
type textarea "x"
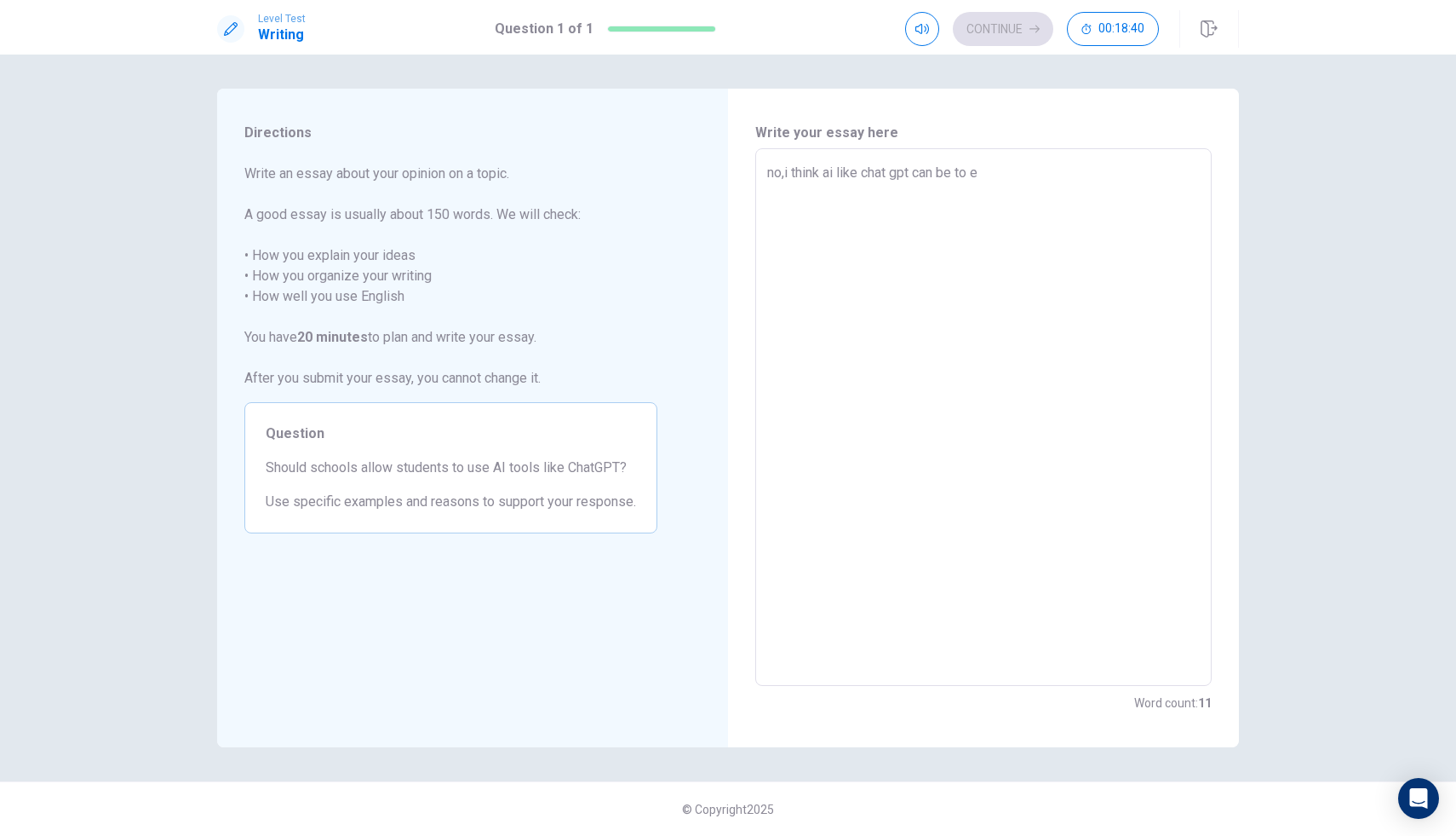
type textarea "no,i think ai like chat gpt can be to"
type textarea "x"
type textarea "no,i think ai like chat gpt can be to"
type textarea "x"
type textarea "no,i think ai like chat gpt can be t"
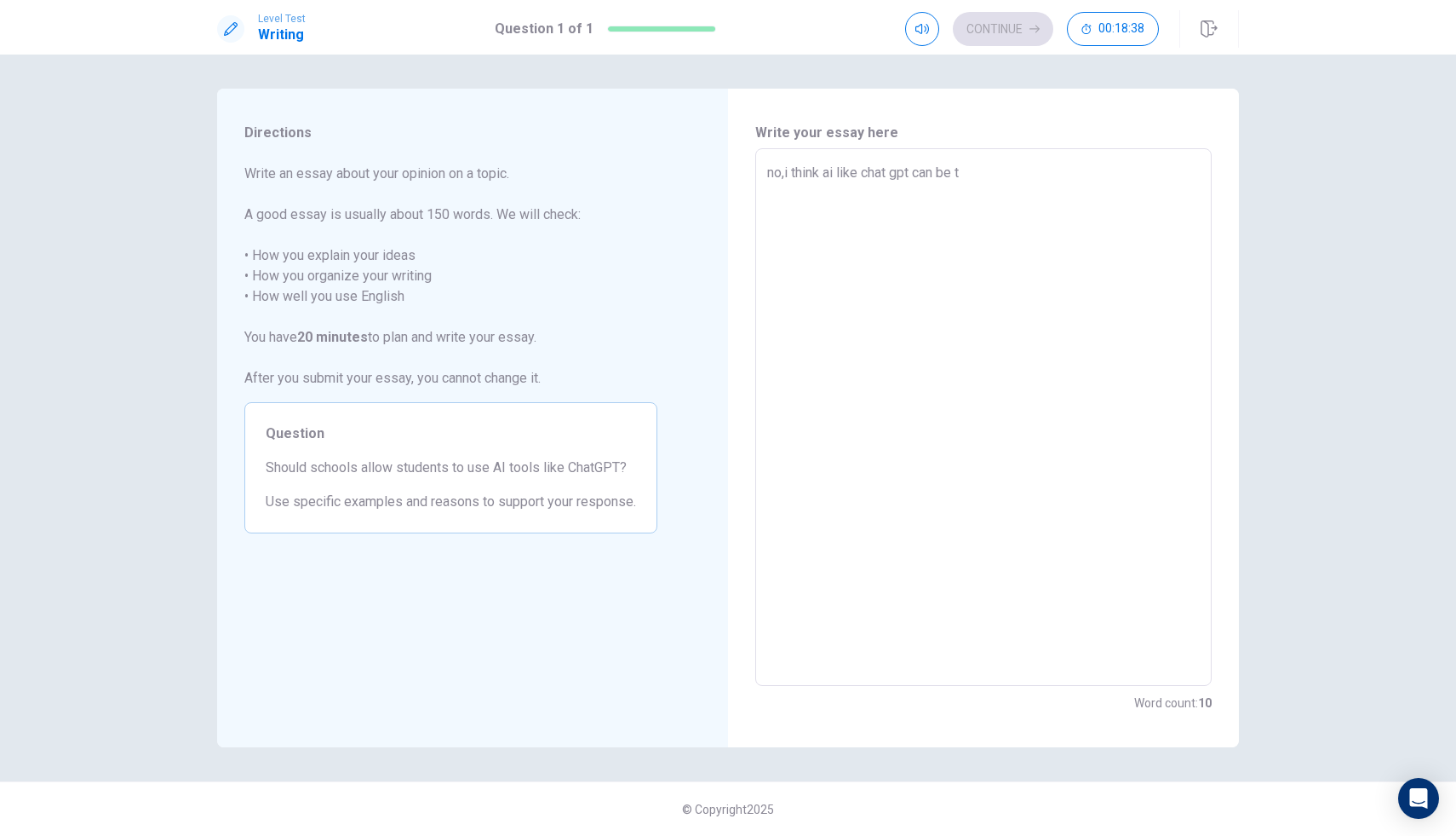
type textarea "x"
type textarea "no,i think ai like chat gpt can be"
type textarea "x"
type textarea "no,i think ai like chat gpt can be e"
type textarea "x"
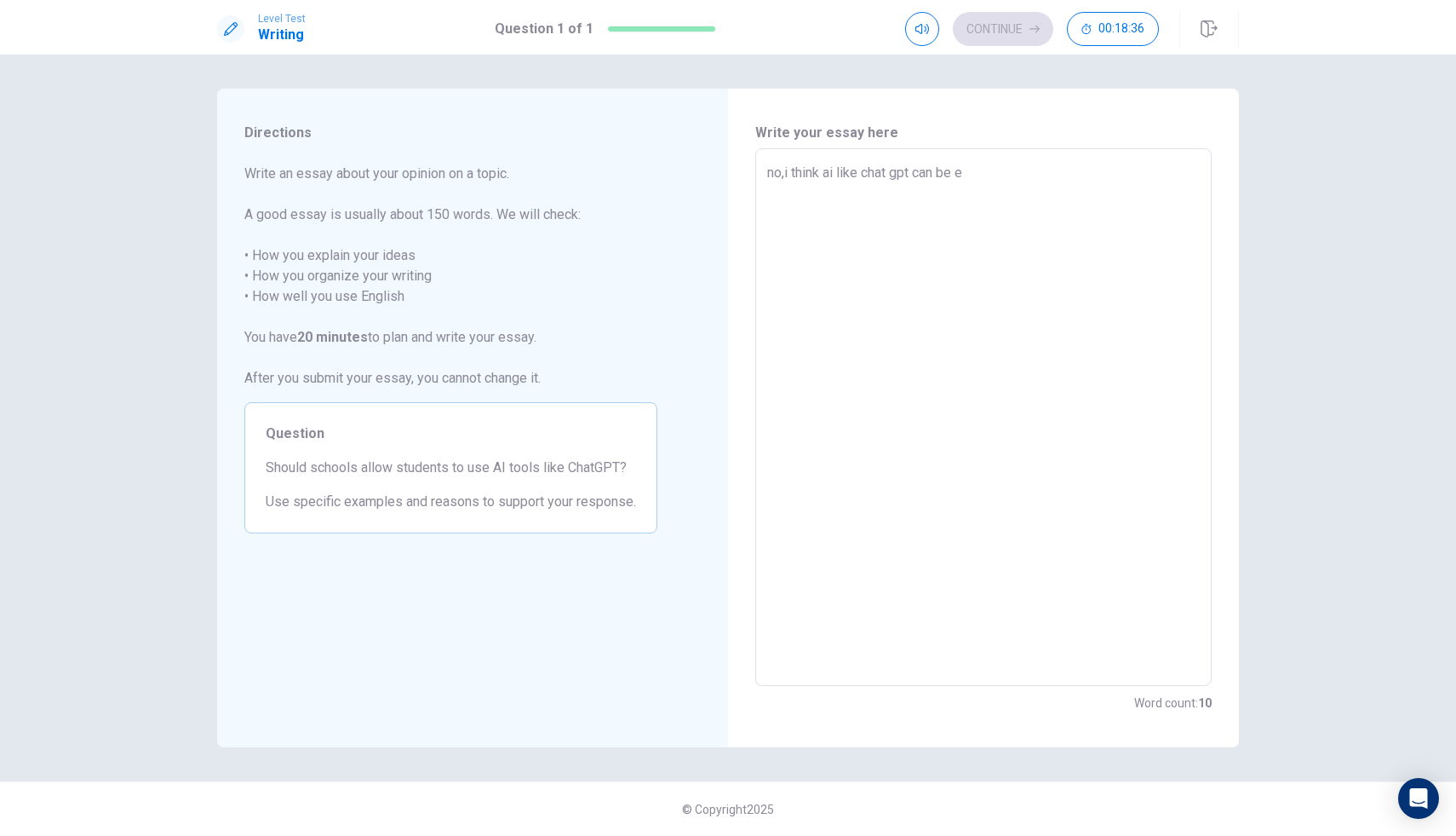
type textarea "no,i think ai like chat gpt can be ea"
type textarea "x"
type textarea "no,i think ai like chat gpt can be eas"
type textarea "x"
type textarea "no,i think ai like chat gpt can be easy"
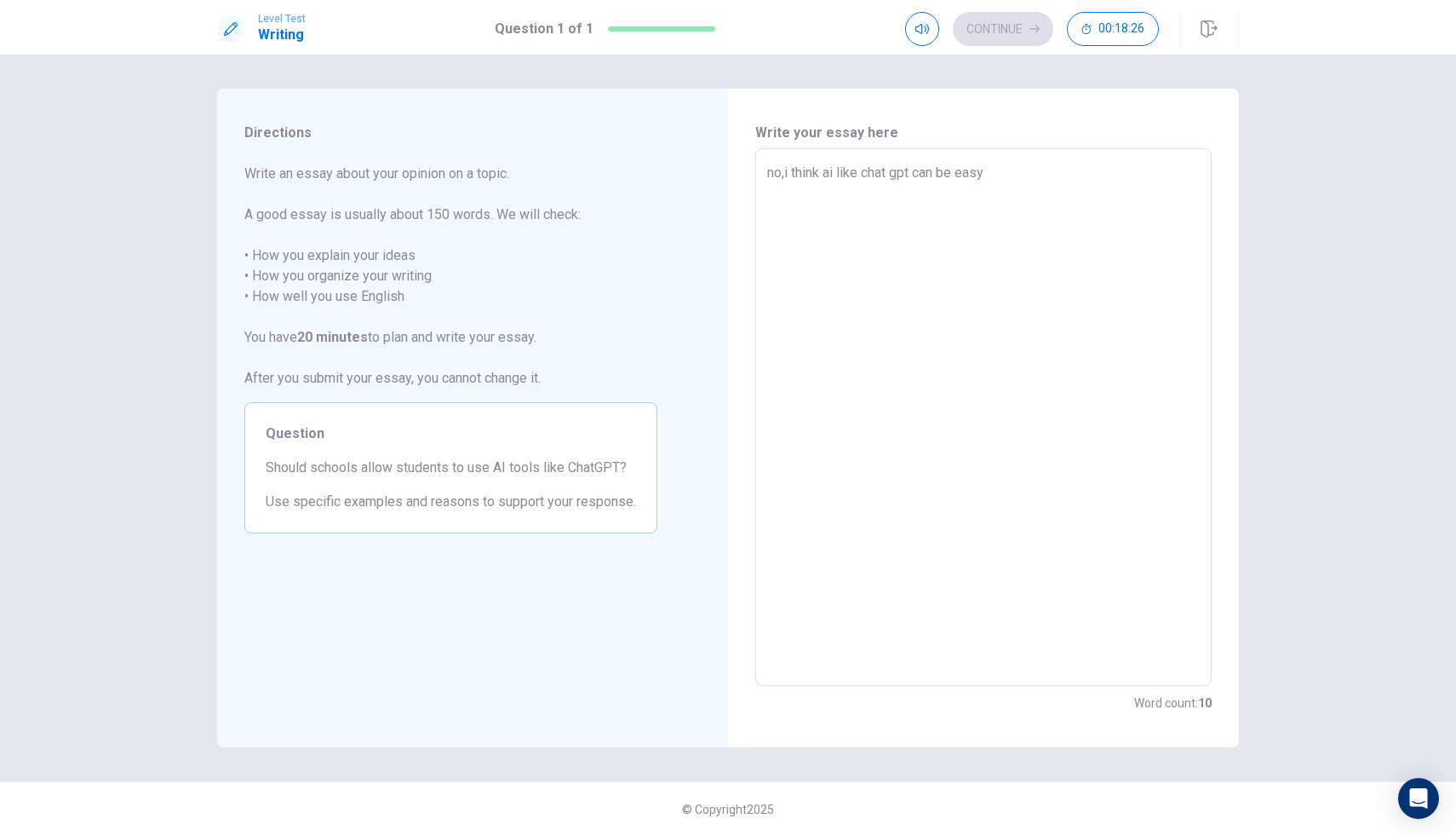
type textarea "x"
type textarea "no,i think ai like chat gpt can be easy"
type textarea "x"
type textarea "no,i think ai like chat gpt can be easy"
type textarea "x"
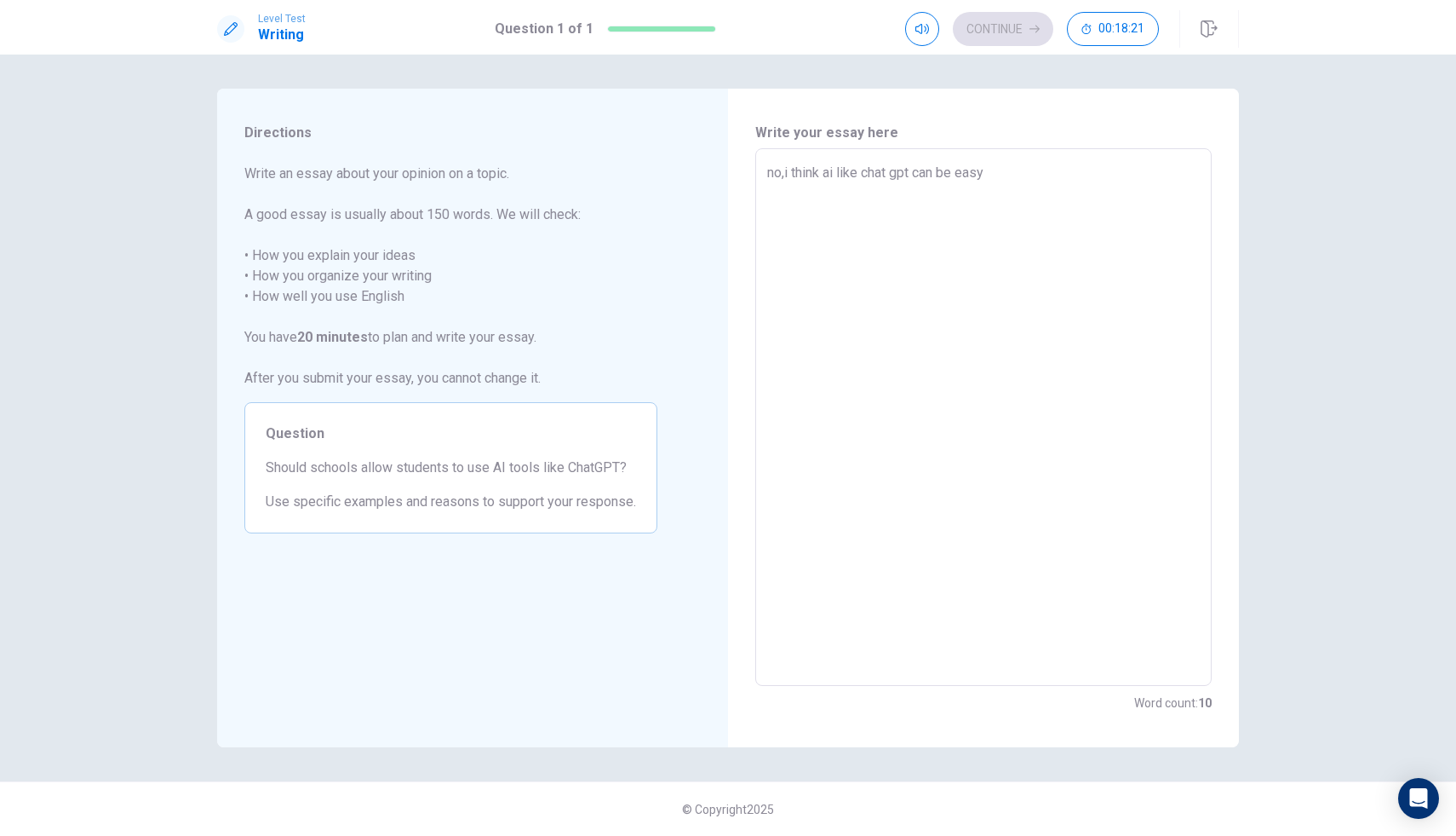
type textarea "no,i think ai like chat gpt can be eas"
type textarea "x"
type textarea "no,i think ai like chat gpt can be ea"
type textarea "x"
type textarea "no,i think ai like chat gpt can be e"
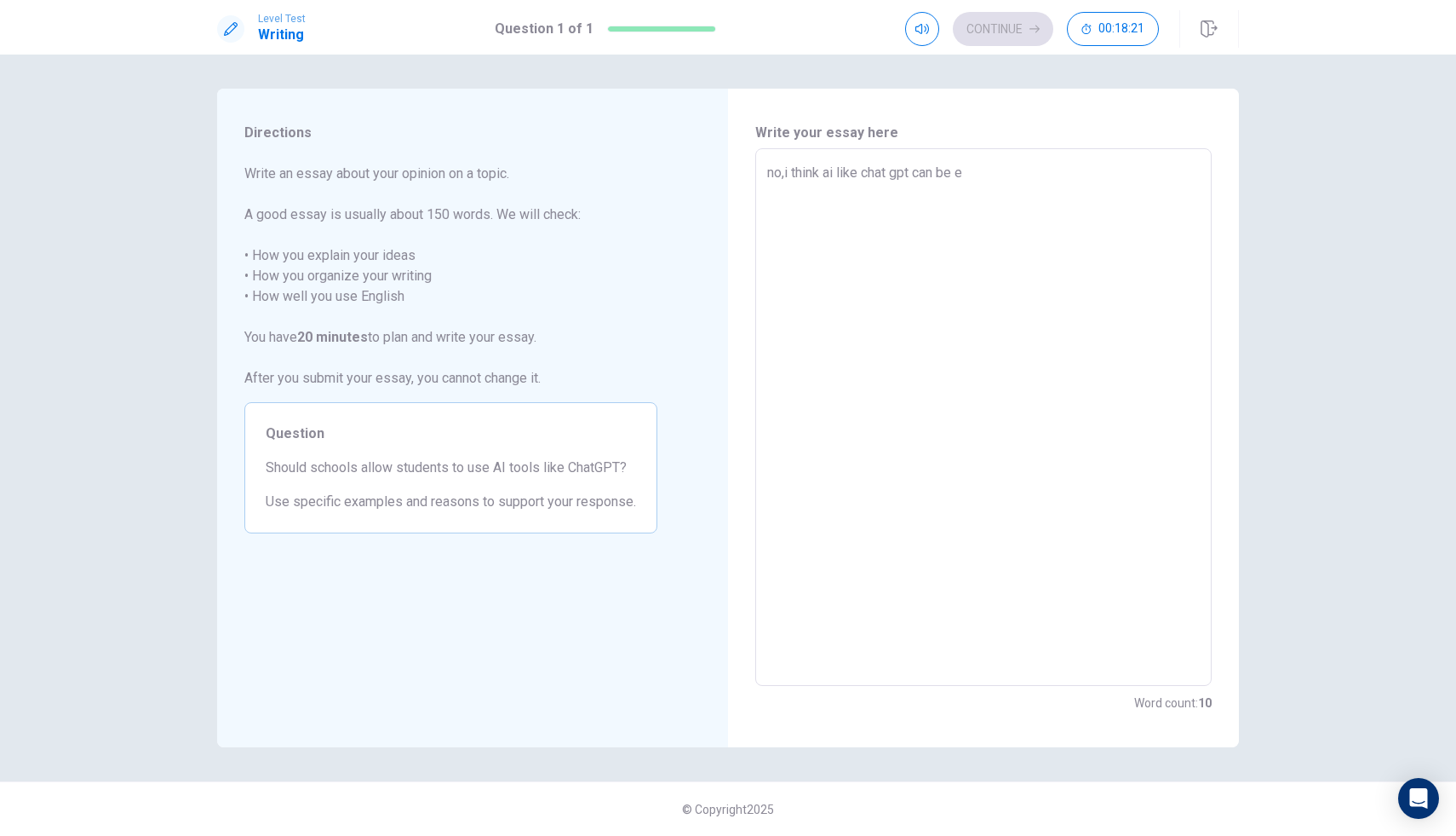
type textarea "x"
click at [923, 192] on textarea "no,i think students can use ai like chat gpt to do homework and students and ju…" at bounding box center [983, 417] width 433 height 509
click at [1019, 194] on textarea "no,i think students can use ai like chat gpt to do homework and students and ju…" at bounding box center [983, 417] width 433 height 509
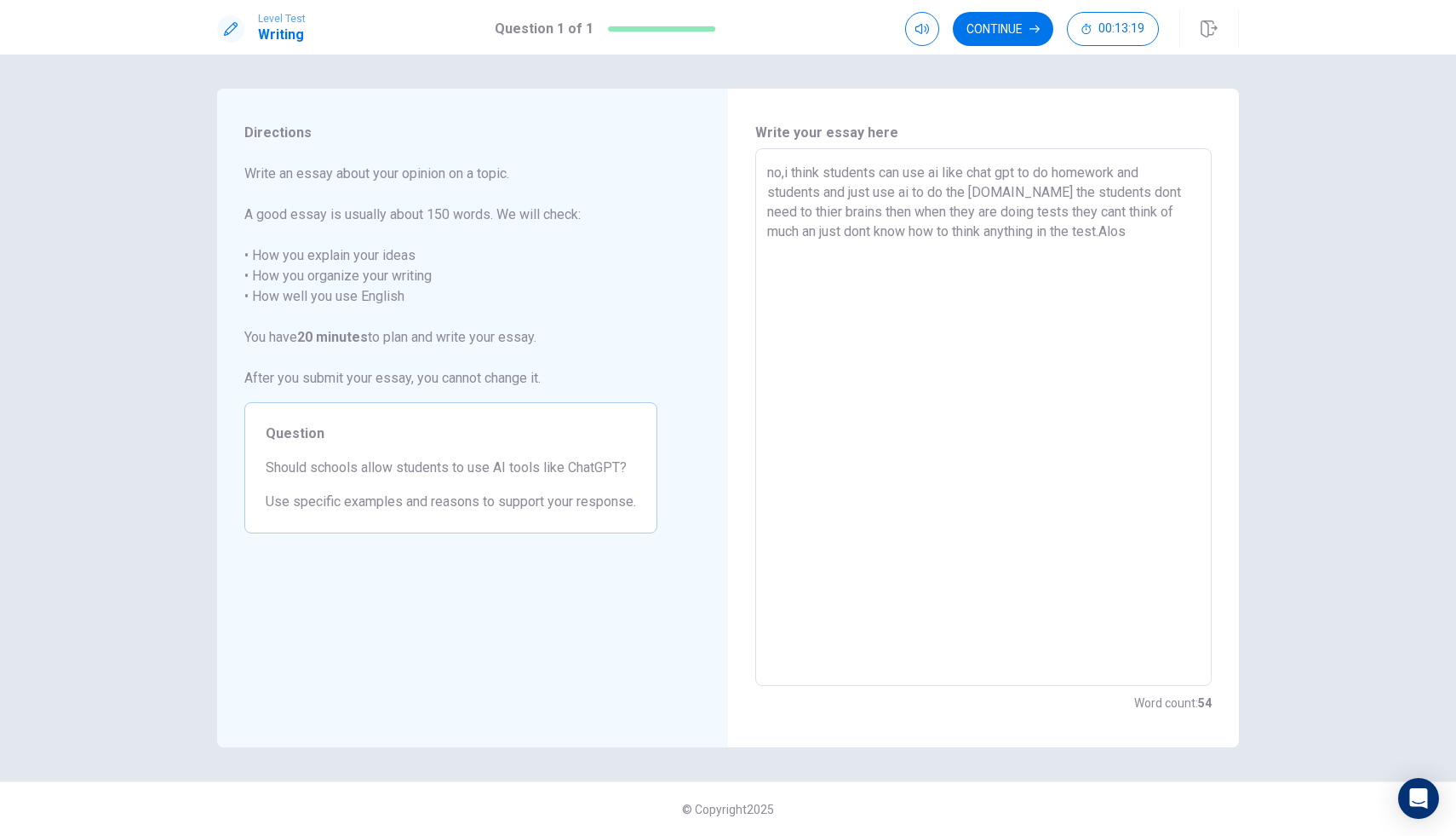
click at [1085, 233] on textarea "no,i think students can use ai like chat gpt to do homework and students and ju…" at bounding box center [983, 417] width 433 height 509
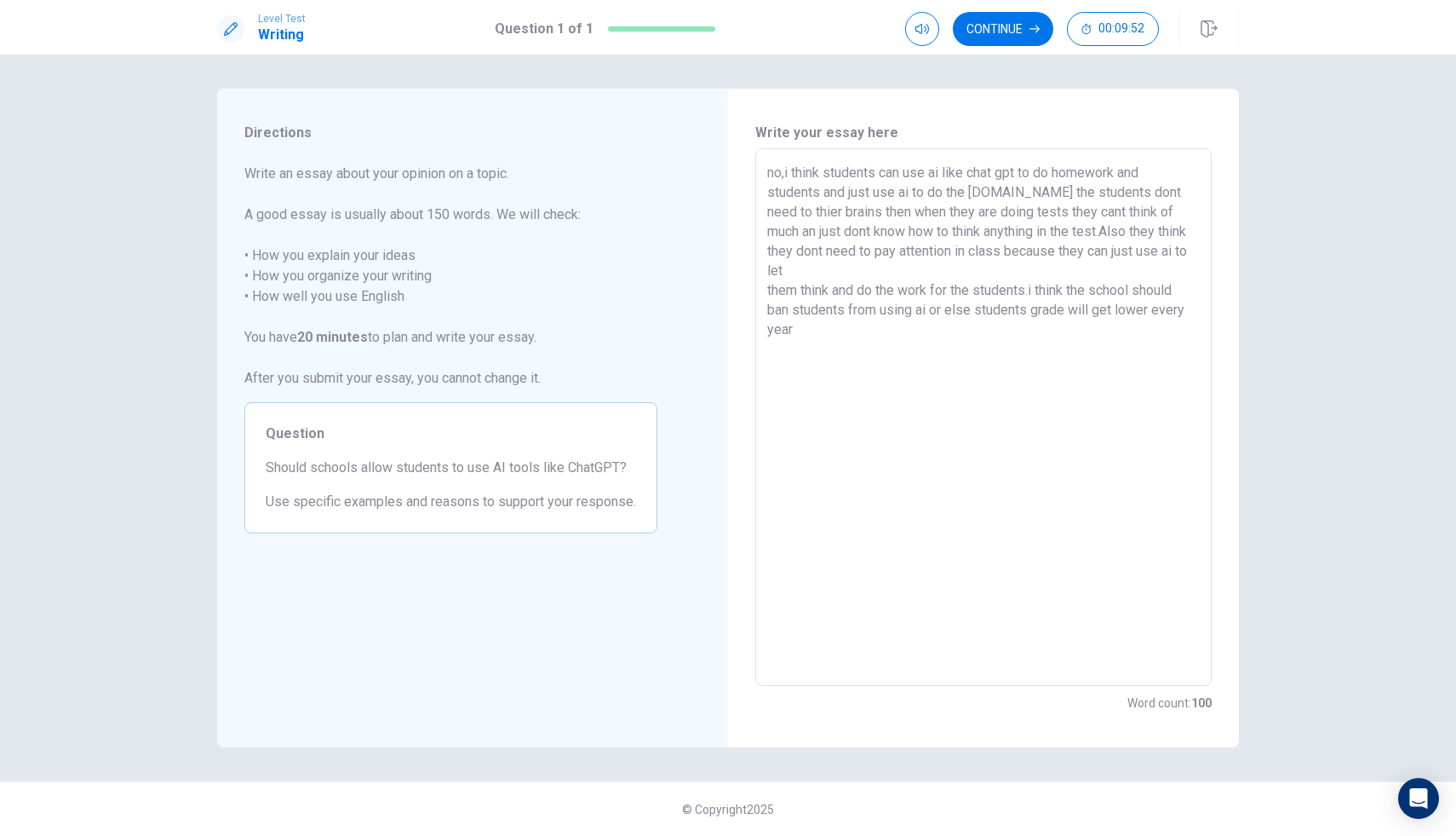
click at [791, 315] on textarea "no,i think students can use ai like chat gpt to do homework and students and ju…" at bounding box center [983, 417] width 433 height 509
click at [1008, 29] on button "Continue" at bounding box center [1003, 29] width 100 height 34
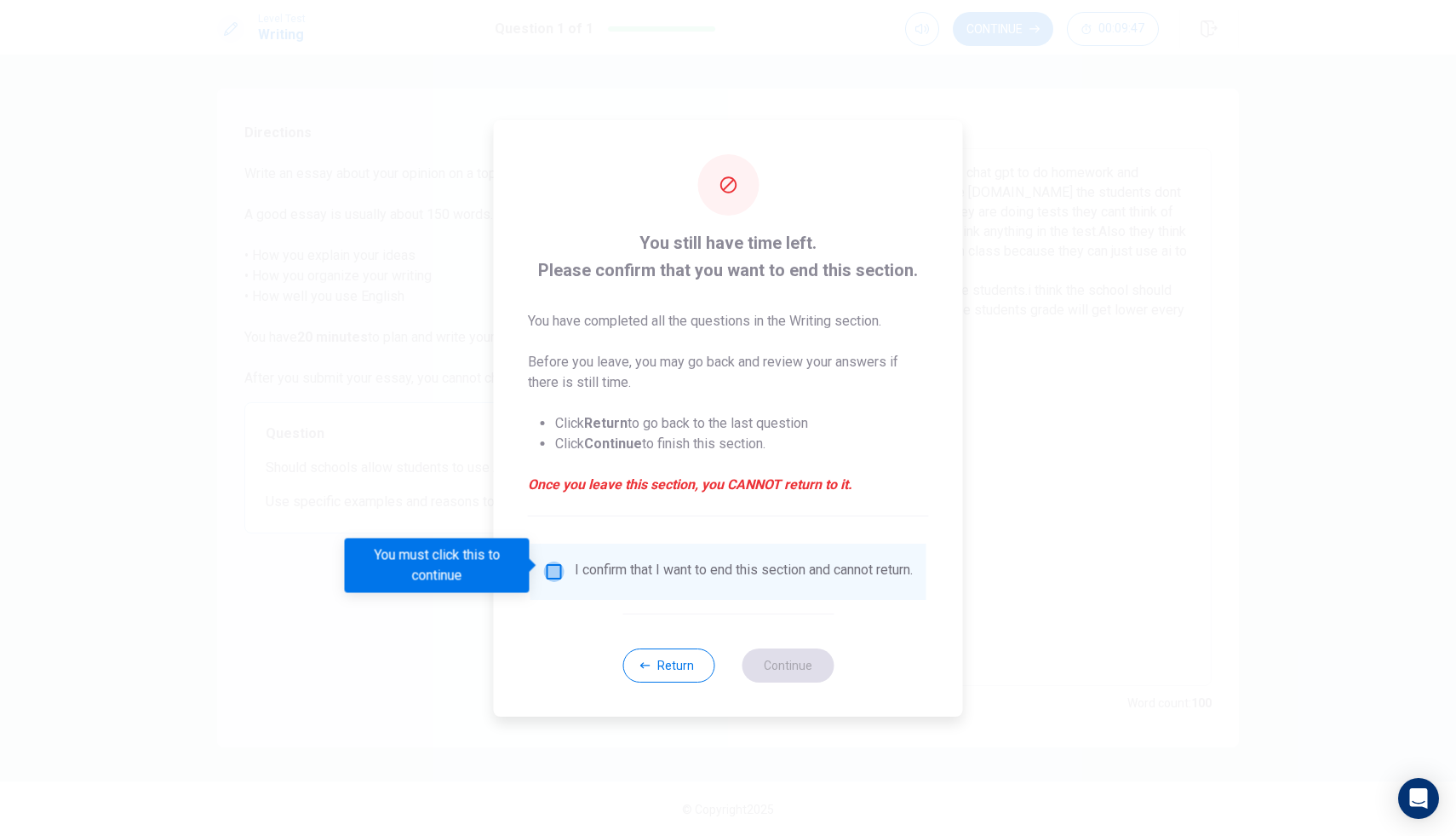
click at [557, 564] on input "You must click this to continue" at bounding box center [553, 571] width 21 height 21
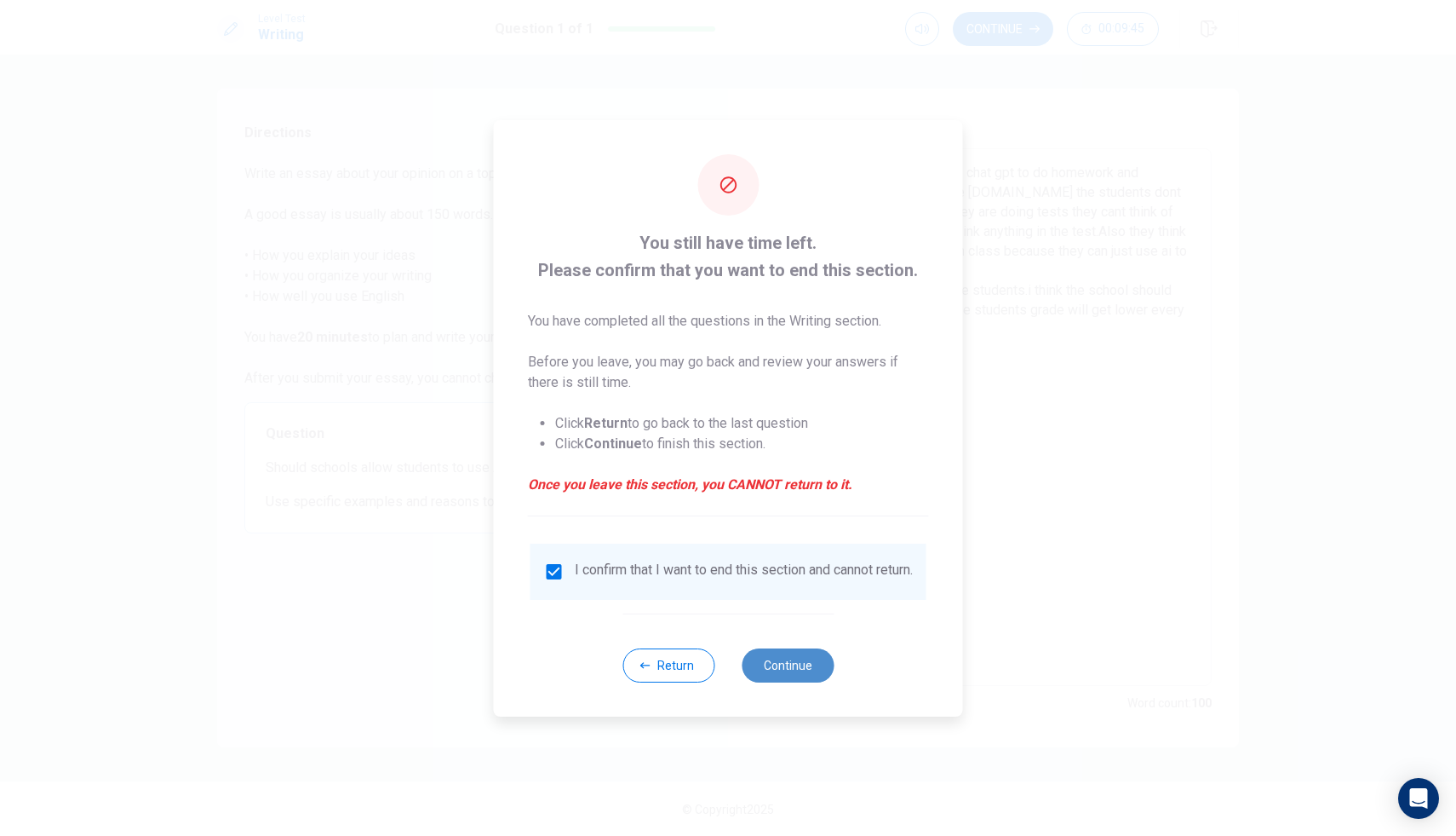
click at [789, 668] on button "Continue" at bounding box center [787, 665] width 92 height 34
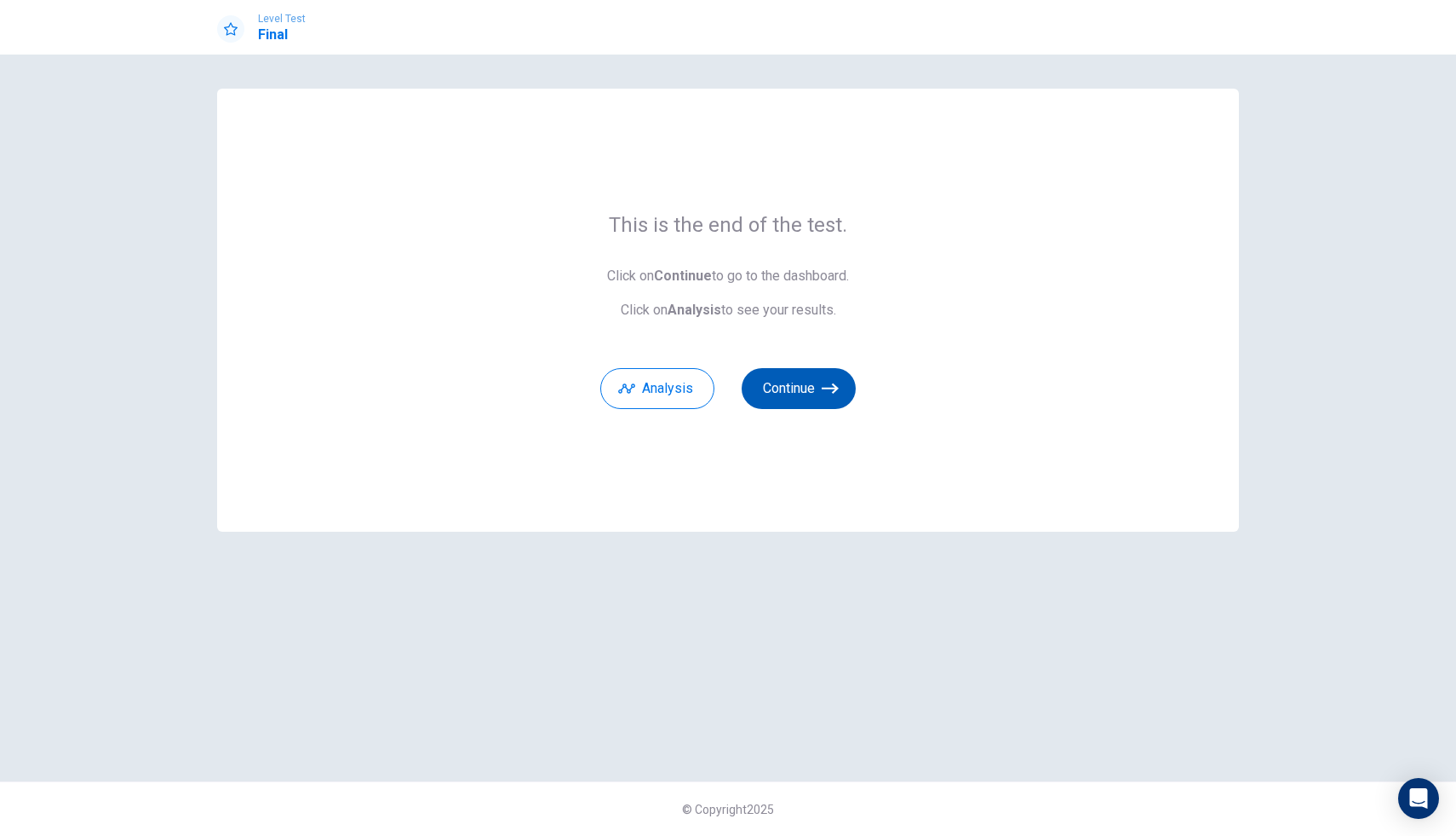
click at [811, 393] on button "Continue" at bounding box center [798, 388] width 114 height 41
